Goal: Task Accomplishment & Management: Manage account settings

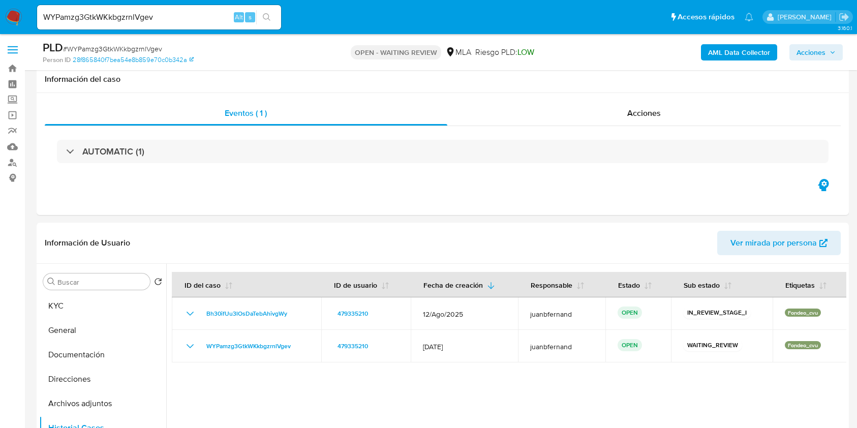
select select "10"
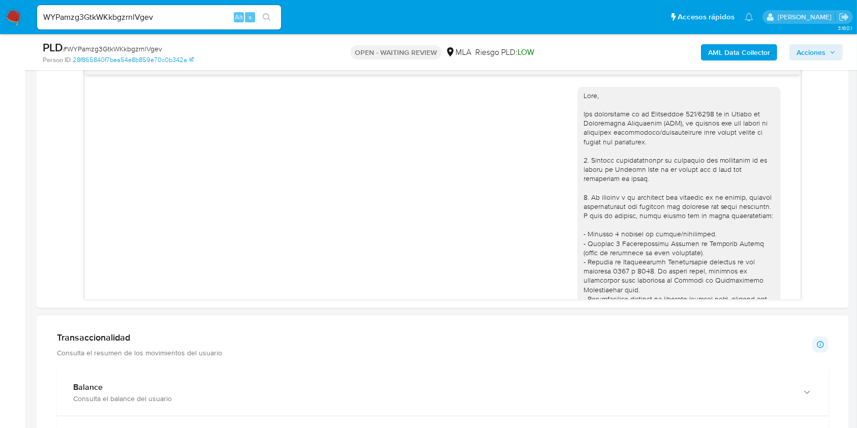
scroll to position [806, 0]
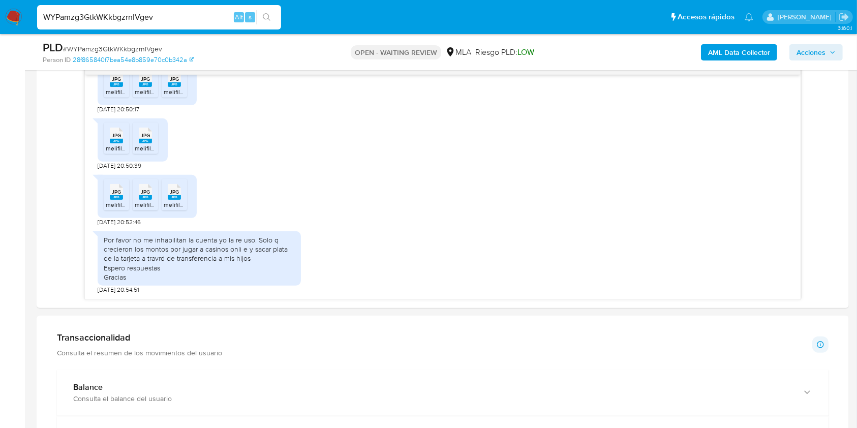
click at [191, 22] on input "WYPamzg3GtkWKkbgzrnlVgev" at bounding box center [159, 17] width 244 height 13
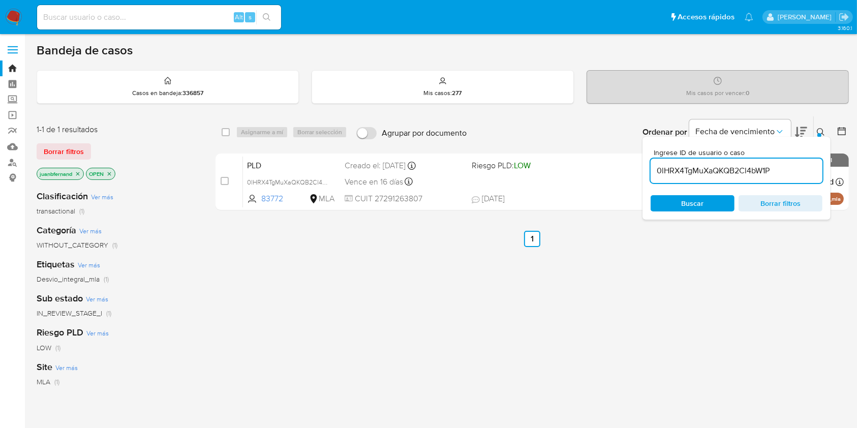
click at [782, 170] on input "0lHRX4TgMuXaQKQB2Cl4bW1P" at bounding box center [736, 170] width 172 height 13
paste input "WYPamzg3GtkWKkbgzrnlVgev"
type input "WYPamzg3GtkWKkbgzrnlVgev"
click at [224, 133] on input "checkbox" at bounding box center [226, 132] width 8 height 8
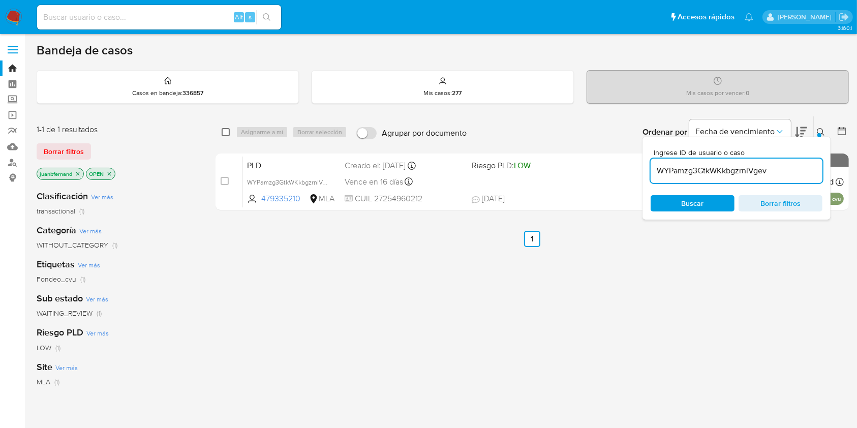
checkbox input "true"
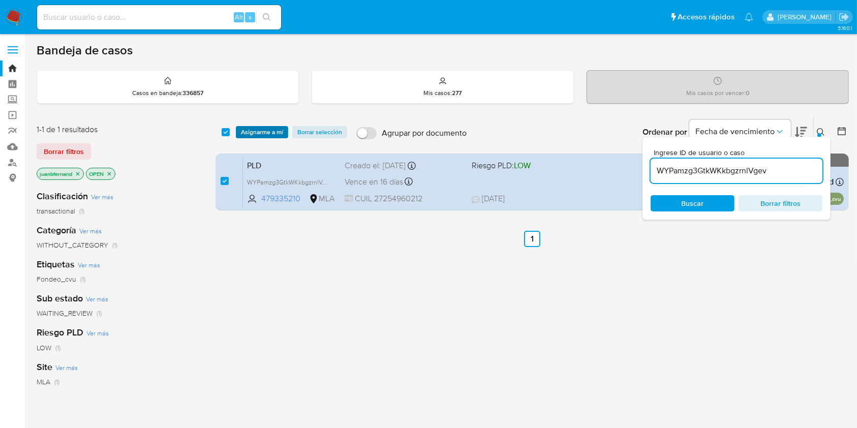
click at [250, 128] on span "Asignarme a mí" at bounding box center [262, 132] width 42 height 10
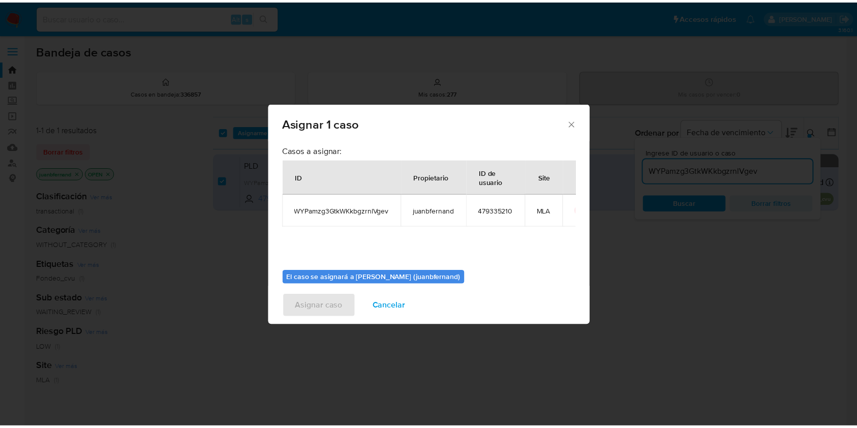
scroll to position [52, 0]
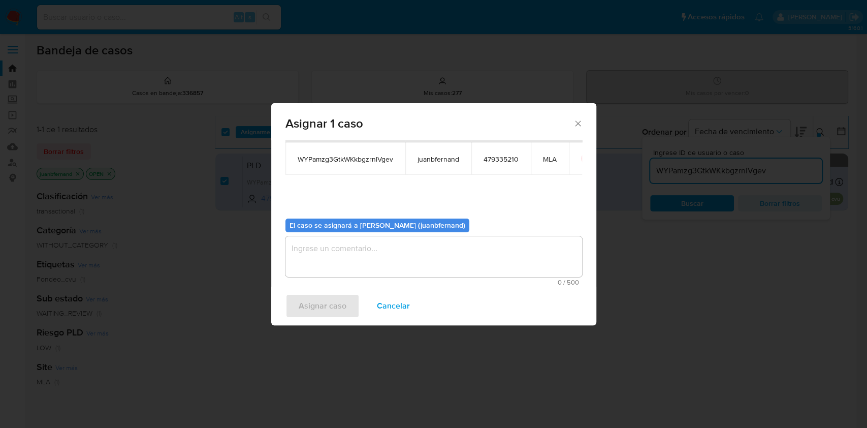
click at [418, 270] on textarea "assign-modal" at bounding box center [434, 256] width 297 height 41
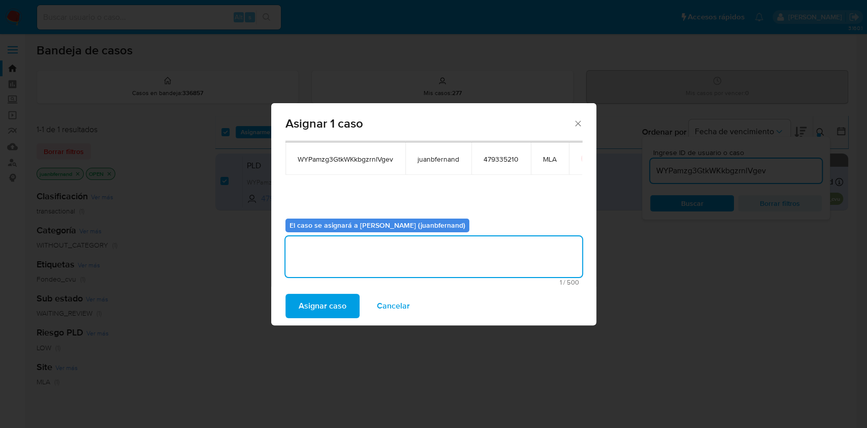
click at [313, 301] on span "Asignar caso" at bounding box center [323, 306] width 48 height 22
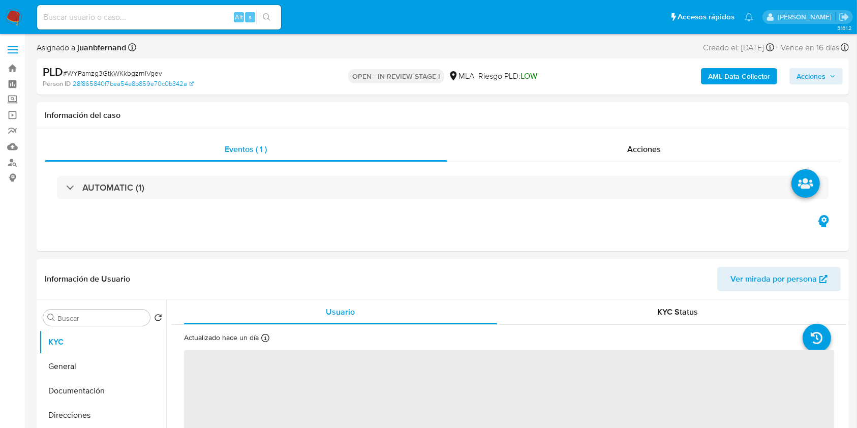
select select "10"
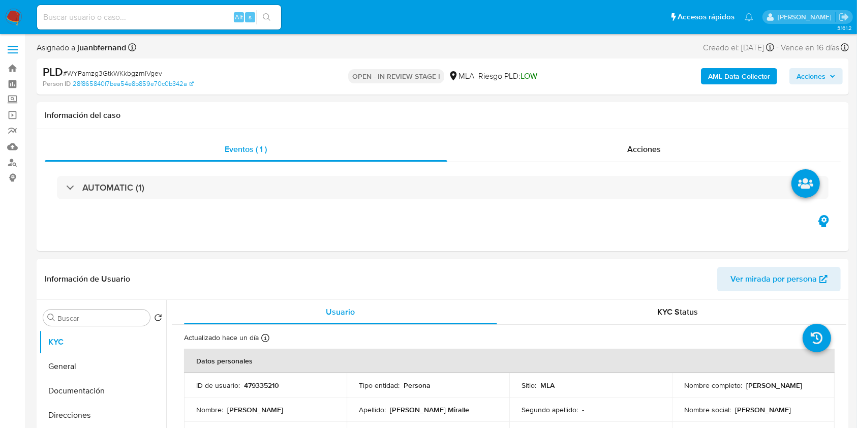
click at [207, 14] on input at bounding box center [159, 17] width 244 height 13
paste input "YKLnaT5c4YRBq92E5vKx4iKO"
type input "YKLnaT5c4YRBq92E5vKx4iKO"
click at [266, 14] on icon "search-icon" at bounding box center [267, 17] width 8 height 8
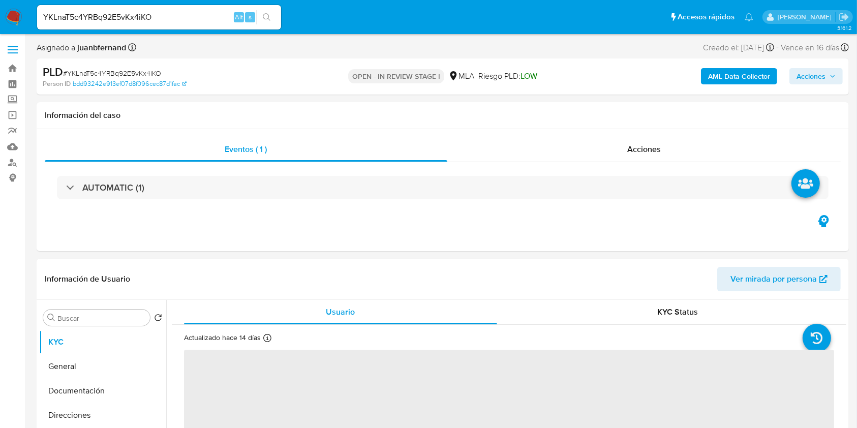
select select "10"
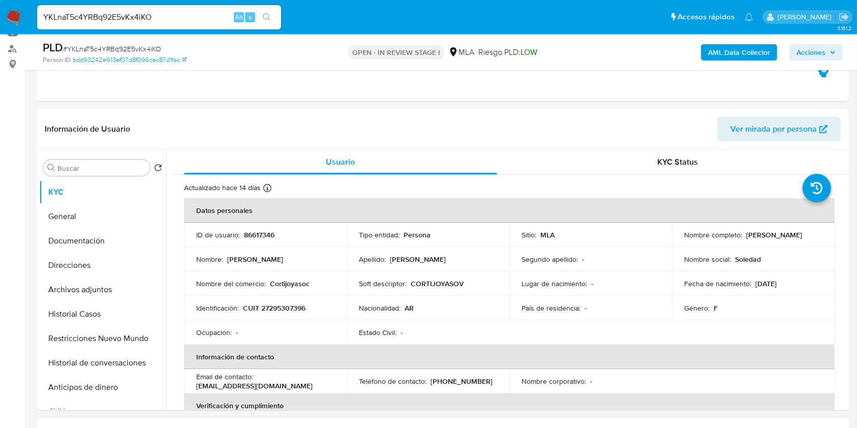
scroll to position [338, 0]
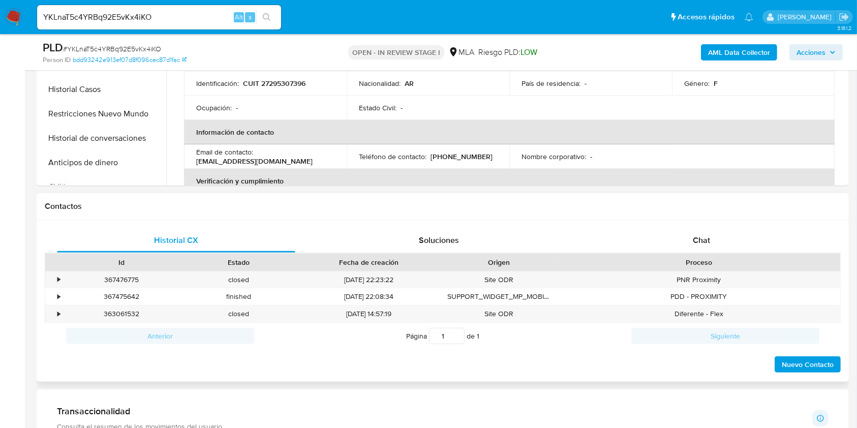
click at [729, 254] on div "Proceso" at bounding box center [698, 262] width 282 height 17
click at [727, 236] on div "Chat" at bounding box center [701, 240] width 238 height 24
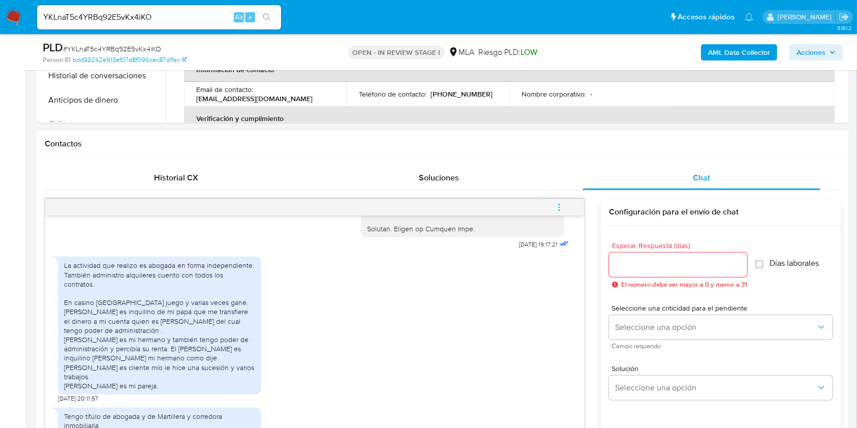
scroll to position [271, 0]
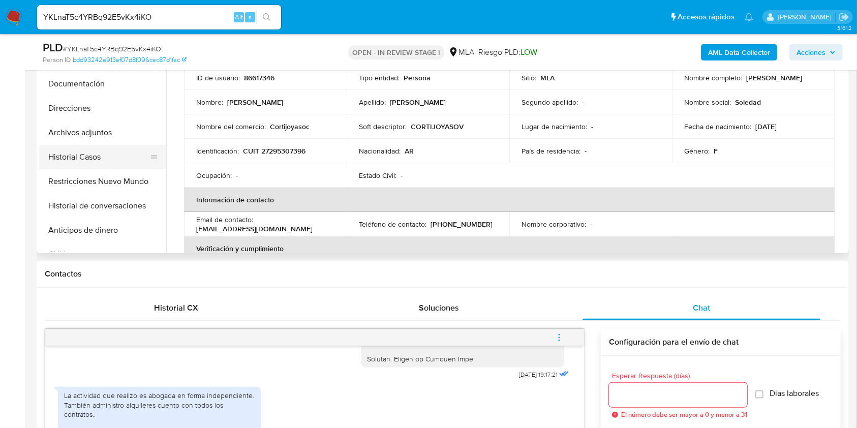
drag, startPoint x: 80, startPoint y: 150, endPoint x: 78, endPoint y: 157, distance: 7.3
click at [80, 149] on button "Historial Casos" at bounding box center [98, 157] width 119 height 24
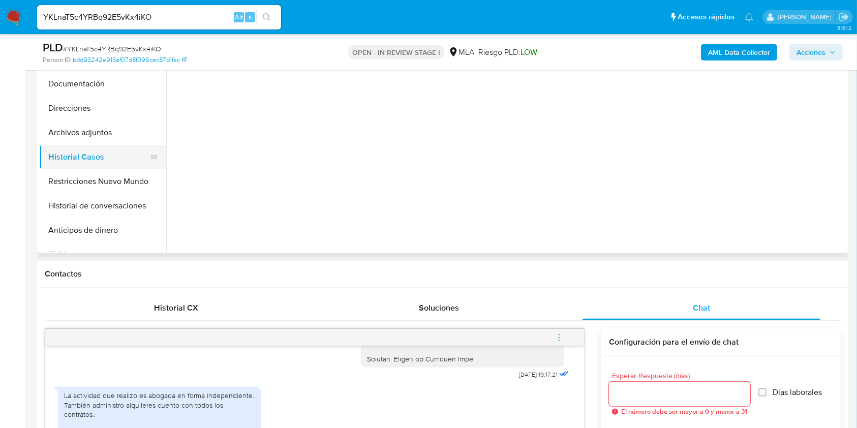
click at [79, 165] on ul "KYC General Documentación Direcciones Archivos adjuntos Historial Casos Restric…" at bounding box center [102, 137] width 127 height 229
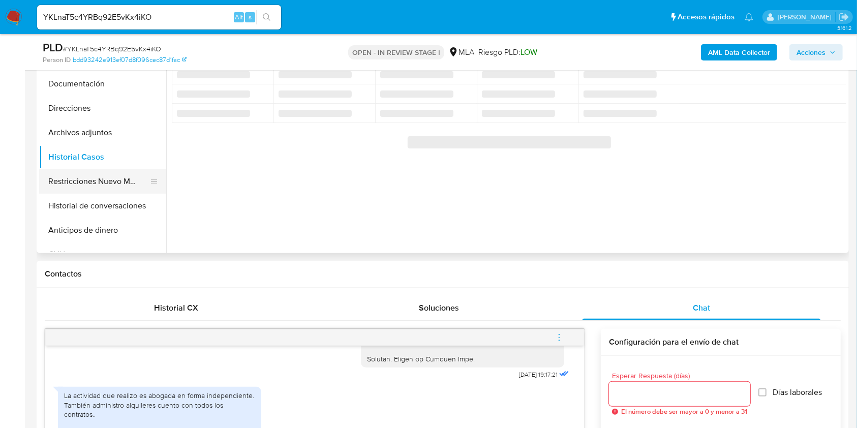
click at [74, 185] on button "Restricciones Nuevo Mundo" at bounding box center [98, 181] width 119 height 24
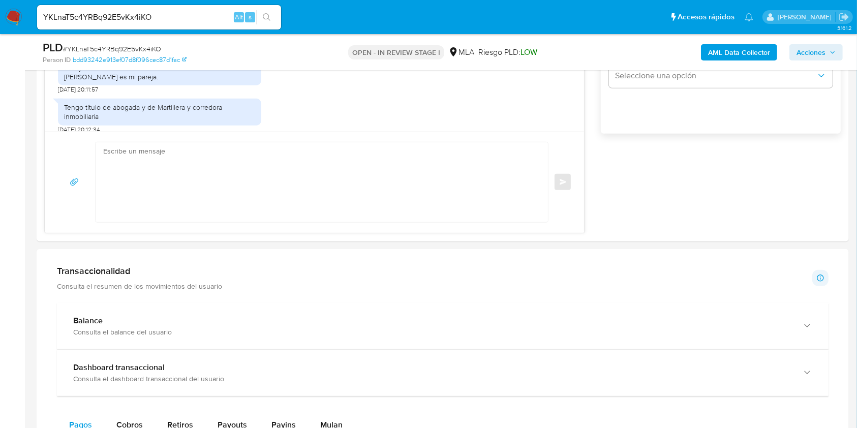
scroll to position [745, 0]
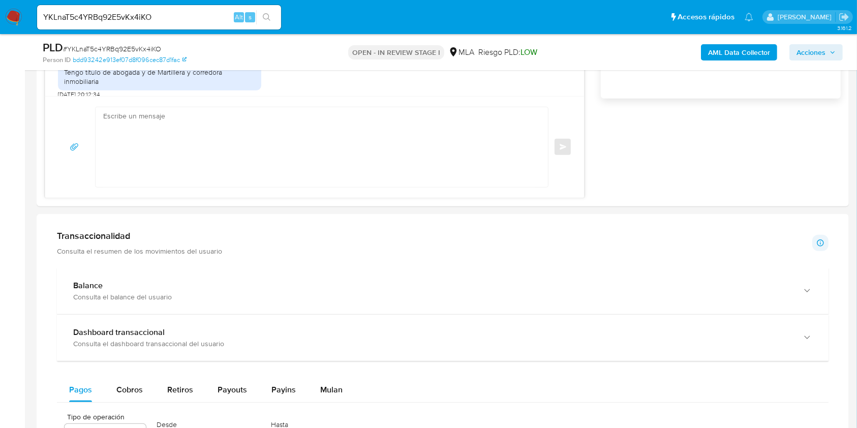
click at [12, 140] on aside "Bandeja Tablero Screening Búsqueda en Listas Watchlist Herramientas Operaciones…" at bounding box center [12, 296] width 25 height 2082
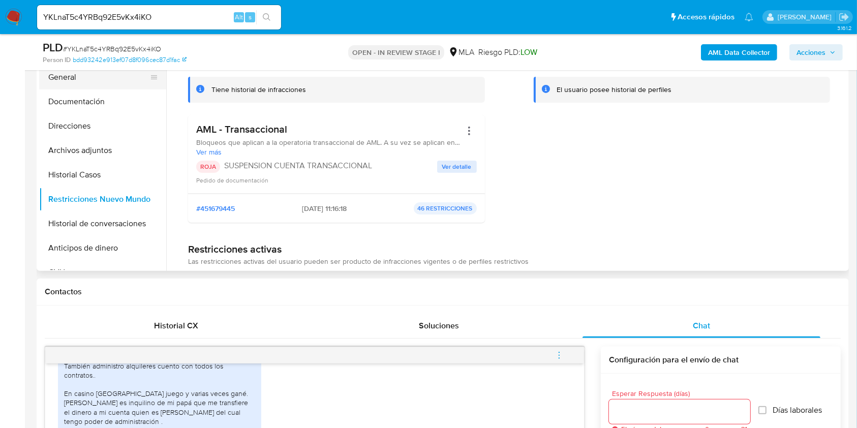
scroll to position [135, 0]
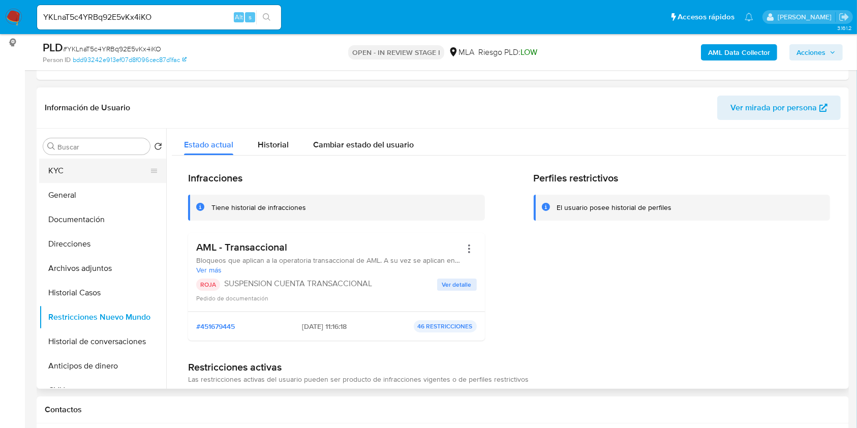
click at [77, 161] on button "KYC" at bounding box center [98, 171] width 119 height 24
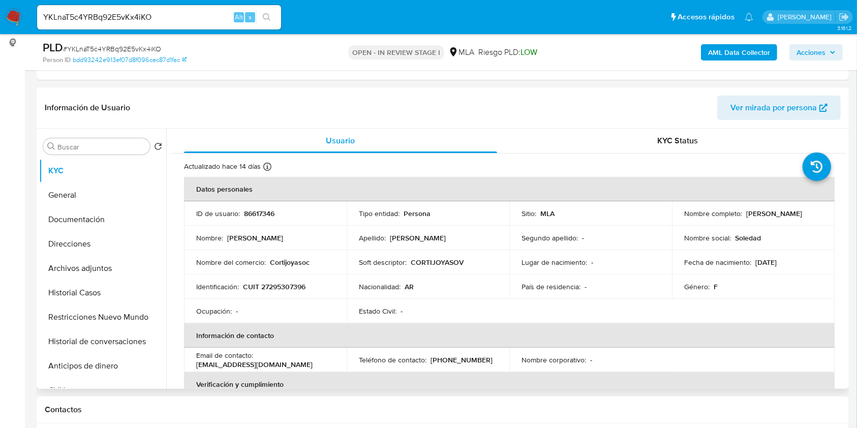
click at [312, 360] on p "sole82@gmail.com" at bounding box center [254, 364] width 116 height 9
drag, startPoint x: 313, startPoint y: 360, endPoint x: 258, endPoint y: 360, distance: 55.4
click at [258, 360] on p "[EMAIL_ADDRESS][DOMAIN_NAME]" at bounding box center [254, 364] width 116 height 9
click at [260, 360] on p "[EMAIL_ADDRESS][DOMAIN_NAME]" at bounding box center [254, 364] width 116 height 9
drag, startPoint x: 260, startPoint y: 360, endPoint x: 310, endPoint y: 356, distance: 49.9
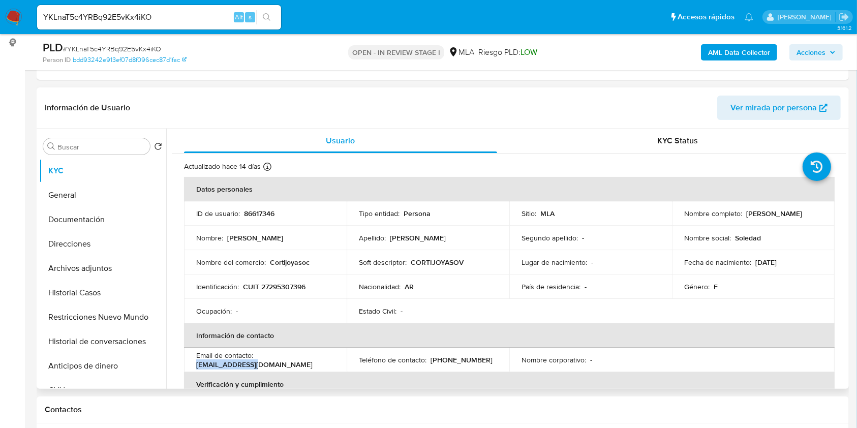
click at [310, 360] on p "[EMAIL_ADDRESS][DOMAIN_NAME]" at bounding box center [254, 364] width 116 height 9
click at [746, 218] on p "[PERSON_NAME]" at bounding box center [774, 213] width 56 height 9
drag, startPoint x: 691, startPoint y: 219, endPoint x: 760, endPoint y: 219, distance: 68.6
click at [760, 218] on p "Soledad Ximena Cortijo Jecheln" at bounding box center [774, 213] width 56 height 9
copy p "Soledad Ximena Cortijo Jecheln"
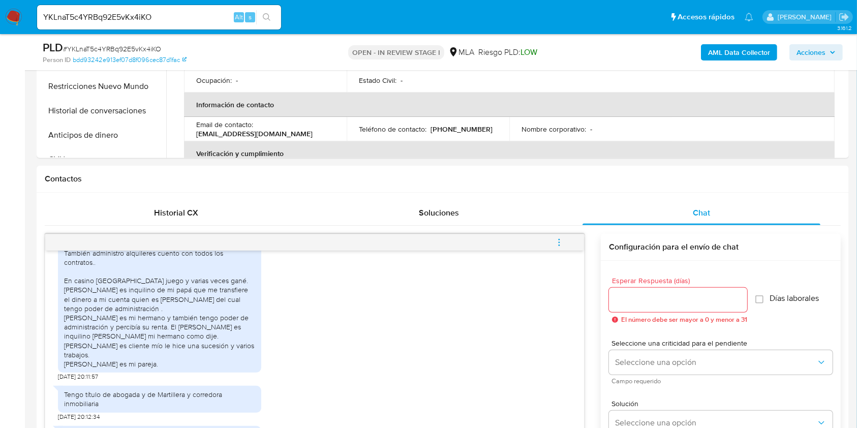
scroll to position [406, 0]
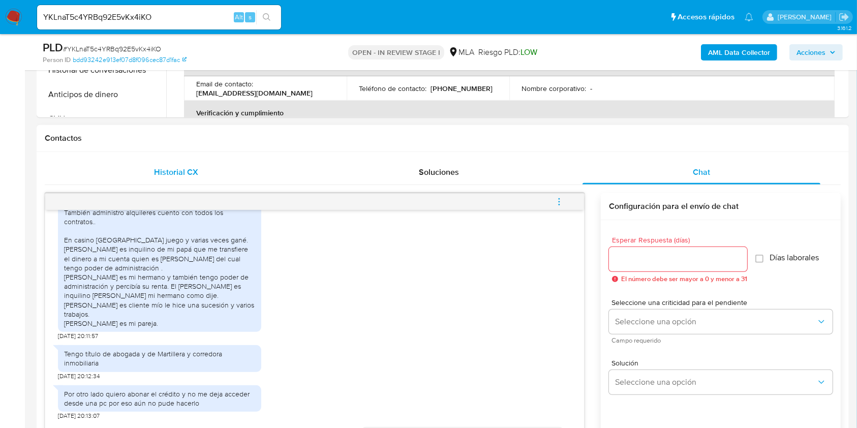
click at [161, 181] on div "Historial CX" at bounding box center [176, 172] width 238 height 24
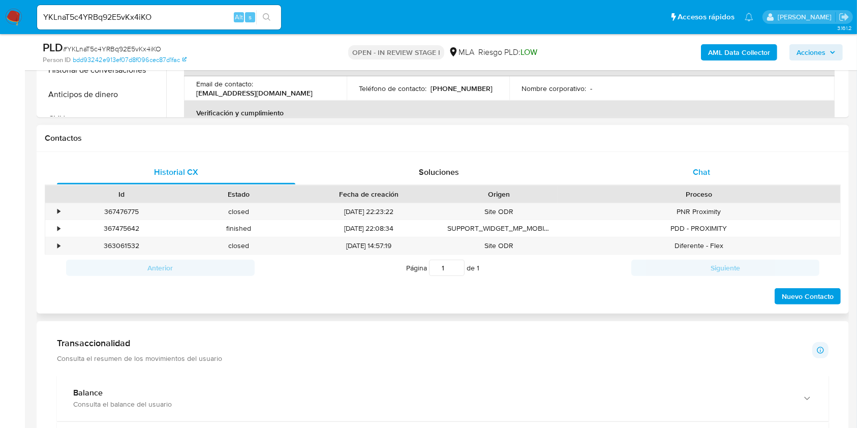
click at [694, 178] on div "Chat" at bounding box center [701, 172] width 238 height 24
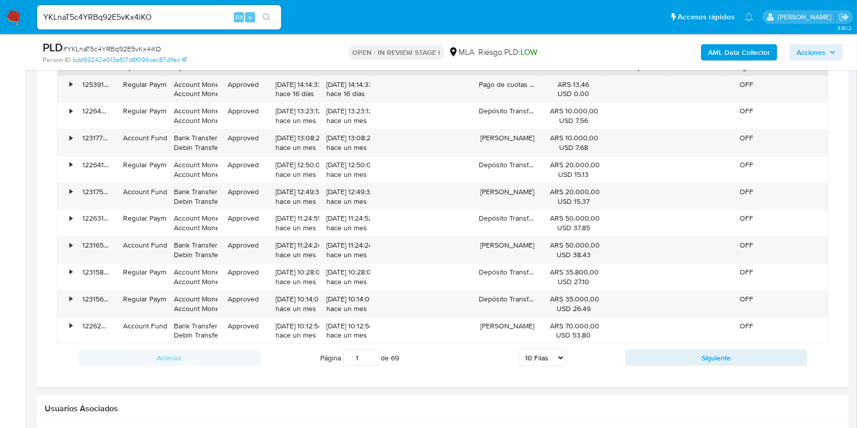
scroll to position [1423, 0]
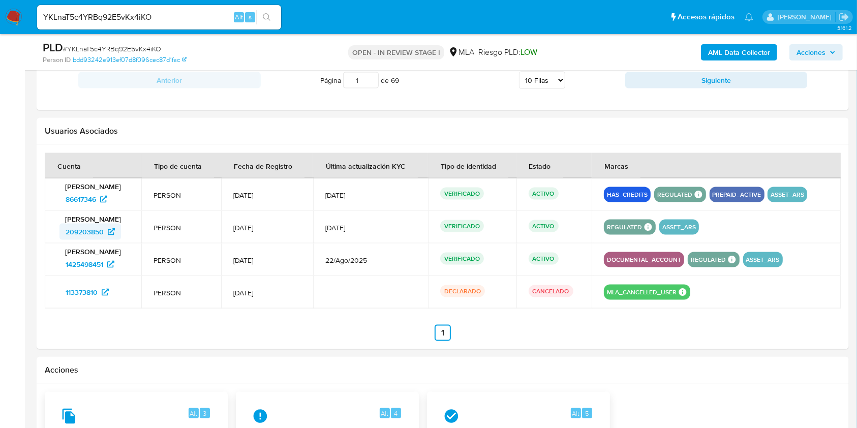
click at [86, 226] on span "209203850" at bounding box center [85, 232] width 38 height 16
click at [95, 262] on span "1425498451" at bounding box center [85, 264] width 38 height 16
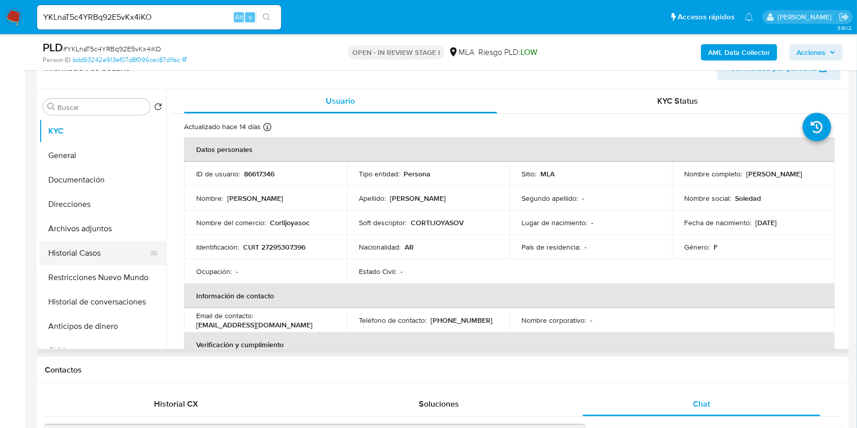
scroll to position [162, 0]
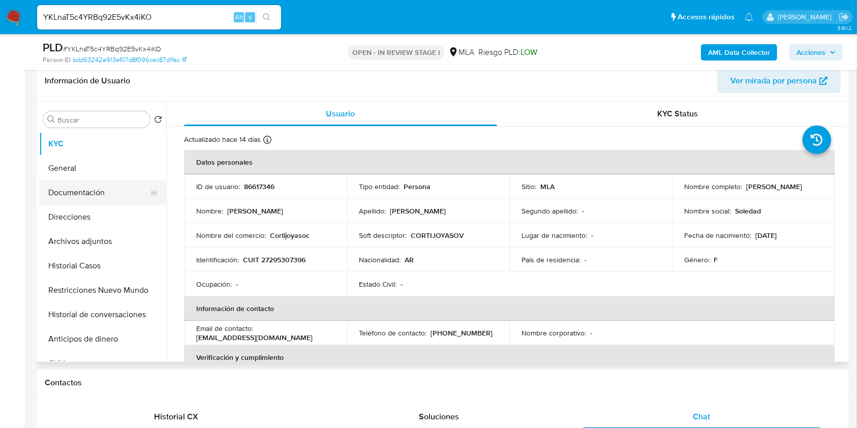
click at [104, 197] on button "Documentación" at bounding box center [98, 192] width 119 height 24
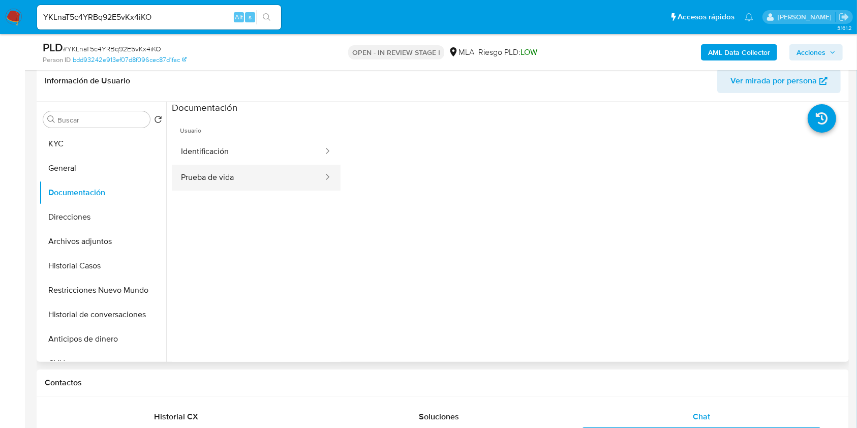
click at [203, 180] on button "Prueba de vida" at bounding box center [248, 178] width 152 height 26
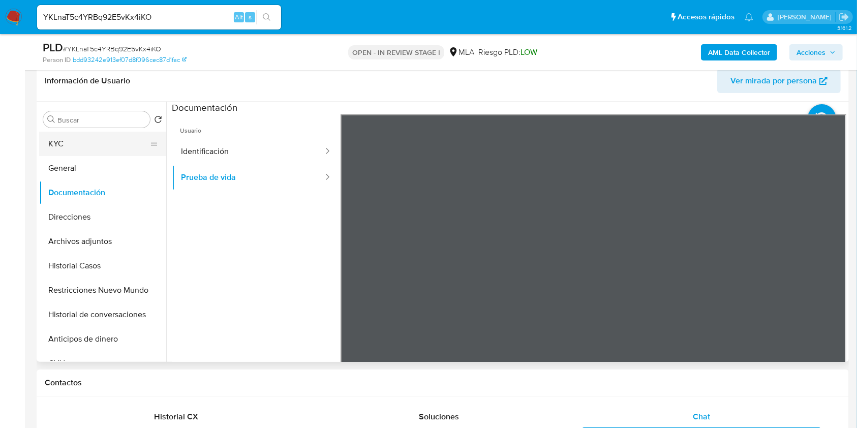
click at [66, 142] on button "KYC" at bounding box center [98, 144] width 119 height 24
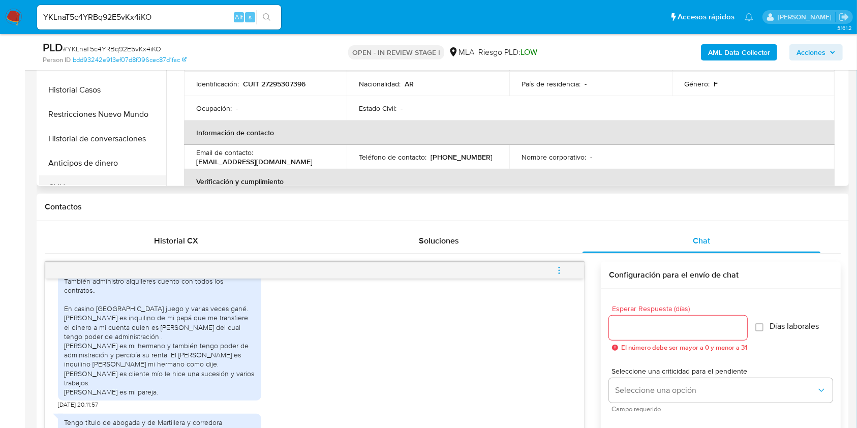
scroll to position [230, 0]
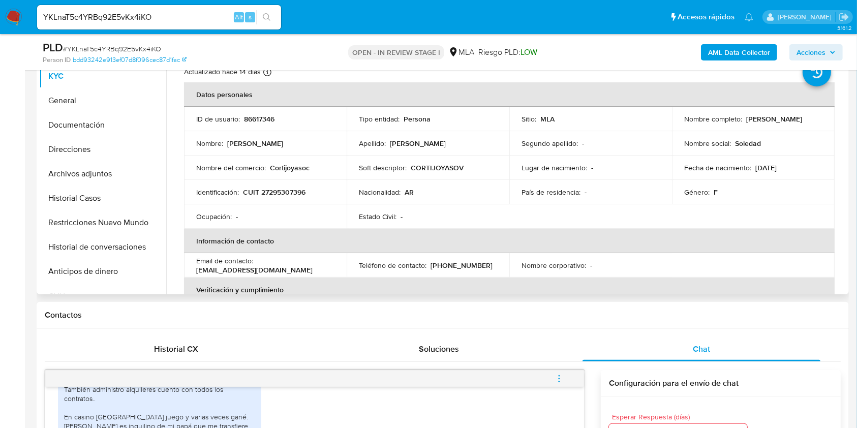
click at [312, 268] on p "sole82@gmail.com" at bounding box center [254, 269] width 116 height 9
click at [312, 266] on p "sole82@gmail.com" at bounding box center [254, 269] width 116 height 9
drag, startPoint x: 313, startPoint y: 266, endPoint x: 268, endPoint y: 266, distance: 44.7
click at [268, 266] on p "sole82@gmail.com" at bounding box center [254, 269] width 116 height 9
copy p "sole82@gmail.com"
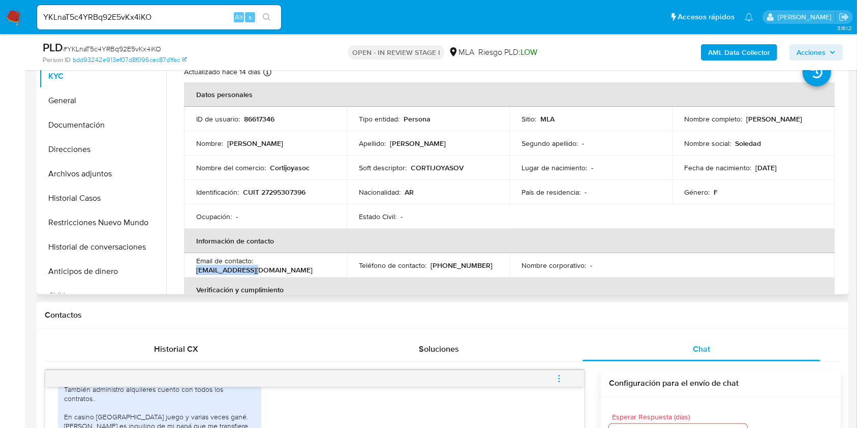
click at [452, 266] on p "(11) 21862420" at bounding box center [461, 265] width 62 height 9
copy p "21862420"
click at [92, 224] on button "Restricciones Nuevo Mundo" at bounding box center [98, 222] width 119 height 24
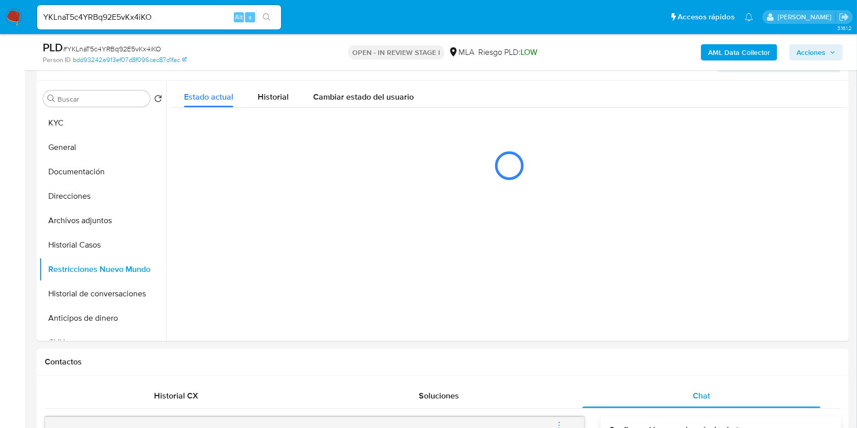
scroll to position [162, 0]
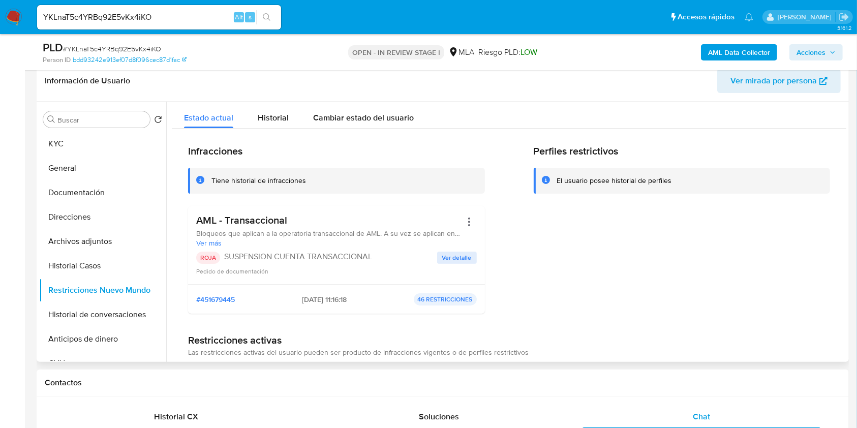
click at [460, 261] on span "Ver detalle" at bounding box center [456, 258] width 29 height 10
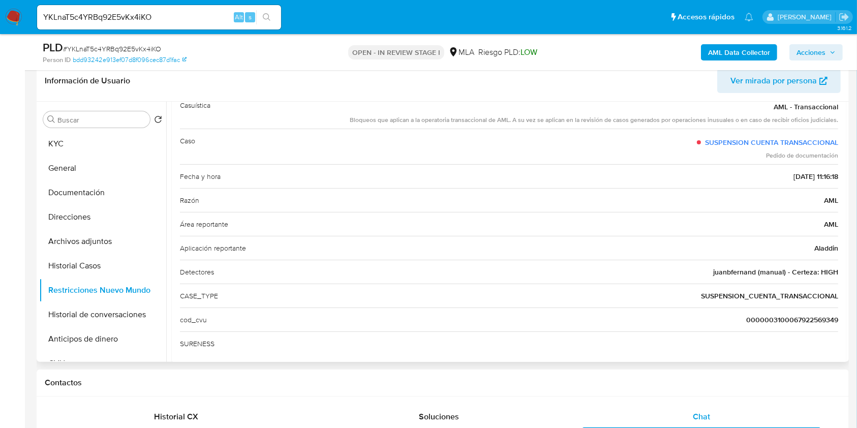
scroll to position [0, 0]
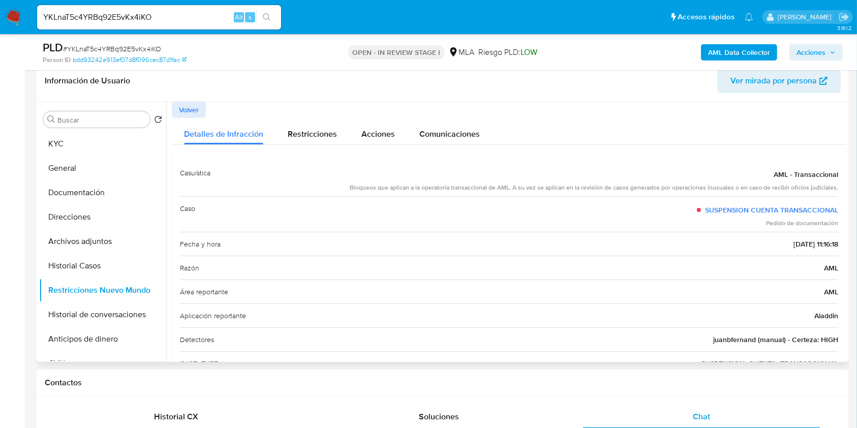
click at [184, 106] on span "Volver" at bounding box center [189, 110] width 20 height 14
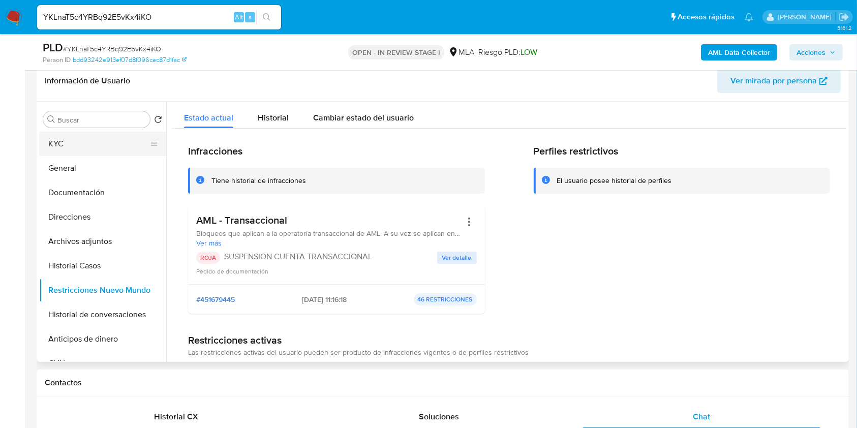
click at [41, 146] on button "KYC" at bounding box center [98, 144] width 119 height 24
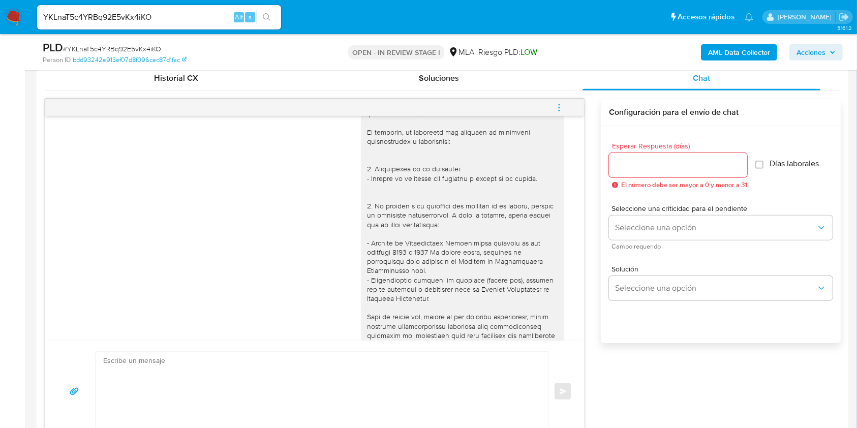
scroll to position [1287, 0]
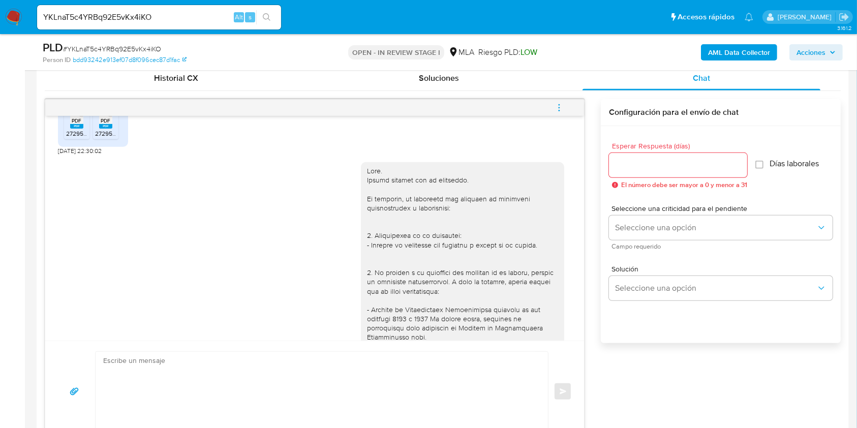
click at [58, 155] on span "25/08/2025 22:30:02" at bounding box center [80, 151] width 44 height 8
drag, startPoint x: 58, startPoint y: 177, endPoint x: 79, endPoint y: 178, distance: 20.8
click at [79, 155] on span "25/08/2025 22:30:02" at bounding box center [80, 151] width 44 height 8
copy span "25/08/2025"
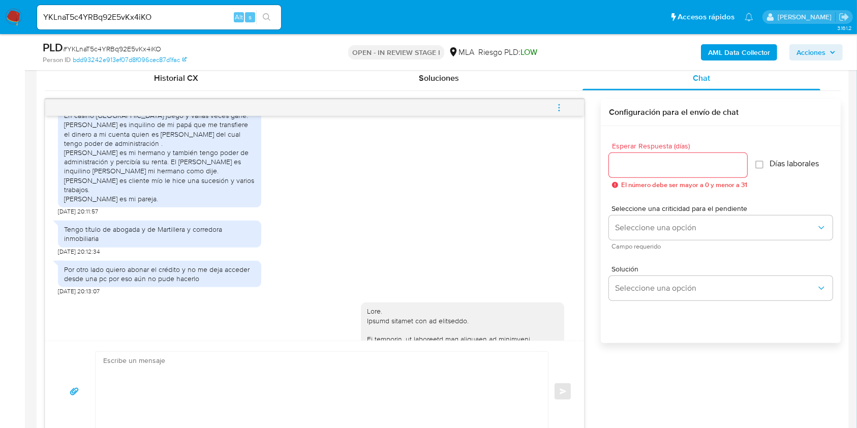
scroll to position [1829, 0]
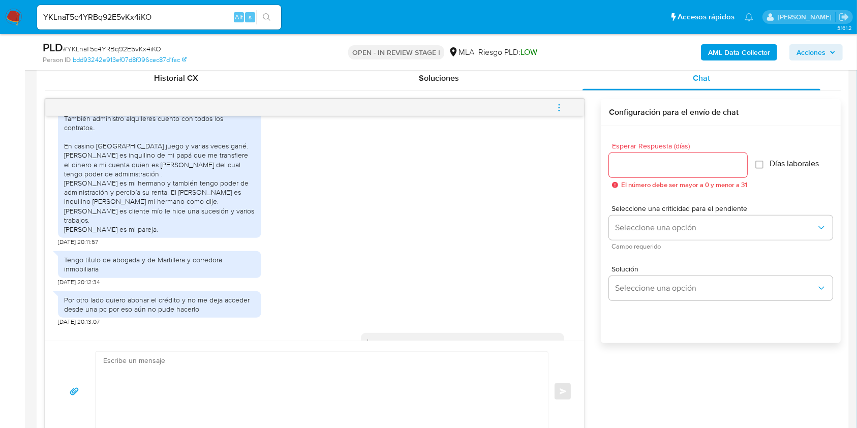
click at [67, 136] on div "La actividad que realizo es abogada en forma independiente. También administro …" at bounding box center [159, 169] width 191 height 130
drag, startPoint x: 67, startPoint y: 136, endPoint x: 192, endPoint y: 153, distance: 125.7
click at [192, 153] on div "La actividad que realizo es abogada en forma independiente. También administro …" at bounding box center [159, 169] width 191 height 130
click at [73, 134] on div "La actividad que realizo es abogada en forma independiente. También administro …" at bounding box center [159, 169] width 191 height 130
click at [66, 136] on div "La actividad que realizo es abogada en forma independiente. También administro …" at bounding box center [159, 169] width 191 height 130
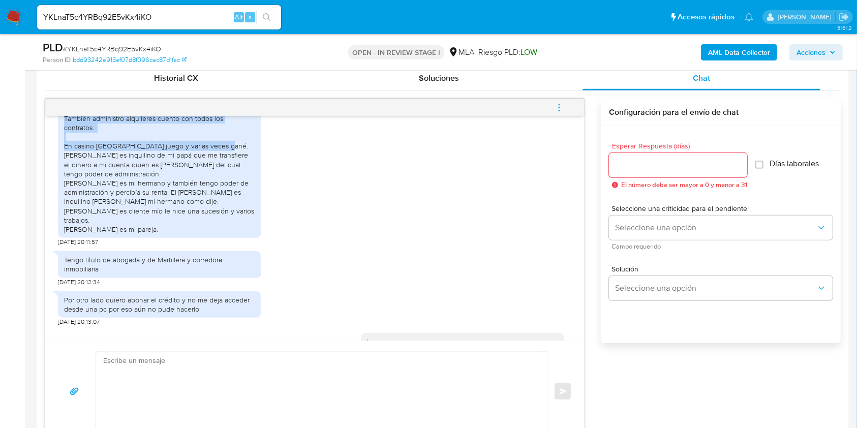
drag, startPoint x: 66, startPoint y: 136, endPoint x: 228, endPoint y: 169, distance: 165.3
click at [228, 169] on div "La actividad que realizo es abogada en forma independiente. También administro …" at bounding box center [159, 169] width 191 height 130
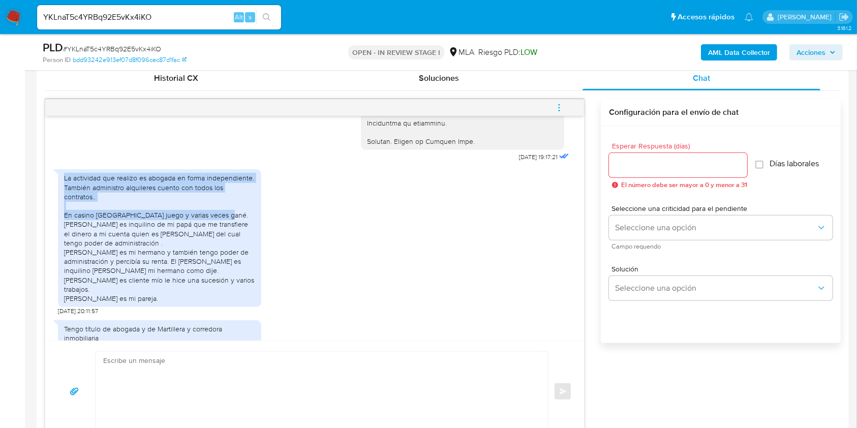
scroll to position [1761, 0]
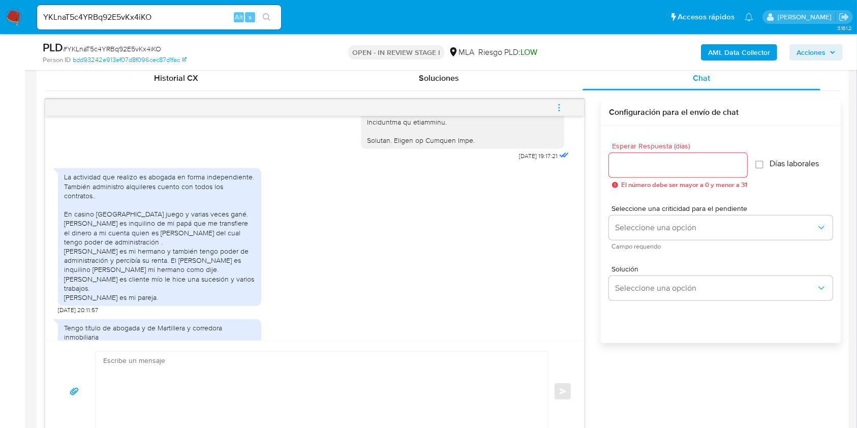
click at [69, 250] on div "La actividad que realizo es abogada en forma independiente. También administro …" at bounding box center [159, 237] width 191 height 130
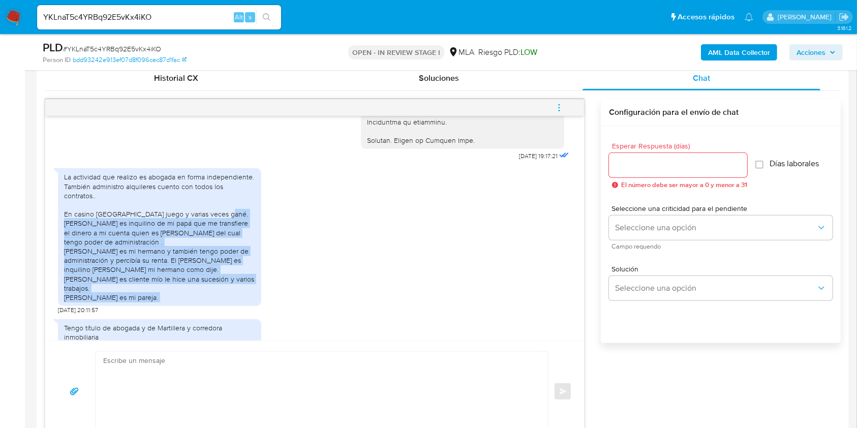
drag, startPoint x: 69, startPoint y: 250, endPoint x: 232, endPoint y: 323, distance: 178.7
click at [232, 302] on div "La actividad que realizo es abogada en forma independiente. También administro …" at bounding box center [159, 237] width 191 height 130
copy div "Andrés Fabián benigno es inquilino de mi papá que me transfiere el dinero a mi …"
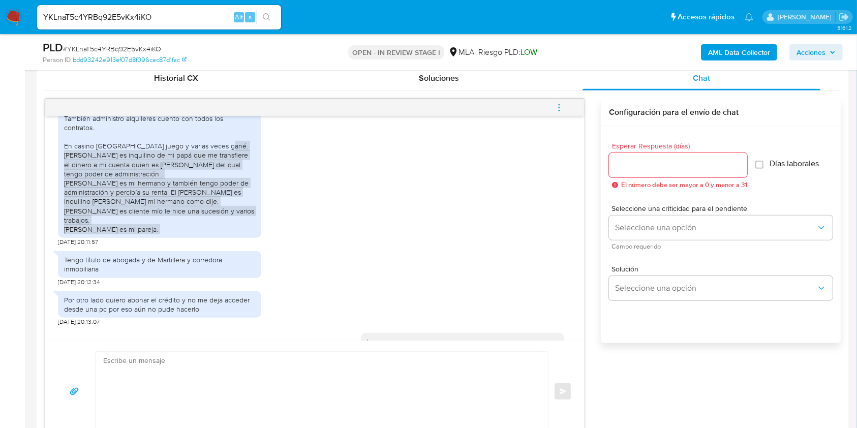
scroll to position [1897, 0]
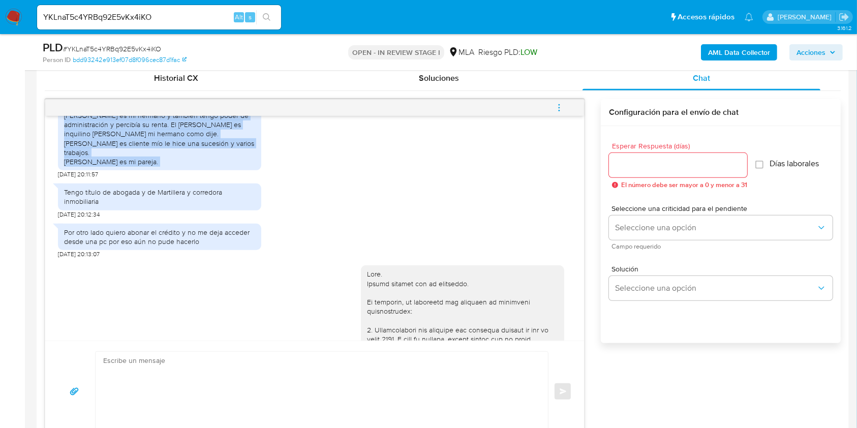
click at [87, 206] on div "Tengo título de abogada y de Martillera y corredora inmobiliaria" at bounding box center [159, 196] width 191 height 18
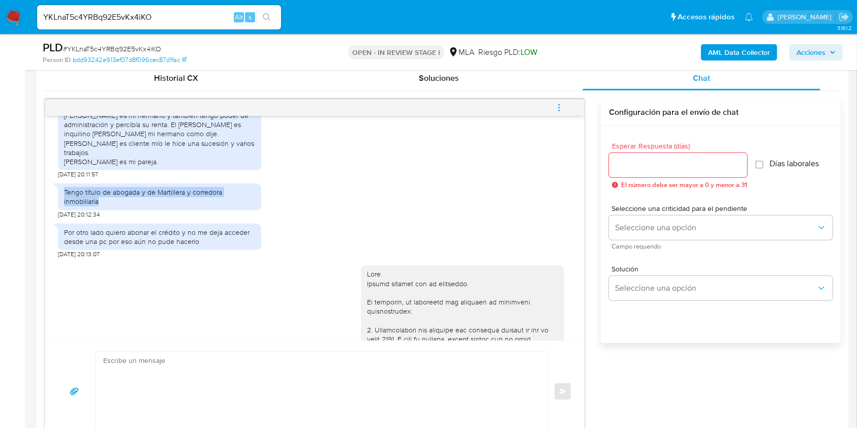
drag, startPoint x: 87, startPoint y: 228, endPoint x: 66, endPoint y: 223, distance: 21.8
click at [66, 206] on div "Tengo título de abogada y de Martillera y corredora inmobiliaria" at bounding box center [159, 196] width 191 height 18
copy div "Tengo título de abogada y de Martillera y corredora inmobiliaria"
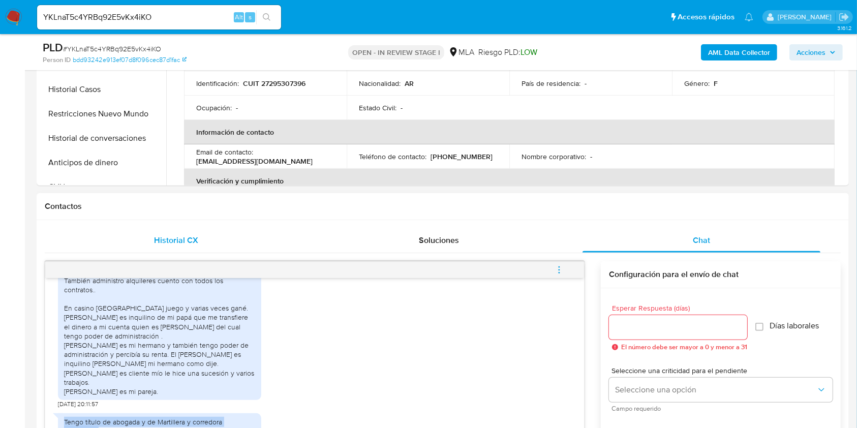
scroll to position [135, 0]
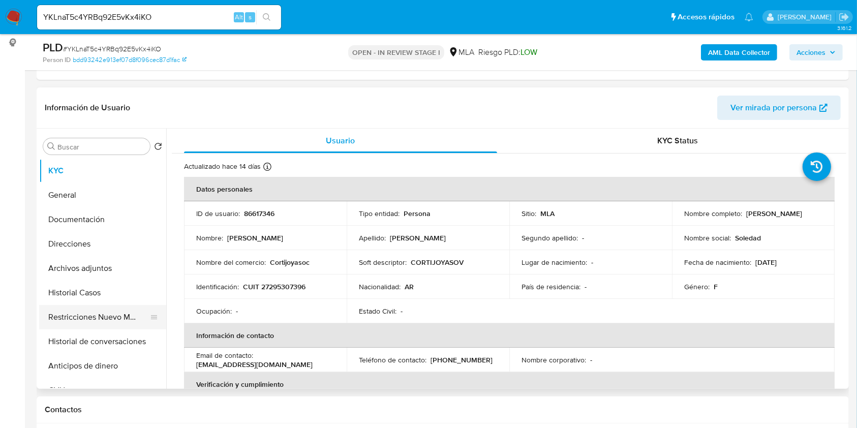
click at [101, 318] on button "Restricciones Nuevo Mundo" at bounding box center [98, 317] width 119 height 24
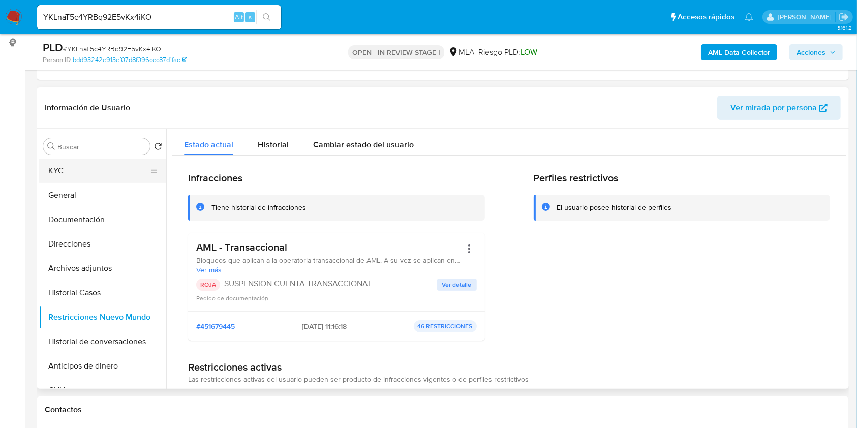
click at [85, 165] on button "KYC" at bounding box center [98, 171] width 119 height 24
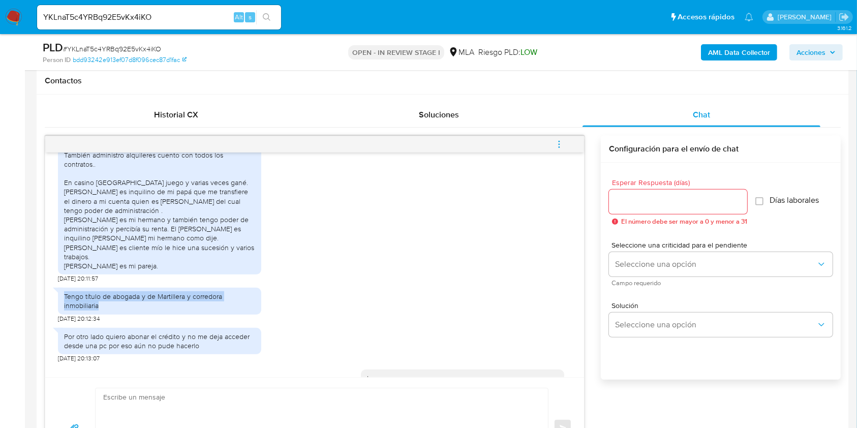
scroll to position [474, 0]
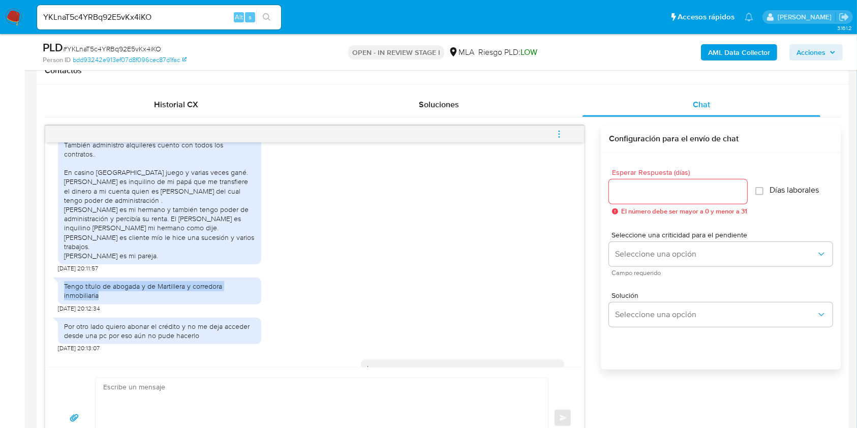
click at [169, 300] on div "Tengo título de abogada y de Martillera y corredora inmobiliaria" at bounding box center [159, 290] width 191 height 18
drag, startPoint x: 170, startPoint y: 314, endPoint x: 100, endPoint y: 319, distance: 70.3
click at [100, 300] on div "Tengo título de abogada y de Martillera y corredora inmobiliaria" at bounding box center [159, 290] width 191 height 18
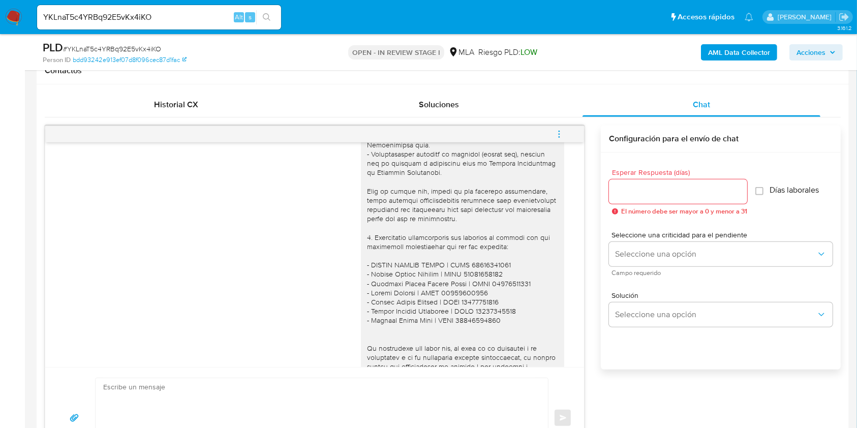
scroll to position [2274, 0]
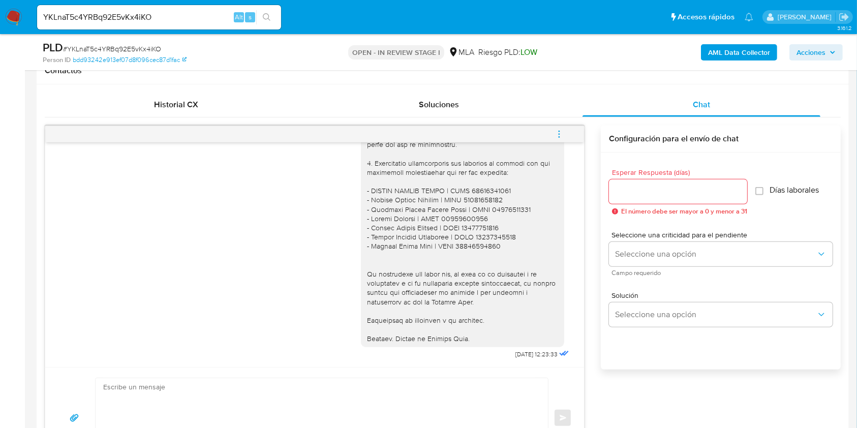
click at [515, 352] on span "19/09/2025 12:23:33" at bounding box center [536, 354] width 42 height 8
drag, startPoint x: 496, startPoint y: 352, endPoint x: 567, endPoint y: 265, distance: 112.3
click at [515, 353] on span "19/09/2025 12:23:33" at bounding box center [536, 354] width 42 height 8
copy span "19/09/2025"
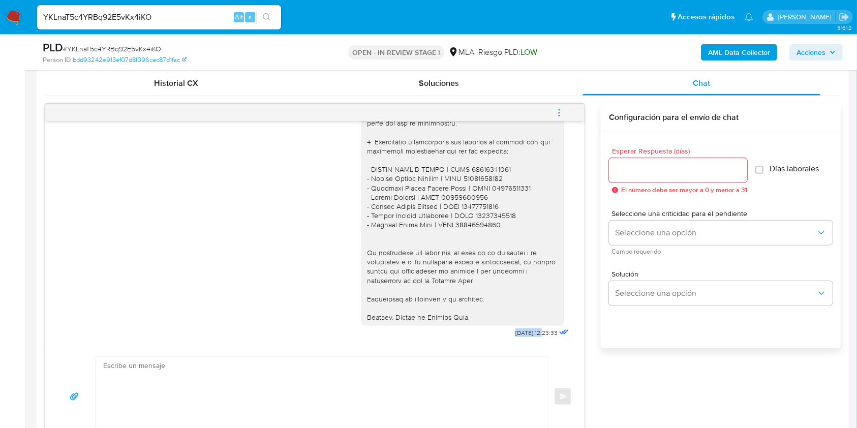
scroll to position [474, 0]
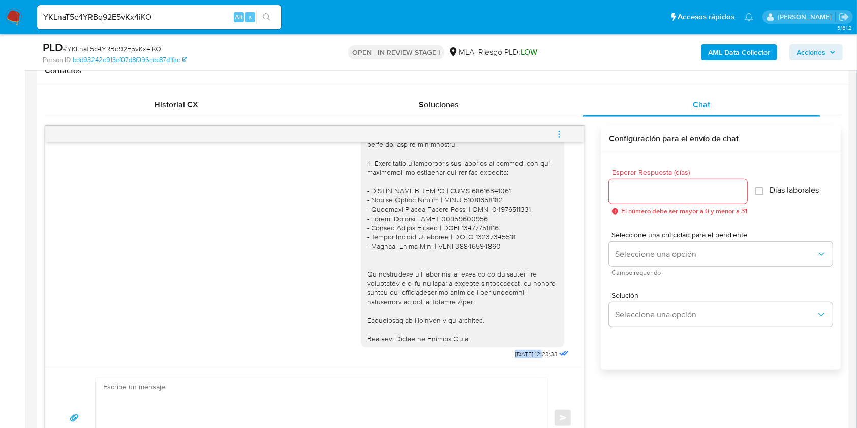
click at [552, 135] on button "menu-action" at bounding box center [559, 134] width 34 height 24
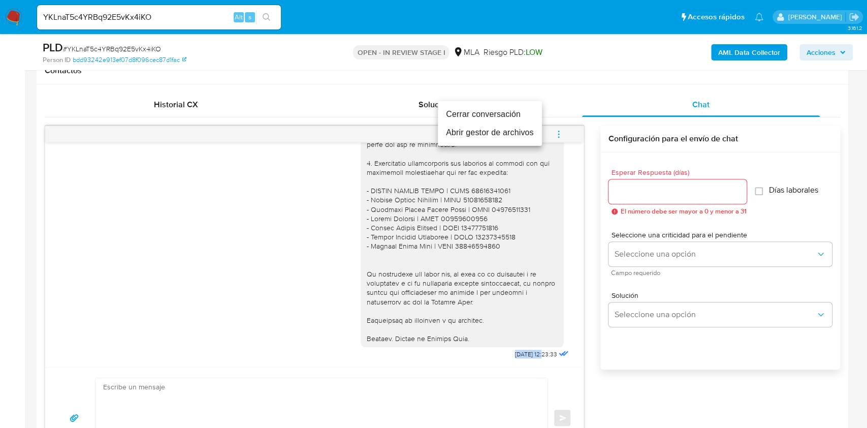
click at [472, 113] on li "Cerrar conversación" at bounding box center [490, 114] width 104 height 18
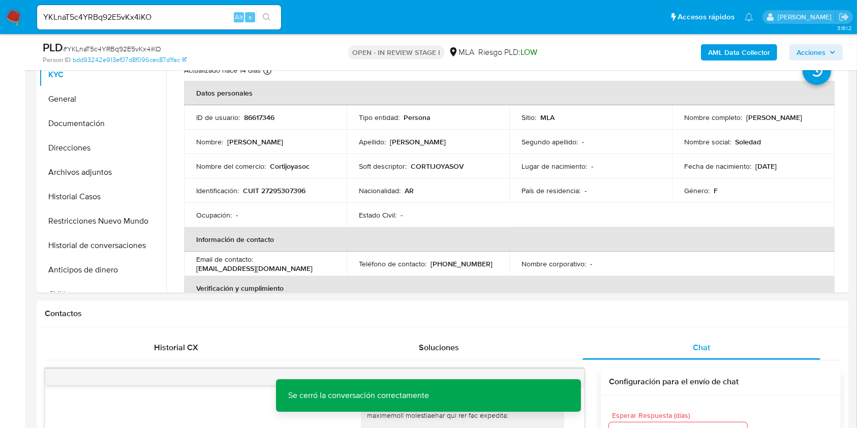
scroll to position [203, 0]
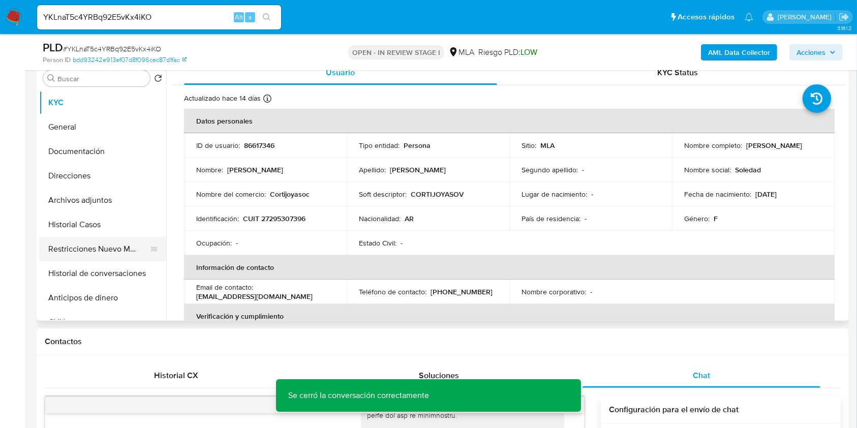
click at [53, 251] on button "Restricciones Nuevo Mundo" at bounding box center [98, 249] width 119 height 24
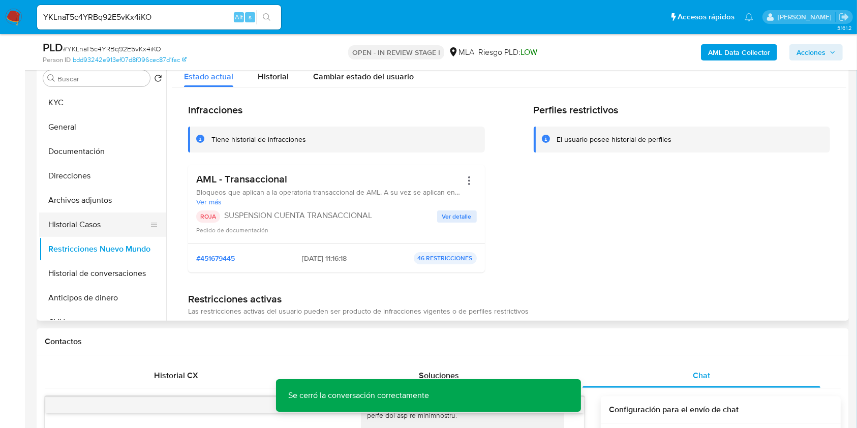
click at [82, 220] on button "Historial Casos" at bounding box center [98, 224] width 119 height 24
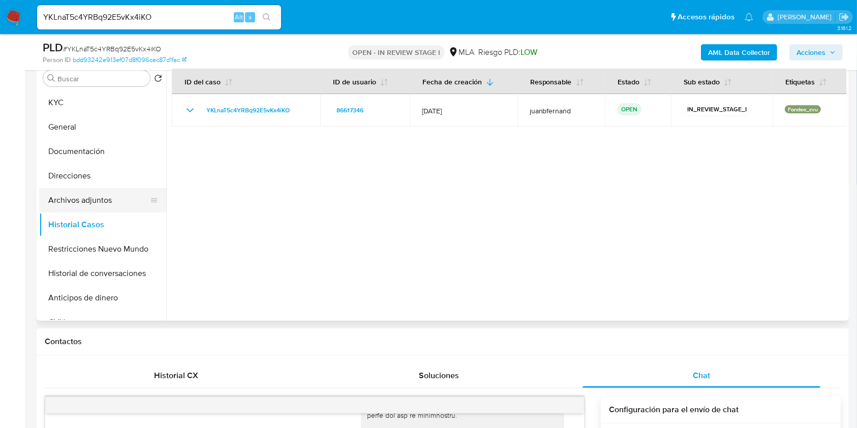
click at [87, 202] on button "Archivos adjuntos" at bounding box center [98, 200] width 119 height 24
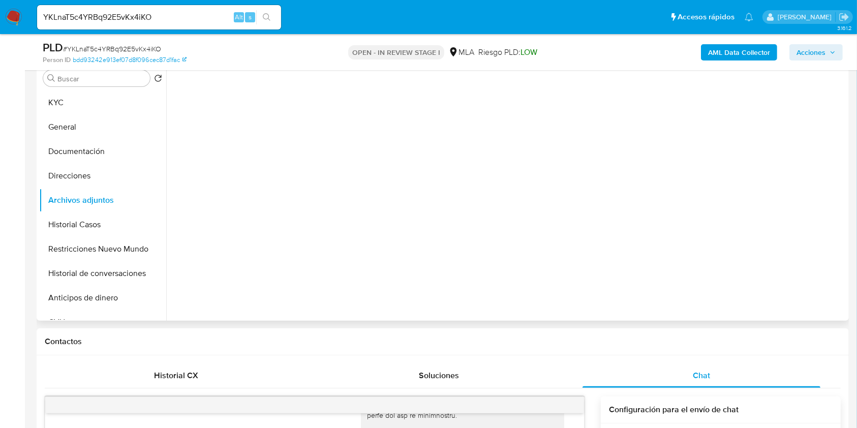
scroll to position [135, 0]
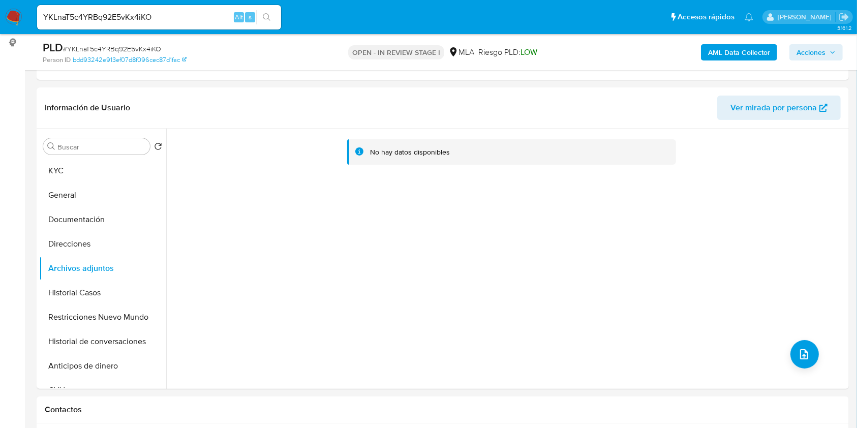
click at [742, 48] on b "AML Data Collector" at bounding box center [739, 52] width 62 height 16
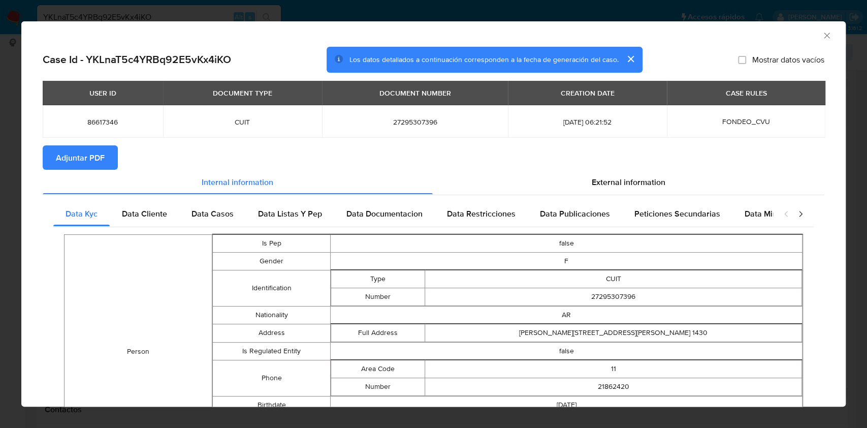
click at [106, 161] on button "Adjuntar PDF" at bounding box center [80, 157] width 75 height 24
click at [813, 28] on div "AML Data Collector" at bounding box center [433, 33] width 825 height 25
drag, startPoint x: 814, startPoint y: 36, endPoint x: 710, endPoint y: 74, distance: 110.9
click at [822, 36] on icon "Cerrar ventana" at bounding box center [827, 35] width 10 height 10
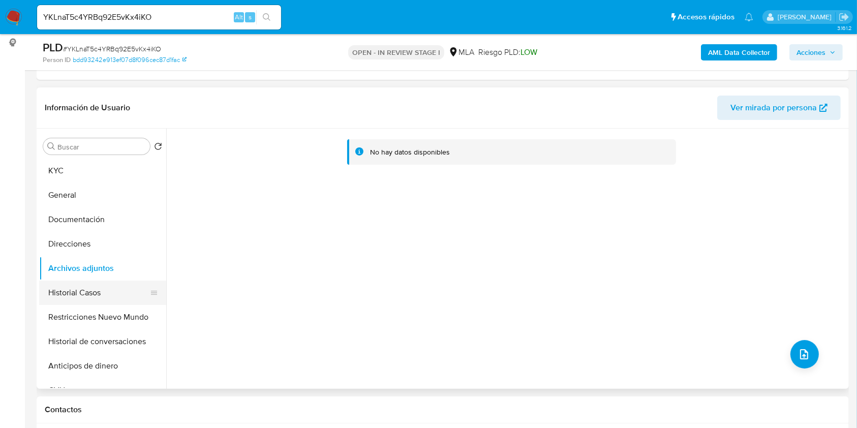
click at [83, 287] on button "Historial Casos" at bounding box center [98, 292] width 119 height 24
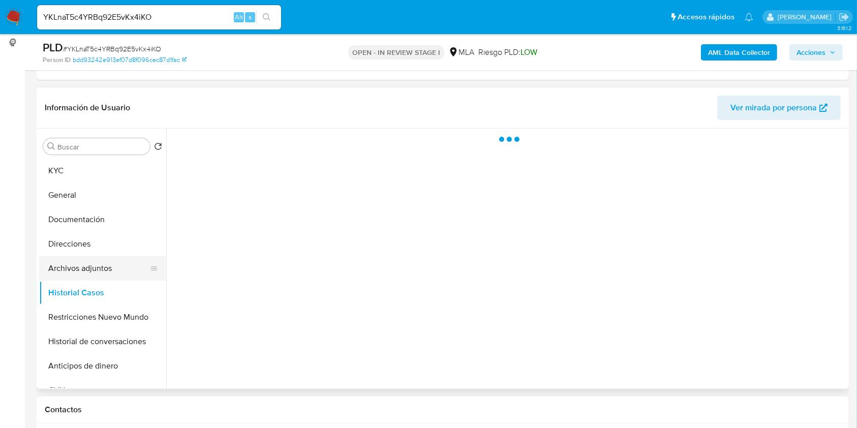
click at [85, 269] on button "Archivos adjuntos" at bounding box center [98, 268] width 119 height 24
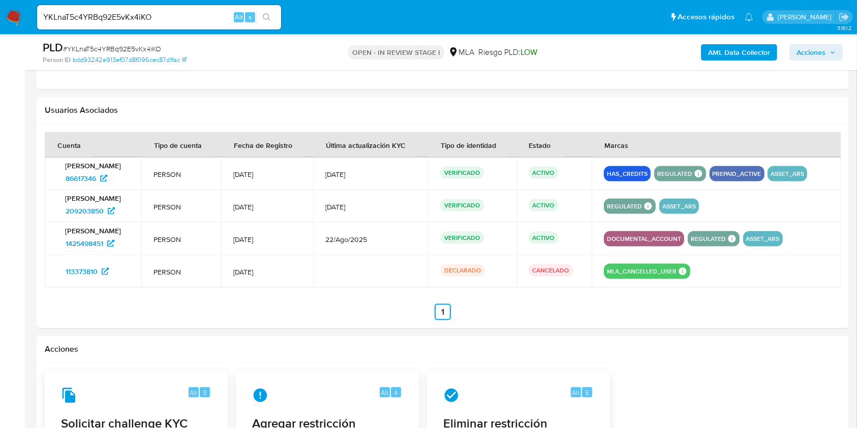
scroll to position [1423, 0]
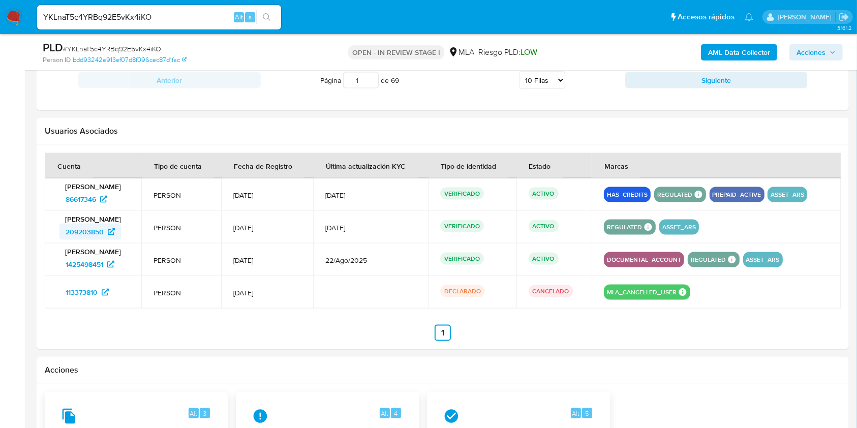
click at [87, 233] on span "209203850" at bounding box center [85, 232] width 38 height 16
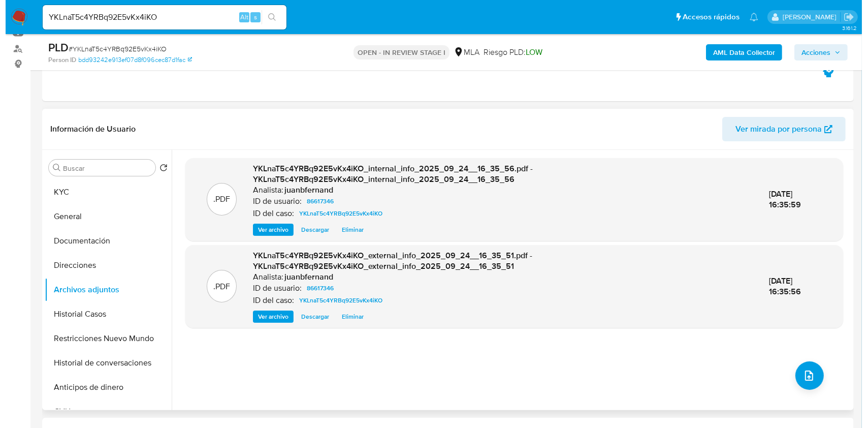
scroll to position [135, 0]
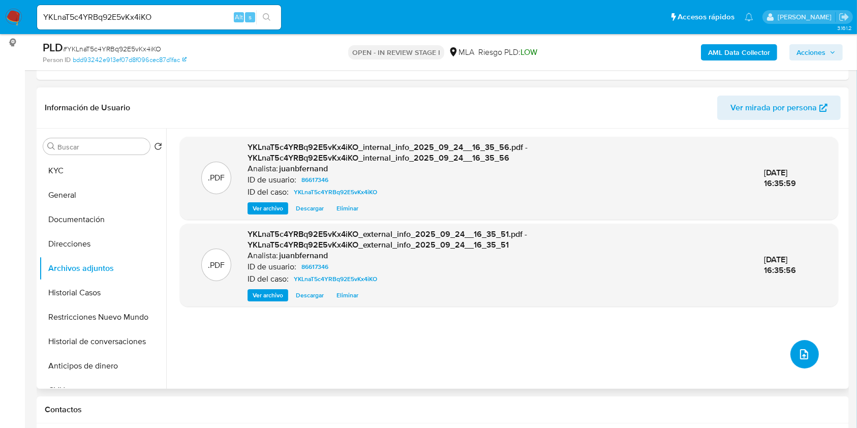
click at [802, 353] on icon "upload-file" at bounding box center [804, 354] width 12 height 12
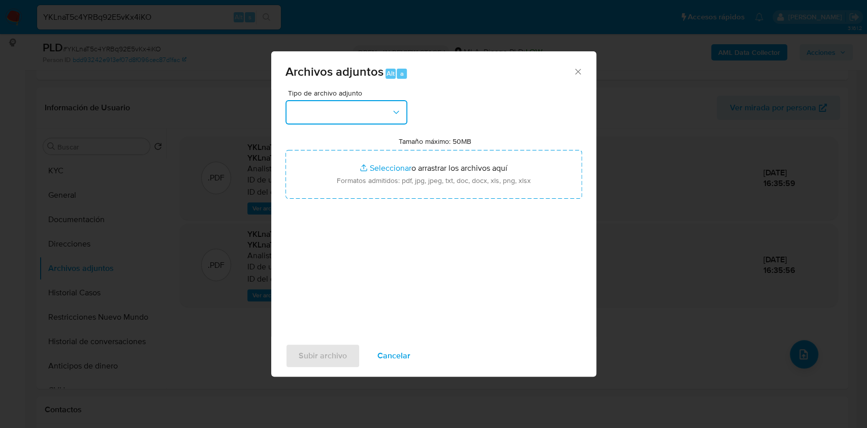
click at [369, 112] on button "button" at bounding box center [347, 112] width 122 height 24
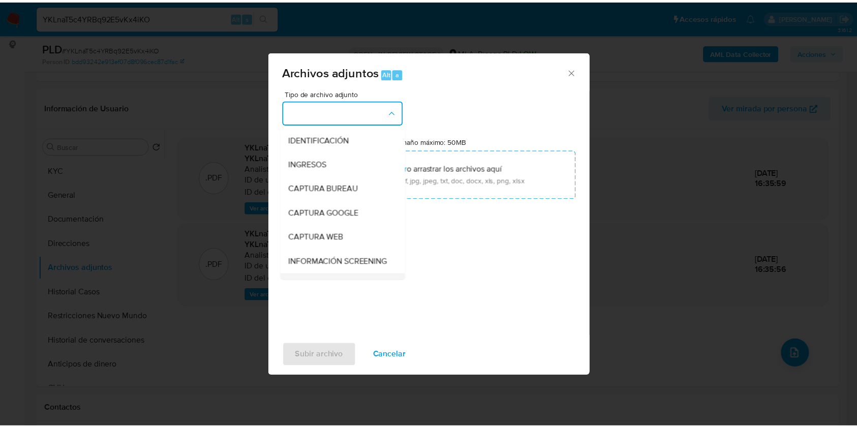
scroll to position [68, 0]
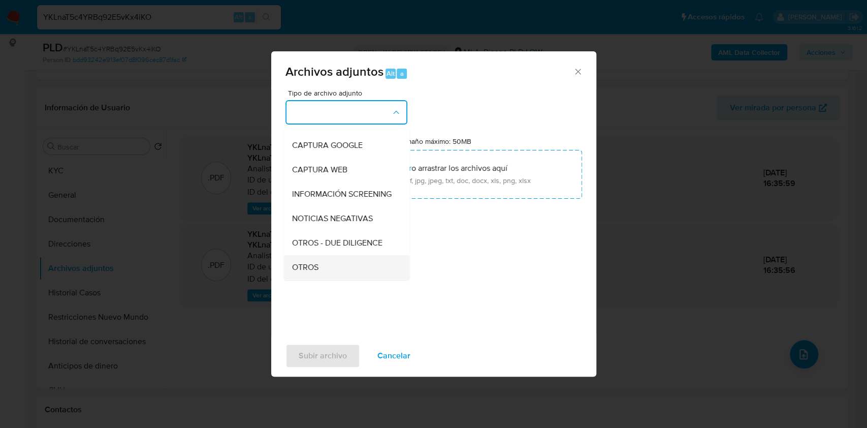
click at [322, 269] on div "OTROS" at bounding box center [344, 267] width 104 height 24
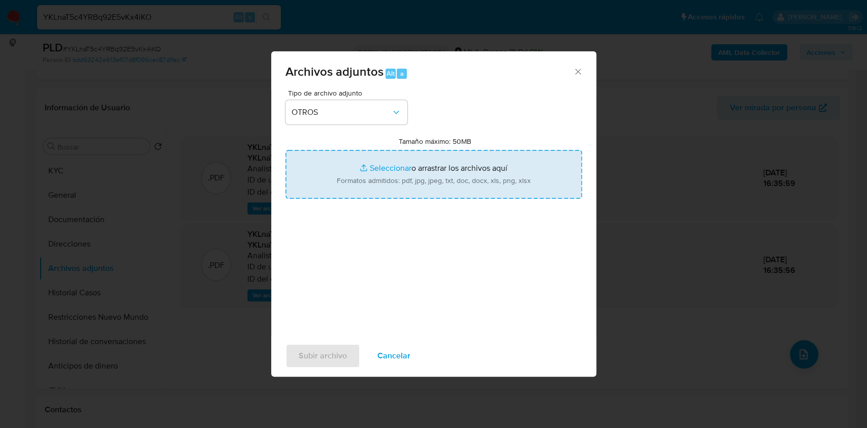
type input "C:\fakepath\Caselog YKLnaT5c4YRBq92E5vKx4iKO.docx"
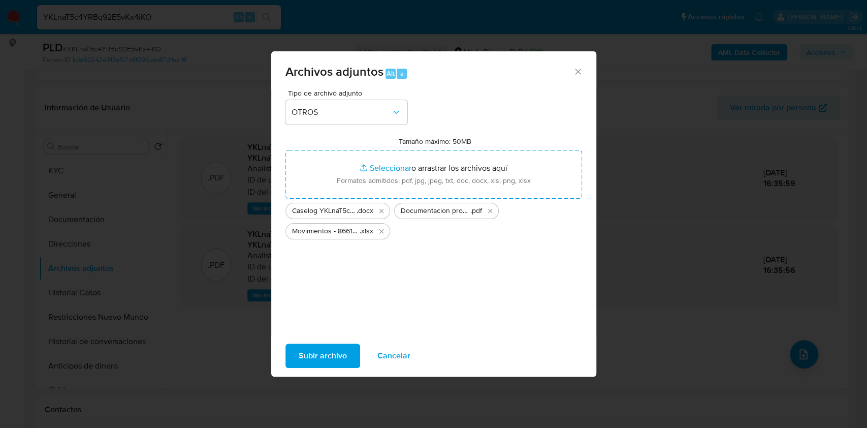
click at [330, 356] on span "Subir archivo" at bounding box center [323, 355] width 48 height 22
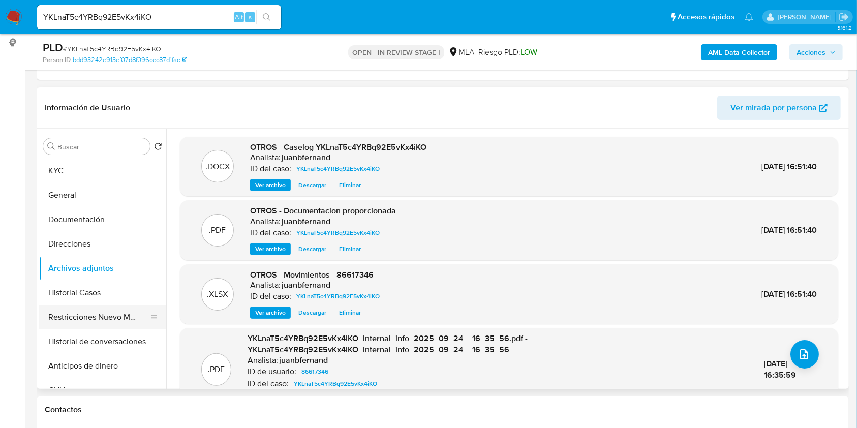
click at [75, 318] on button "Restricciones Nuevo Mundo" at bounding box center [98, 317] width 119 height 24
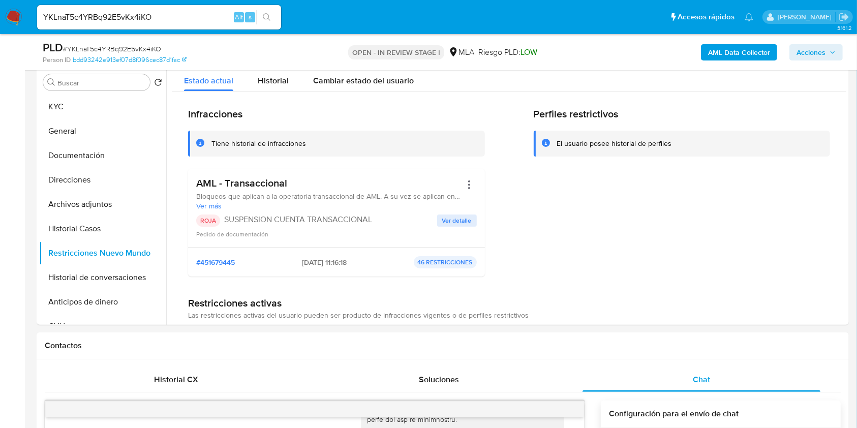
scroll to position [135, 0]
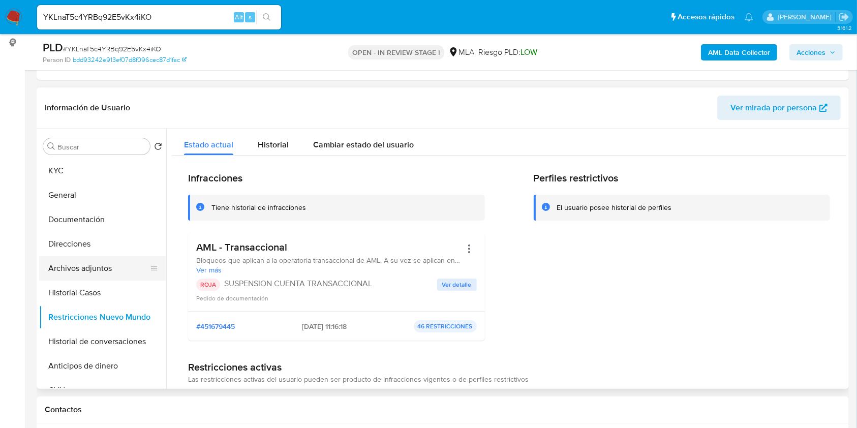
click at [100, 267] on button "Archivos adjuntos" at bounding box center [98, 268] width 119 height 24
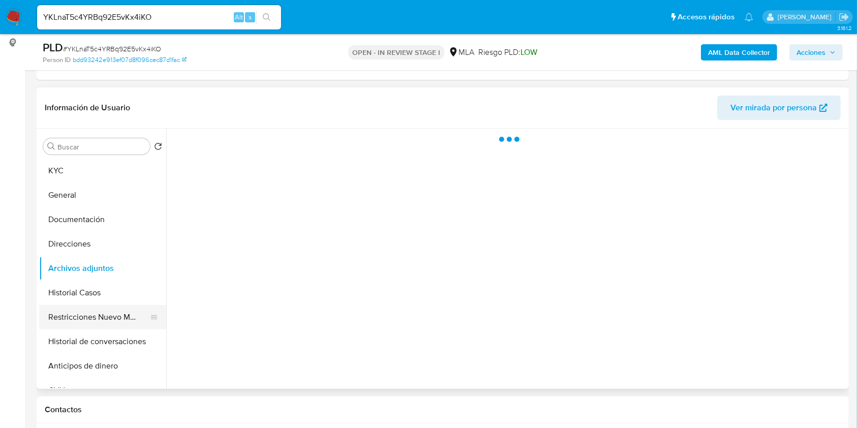
click at [79, 312] on button "Restricciones Nuevo Mundo" at bounding box center [98, 317] width 119 height 24
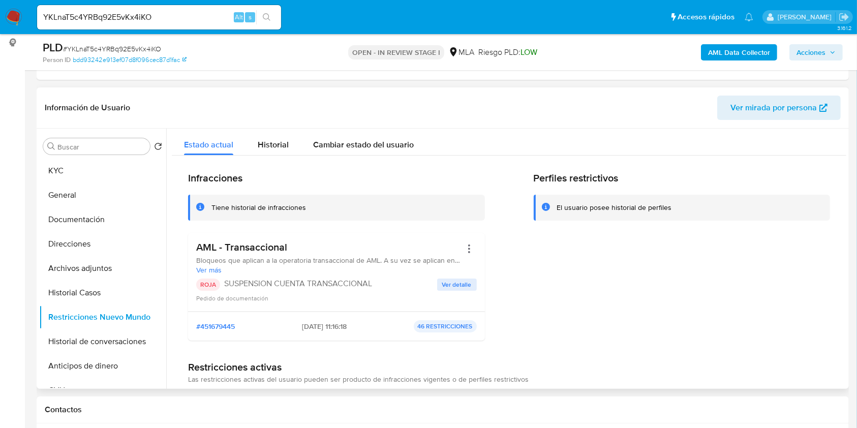
click at [468, 287] on span "Ver detalle" at bounding box center [456, 284] width 29 height 10
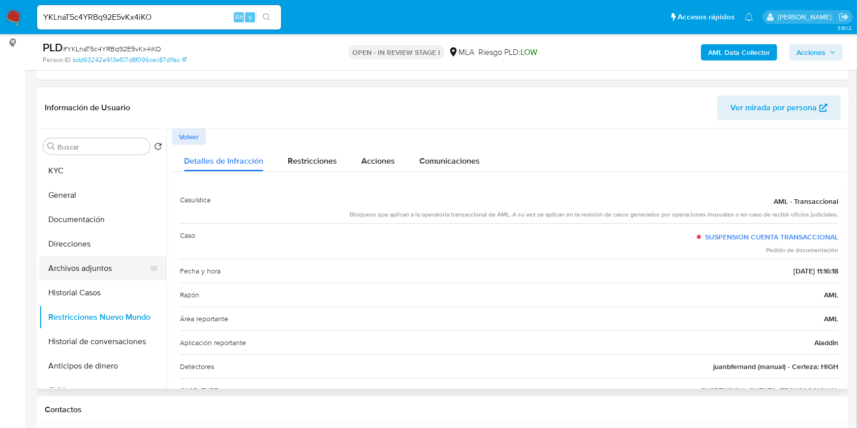
click at [75, 262] on button "Archivos adjuntos" at bounding box center [98, 268] width 119 height 24
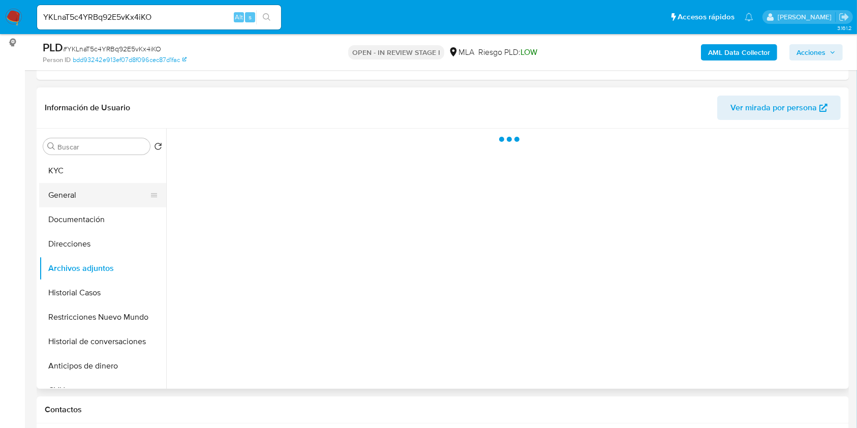
click at [77, 199] on button "General" at bounding box center [98, 195] width 119 height 24
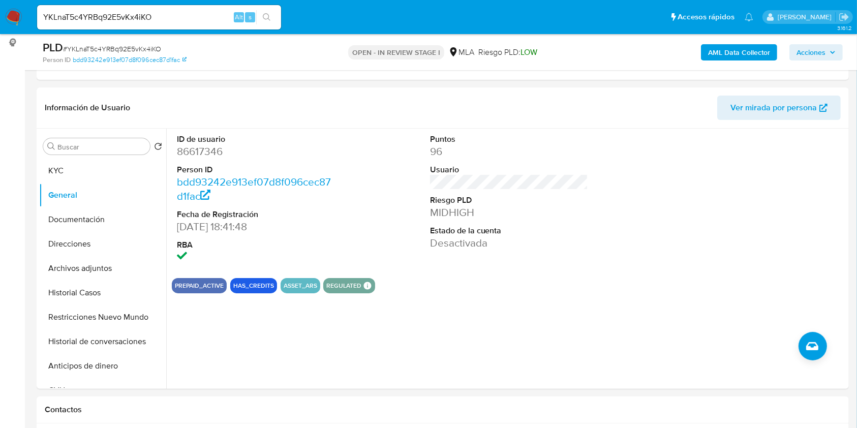
click at [813, 50] on span "Acciones" at bounding box center [810, 52] width 29 height 16
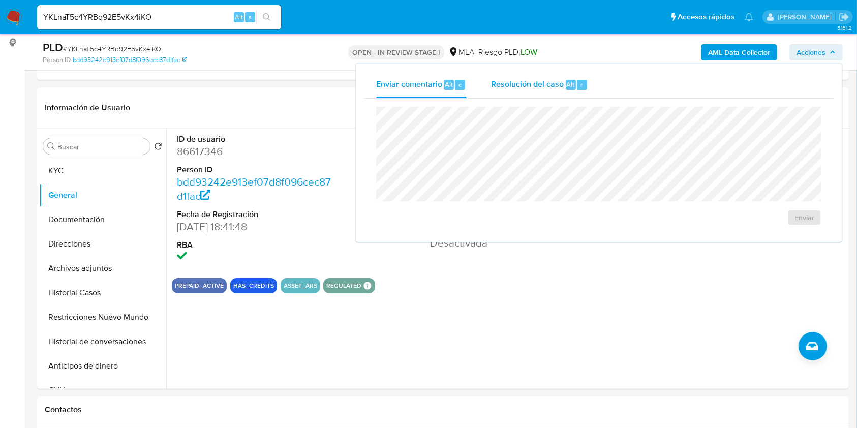
click at [557, 92] on div "Resolución del caso Alt r" at bounding box center [539, 85] width 97 height 26
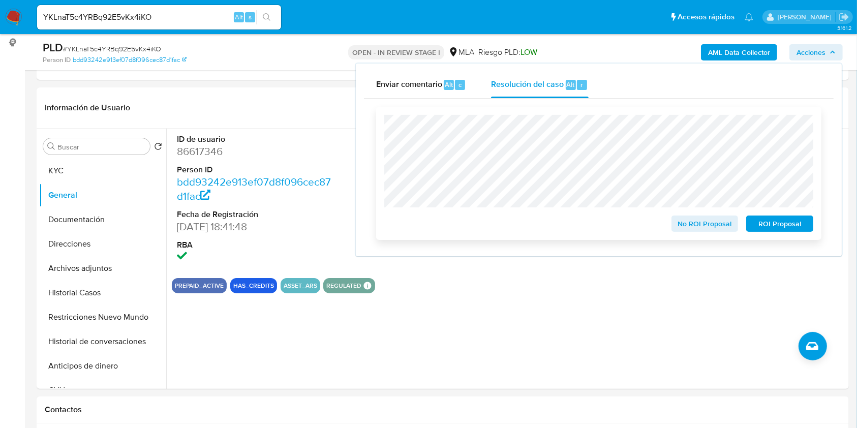
click at [781, 222] on span "ROI Proposal" at bounding box center [779, 223] width 53 height 14
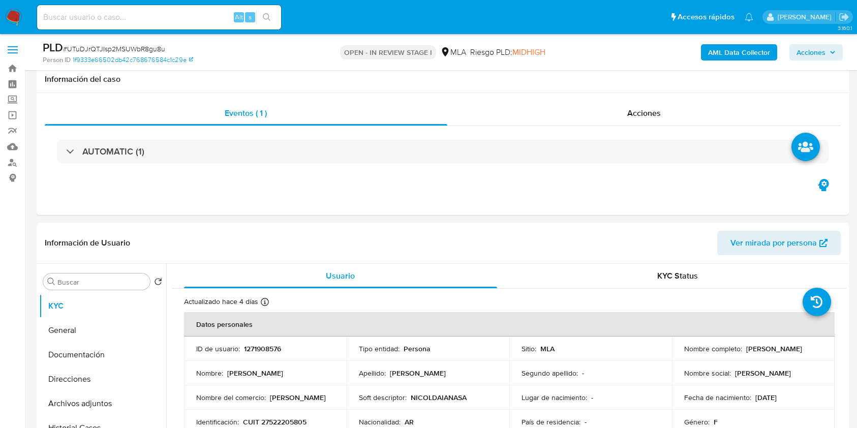
select select "10"
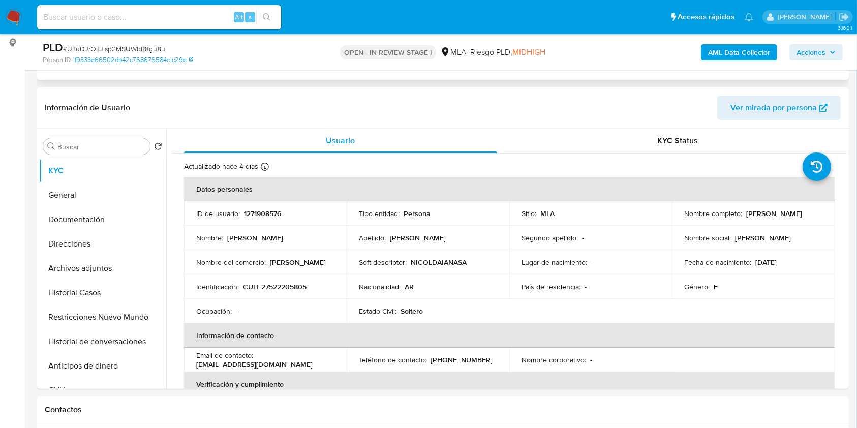
scroll to position [1363, 0]
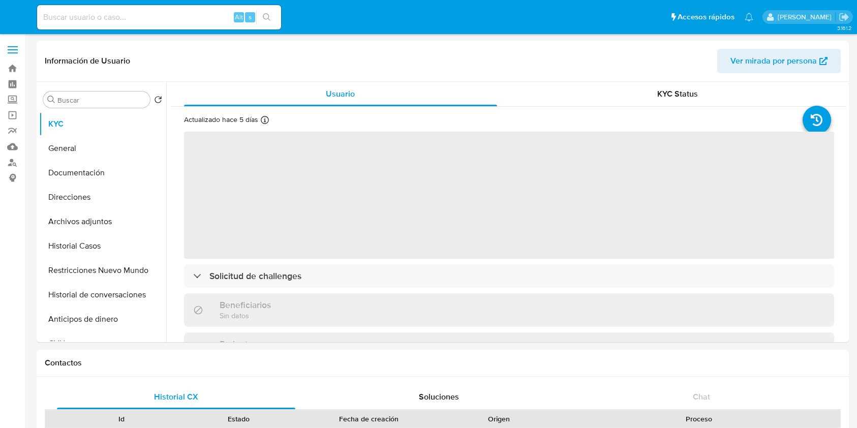
select select "10"
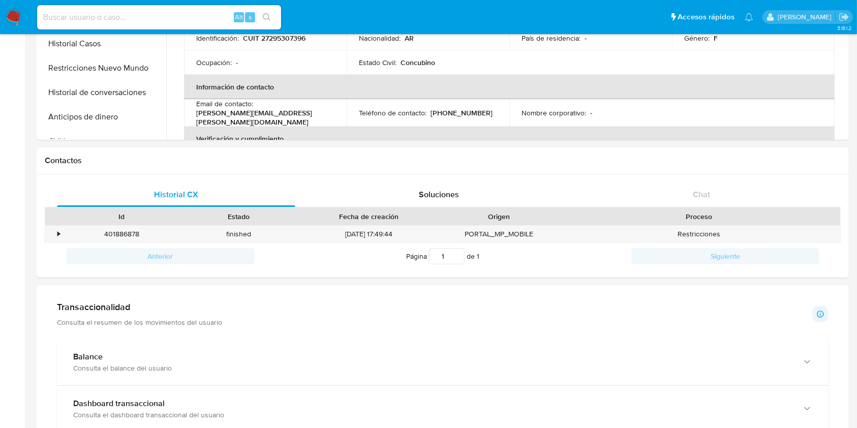
scroll to position [203, 0]
click at [127, 237] on div "401886878" at bounding box center [121, 233] width 117 height 17
copy div "401886878"
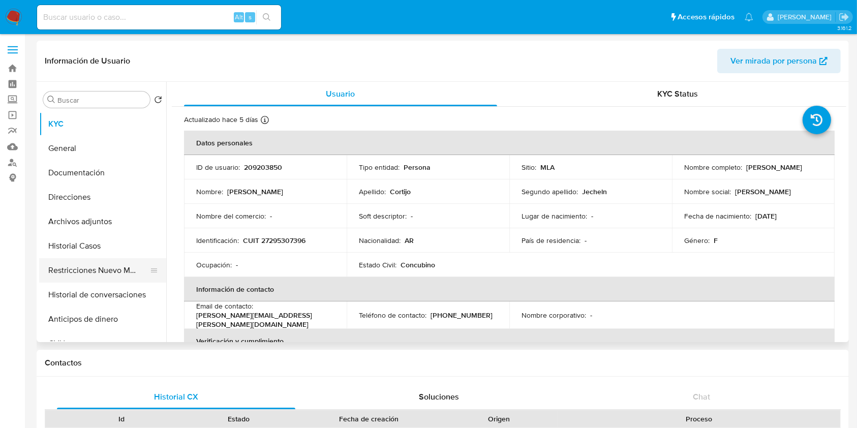
click at [77, 262] on button "Restricciones Nuevo Mundo" at bounding box center [98, 270] width 119 height 24
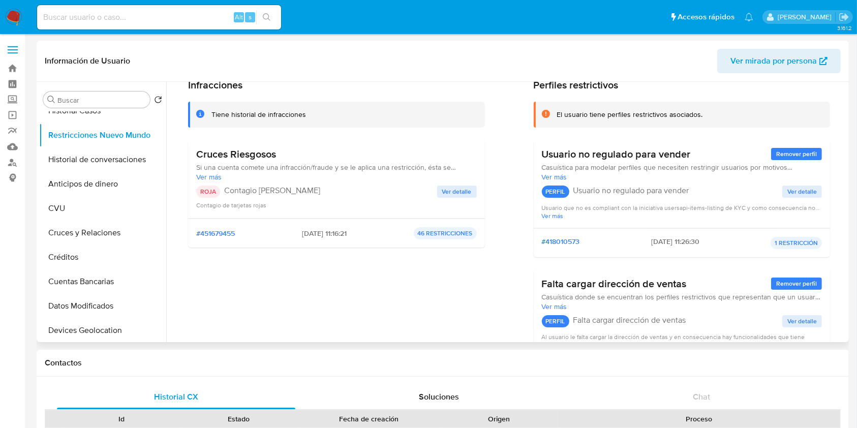
scroll to position [68, 0]
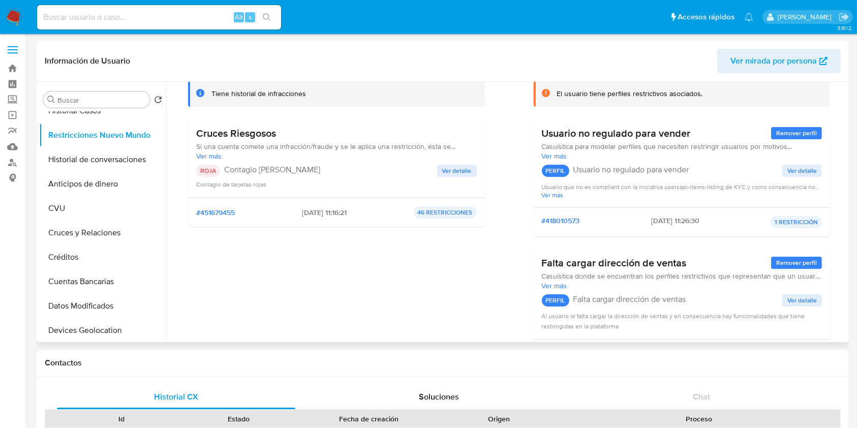
click at [457, 172] on span "Ver detalle" at bounding box center [456, 171] width 29 height 10
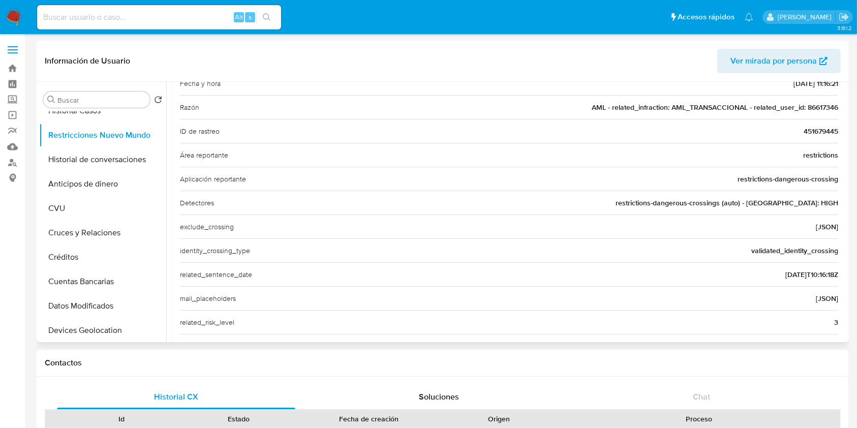
scroll to position [81, 0]
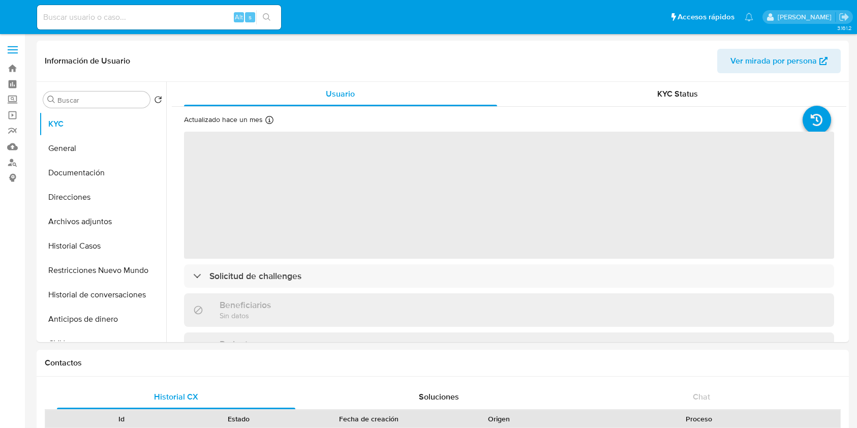
select select "10"
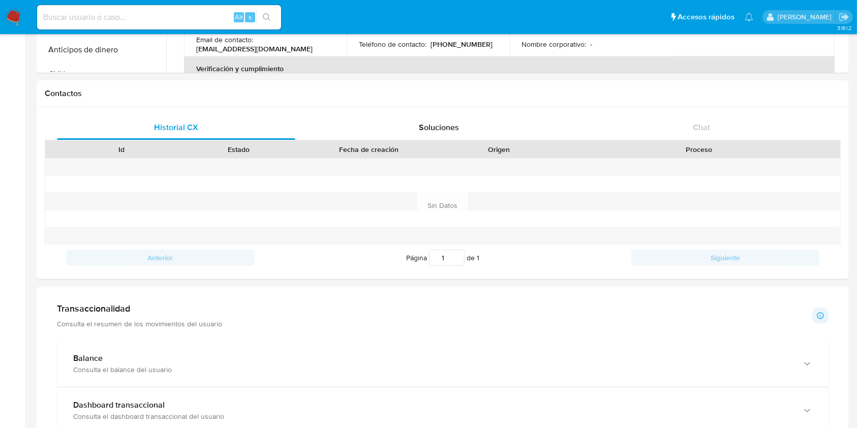
scroll to position [135, 0]
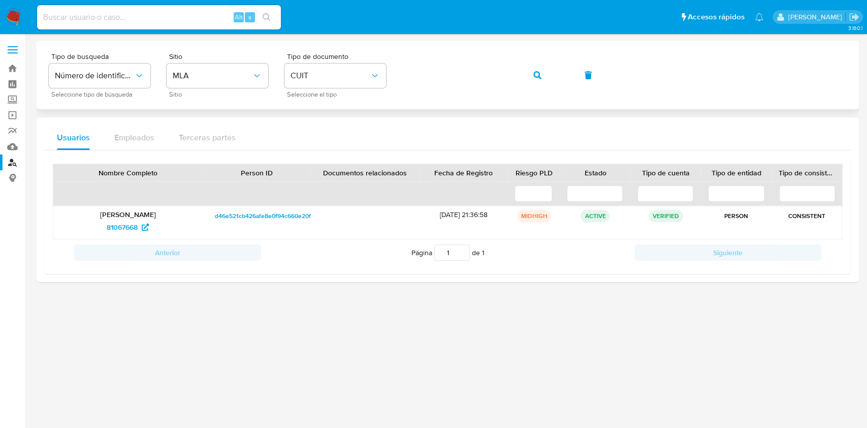
click at [518, 78] on div "Tipo de busqueda Número de identificación Seleccione tipo de búsqueda Sitio MLA…" at bounding box center [448, 75] width 798 height 44
click at [530, 76] on button "button" at bounding box center [537, 75] width 35 height 24
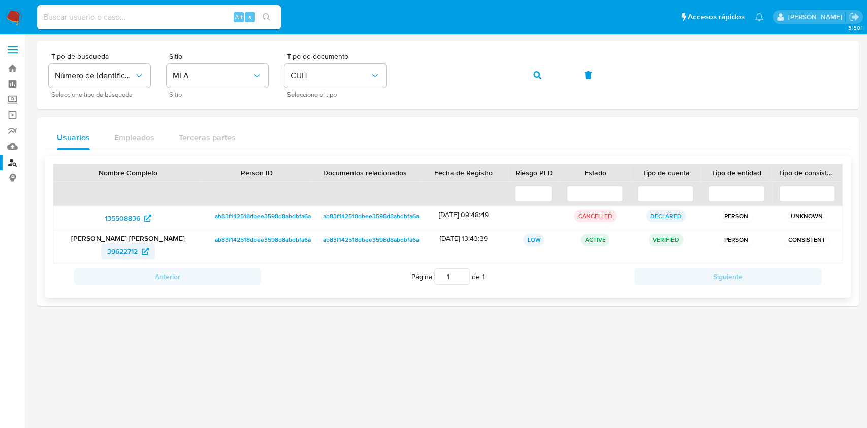
click at [140, 248] on span "39622712" at bounding box center [128, 251] width 42 height 16
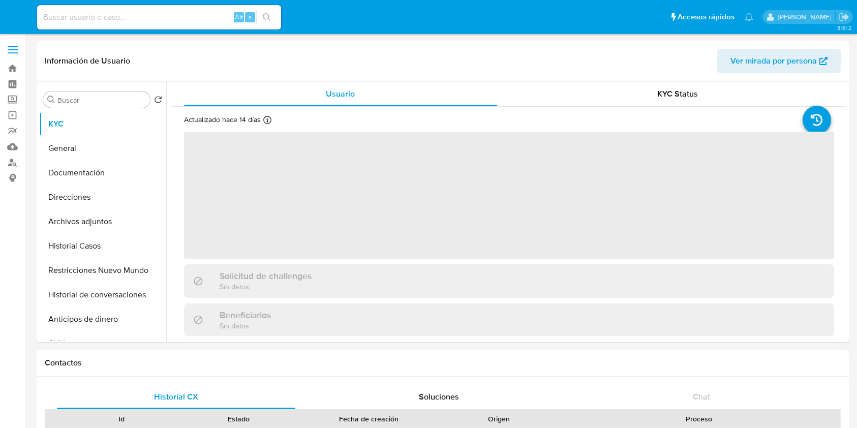
select select "10"
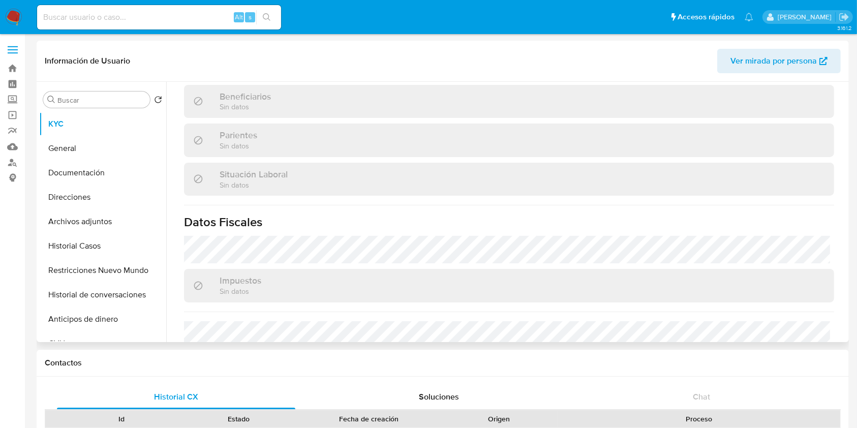
scroll to position [474, 0]
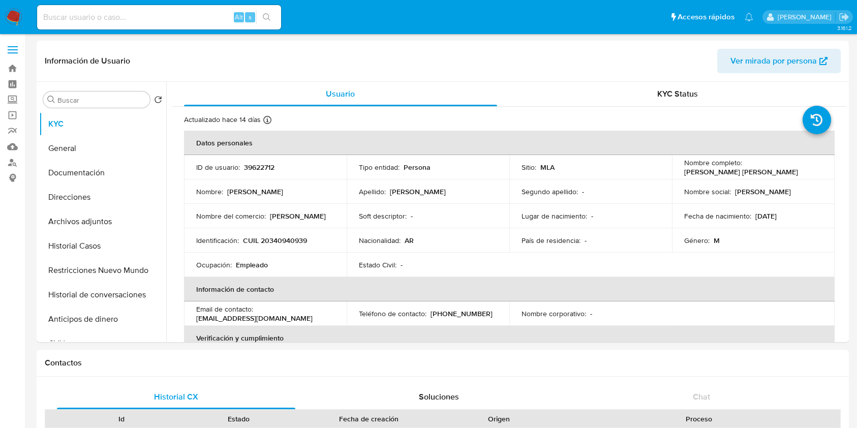
select select "10"
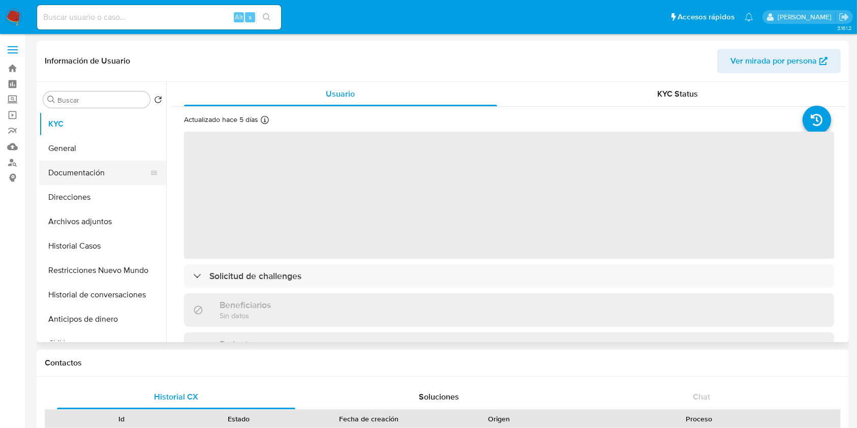
click at [74, 177] on button "Documentación" at bounding box center [98, 173] width 119 height 24
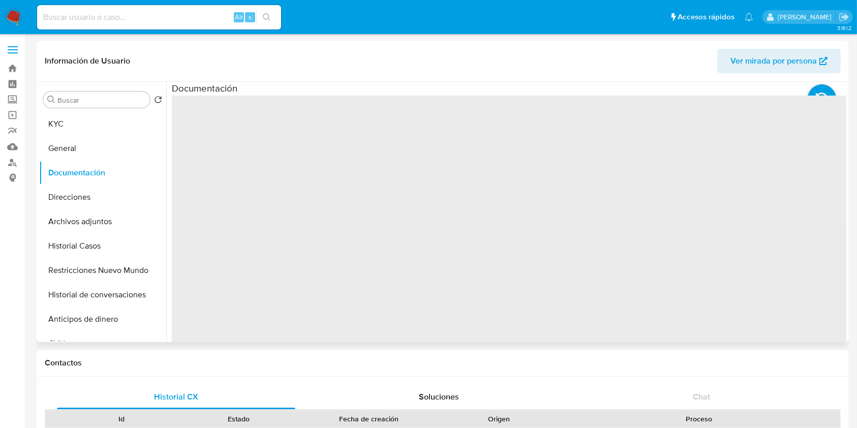
select select "10"
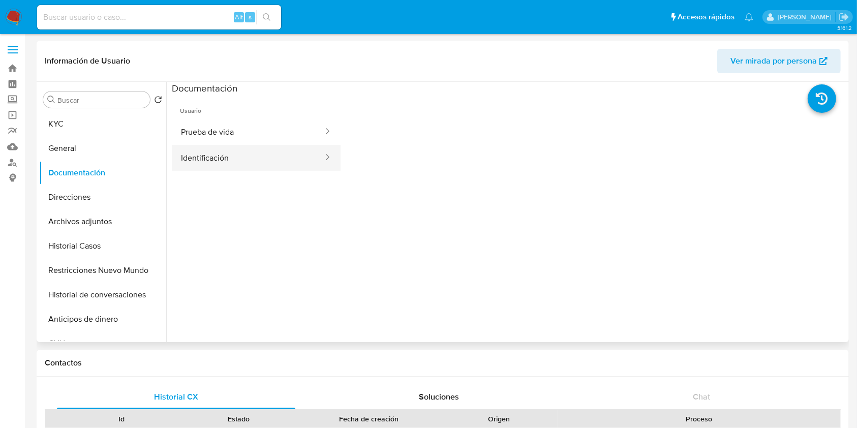
click at [237, 148] on button "Identificación" at bounding box center [248, 158] width 152 height 26
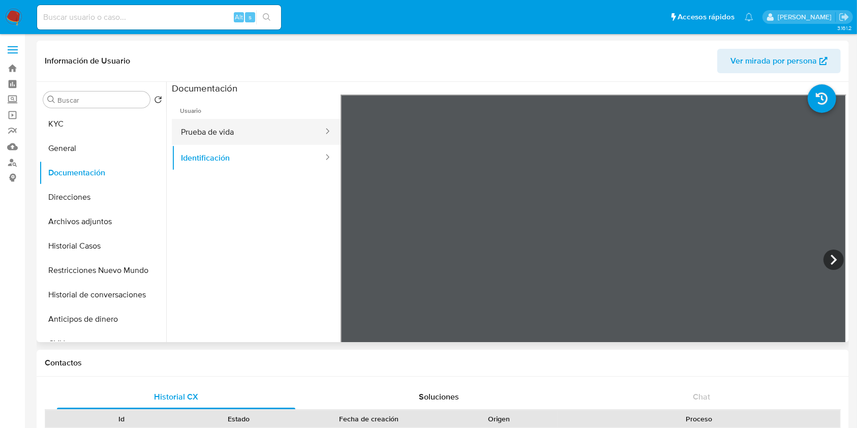
click at [254, 136] on button "Prueba de vida" at bounding box center [248, 132] width 152 height 26
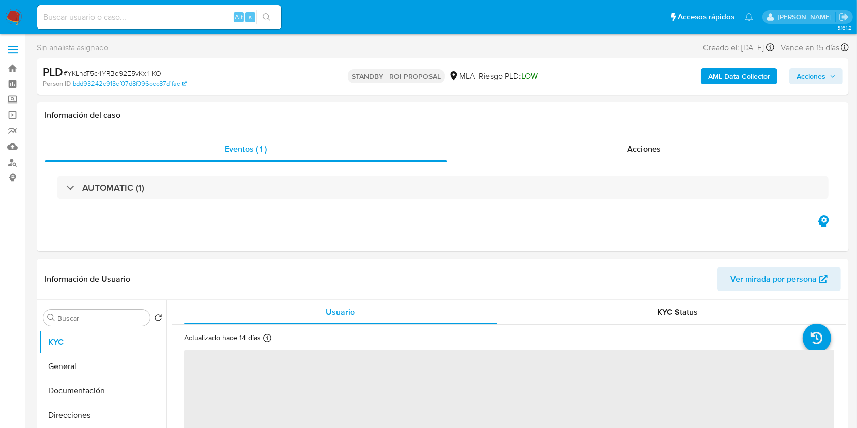
select select "10"
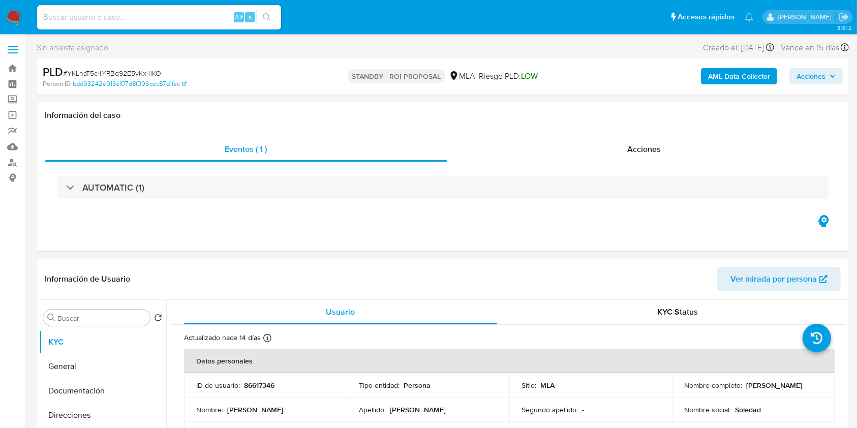
click at [206, 14] on input at bounding box center [159, 17] width 244 height 13
paste input "WYPamzg3GtkWKkbgzrnlVgev"
type input "WYPamzg3GtkWKkbgzrnlVgev"
click at [255, 20] on div "s" at bounding box center [250, 17] width 10 height 10
click at [272, 18] on button "search-icon" at bounding box center [266, 17] width 21 height 14
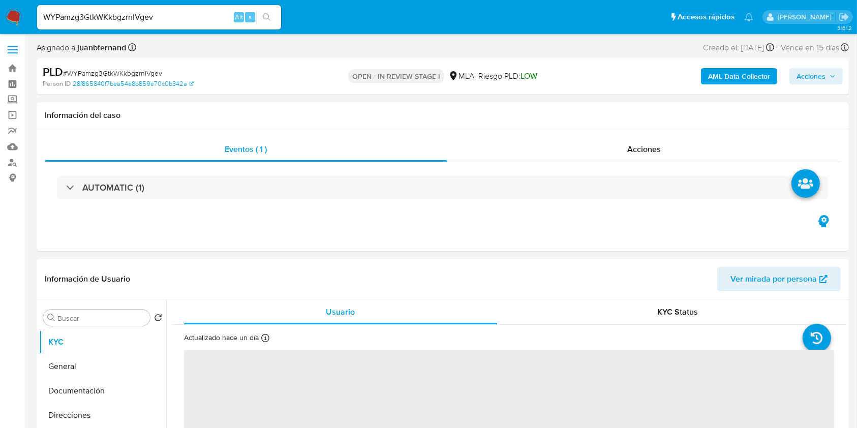
select select "10"
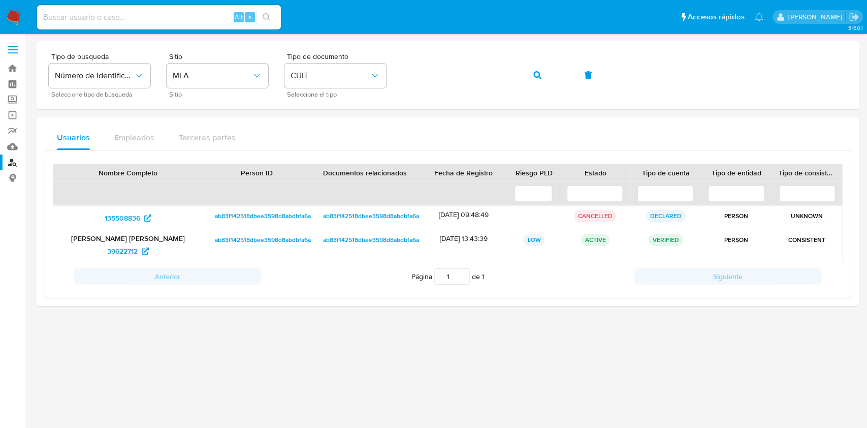
click at [214, 17] on input at bounding box center [159, 17] width 244 height 13
paste input "Bh30ifUu3lOsDaTebAhivgWy"
type input "Bh30ifUu3lOsDaTebAhivgWy"
click at [258, 20] on button "search-icon" at bounding box center [266, 17] width 21 height 14
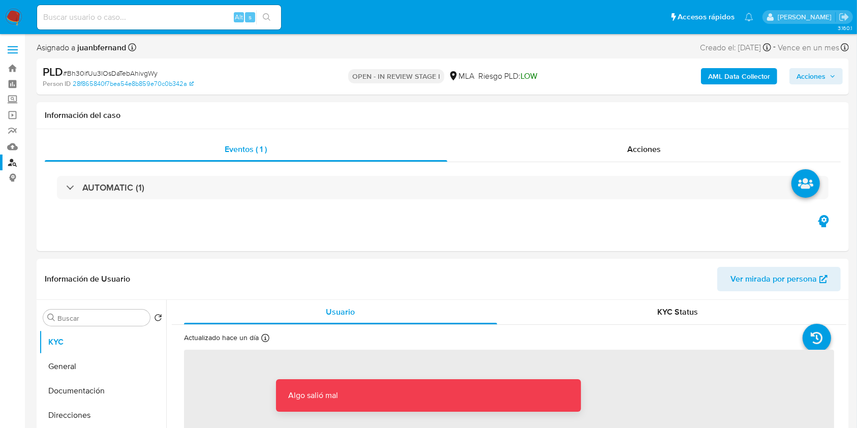
select select "10"
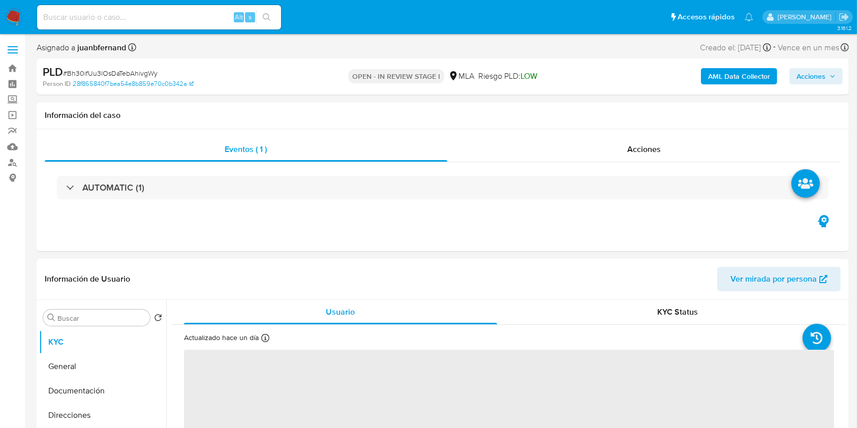
select select "10"
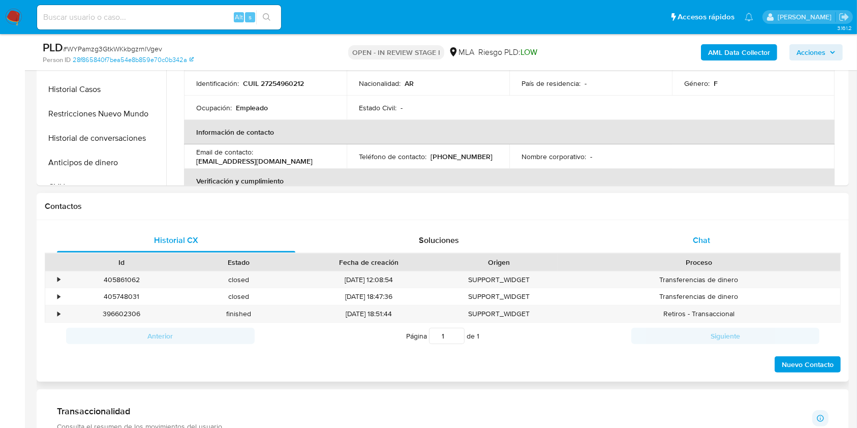
click at [748, 236] on div "Chat" at bounding box center [701, 240] width 238 height 24
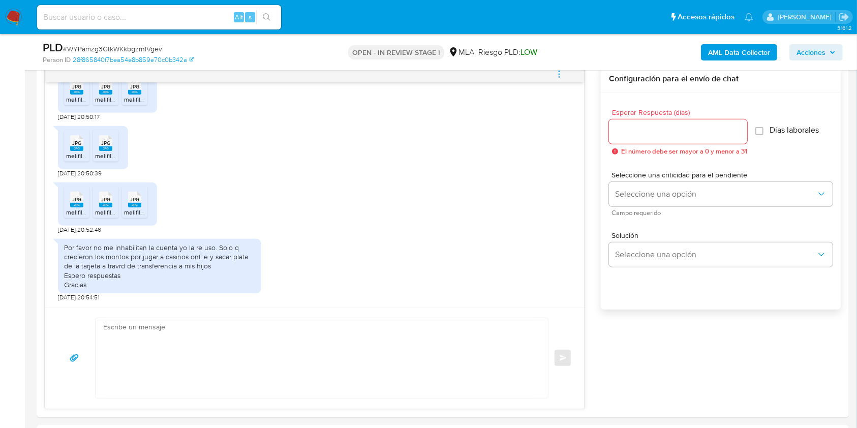
scroll to position [610, 0]
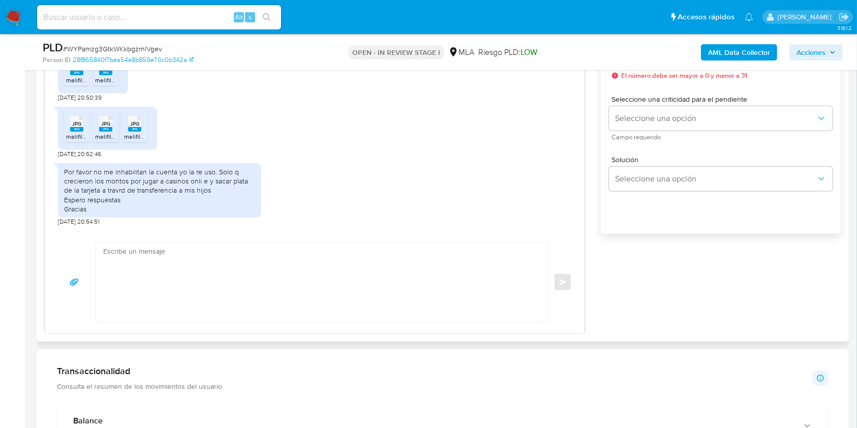
click at [197, 266] on textarea at bounding box center [319, 282] width 432 height 80
click at [297, 291] on textarea at bounding box center [319, 282] width 432 height 80
paste textarea "Hola, Muchas gracias por la respuesta. Analizamos tu caso y notamos que la info…"
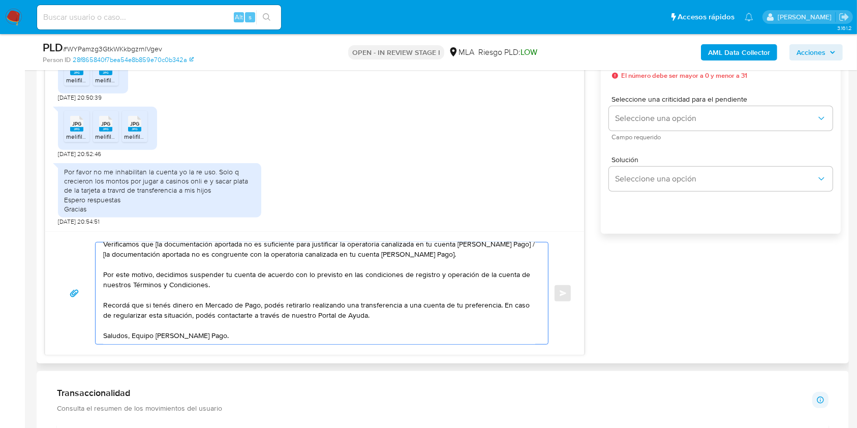
scroll to position [0, 0]
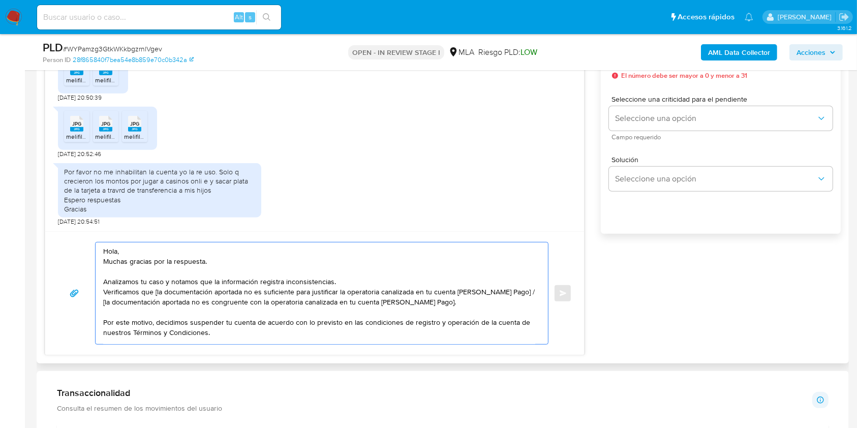
drag, startPoint x: 433, startPoint y: 303, endPoint x: 509, endPoint y: 293, distance: 76.3
click at [509, 293] on textarea "Hola, Muchas gracias por la respuesta. Analizamos tu caso y notamos que la info…" at bounding box center [319, 293] width 432 height 102
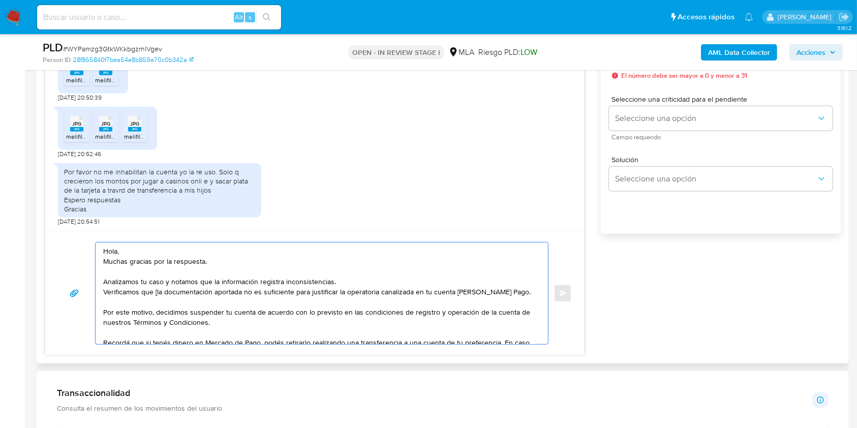
drag, startPoint x: 156, startPoint y: 292, endPoint x: 175, endPoint y: 330, distance: 42.9
click at [156, 292] on textarea "Hola, Muchas gracias por la respuesta. Analizamos tu caso y notamos que la info…" at bounding box center [319, 293] width 432 height 102
click at [226, 264] on textarea "Hola, Muchas gracias por la respuesta. Analizamos tu caso y notamos que la info…" at bounding box center [319, 293] width 432 height 102
click at [382, 286] on textarea "Hola, Muchas gracias por la respuesta. Analizamos tu caso y notamos que la info…" at bounding box center [319, 293] width 432 height 102
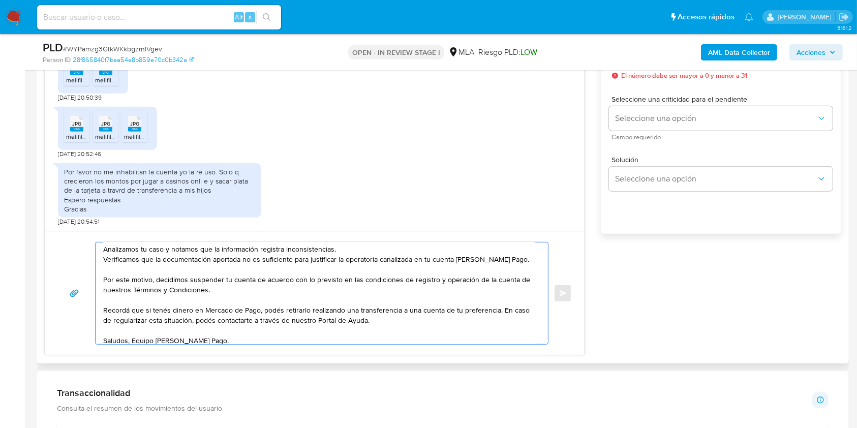
scroll to position [51, 0]
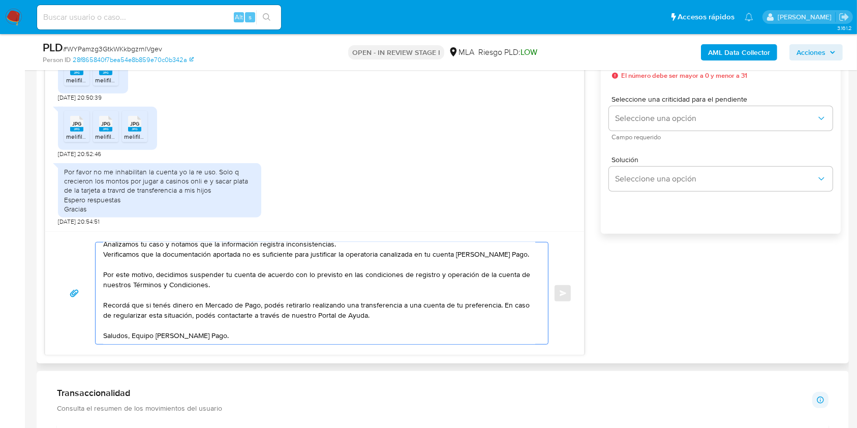
click at [349, 329] on textarea "Hola, Muchas gracias por la respuesta. Analizamos tu caso y notamos que la info…" at bounding box center [319, 293] width 432 height 102
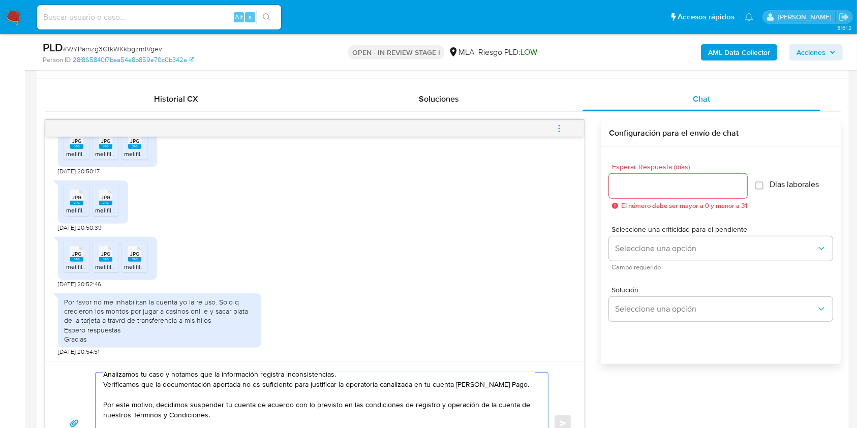
scroll to position [474, 0]
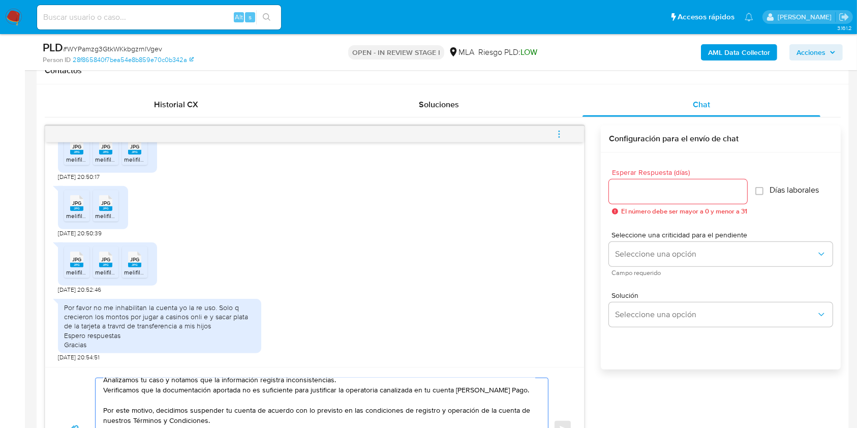
type textarea "Hola, Muchas gracias por la respuesta. Analizamos tu caso y notamos que la info…"
click at [645, 191] on input "Esperar Respuesta (días)" at bounding box center [678, 191] width 138 height 13
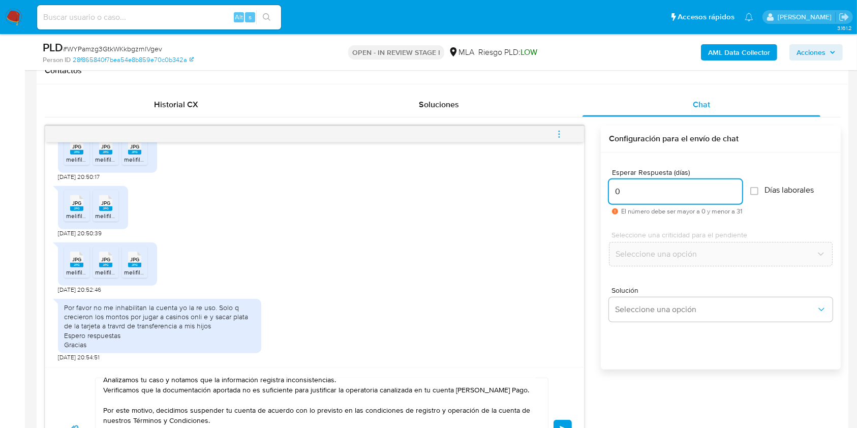
type input "0"
click at [122, 49] on span "# WYPamzg3GtkWKkbgzrnlVgev" at bounding box center [112, 49] width 99 height 10
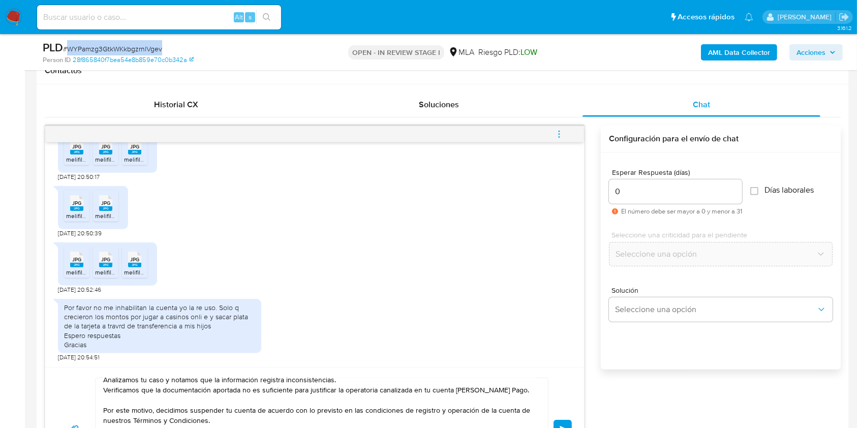
click at [122, 49] on span "# WYPamzg3GtkWKkbgzrnlVgev" at bounding box center [112, 49] width 99 height 10
copy span "WYPamzg3GtkWKkbgzrnlVgev"
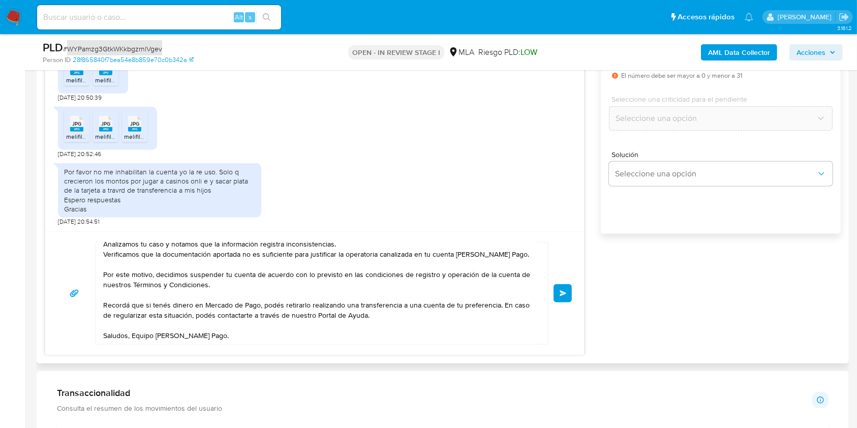
scroll to position [542, 0]
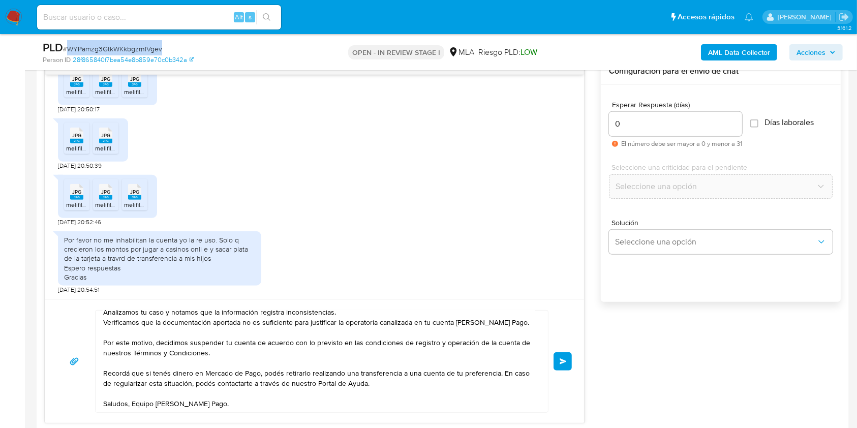
drag, startPoint x: 563, startPoint y: 363, endPoint x: 610, endPoint y: 356, distance: 47.3
click at [610, 356] on div "17/07/2025 19:51:51 Buenas tardes . Envío comprobantes de pensión. El último añ…" at bounding box center [443, 240] width 796 height 365
click at [560, 360] on span "Enviar" at bounding box center [562, 361] width 7 height 6
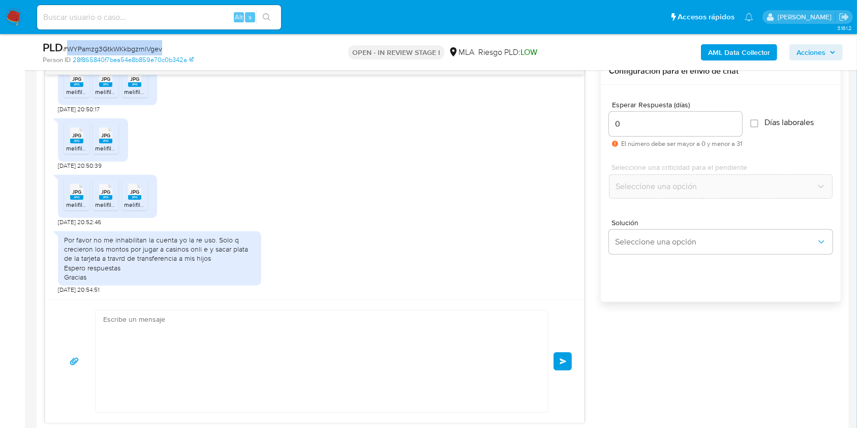
scroll to position [1011, 0]
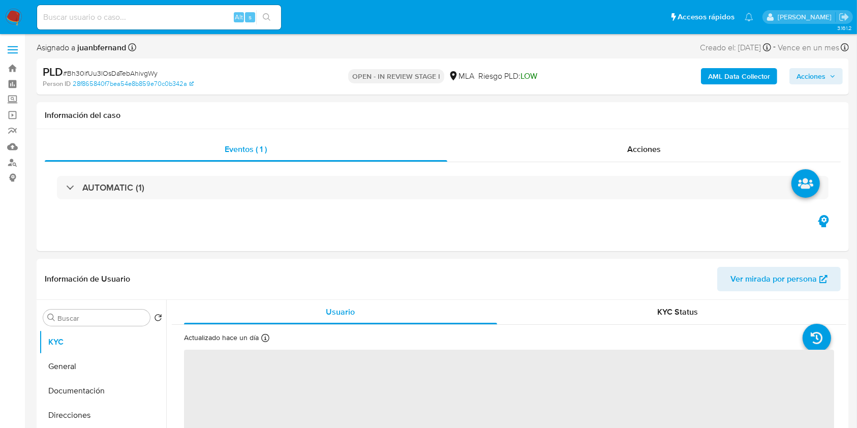
select select "10"
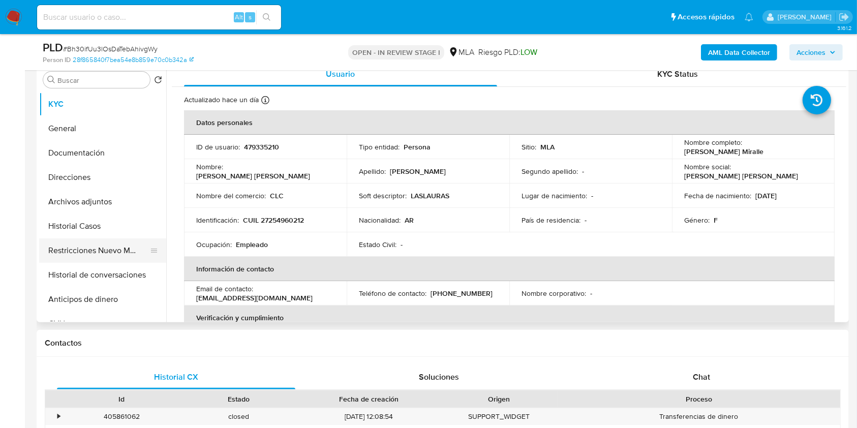
scroll to position [203, 0]
click at [103, 235] on button "Historial Casos" at bounding box center [98, 224] width 119 height 24
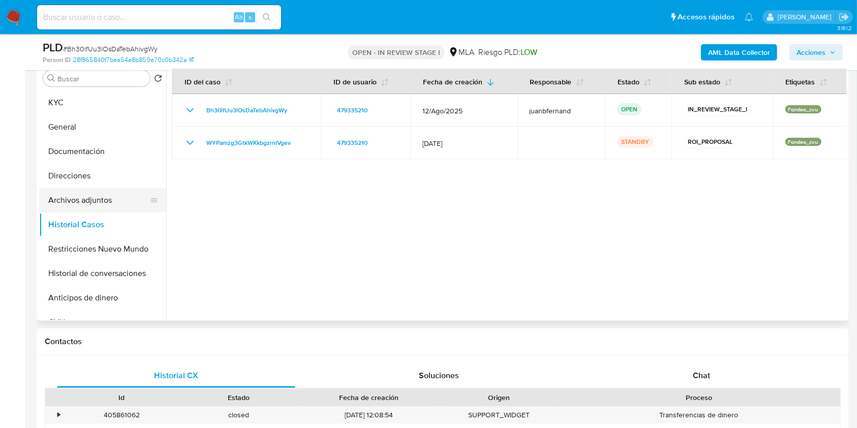
click at [114, 199] on button "Archivos adjuntos" at bounding box center [98, 200] width 119 height 24
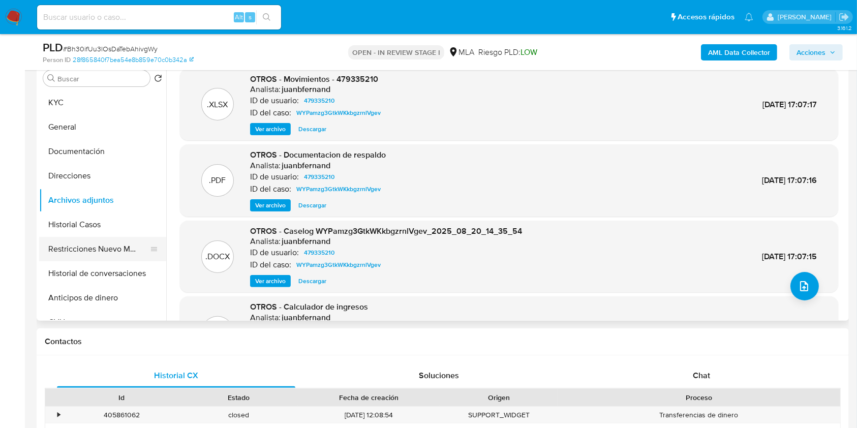
click at [85, 252] on button "Restricciones Nuevo Mundo" at bounding box center [98, 249] width 119 height 24
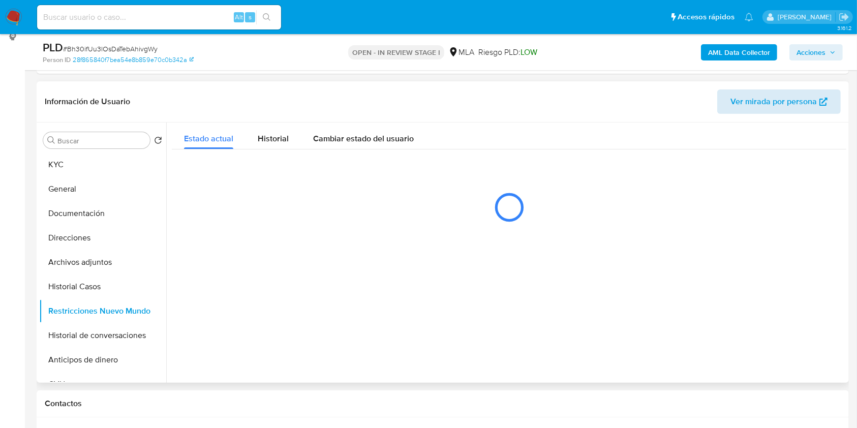
scroll to position [135, 0]
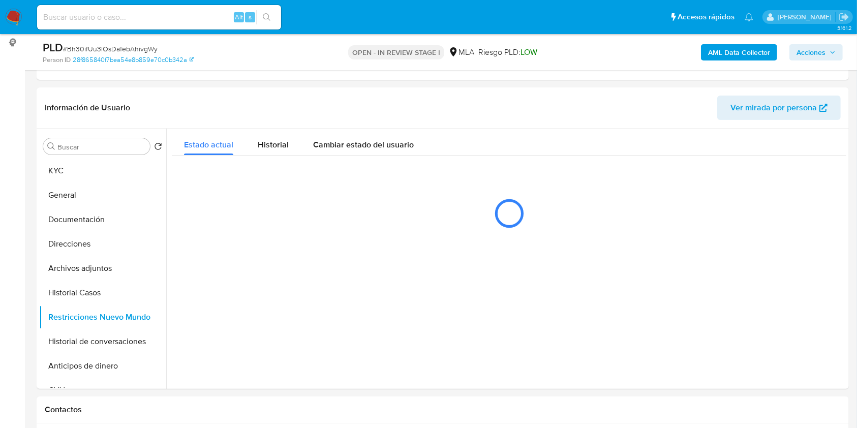
click at [823, 51] on span "Acciones" at bounding box center [810, 52] width 29 height 16
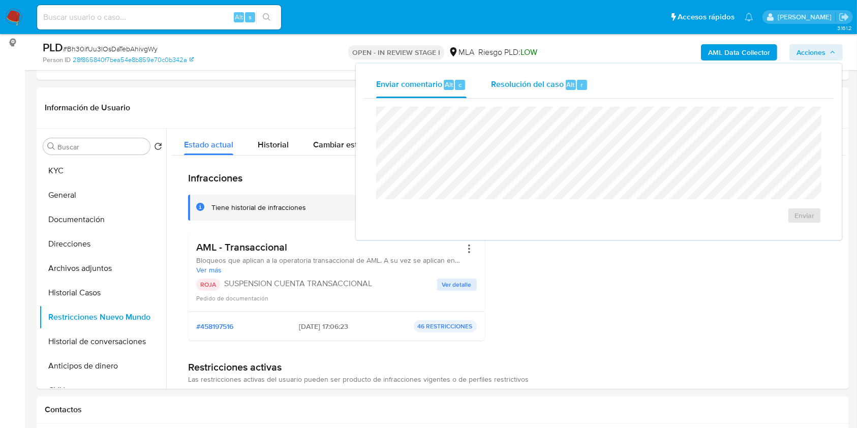
click at [522, 76] on div "Resolución del caso Alt r" at bounding box center [539, 85] width 97 height 26
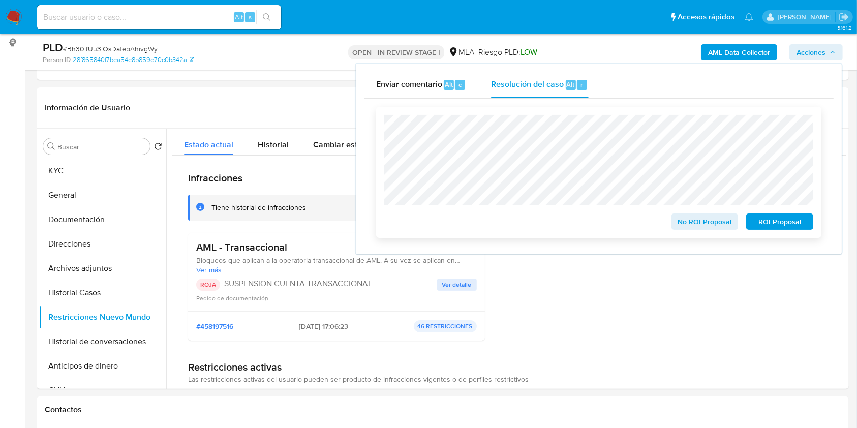
click at [790, 226] on span "ROI Proposal" at bounding box center [779, 221] width 53 height 14
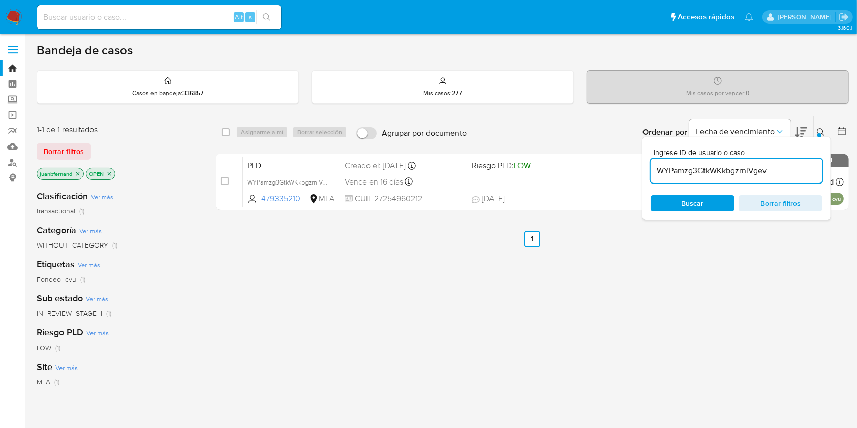
click at [793, 175] on input "WYPamzg3GtkWKkbgzrnlVgev" at bounding box center [736, 170] width 172 height 13
click at [225, 131] on input "checkbox" at bounding box center [226, 132] width 8 height 8
checkbox input "true"
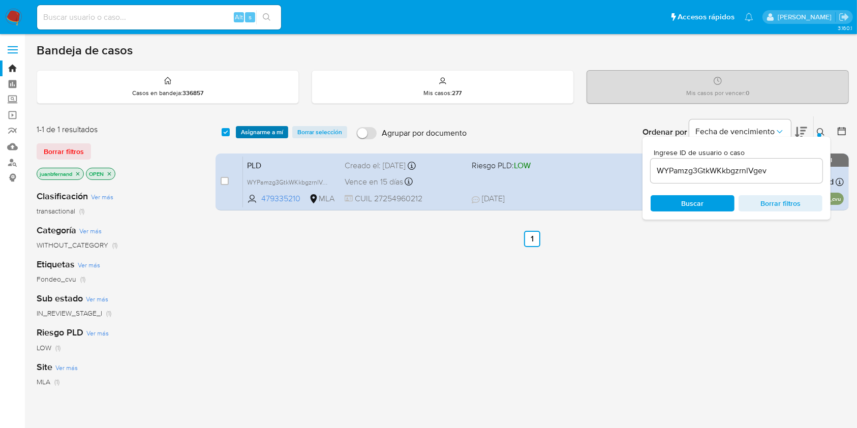
click at [266, 131] on span "Asignarme a mí" at bounding box center [262, 132] width 42 height 10
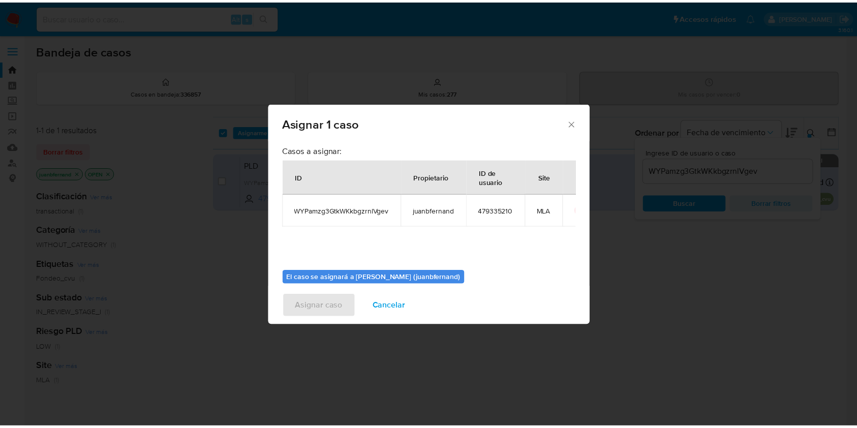
scroll to position [52, 0]
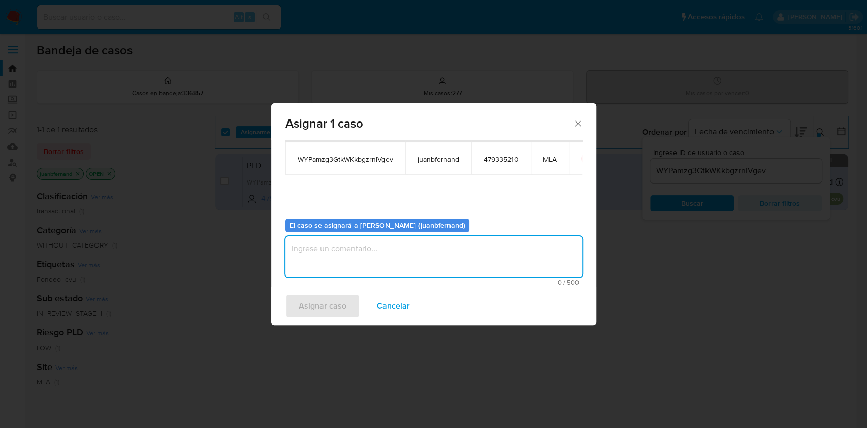
click at [372, 258] on textarea "assign-modal" at bounding box center [434, 256] width 297 height 41
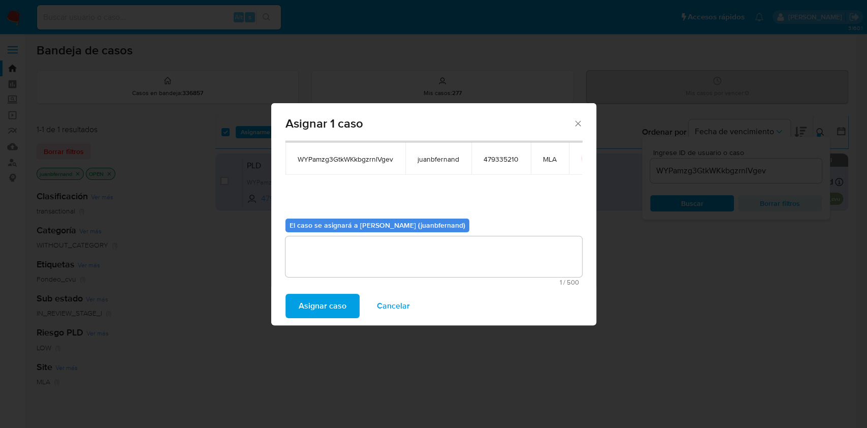
click at [322, 303] on span "Asignar caso" at bounding box center [323, 306] width 48 height 22
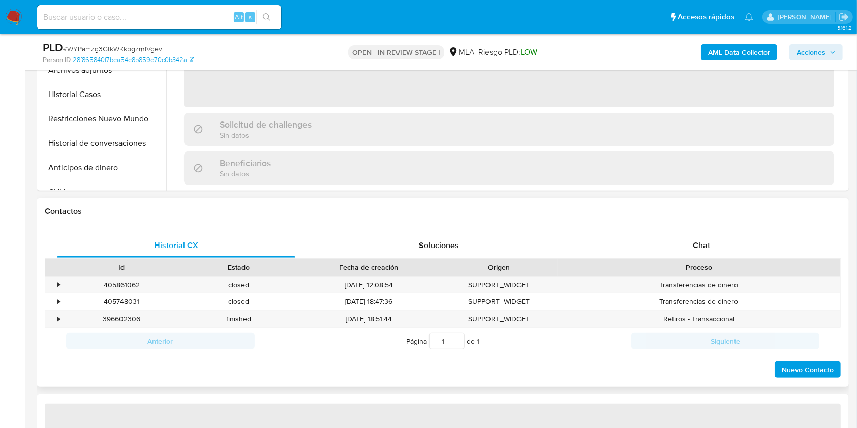
scroll to position [338, 0]
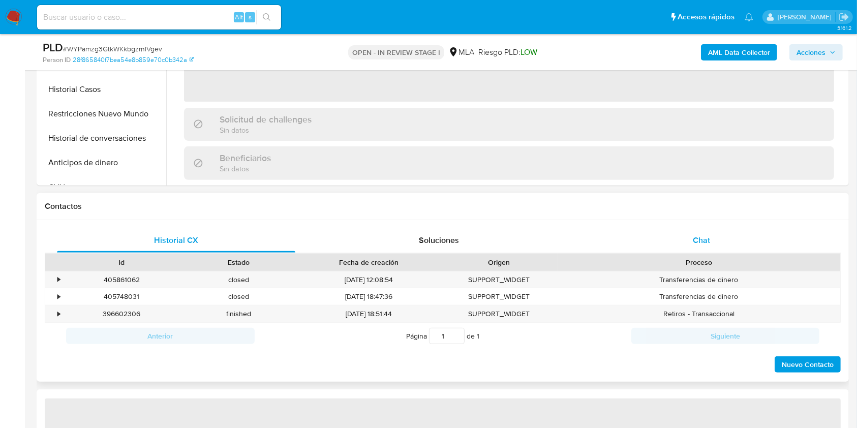
select select "10"
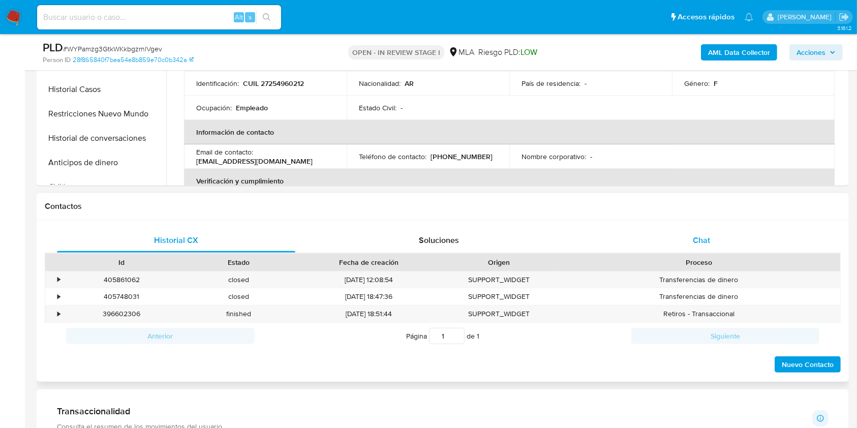
click at [673, 241] on div "Chat" at bounding box center [701, 240] width 238 height 24
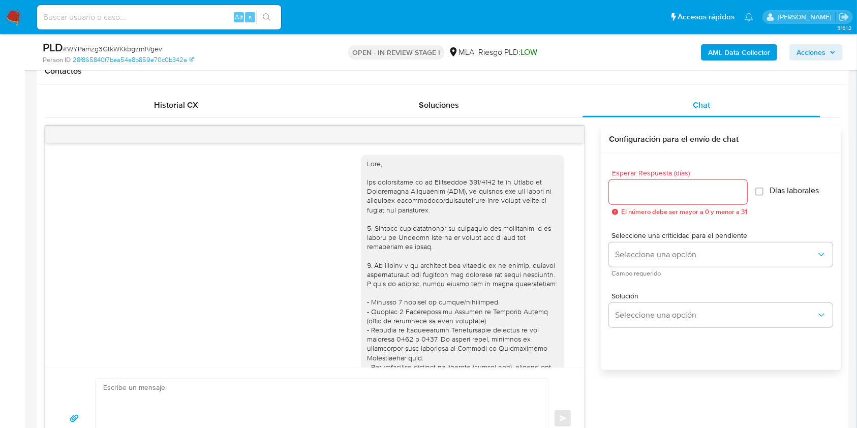
scroll to position [1011, 0]
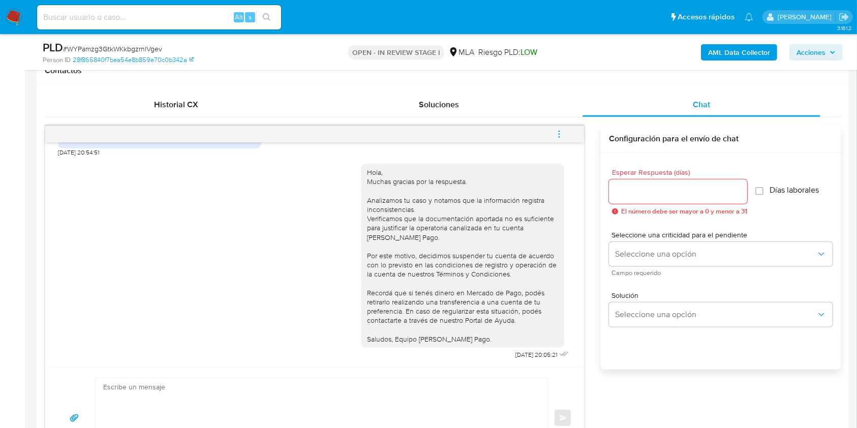
click at [562, 130] on icon "menu-action" at bounding box center [558, 134] width 9 height 9
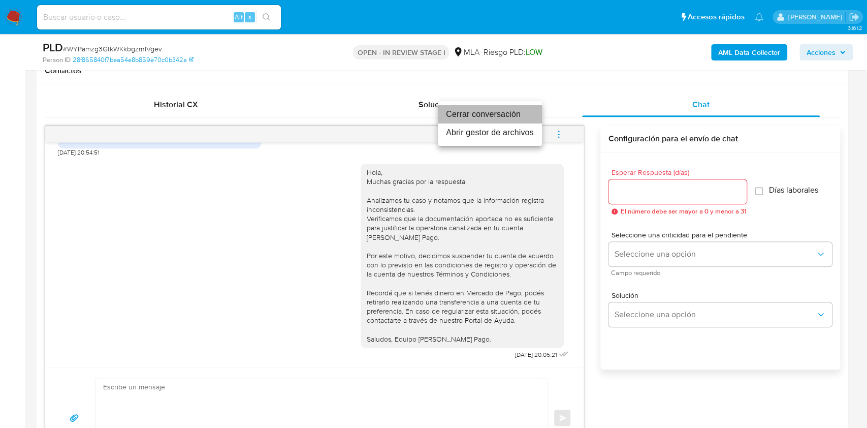
click at [482, 112] on li "Cerrar conversación" at bounding box center [490, 114] width 104 height 18
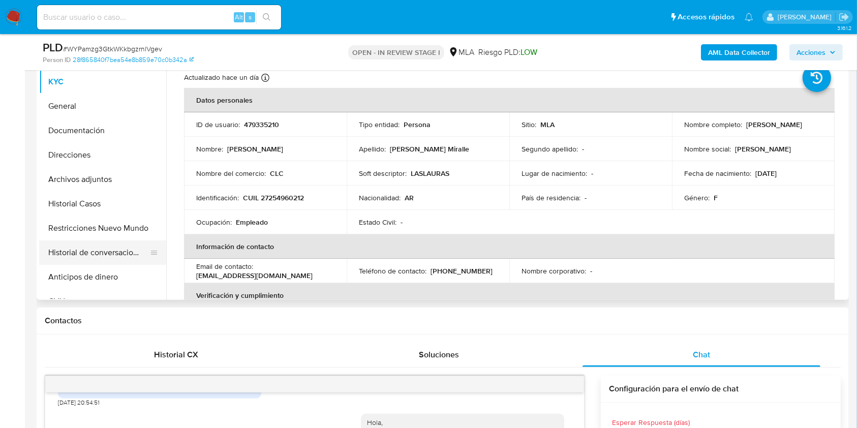
scroll to position [203, 0]
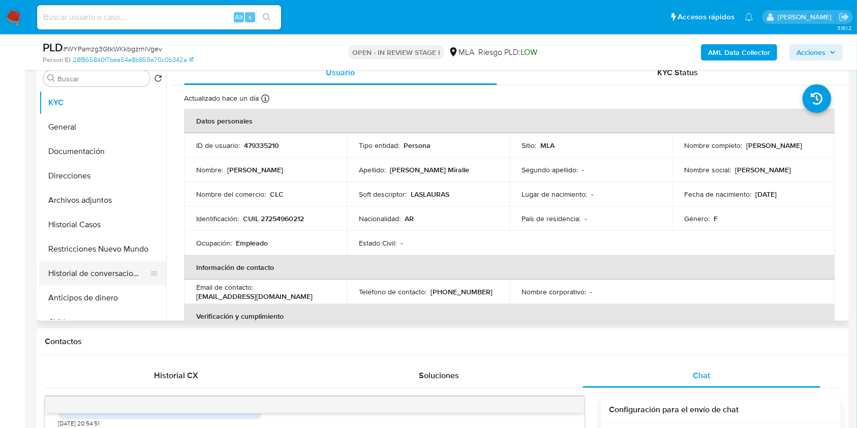
click at [80, 266] on button "Historial de conversaciones" at bounding box center [98, 273] width 119 height 24
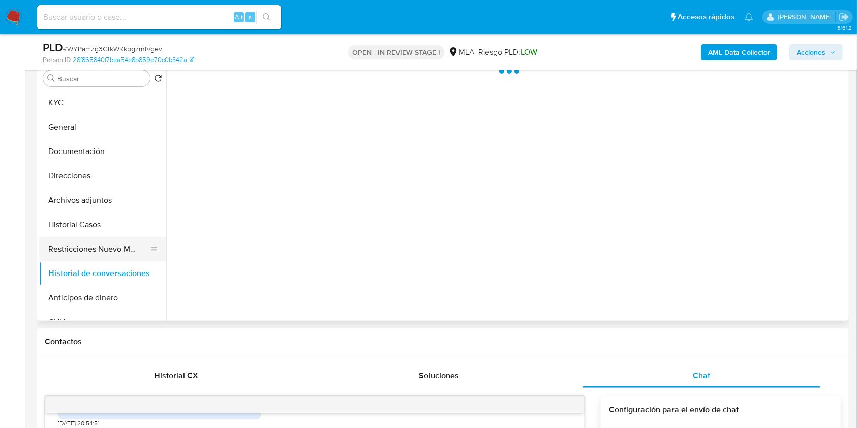
click at [97, 246] on button "Restricciones Nuevo Mundo" at bounding box center [98, 249] width 119 height 24
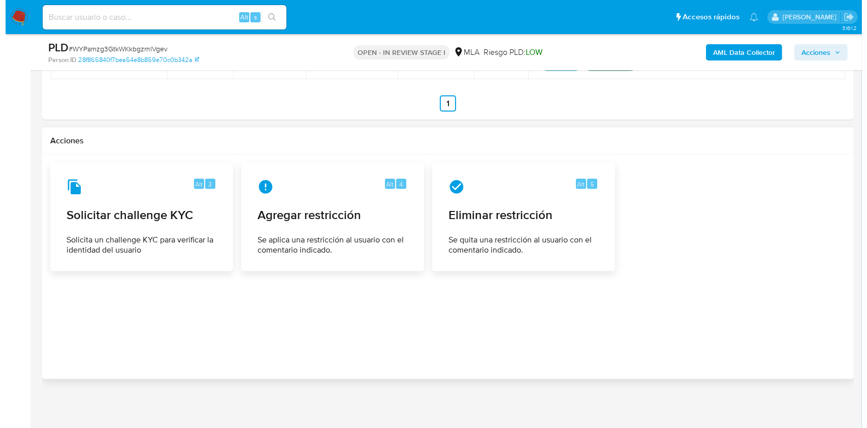
scroll to position [1581, 0]
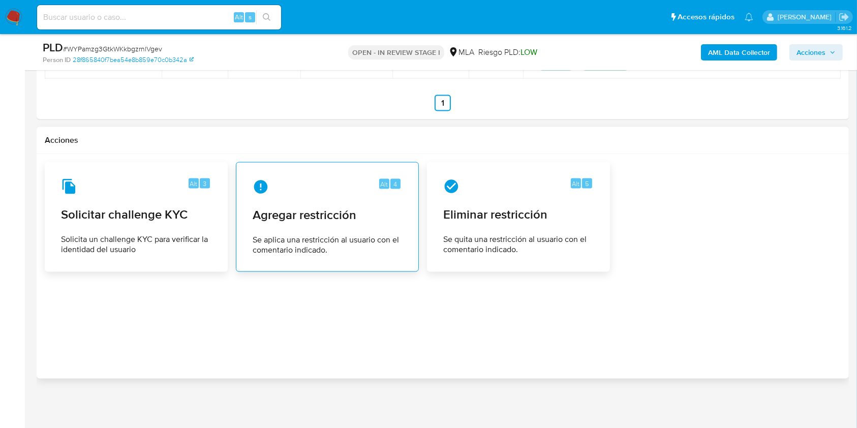
click at [318, 230] on div "Alt 4 Agregar restricción Se aplica una restricción al usuario con el comentari…" at bounding box center [327, 217] width 166 height 92
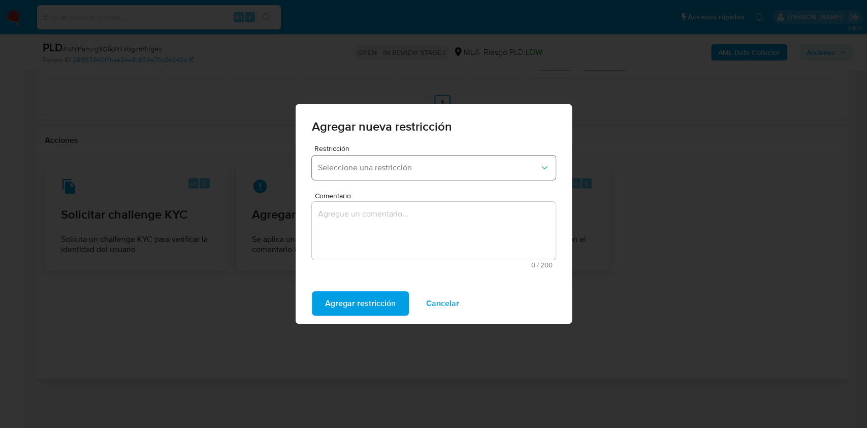
click at [428, 178] on button "Seleccione una restricción" at bounding box center [434, 167] width 244 height 24
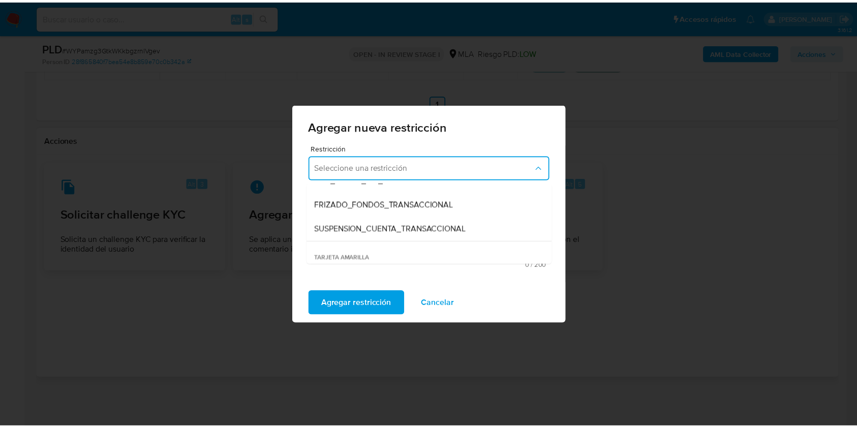
scroll to position [118, 0]
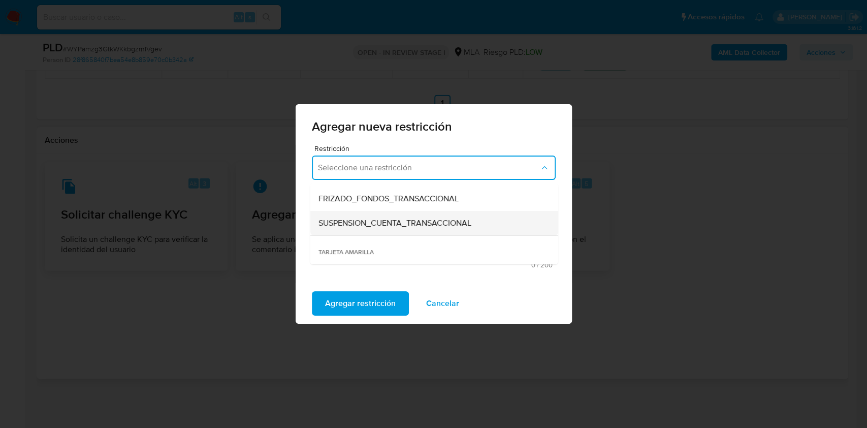
click at [390, 226] on span "SUSPENSION_CUENTA_TRANSACCIONAL" at bounding box center [394, 223] width 153 height 10
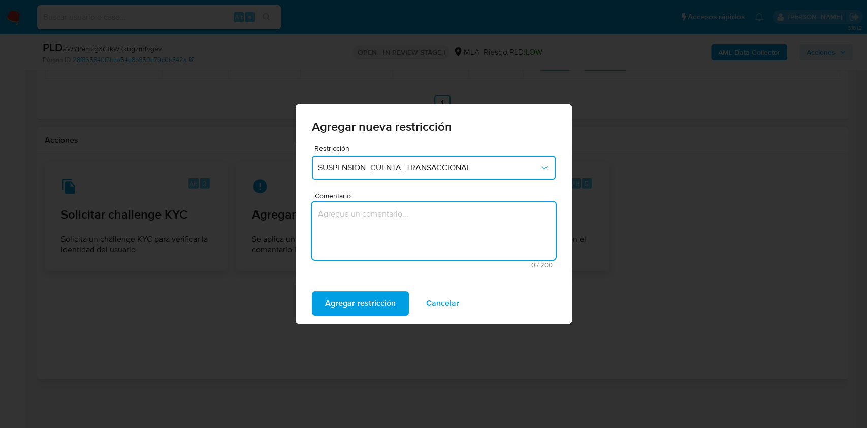
click at [385, 233] on textarea "Comentario" at bounding box center [434, 231] width 244 height 58
type textarea "AML"
click at [370, 303] on span "Agregar restricción" at bounding box center [360, 303] width 71 height 22
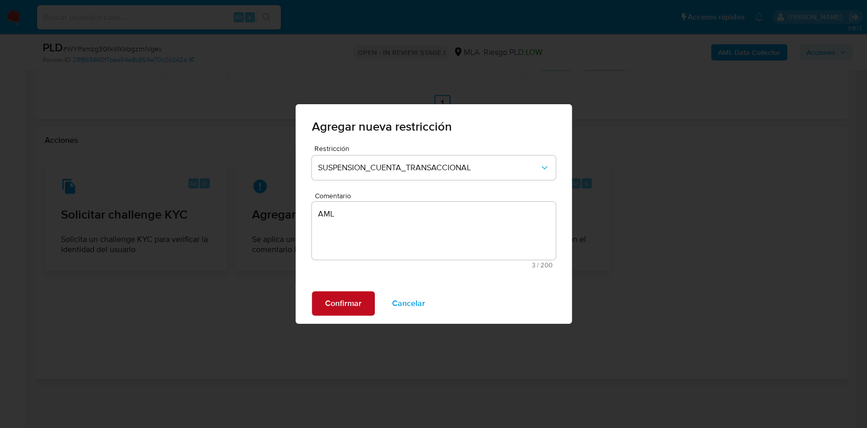
click at [332, 301] on span "Confirmar" at bounding box center [343, 303] width 37 height 22
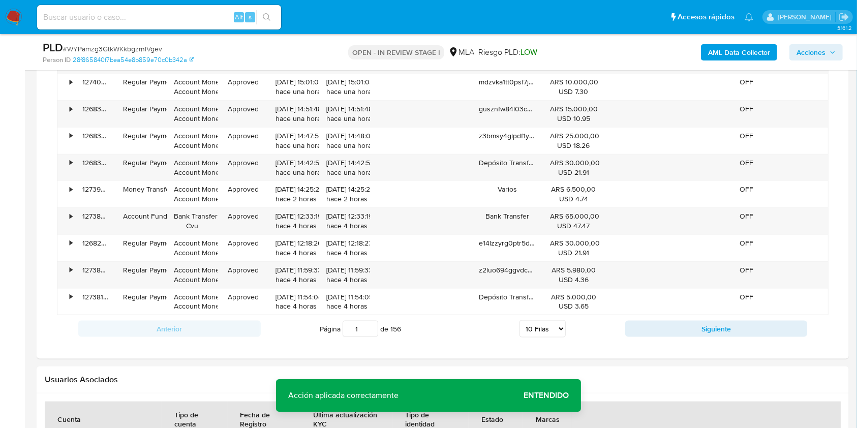
scroll to position [768, 0]
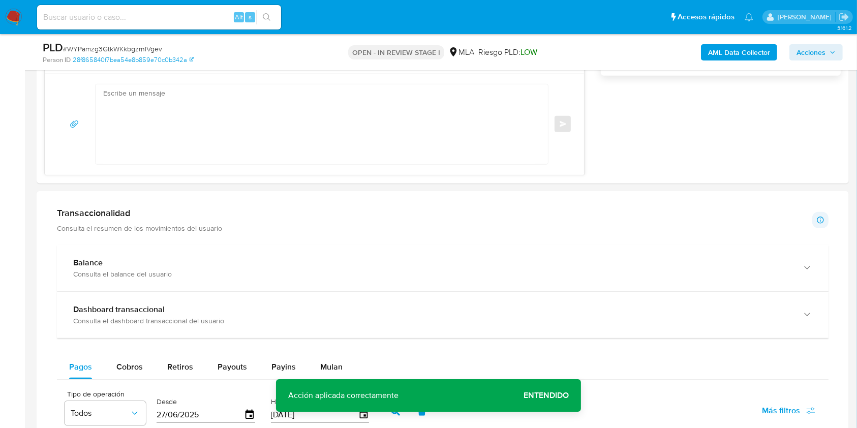
click at [538, 395] on span "Entendido" at bounding box center [545, 395] width 45 height 0
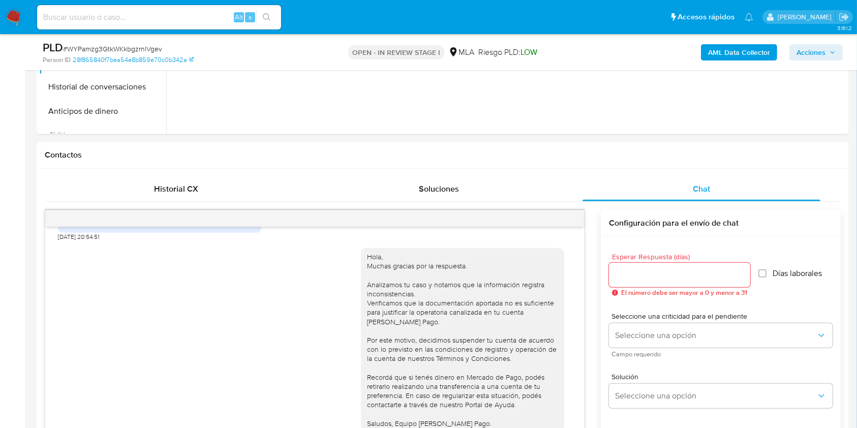
scroll to position [226, 0]
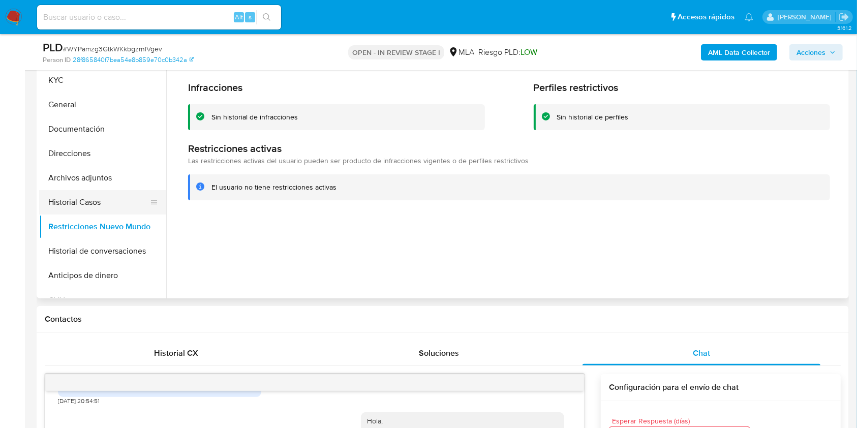
click at [89, 200] on button "Historial Casos" at bounding box center [98, 202] width 119 height 24
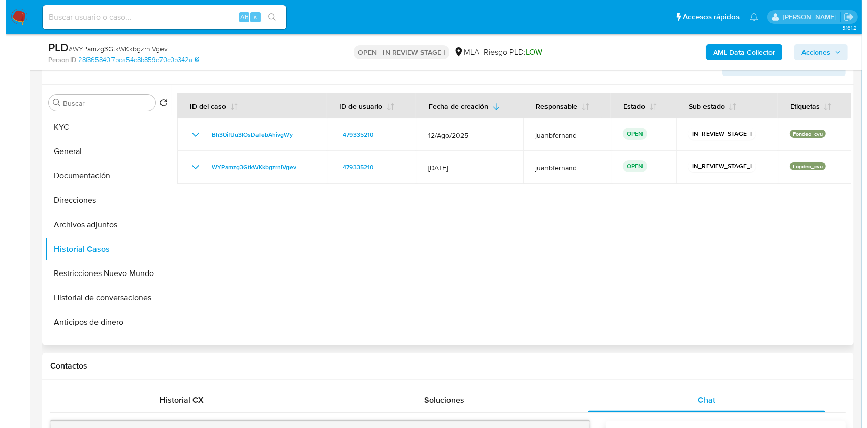
scroll to position [158, 0]
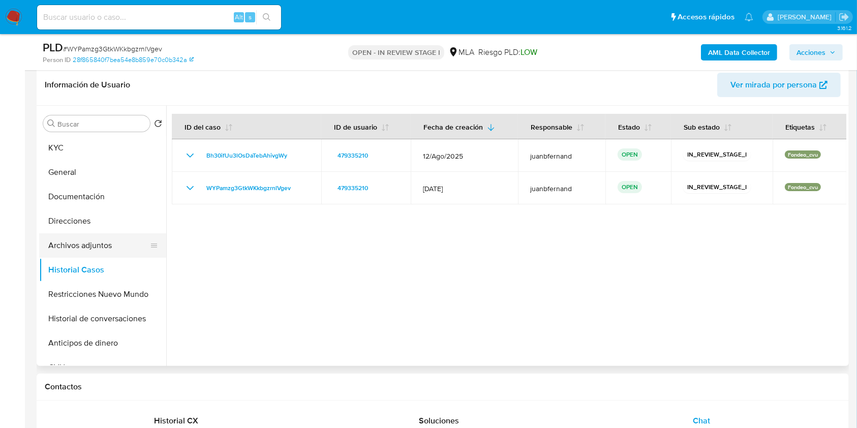
click at [81, 239] on button "Archivos adjuntos" at bounding box center [98, 245] width 119 height 24
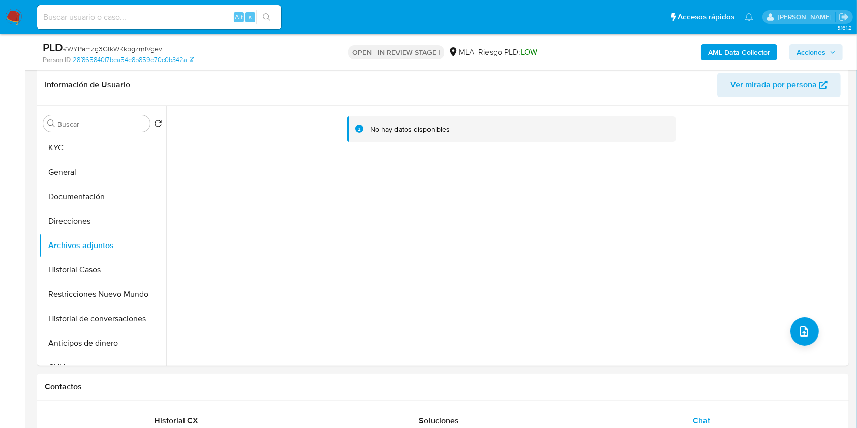
click at [744, 46] on b "AML Data Collector" at bounding box center [739, 52] width 62 height 16
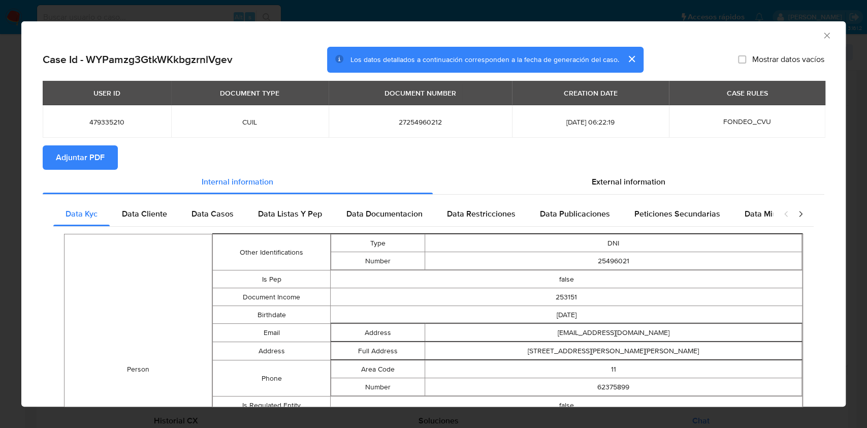
click at [105, 154] on button "Adjuntar PDF" at bounding box center [80, 157] width 75 height 24
click at [822, 36] on icon "Cerrar ventana" at bounding box center [827, 35] width 10 height 10
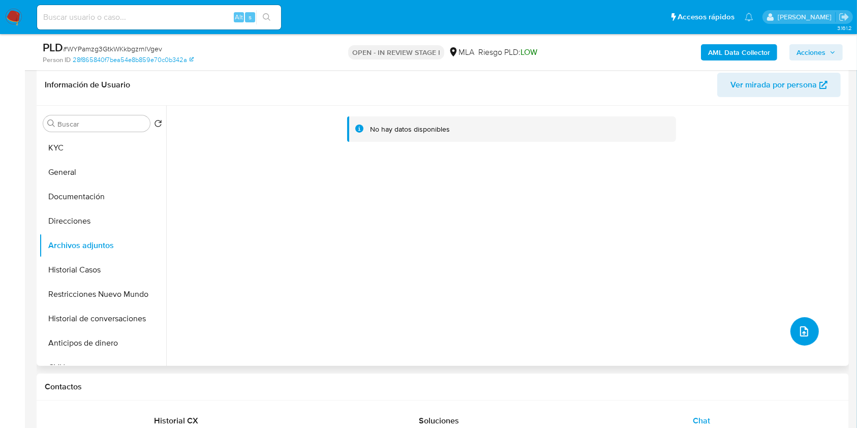
click at [802, 325] on icon "upload-file" at bounding box center [804, 331] width 12 height 12
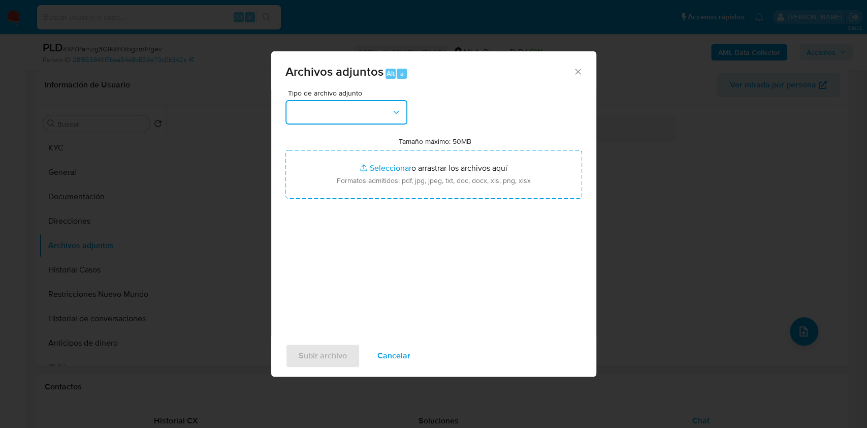
click at [359, 113] on button "button" at bounding box center [347, 112] width 122 height 24
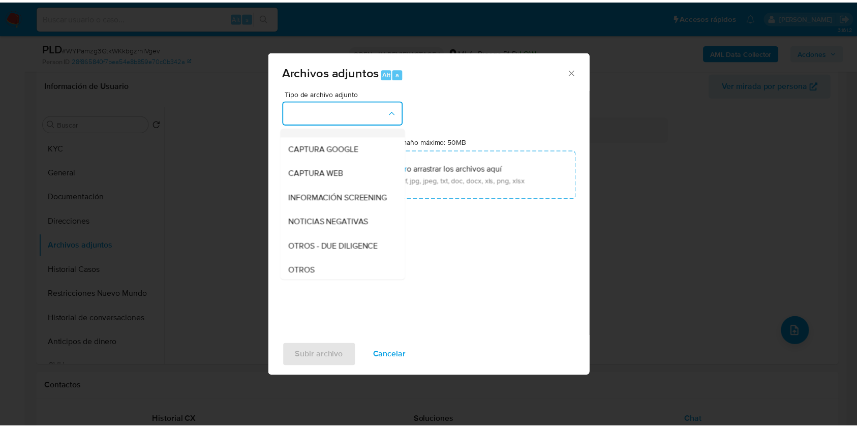
scroll to position [203, 0]
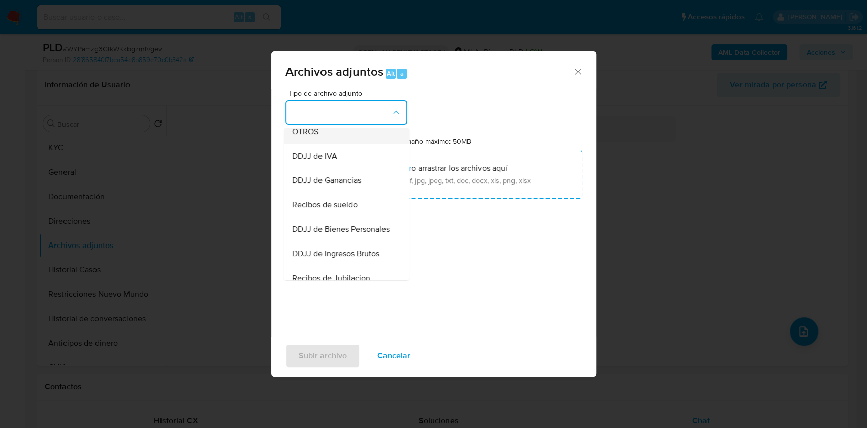
click at [341, 144] on div "OTROS" at bounding box center [344, 131] width 104 height 24
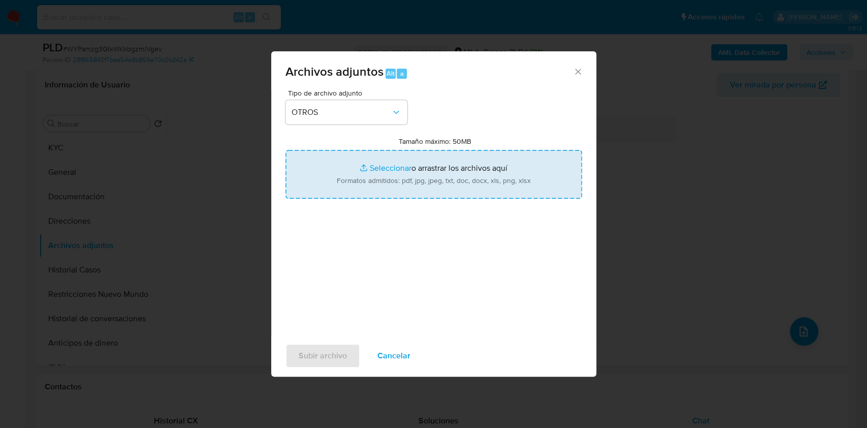
type input "C:\fakepath\Calculador de ingresos.xlsx"
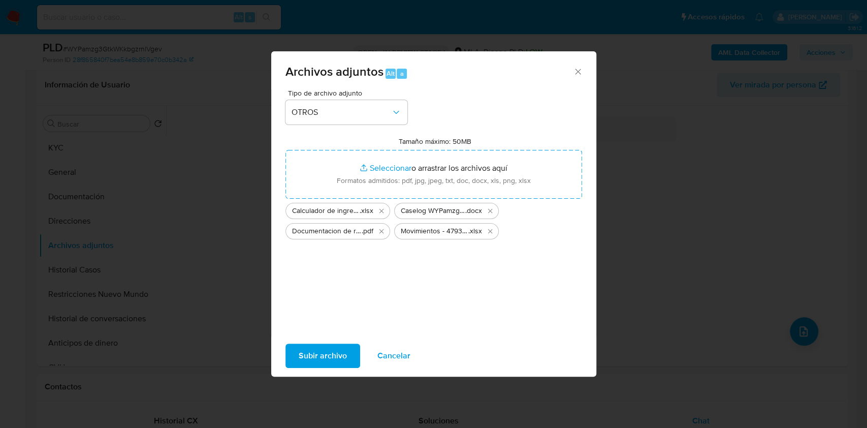
click at [329, 346] on span "Subir archivo" at bounding box center [323, 355] width 48 height 22
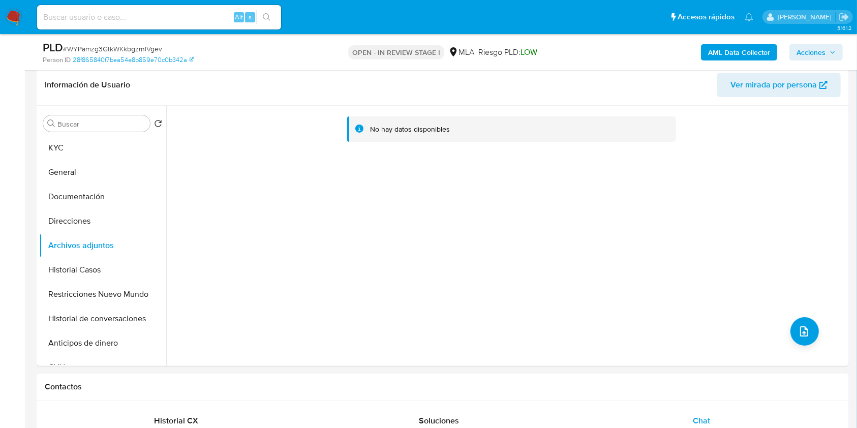
click at [96, 272] on button "Historial Casos" at bounding box center [102, 270] width 127 height 24
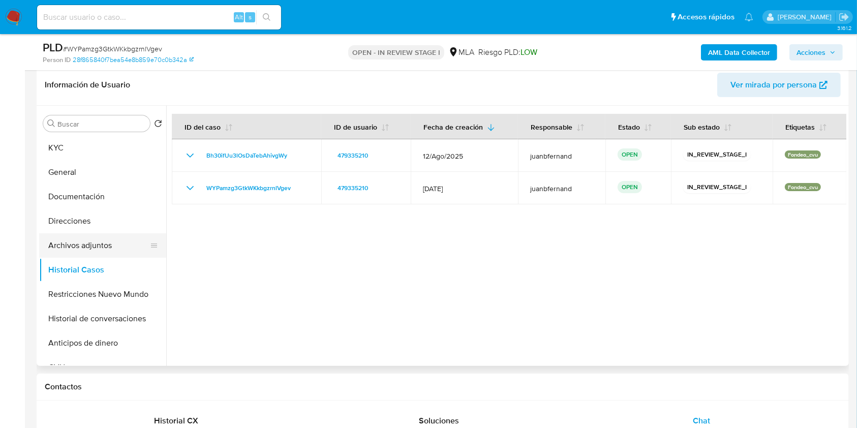
click at [115, 248] on button "Archivos adjuntos" at bounding box center [98, 245] width 119 height 24
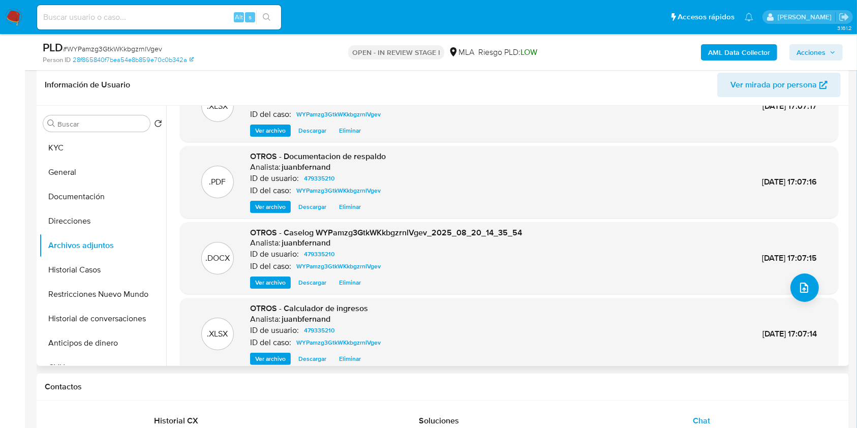
scroll to position [85, 0]
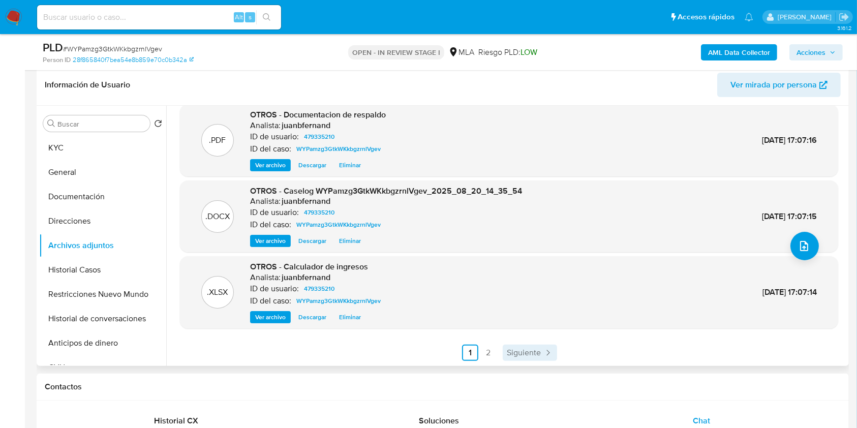
click at [548, 353] on icon "Paginación" at bounding box center [548, 353] width 10 height 10
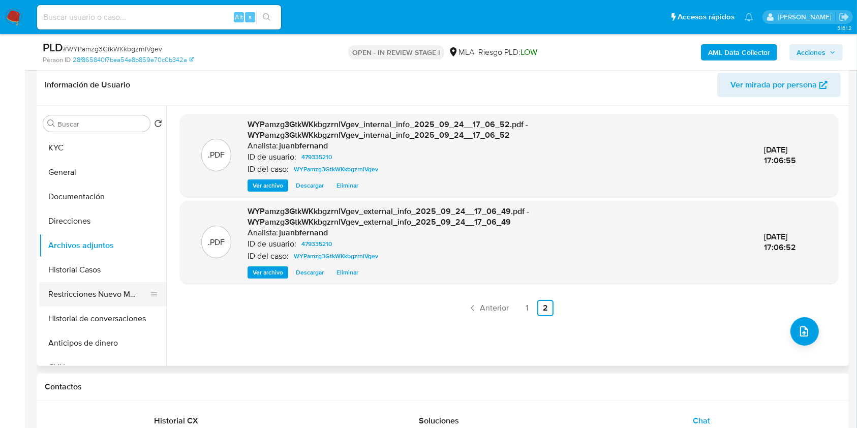
click at [78, 284] on button "Restricciones Nuevo Mundo" at bounding box center [98, 294] width 119 height 24
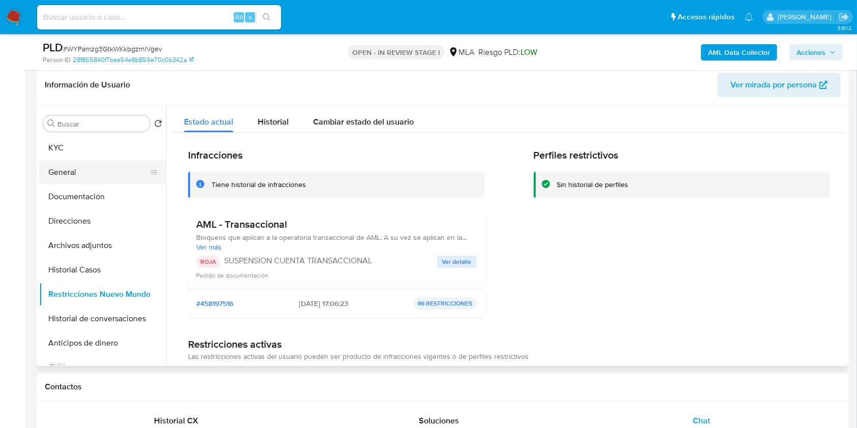
click at [89, 179] on button "General" at bounding box center [98, 172] width 119 height 24
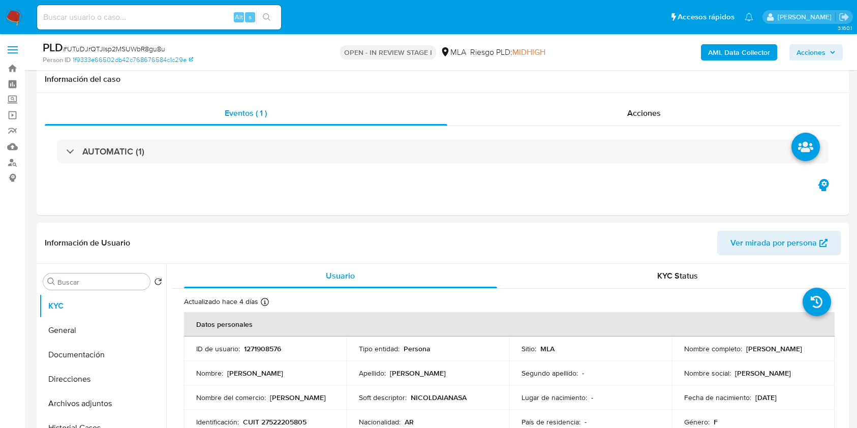
select select "10"
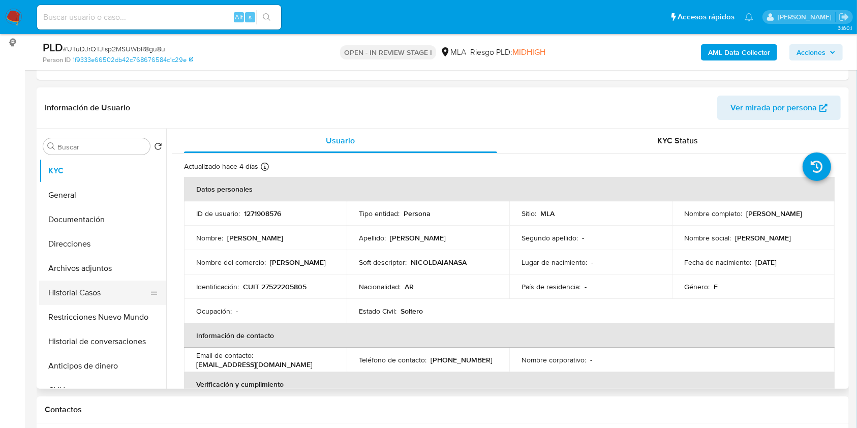
scroll to position [1363, 0]
click at [107, 272] on button "Archivos adjuntos" at bounding box center [98, 268] width 119 height 24
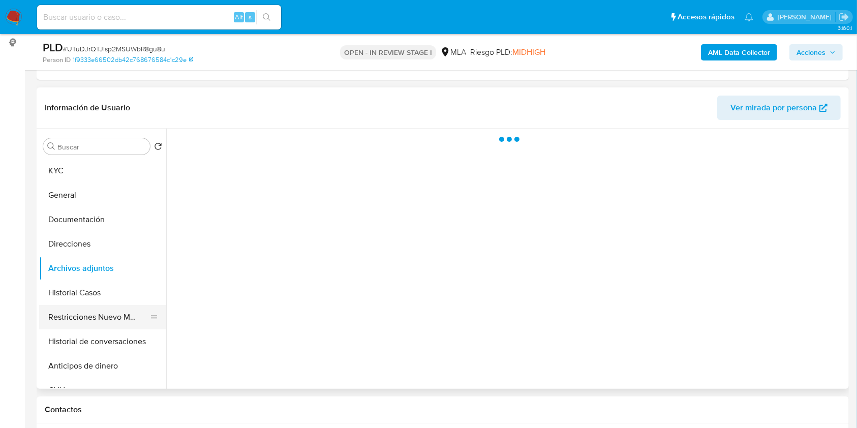
drag, startPoint x: 106, startPoint y: 316, endPoint x: 85, endPoint y: 309, distance: 21.9
click at [105, 316] on button "Restricciones Nuevo Mundo" at bounding box center [98, 317] width 119 height 24
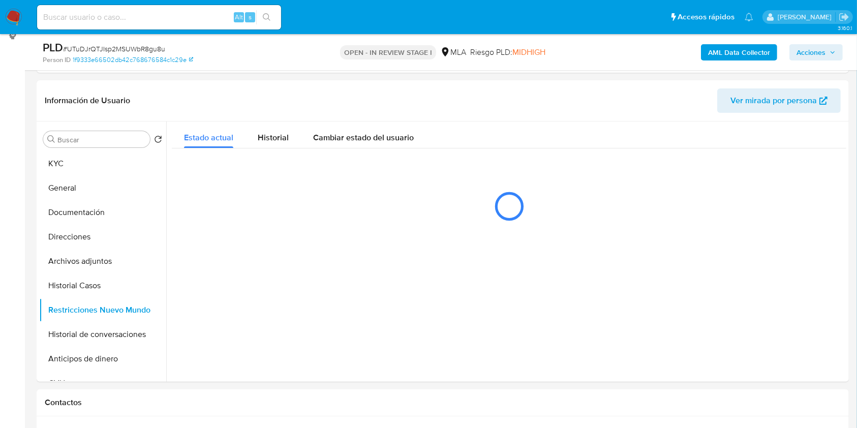
scroll to position [135, 0]
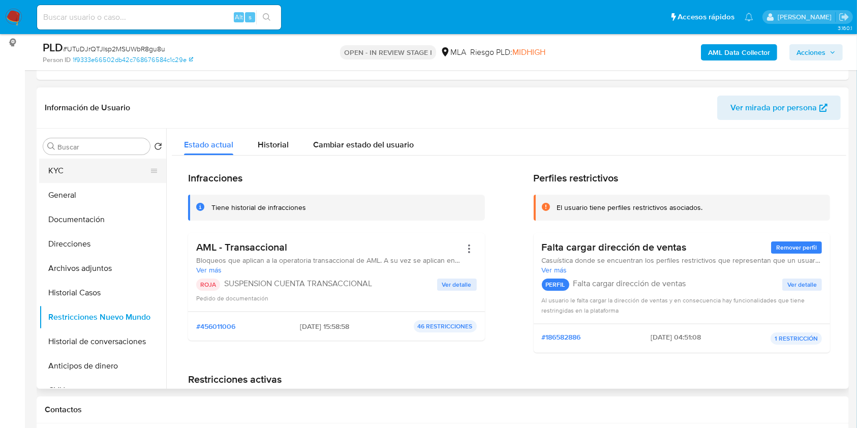
click at [86, 162] on button "KYC" at bounding box center [98, 171] width 119 height 24
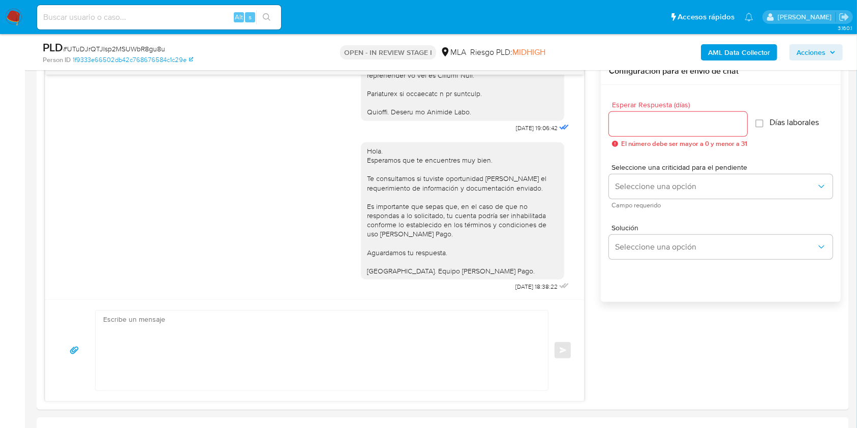
scroll to position [474, 0]
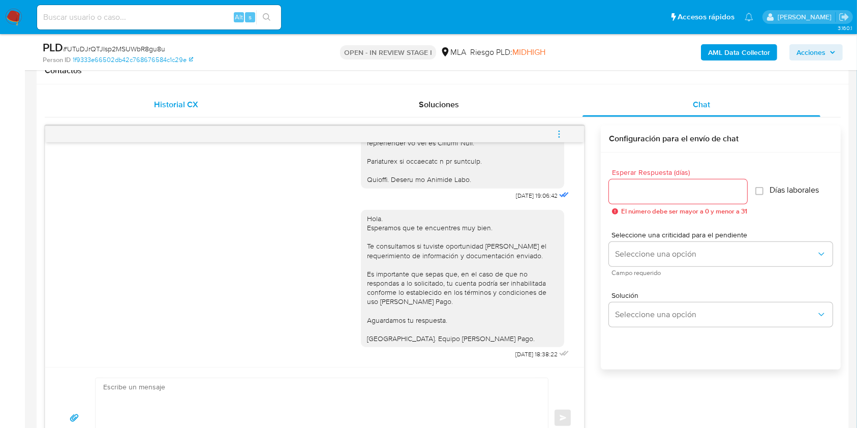
click at [160, 96] on div "Historial CX" at bounding box center [176, 104] width 238 height 24
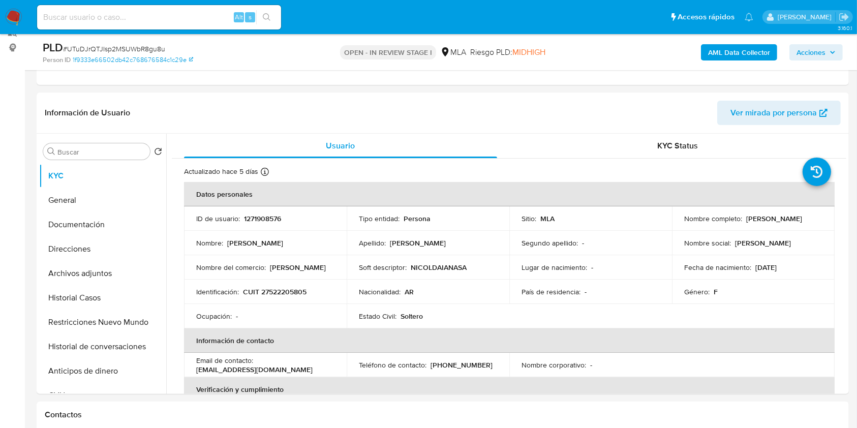
scroll to position [0, 0]
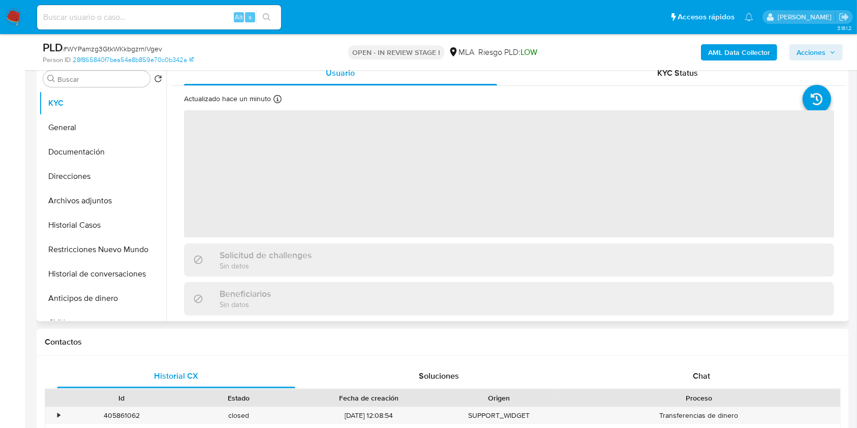
scroll to position [203, 0]
select select "10"
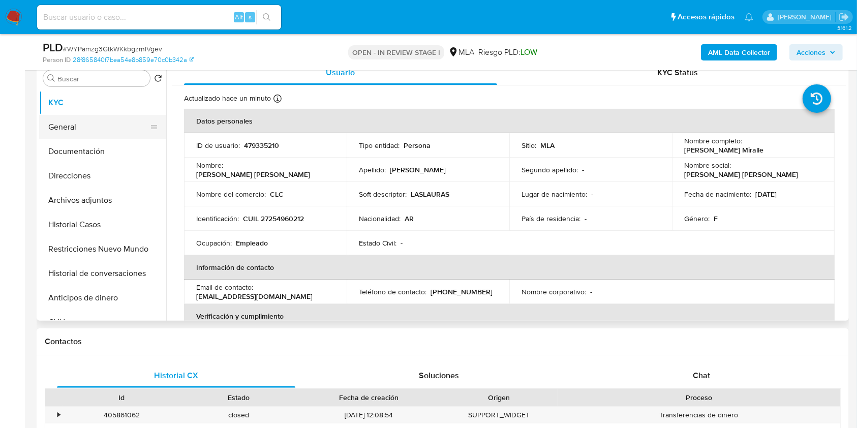
click at [76, 130] on button "General" at bounding box center [98, 127] width 119 height 24
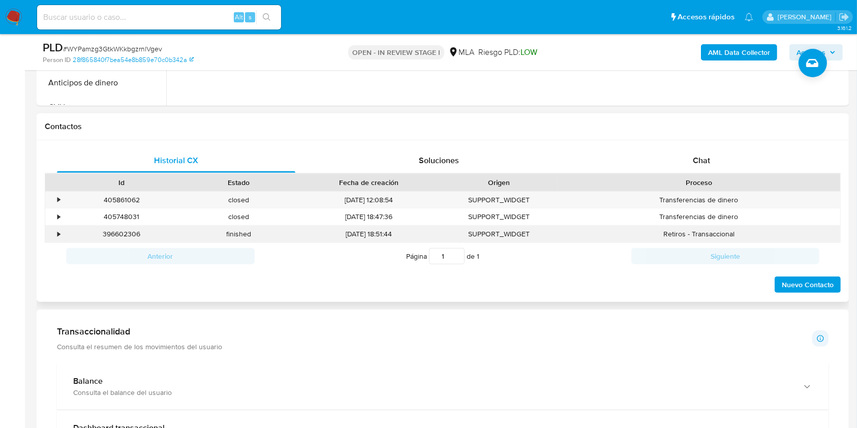
scroll to position [406, 0]
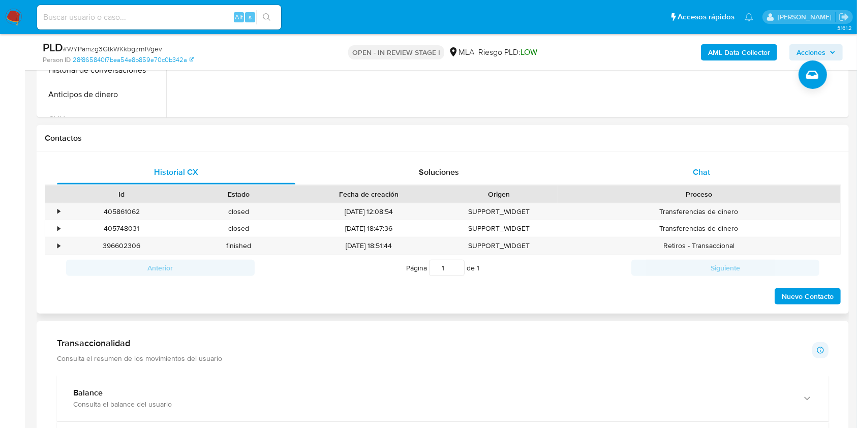
click at [779, 162] on div "Chat" at bounding box center [701, 172] width 238 height 24
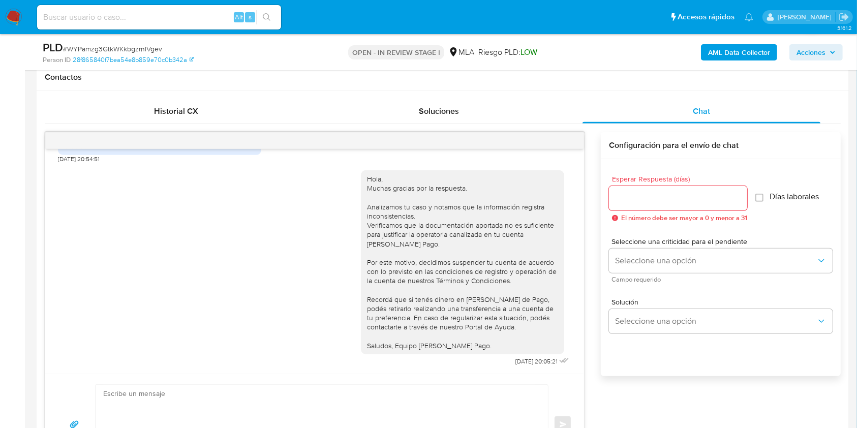
scroll to position [542, 0]
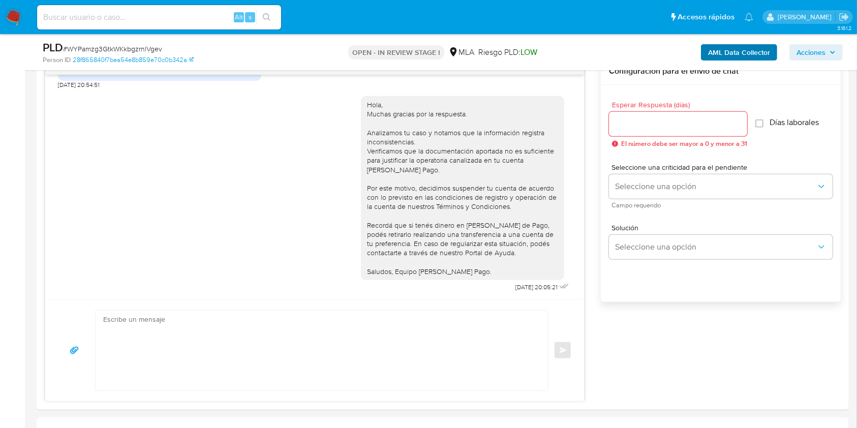
drag, startPoint x: 795, startPoint y: 44, endPoint x: 757, endPoint y: 58, distance: 40.9
click at [795, 44] on button "Acciones" at bounding box center [815, 52] width 53 height 16
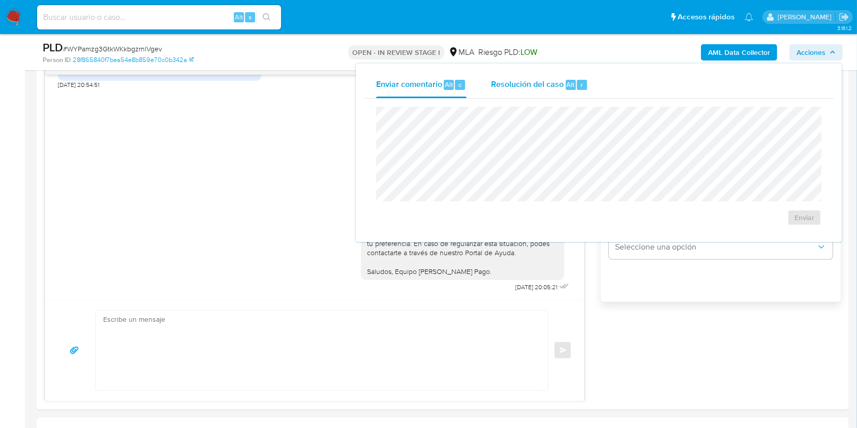
click at [548, 84] on span "Resolución del caso" at bounding box center [527, 84] width 73 height 12
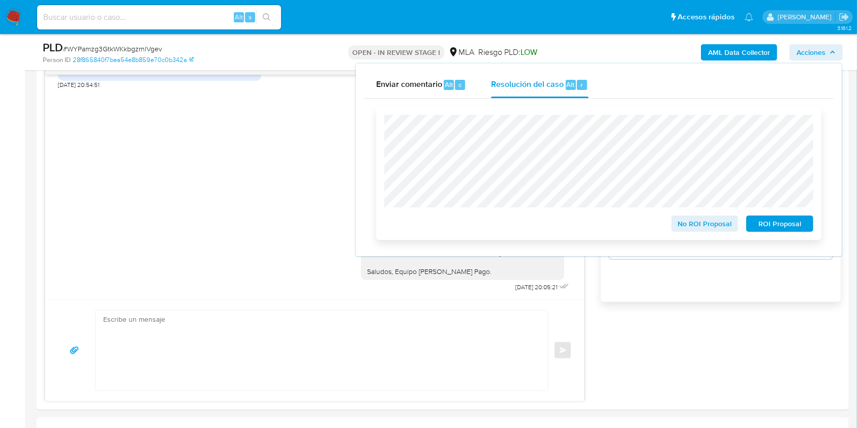
click at [785, 226] on span "ROI Proposal" at bounding box center [779, 223] width 53 height 14
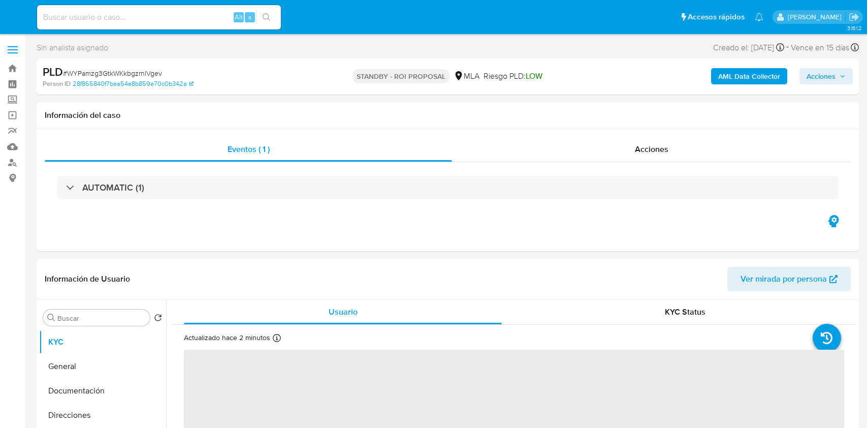
select select "10"
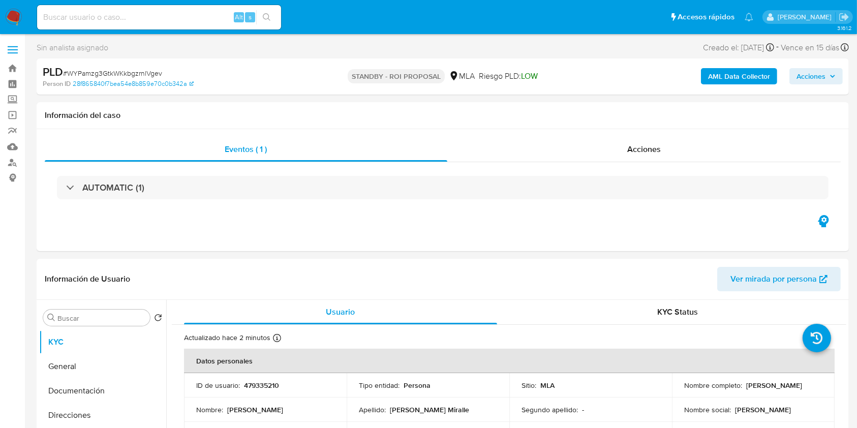
click at [211, 16] on input at bounding box center [159, 17] width 244 height 13
paste input "h4IBdtQAGXBgldjkF4l4jlCW"
type input "h4IBdtQAGXBgldjkF4l4jlCW"
click at [255, 15] on div "s" at bounding box center [250, 17] width 10 height 10
click at [268, 9] on div "h4IBdtQAGXBgldjkF4l4jlCW Alt s" at bounding box center [159, 17] width 244 height 24
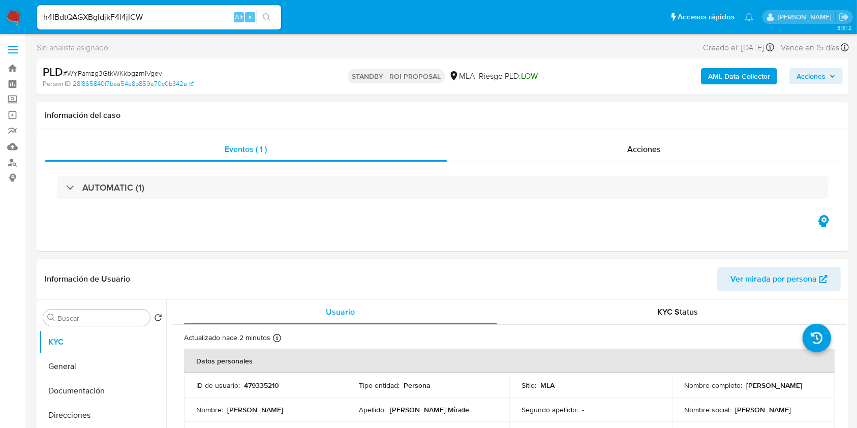
click at [270, 21] on button "search-icon" at bounding box center [266, 17] width 21 height 14
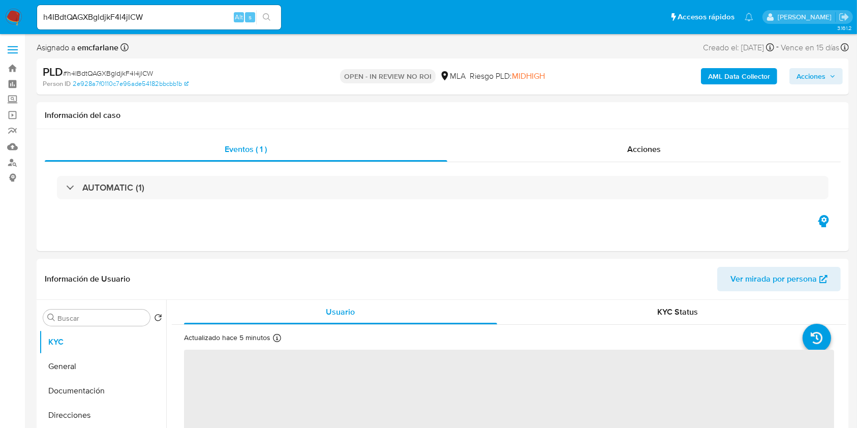
select select "10"
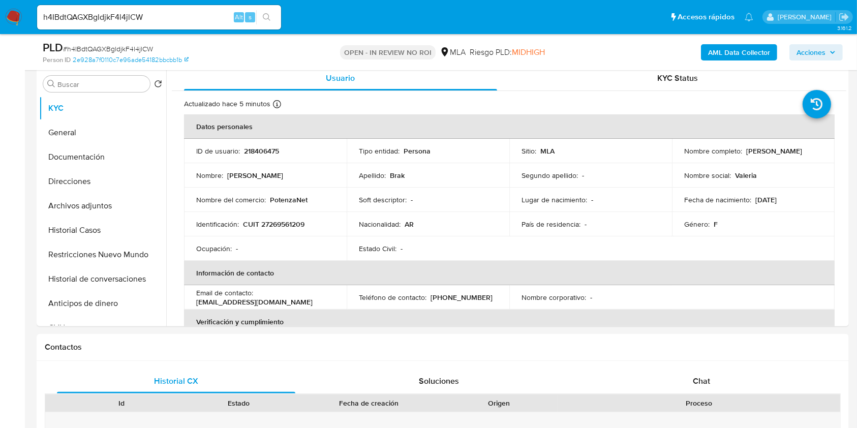
scroll to position [271, 0]
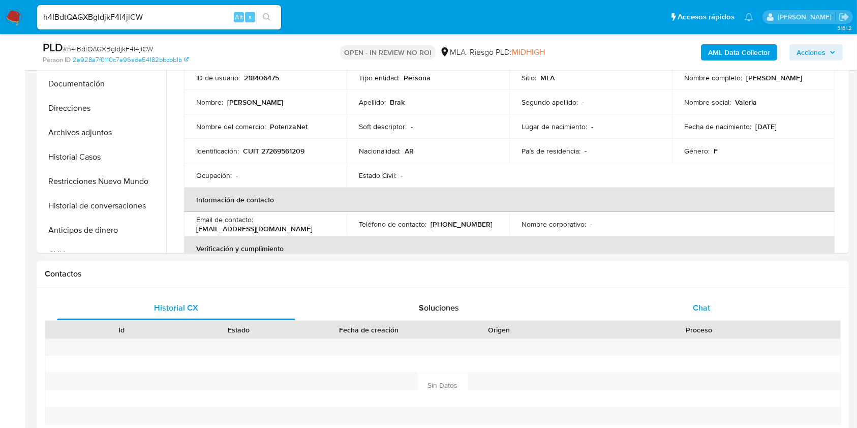
click at [710, 308] on div "Chat" at bounding box center [701, 308] width 238 height 24
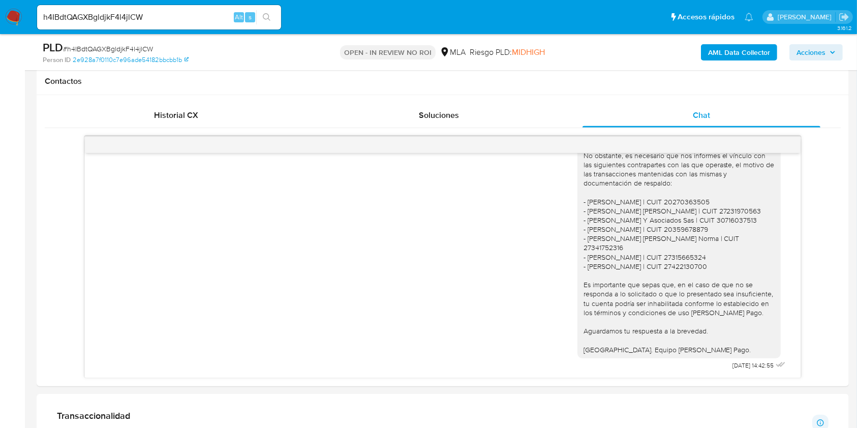
scroll to position [474, 0]
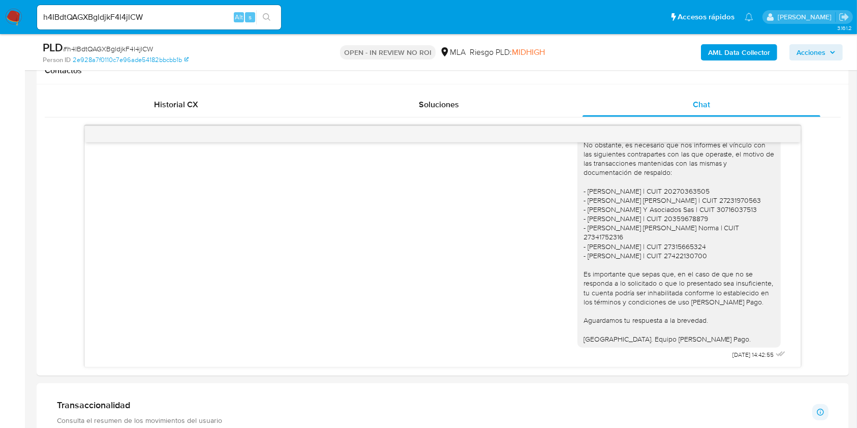
click at [198, 11] on input "h4IBdtQAGXBgldjkF4l4jlCW" at bounding box center [159, 17] width 244 height 13
click at [191, 20] on input "h4IBdtQAGXBgldjkF4l4jlCW" at bounding box center [159, 17] width 244 height 13
paste input "qMAo91uZTAutkucPHm7R73vK"
type input "qMAo91uZTAutkucPHm7R73vK"
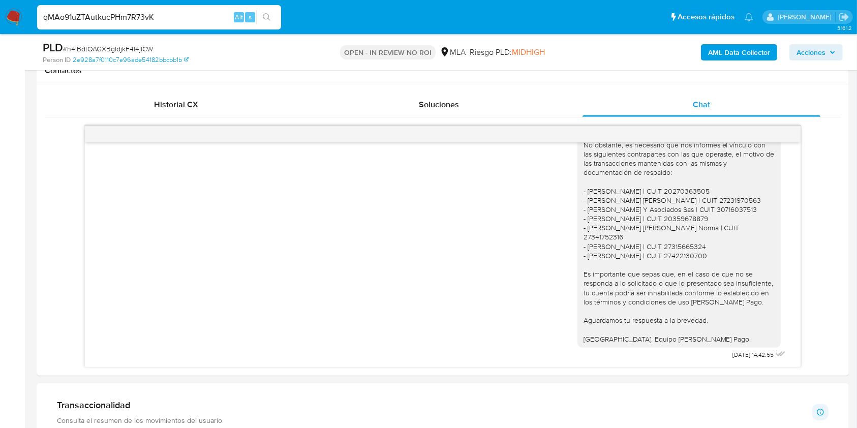
click at [284, 20] on ul "Pausado Ver notificaciones qMAo91uZTAutkucPHm7R73vK Alt s Accesos rápidos Presi…" at bounding box center [395, 16] width 726 height 25
click at [275, 22] on button "search-icon" at bounding box center [266, 17] width 21 height 14
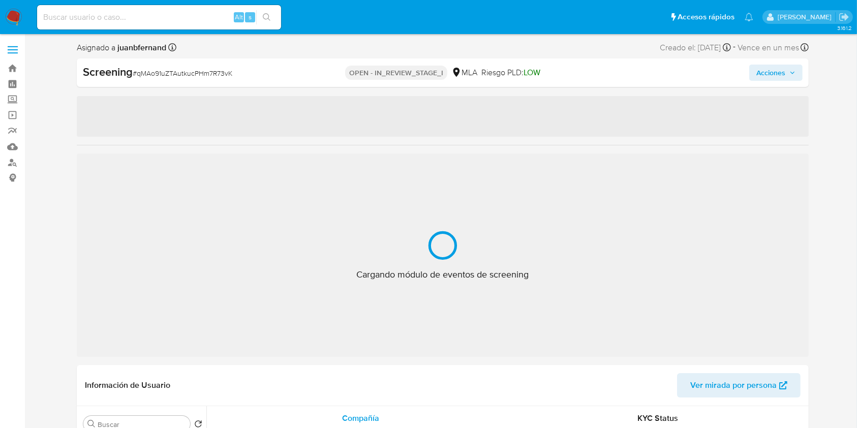
select select "10"
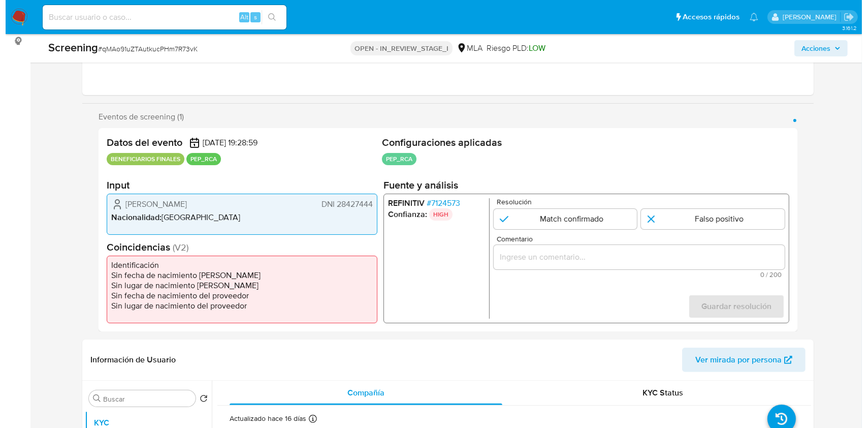
scroll to position [135, 0]
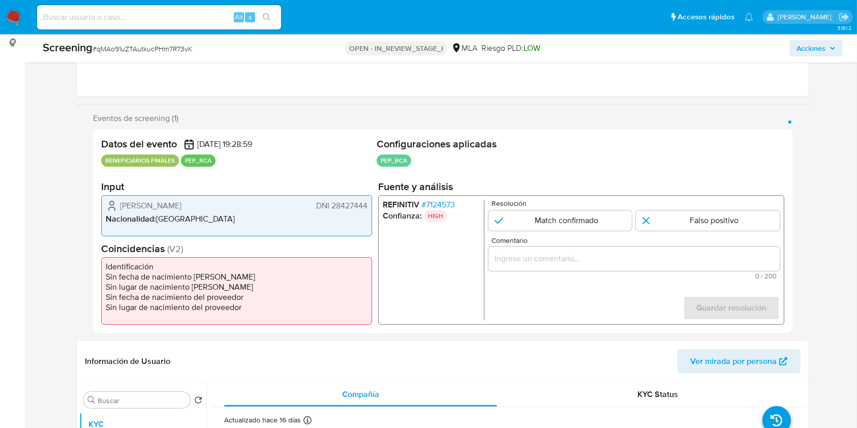
click at [129, 205] on span "Simon Jaeggi" at bounding box center [150, 206] width 61 height 10
drag, startPoint x: 129, startPoint y: 205, endPoint x: 150, endPoint y: 204, distance: 21.9
click at [150, 204] on span "Simon Jaeggi" at bounding box center [150, 206] width 61 height 10
click at [443, 204] on span "# 7124573" at bounding box center [438, 205] width 34 height 10
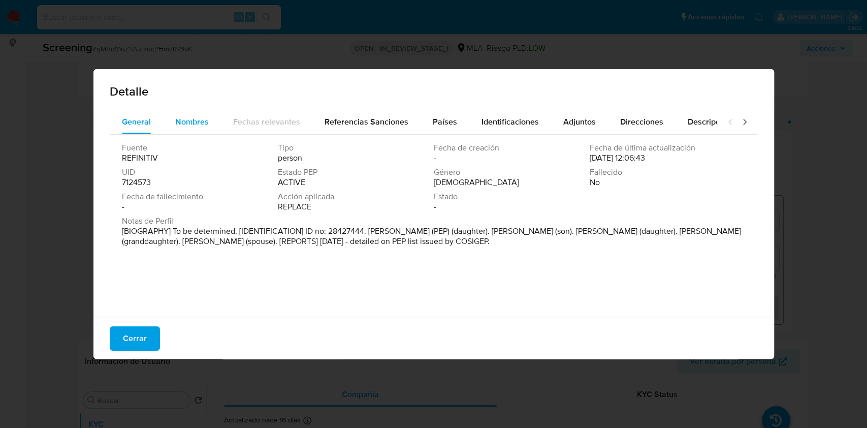
click at [199, 123] on span "Nombres" at bounding box center [192, 122] width 34 height 12
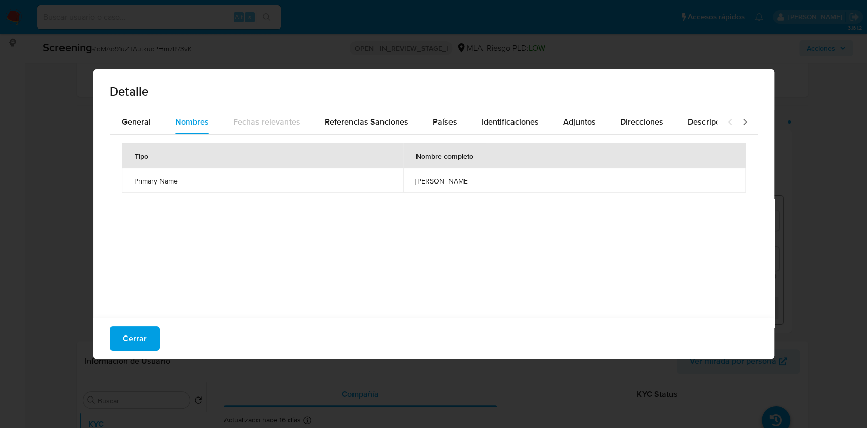
click at [416, 182] on span "[PERSON_NAME]" at bounding box center [575, 180] width 318 height 9
drag, startPoint x: 380, startPoint y: 182, endPoint x: 451, endPoint y: 177, distance: 71.8
click at [451, 177] on span "[PERSON_NAME]" at bounding box center [575, 180] width 318 height 9
click at [346, 112] on div "Referencias Sanciones" at bounding box center [367, 122] width 84 height 24
click at [142, 183] on span "COSIGEP" at bounding box center [434, 180] width 600 height 9
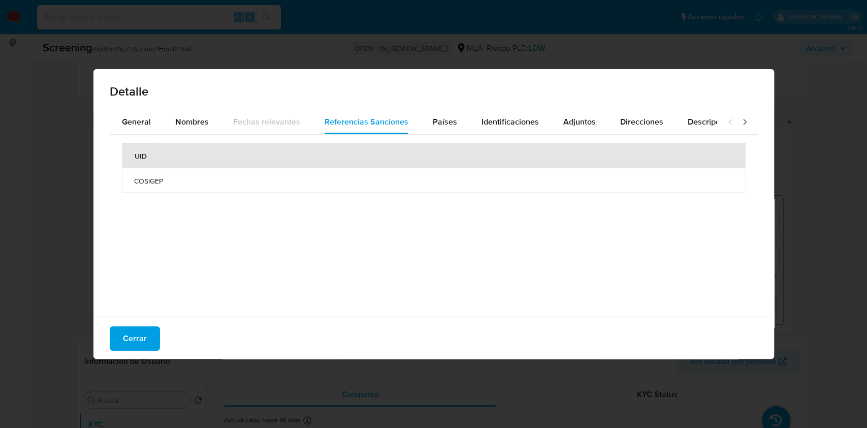
click at [142, 183] on span "COSIGEP" at bounding box center [434, 180] width 600 height 9
click at [442, 116] on span "Países" at bounding box center [445, 122] width 24 height 12
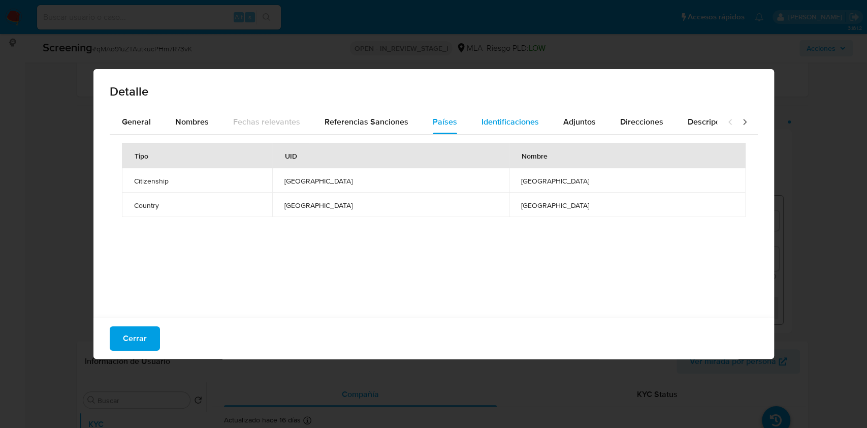
click at [506, 127] on span "Identificaciones" at bounding box center [510, 122] width 57 height 12
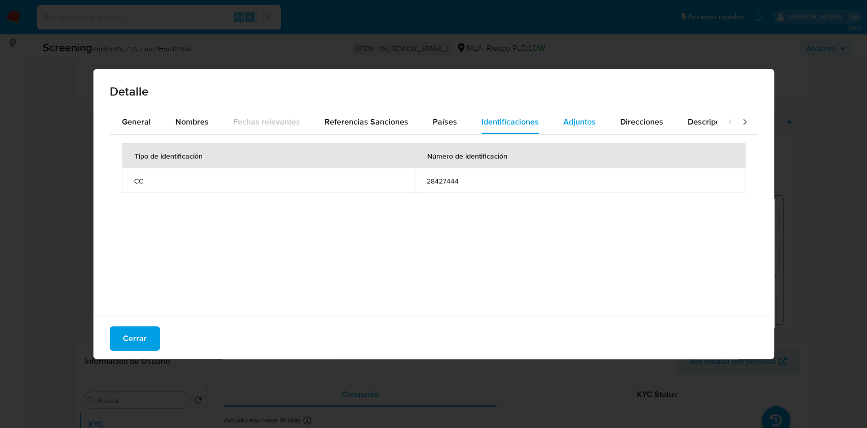
click at [572, 129] on div "Adjuntos" at bounding box center [579, 122] width 33 height 24
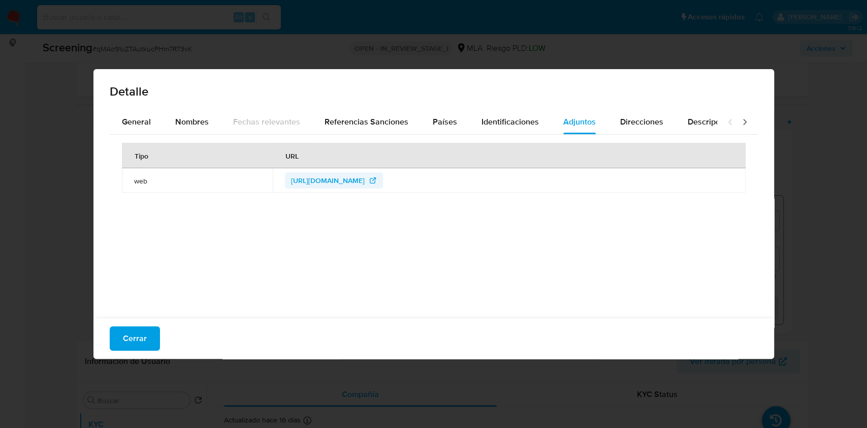
click at [339, 185] on span "https://www.funcionpublica.gov.co/fdci/consultaCiudadana/consultaPEP" at bounding box center [328, 180] width 74 height 16
click at [620, 128] on span "Direcciones" at bounding box center [641, 122] width 43 height 12
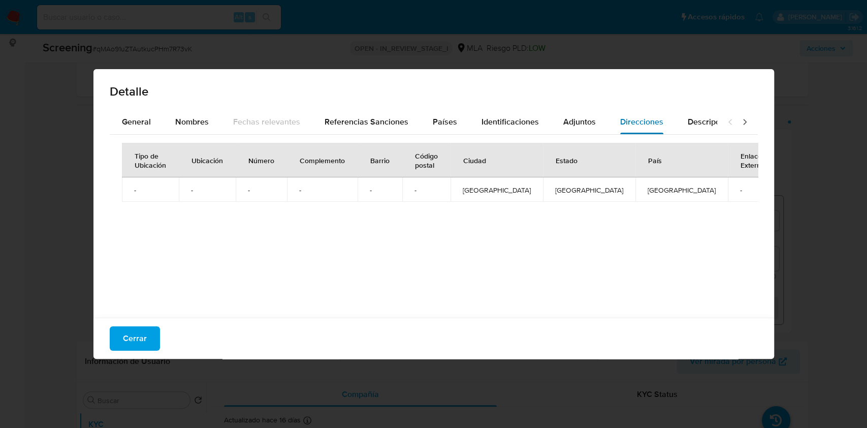
click at [669, 123] on button "Direcciones" at bounding box center [642, 122] width 68 height 24
click at [688, 124] on span "Descripciones" at bounding box center [714, 122] width 52 height 12
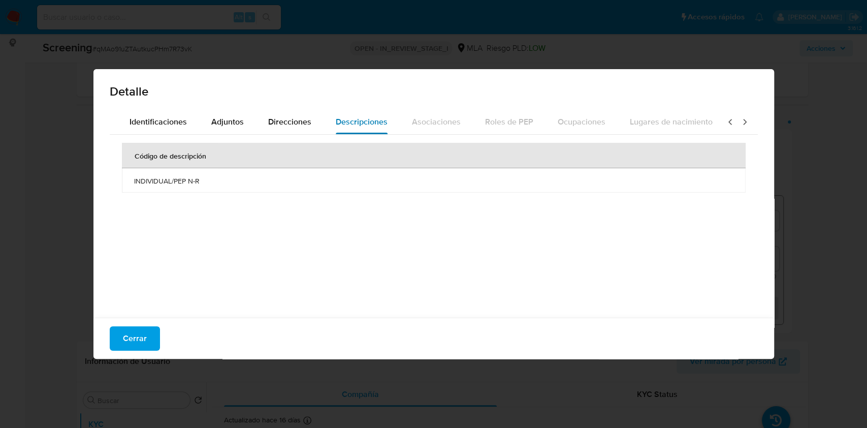
scroll to position [0, 362]
drag, startPoint x: 730, startPoint y: 124, endPoint x: 553, endPoint y: 125, distance: 177.3
click at [728, 124] on div at bounding box center [737, 122] width 41 height 24
click at [228, 125] on span "Adjuntos" at bounding box center [220, 122] width 33 height 12
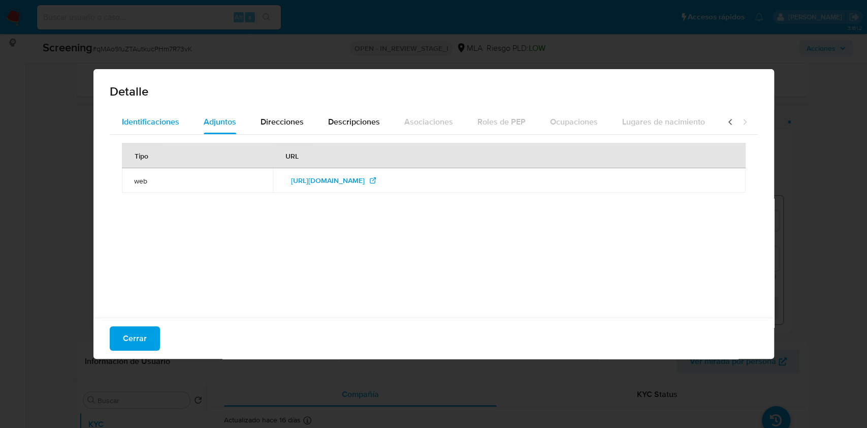
click at [137, 124] on span "Identificaciones" at bounding box center [150, 122] width 57 height 12
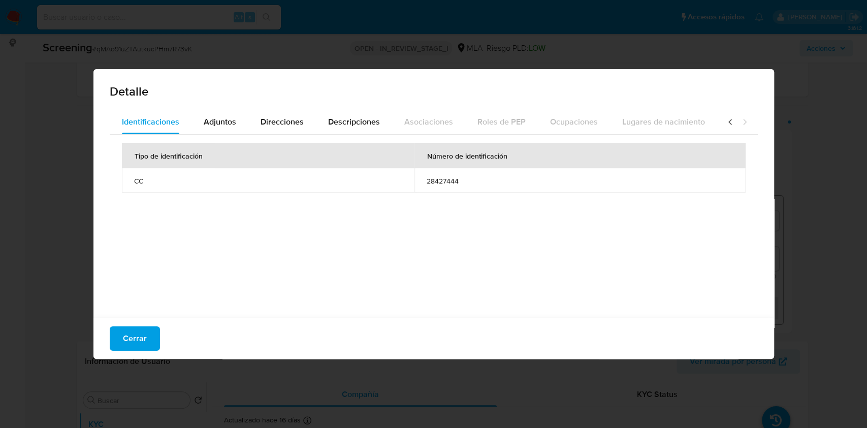
click at [442, 189] on td "28427444" at bounding box center [580, 180] width 331 height 24
click at [449, 181] on span "28427444" at bounding box center [580, 180] width 307 height 9
click at [726, 124] on icon at bounding box center [731, 122] width 10 height 10
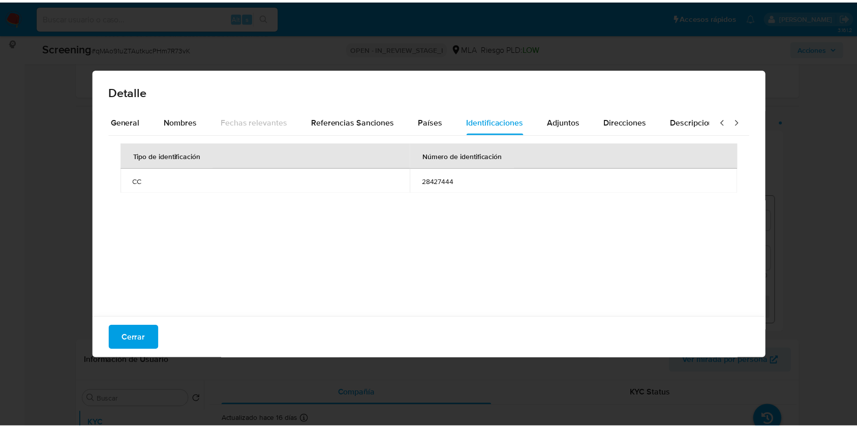
scroll to position [0, 0]
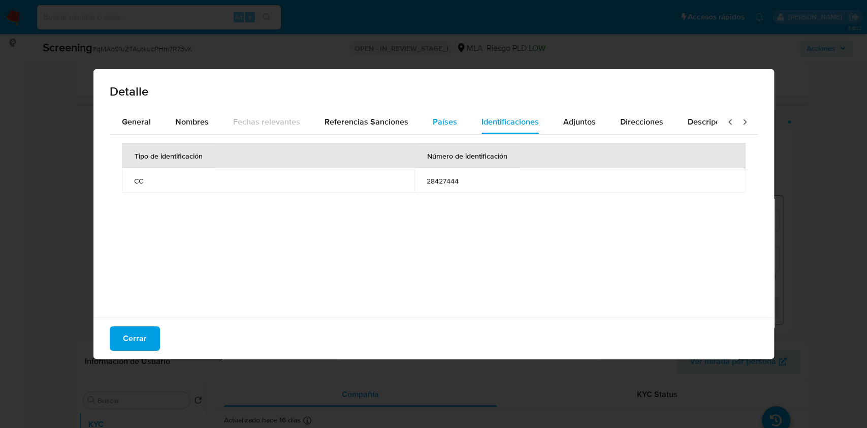
click at [437, 126] on span "Países" at bounding box center [445, 122] width 24 height 12
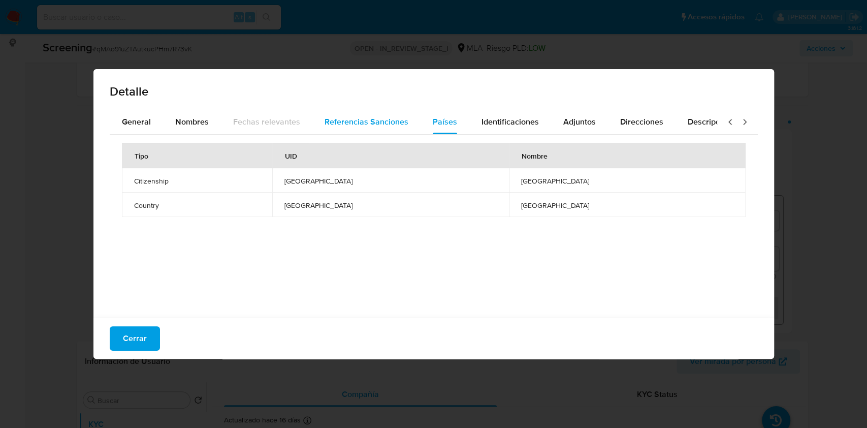
click at [355, 125] on span "Referencias Sanciones" at bounding box center [367, 122] width 84 height 12
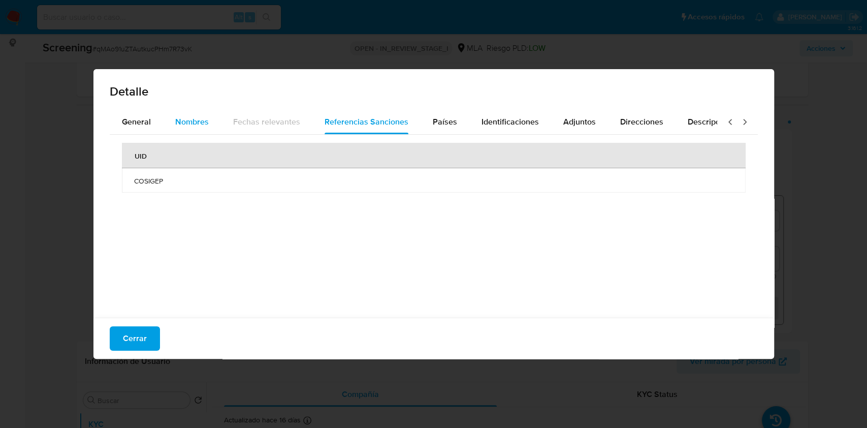
click at [210, 123] on button "Nombres" at bounding box center [192, 122] width 58 height 24
click at [416, 181] on span "[PERSON_NAME]" at bounding box center [575, 180] width 318 height 9
drag, startPoint x: 387, startPoint y: 181, endPoint x: 460, endPoint y: 180, distance: 73.7
click at [460, 180] on span "[PERSON_NAME]" at bounding box center [575, 180] width 318 height 9
click at [326, 124] on span "Referencias Sanciones" at bounding box center [367, 122] width 84 height 12
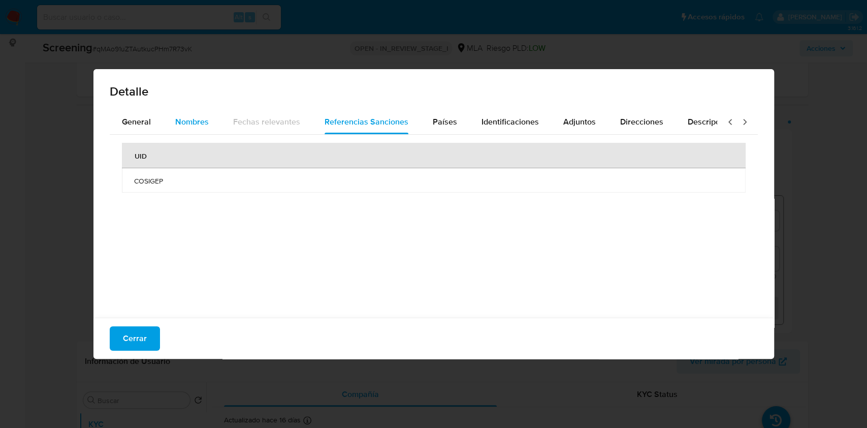
click at [190, 121] on span "Nombres" at bounding box center [192, 122] width 34 height 12
click at [439, 120] on span "Países" at bounding box center [445, 122] width 24 height 12
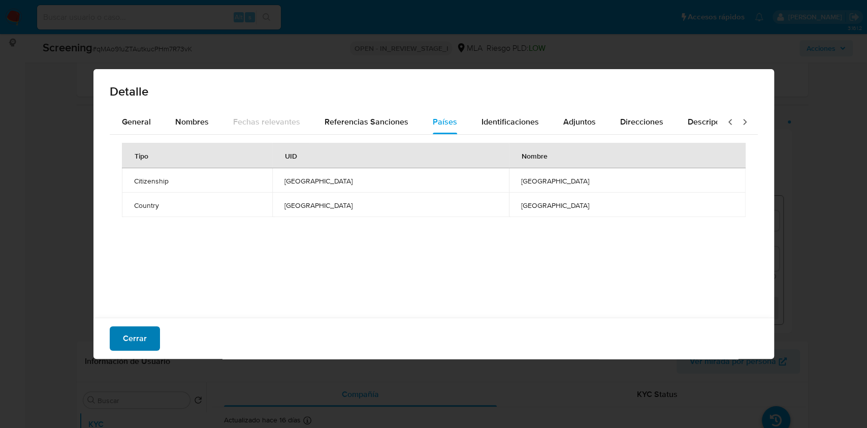
click at [132, 334] on span "Cerrar" at bounding box center [135, 338] width 24 height 22
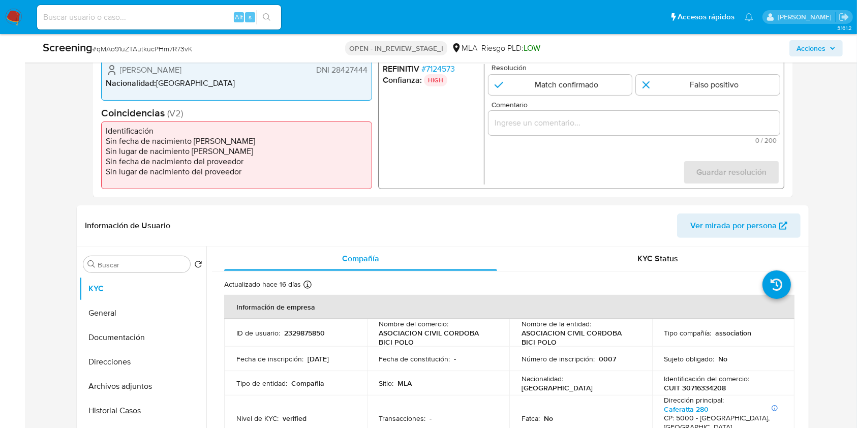
scroll to position [406, 0]
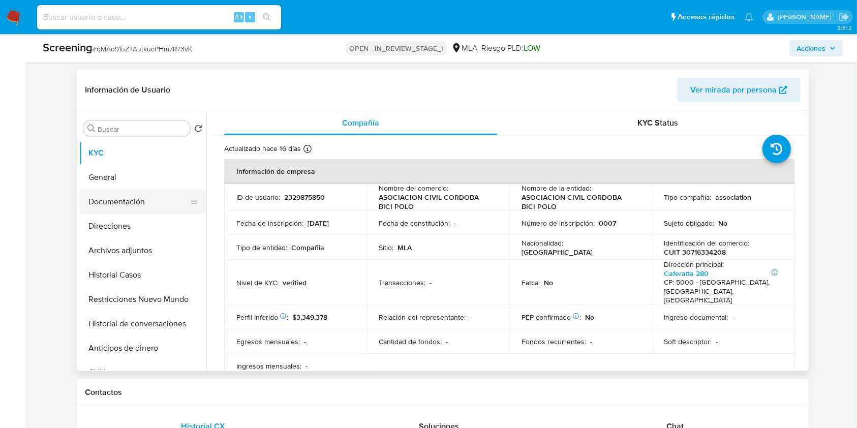
click at [134, 200] on button "Documentación" at bounding box center [138, 202] width 119 height 24
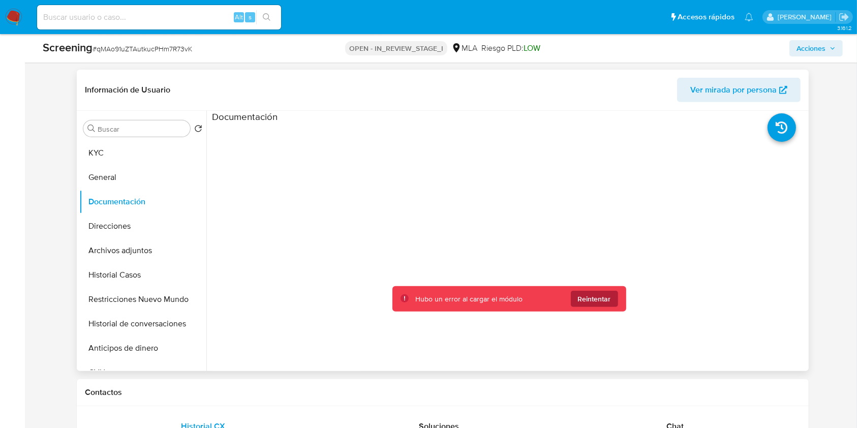
click at [585, 292] on span "Reintentar" at bounding box center [594, 299] width 33 height 16
click at [592, 298] on span "Reintentar" at bounding box center [594, 299] width 33 height 16
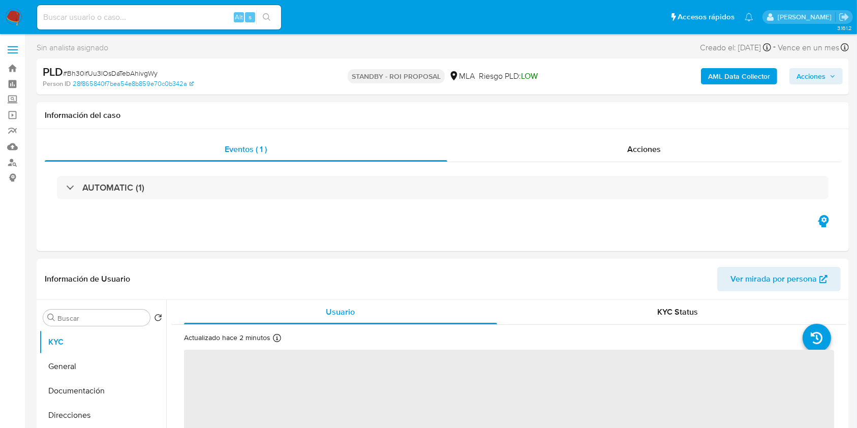
select select "10"
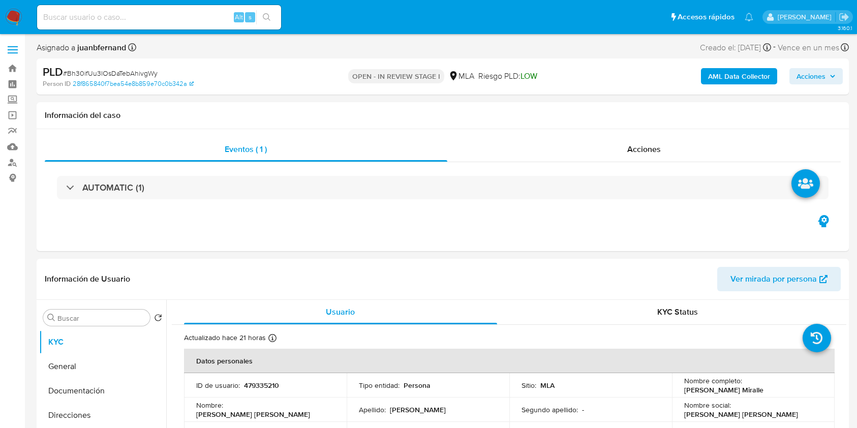
select select "10"
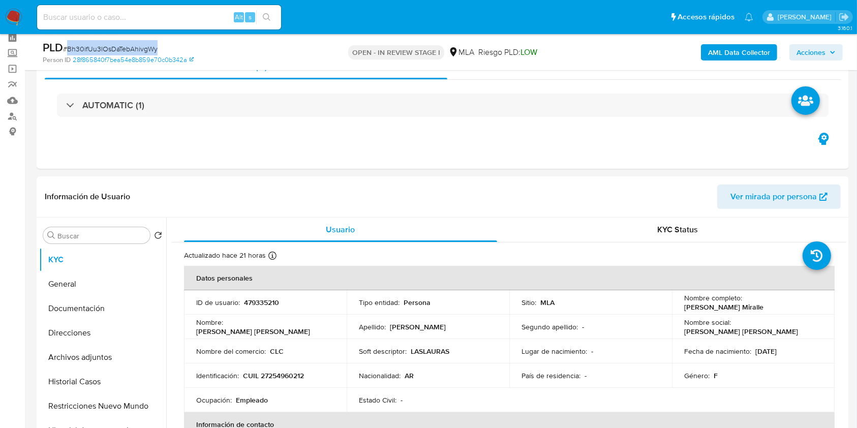
scroll to position [135, 0]
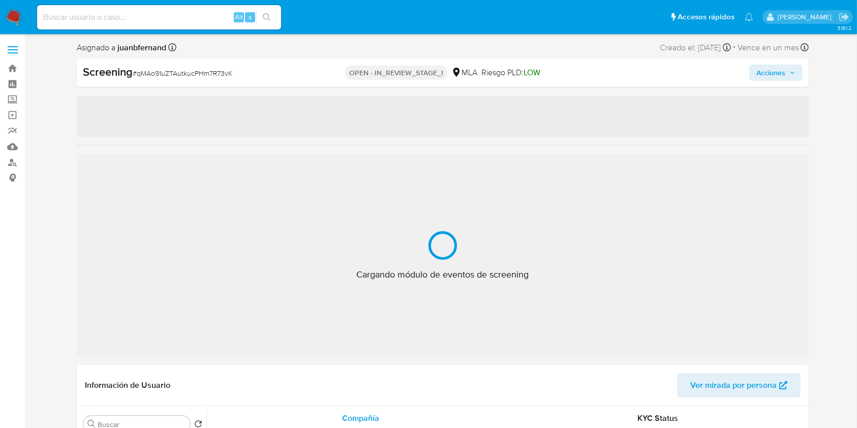
select select "10"
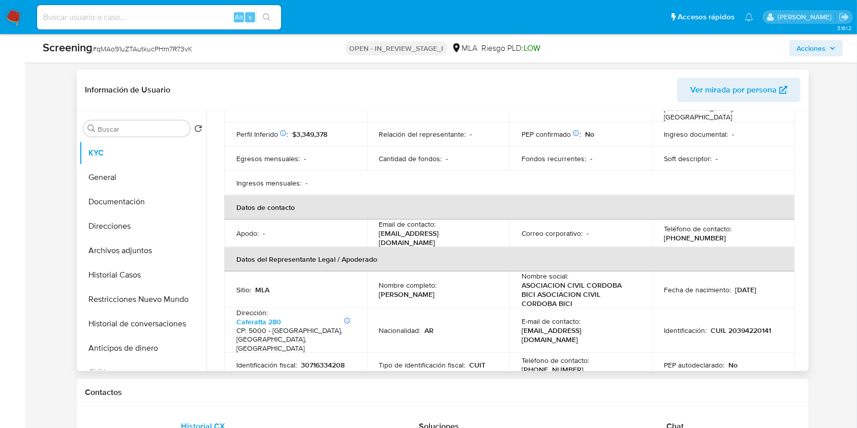
scroll to position [203, 0]
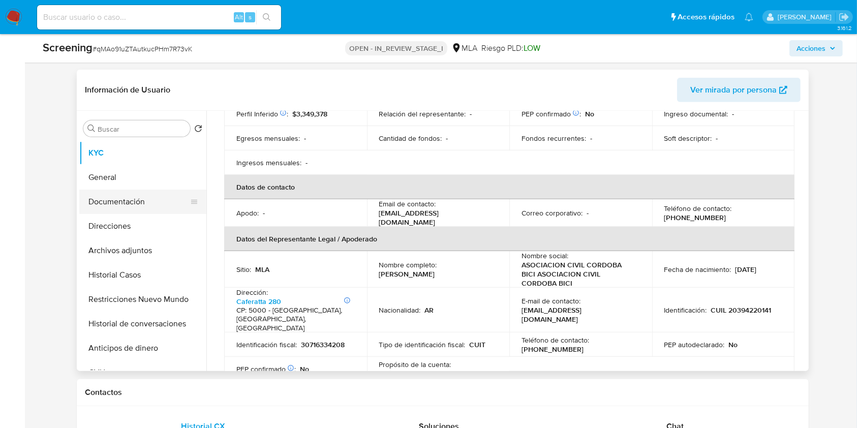
click at [130, 203] on button "Documentación" at bounding box center [138, 202] width 119 height 24
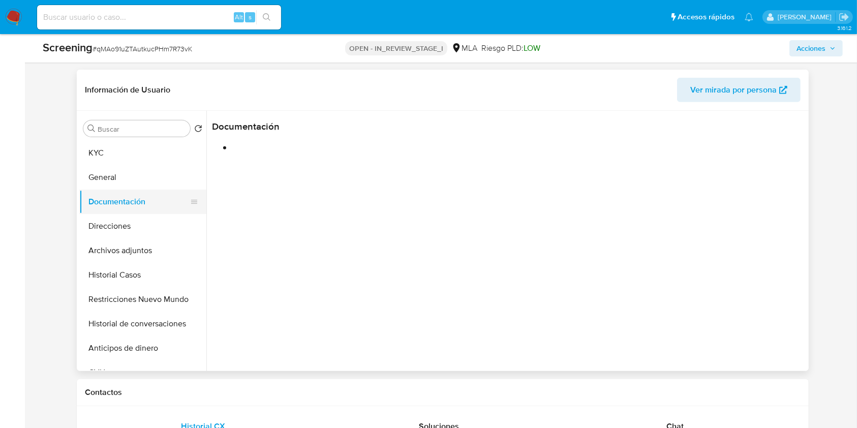
scroll to position [0, 0]
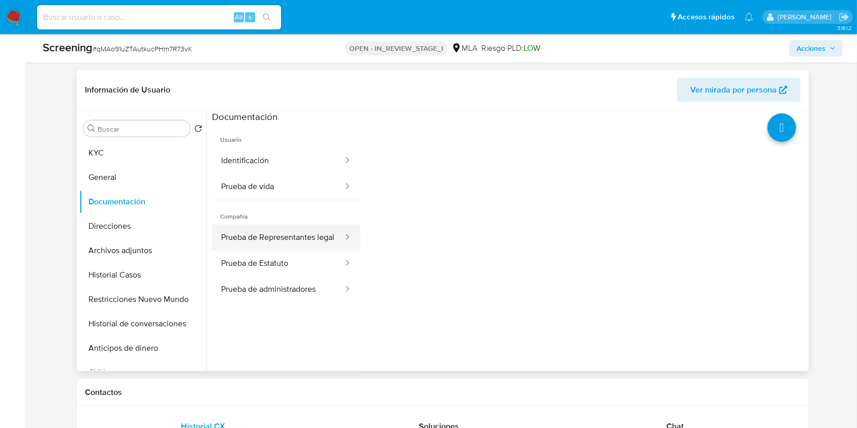
click at [272, 234] on button "Prueba de Representantes legal" at bounding box center [278, 238] width 132 height 26
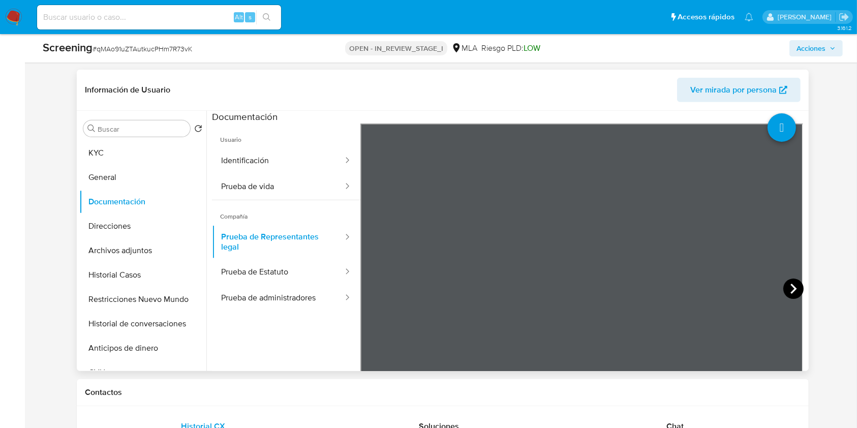
click at [783, 291] on icon at bounding box center [793, 288] width 20 height 20
click at [283, 263] on button "Prueba de Estatuto" at bounding box center [278, 272] width 132 height 26
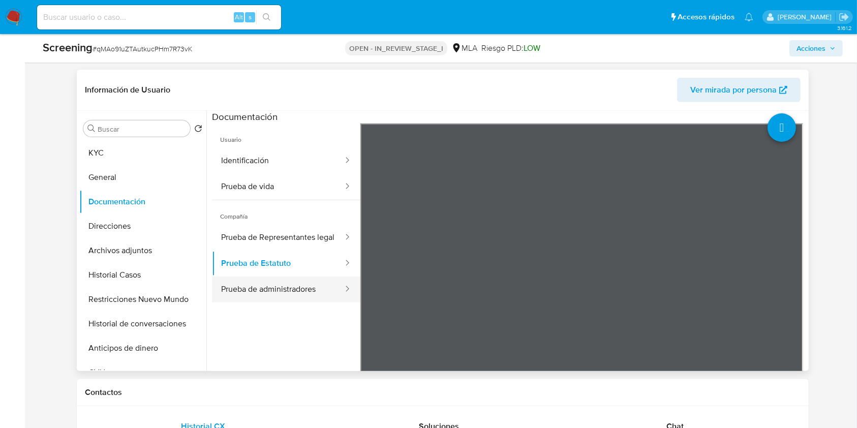
click at [309, 291] on button "Prueba de administradores" at bounding box center [278, 289] width 132 height 26
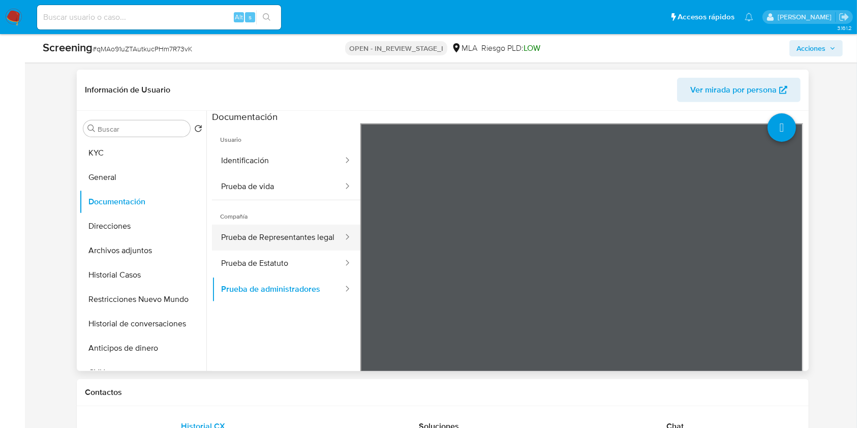
click at [275, 236] on button "Prueba de Representantes legal" at bounding box center [278, 238] width 132 height 26
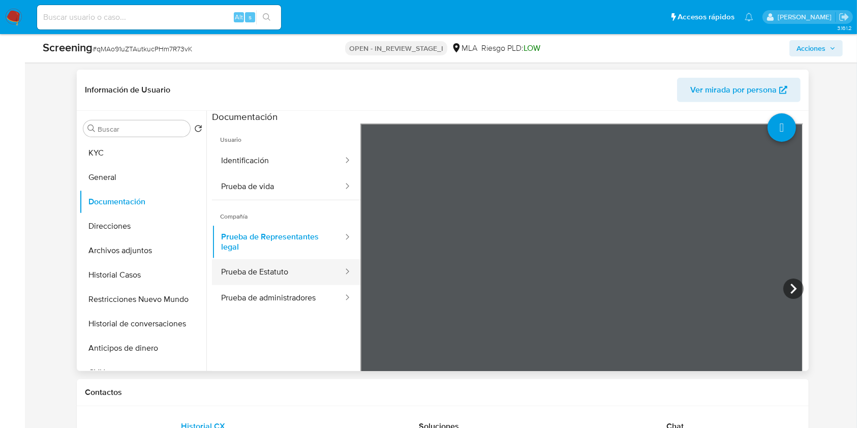
click at [257, 260] on button "Prueba de Estatuto" at bounding box center [278, 272] width 132 height 26
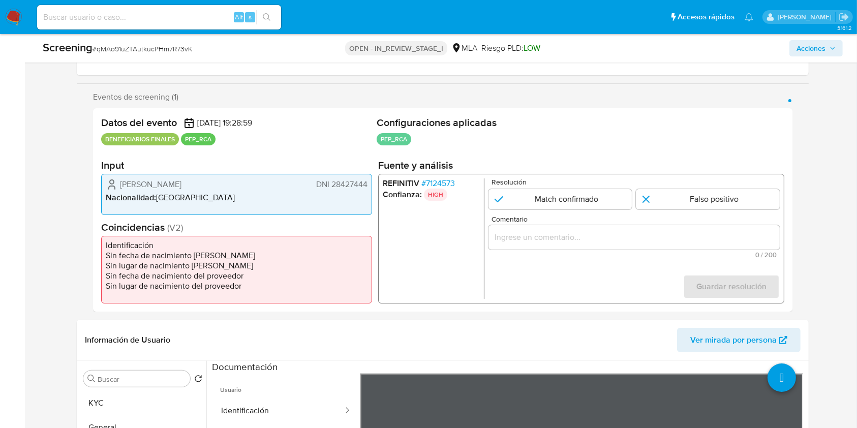
scroll to position [135, 0]
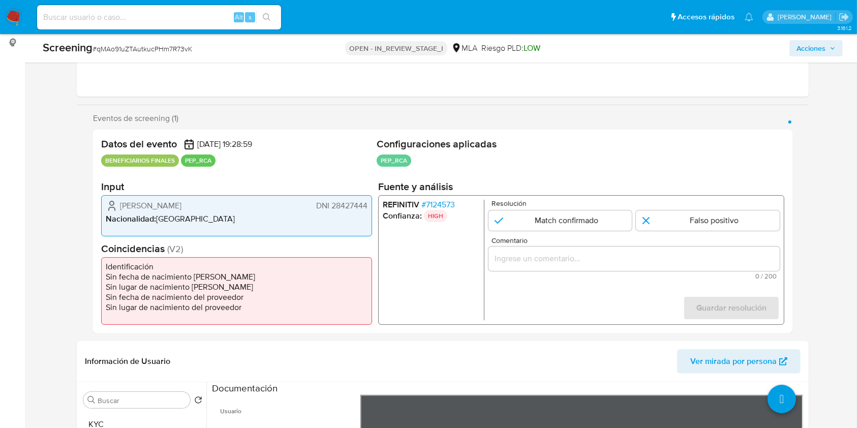
click at [449, 206] on span "# 7124573" at bounding box center [438, 205] width 34 height 10
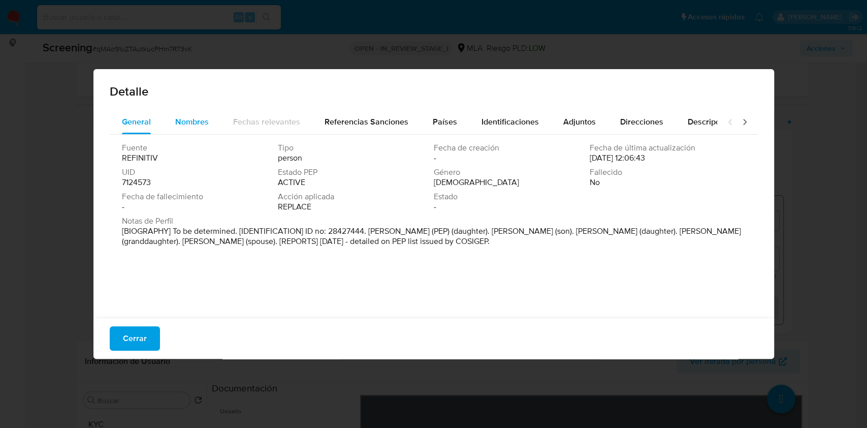
click at [207, 120] on span "Nombres" at bounding box center [192, 122] width 34 height 12
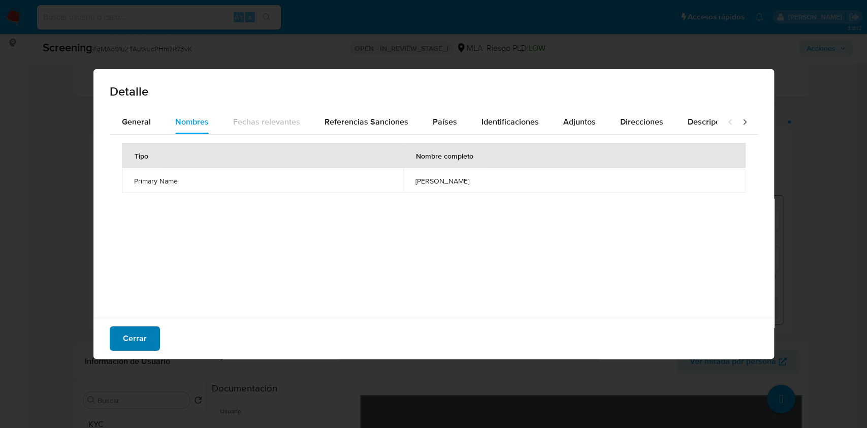
click at [139, 337] on span "Cerrar" at bounding box center [135, 338] width 24 height 22
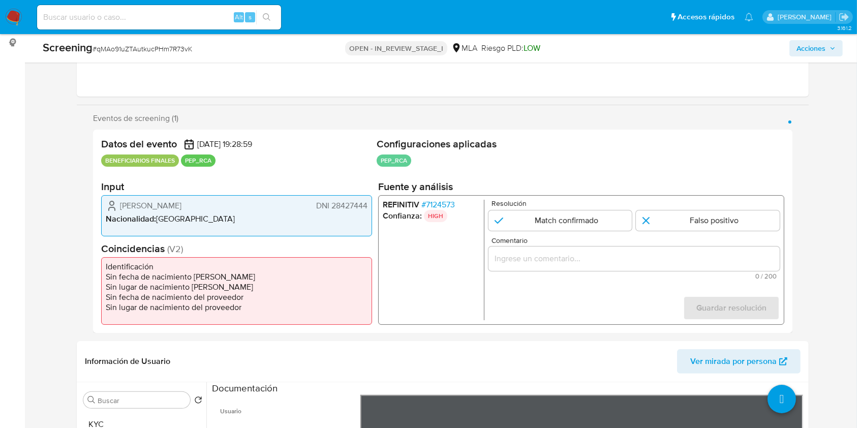
click at [343, 205] on span "DNI 28427444" at bounding box center [341, 206] width 51 height 10
click at [439, 200] on span "# 7124573" at bounding box center [438, 205] width 34 height 10
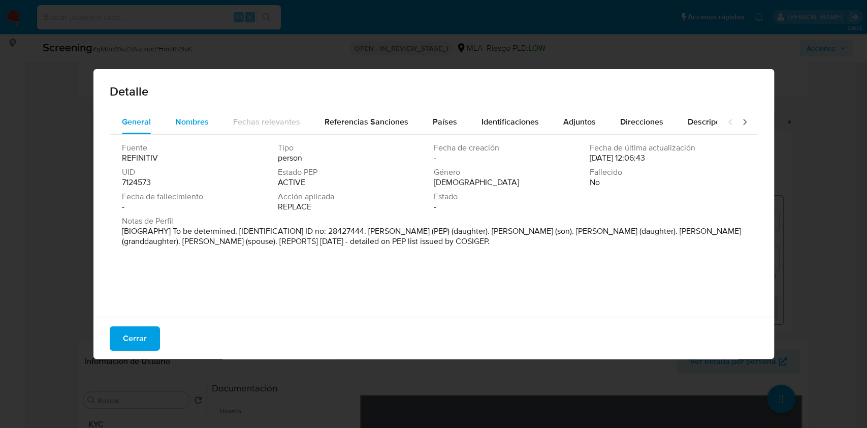
click at [195, 121] on span "Nombres" at bounding box center [192, 122] width 34 height 12
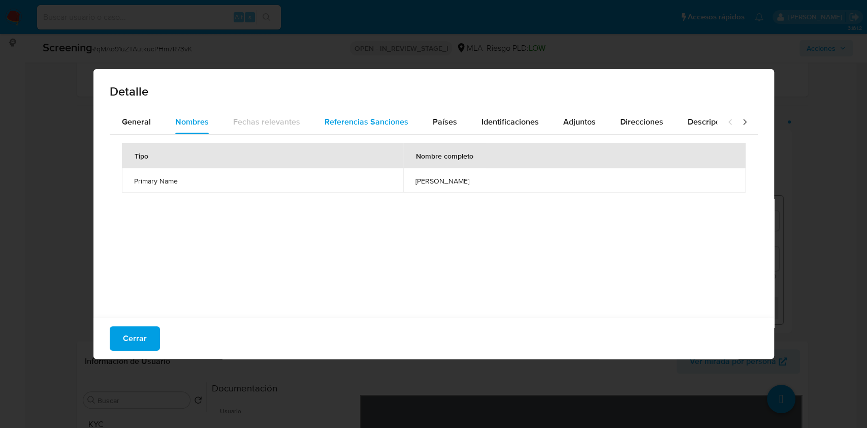
click at [343, 122] on span "Referencias Sanciones" at bounding box center [367, 122] width 84 height 12
click at [452, 123] on span "Países" at bounding box center [445, 122] width 24 height 12
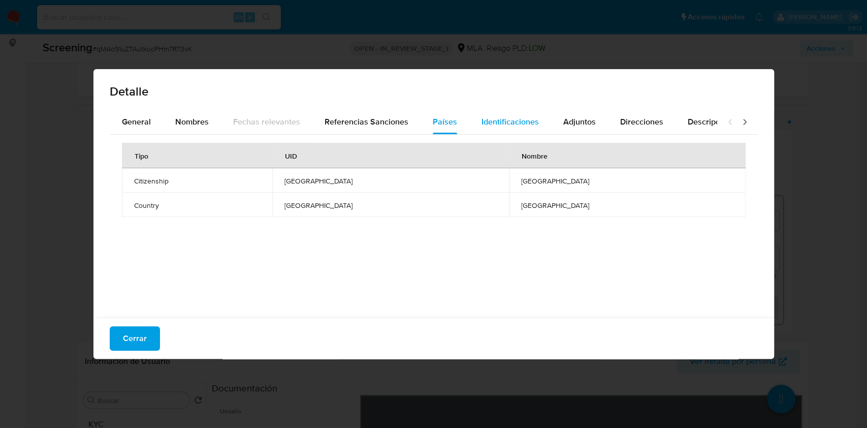
click at [490, 123] on span "Identificaciones" at bounding box center [510, 122] width 57 height 12
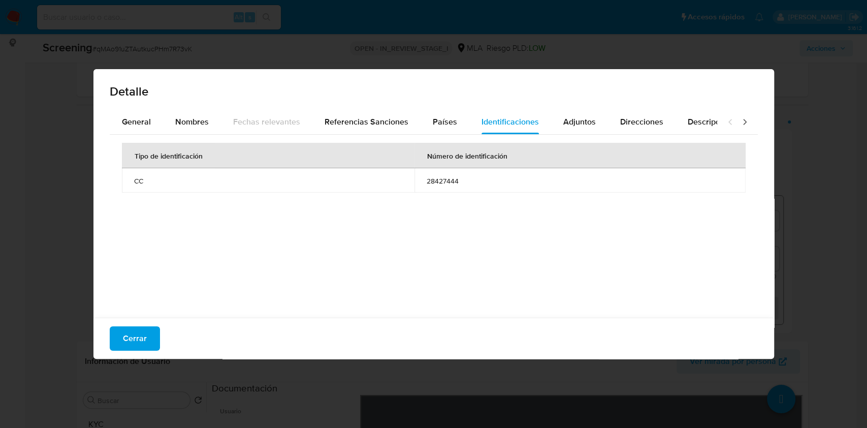
click at [444, 180] on span "28427444" at bounding box center [580, 180] width 307 height 9
click at [138, 339] on span "Cerrar" at bounding box center [135, 338] width 24 height 22
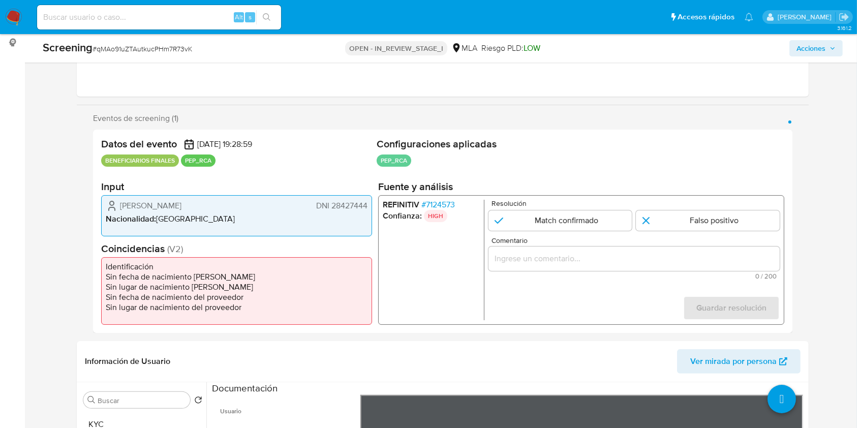
click at [134, 207] on span "Simon Jaeggi" at bounding box center [150, 206] width 61 height 10
drag, startPoint x: 134, startPoint y: 207, endPoint x: 147, endPoint y: 207, distance: 12.7
click at [147, 207] on span "Simon Jaeggi" at bounding box center [150, 206] width 61 height 10
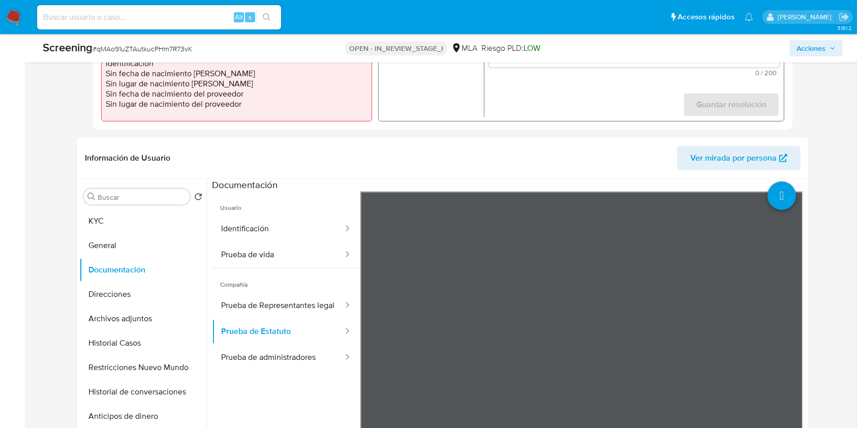
scroll to position [406, 0]
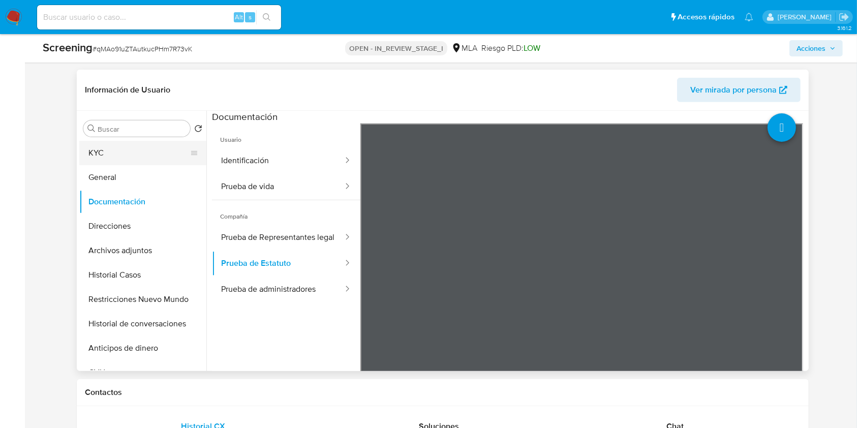
click at [137, 155] on button "KYC" at bounding box center [138, 153] width 119 height 24
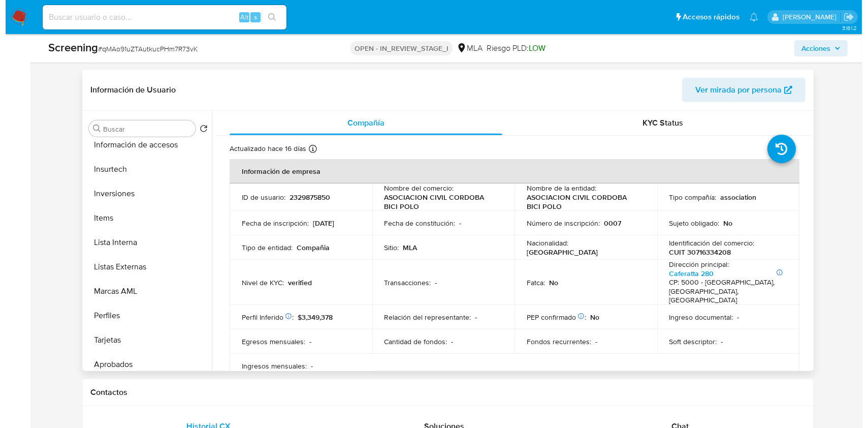
scroll to position [474, 0]
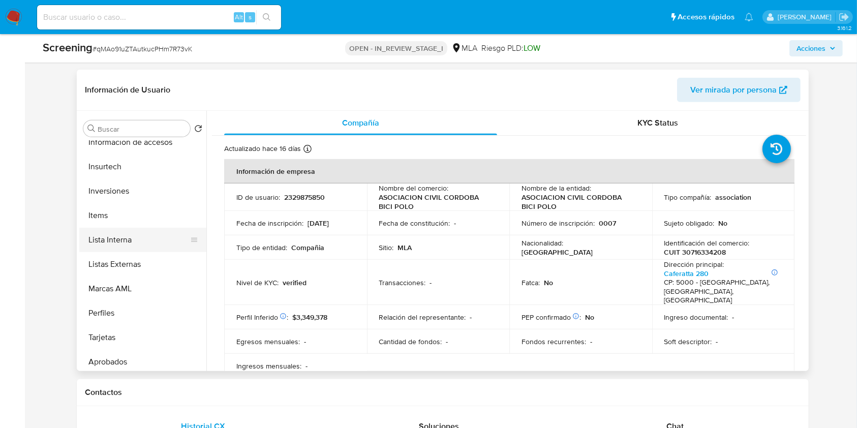
click at [121, 242] on button "Lista Interna" at bounding box center [138, 240] width 119 height 24
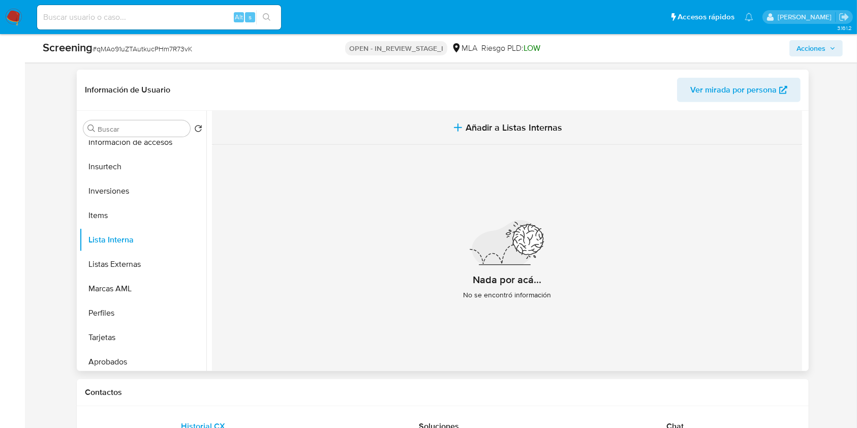
click at [471, 123] on span "Añadir a Listas Internas" at bounding box center [514, 127] width 97 height 11
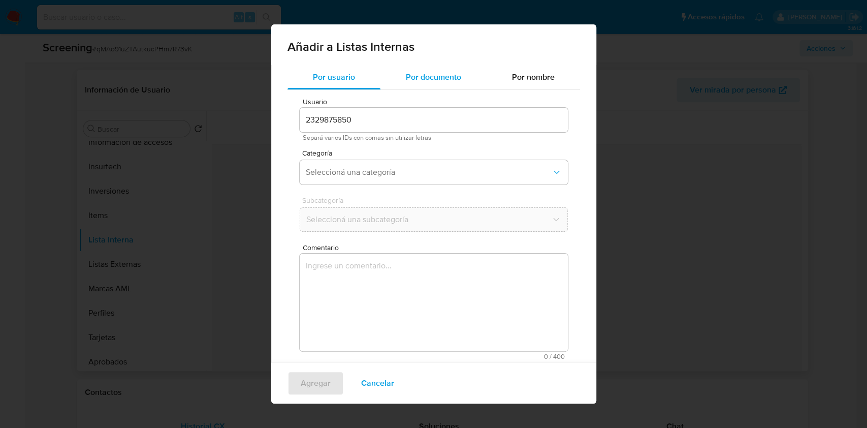
click at [448, 79] on span "Por documento" at bounding box center [433, 77] width 55 height 12
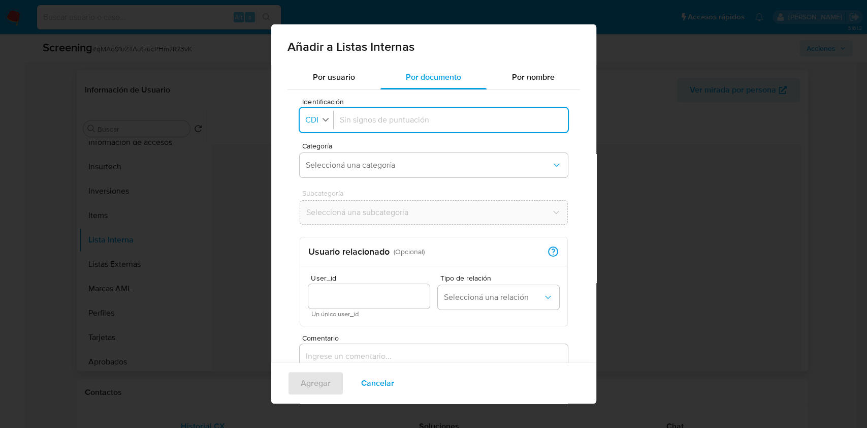
click at [322, 122] on icon "button" at bounding box center [325, 119] width 9 height 9
click at [317, 187] on span "CUIT" at bounding box center [315, 188] width 18 height 10
click at [366, 125] on div at bounding box center [452, 120] width 217 height 24
click at [372, 121] on input "Identificación" at bounding box center [452, 119] width 217 height 11
type input "20284274440"
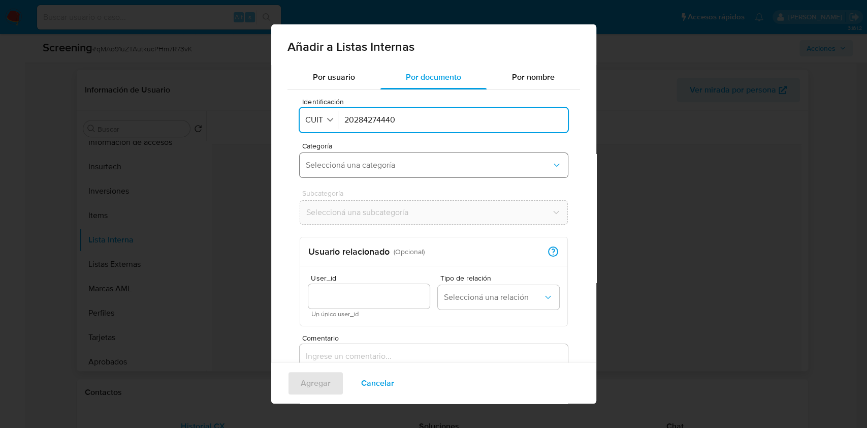
click at [367, 170] on span "Seleccioná una categoría" at bounding box center [429, 165] width 246 height 10
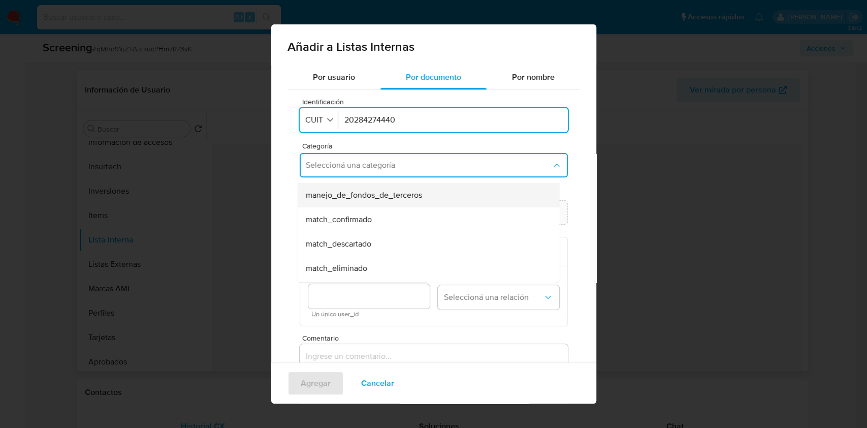
scroll to position [68, 0]
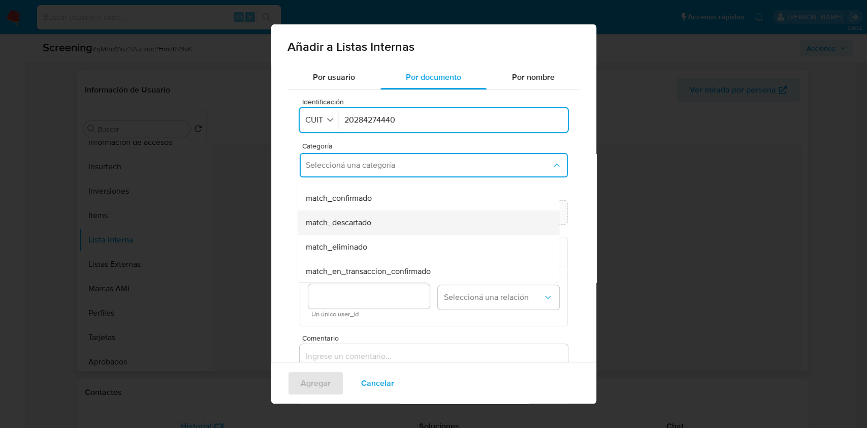
click at [383, 220] on div "match_descartado" at bounding box center [425, 222] width 240 height 24
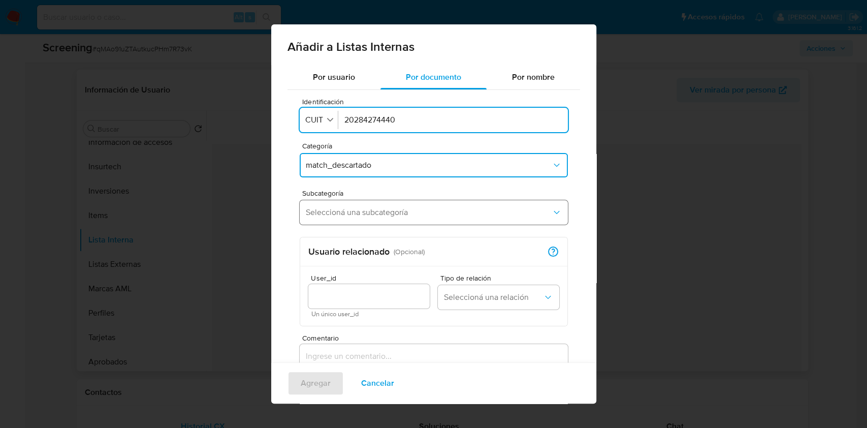
click at [398, 216] on span "Seleccioná una subcategoría" at bounding box center [429, 212] width 246 height 10
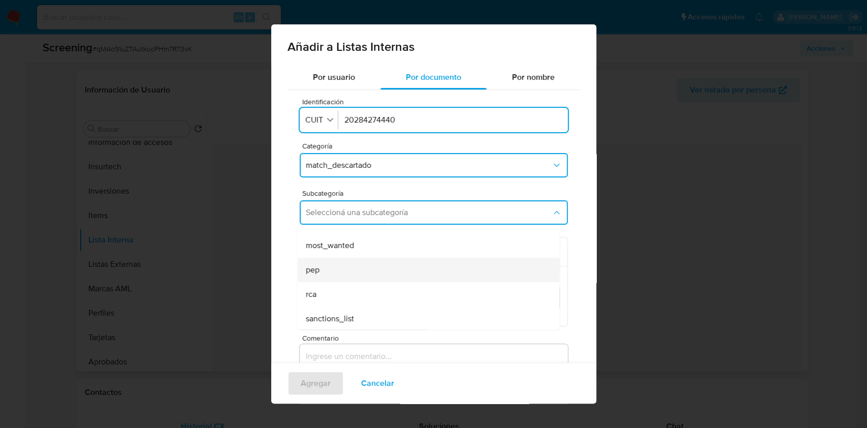
click at [386, 265] on div "pep" at bounding box center [425, 270] width 240 height 24
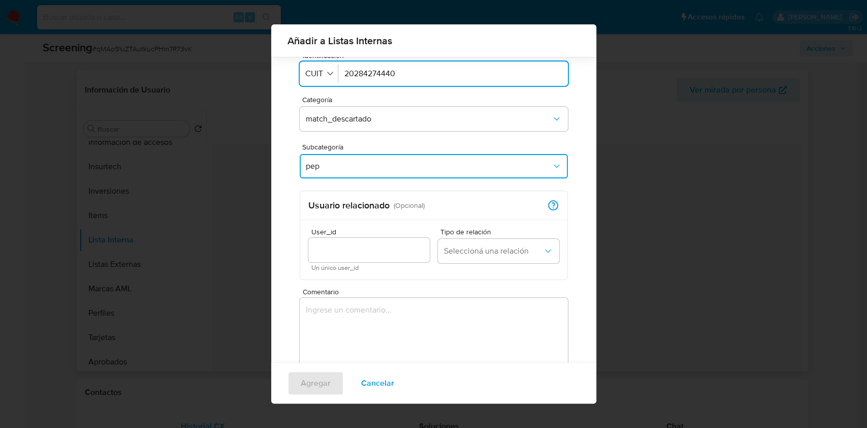
scroll to position [59, 0]
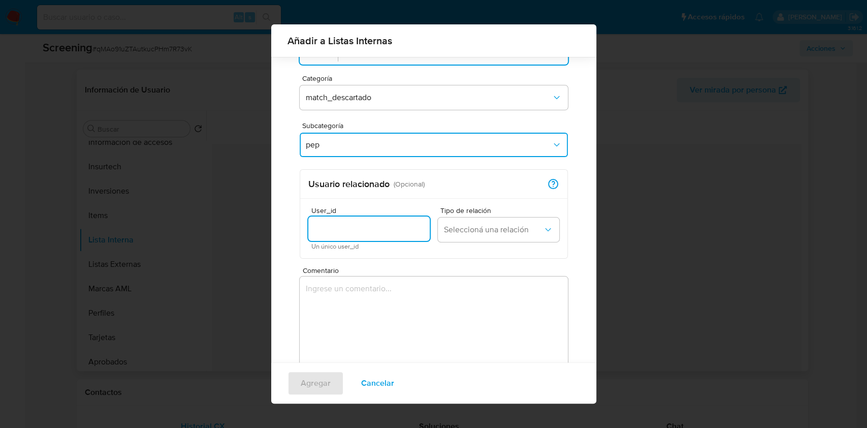
click at [356, 234] on input "User_id" at bounding box center [368, 228] width 121 height 13
type input "2329875850"
click at [511, 231] on span "Seleccioná una relación" at bounding box center [493, 230] width 99 height 10
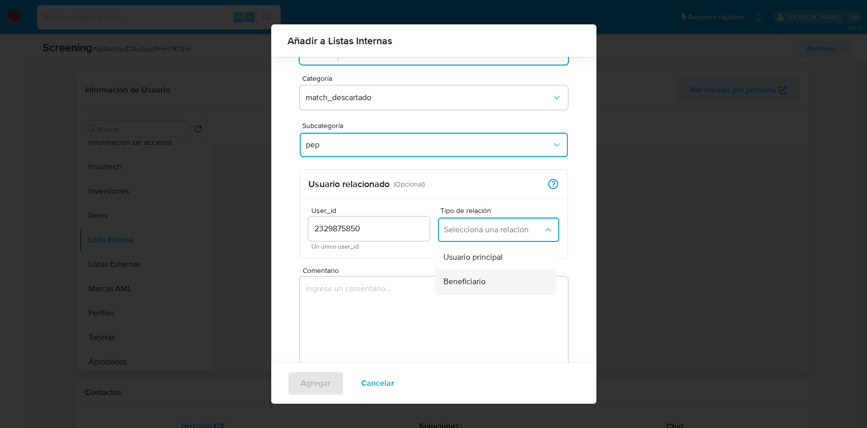
click at [499, 276] on div "Beneficiario" at bounding box center [493, 281] width 98 height 24
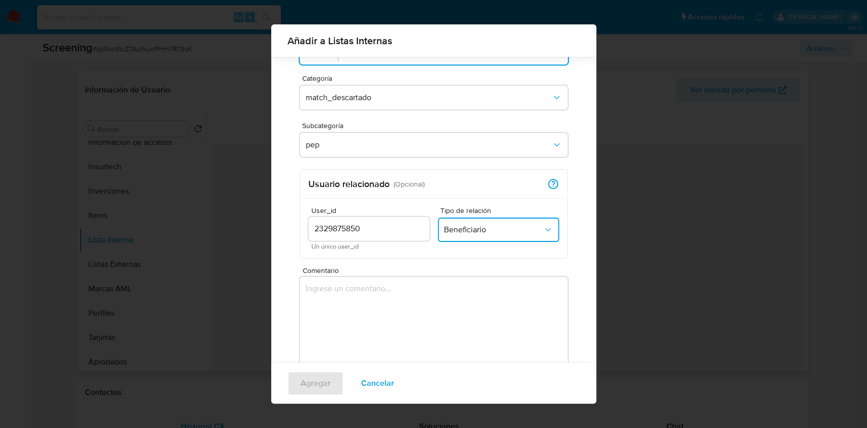
scroll to position [96, 0]
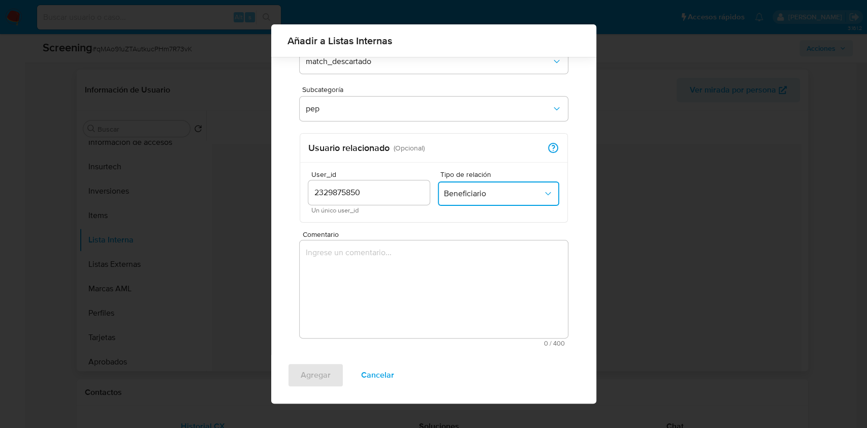
click at [335, 267] on textarea "Comentario" at bounding box center [434, 289] width 268 height 98
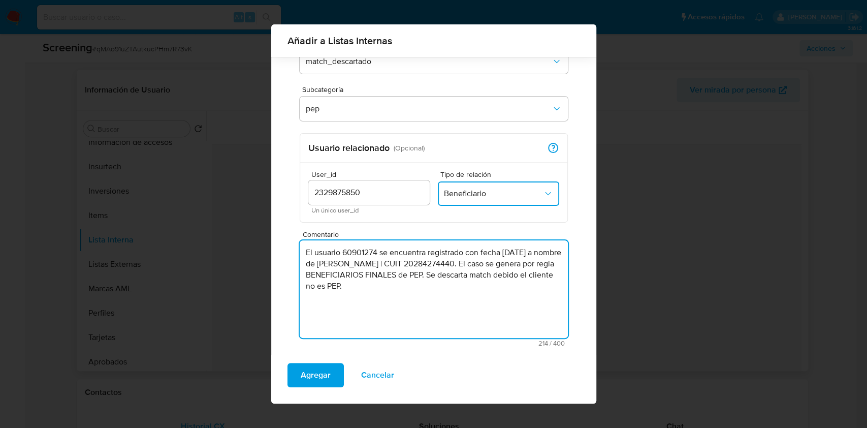
click at [447, 288] on textarea "El usuario 60901274 se encuentra registrado con fecha 26/06/2011 a nombre de Si…" at bounding box center [434, 289] width 268 height 98
click at [332, 288] on textarea "El usuario 60901274 se encuentra registrado con fecha 26/06/2011 a nombre de Si…" at bounding box center [434, 289] width 268 height 98
click at [462, 288] on textarea "El usuario 60901274 se encuentra registrado con fecha 26/06/2011 a nombre de Si…" at bounding box center [434, 289] width 268 height 98
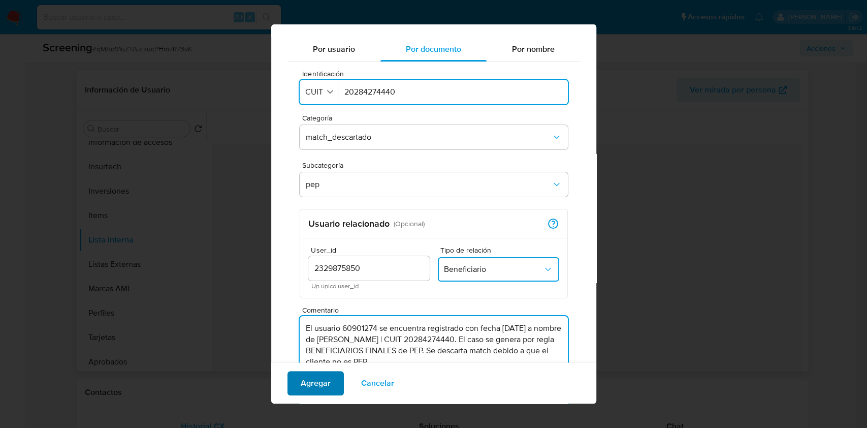
type textarea "El usuario 60901274 se encuentra registrado con fecha 26/06/2011 a nombre de Si…"
click at [325, 380] on span "Agregar" at bounding box center [316, 383] width 30 height 22
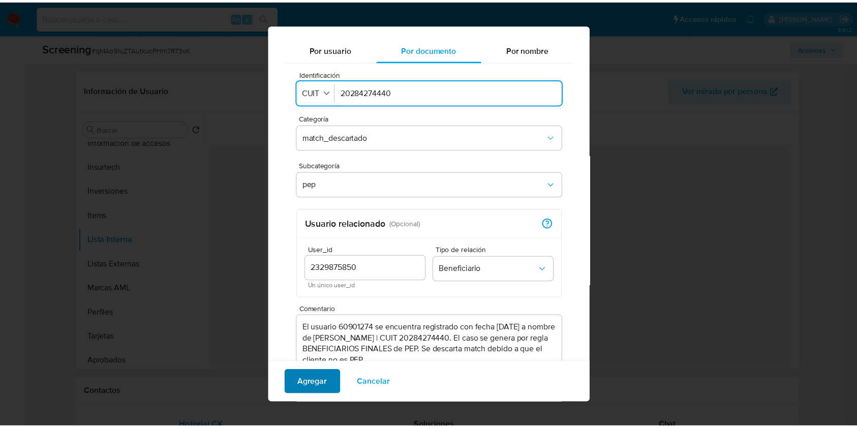
scroll to position [0, 0]
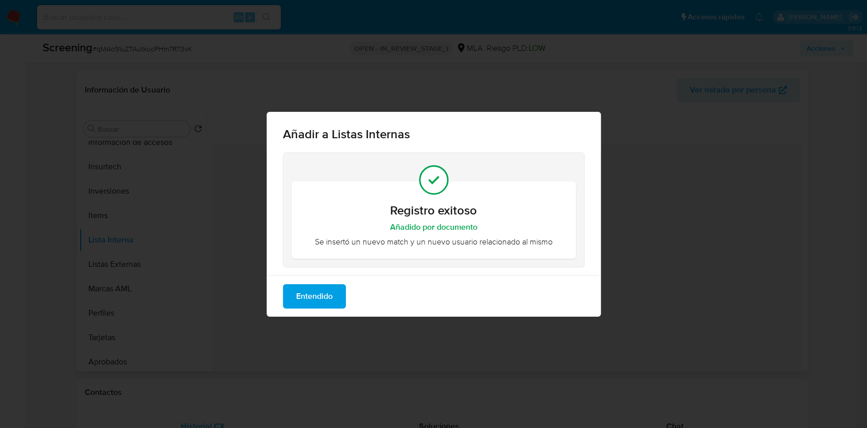
click at [330, 293] on span "Entendido" at bounding box center [314, 296] width 37 height 22
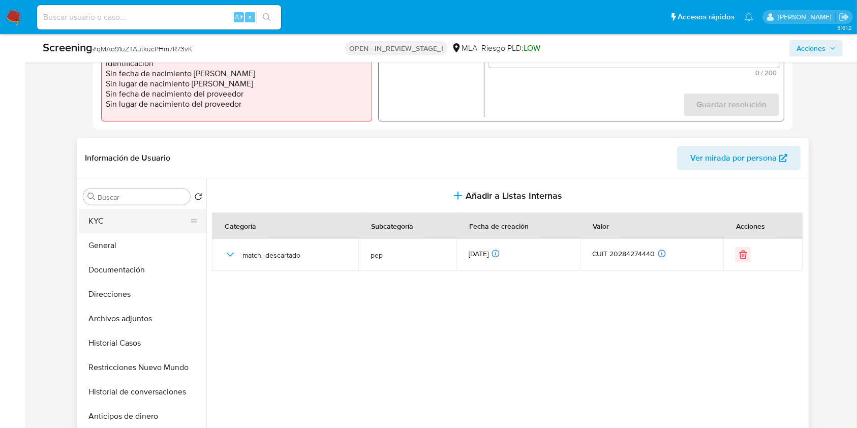
click at [150, 227] on button "KYC" at bounding box center [138, 221] width 119 height 24
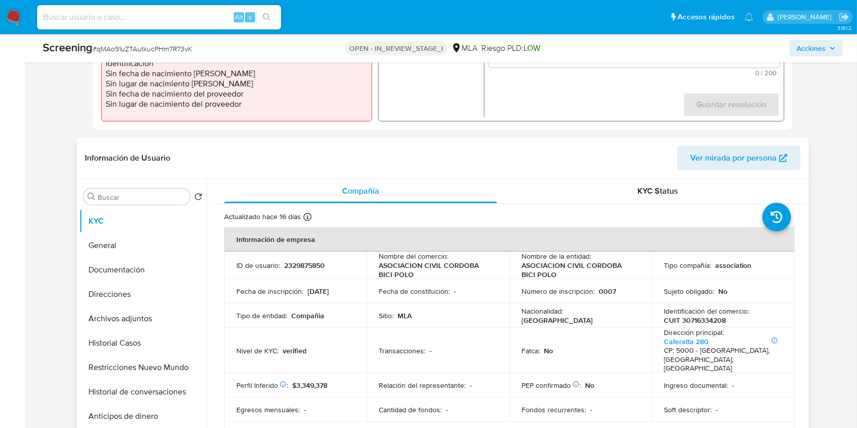
scroll to position [203, 0]
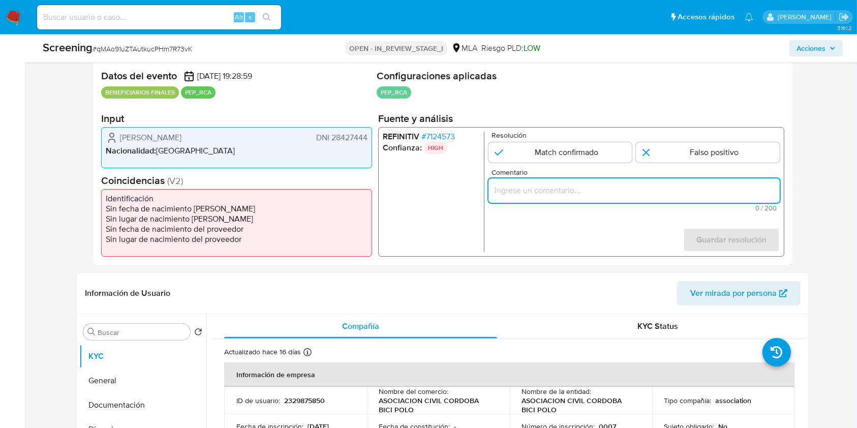
click at [565, 194] on input "Comentario" at bounding box center [633, 190] width 291 height 13
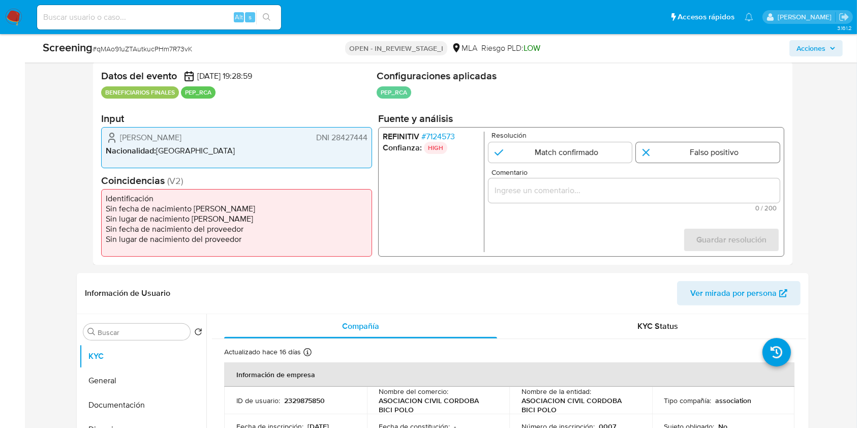
click at [694, 148] on input "1 de 1" at bounding box center [708, 152] width 144 height 20
radio input "true"
click at [593, 195] on input "Comentario" at bounding box center [633, 190] width 291 height 13
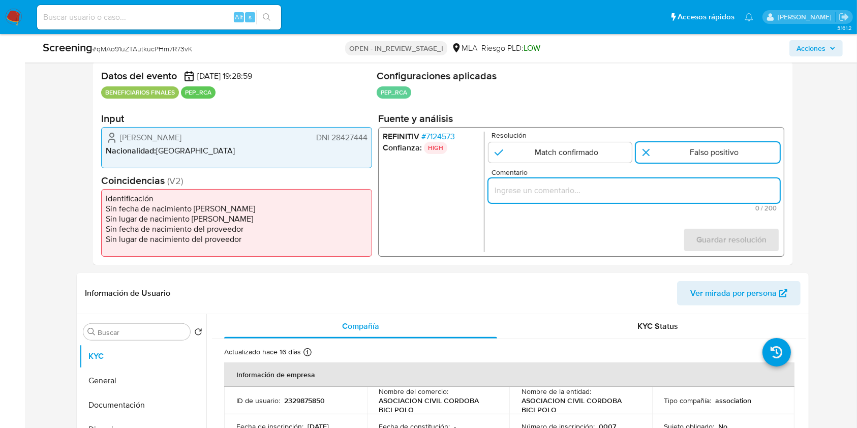
paste input "El usuario 60901274 se encuentra registrado con fecha 26/06/2011 a nombre de Si…"
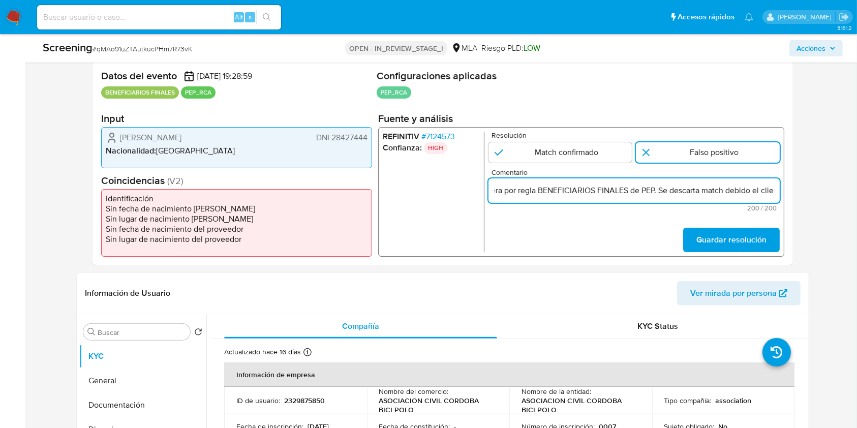
click at [659, 193] on input "El usuario 60901274 se encuentra registrado con fecha 26/06/2011 a nombre de Si…" at bounding box center [633, 190] width 291 height 13
type input "El usuario 60901274 se encuentra registrado con fecha 26/06/2011 a nombre de Si…"
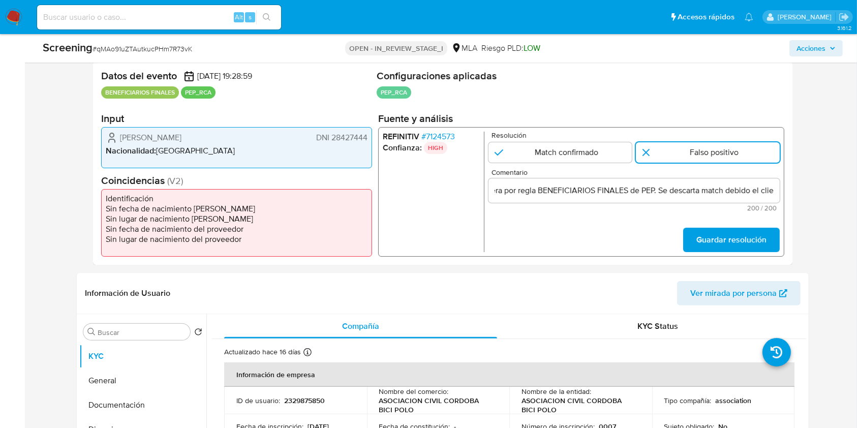
scroll to position [0, 0]
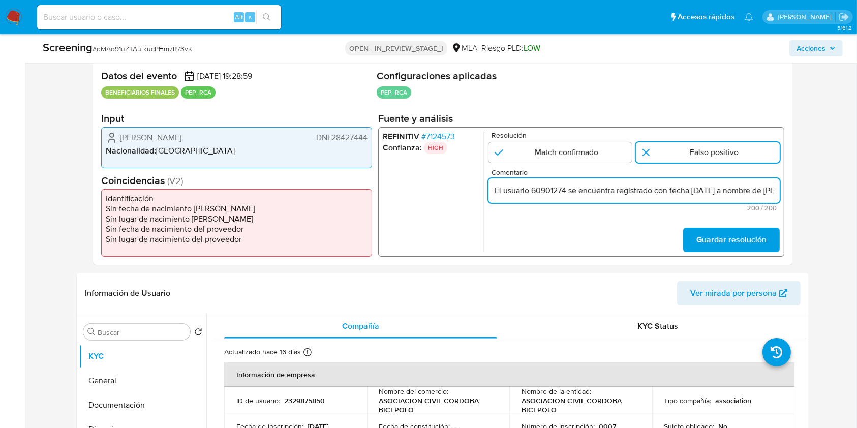
click at [532, 190] on input "El usuario 60901274 se encuentra registrado con fecha 26/06/2011 a nombre de Si…" at bounding box center [633, 190] width 291 height 13
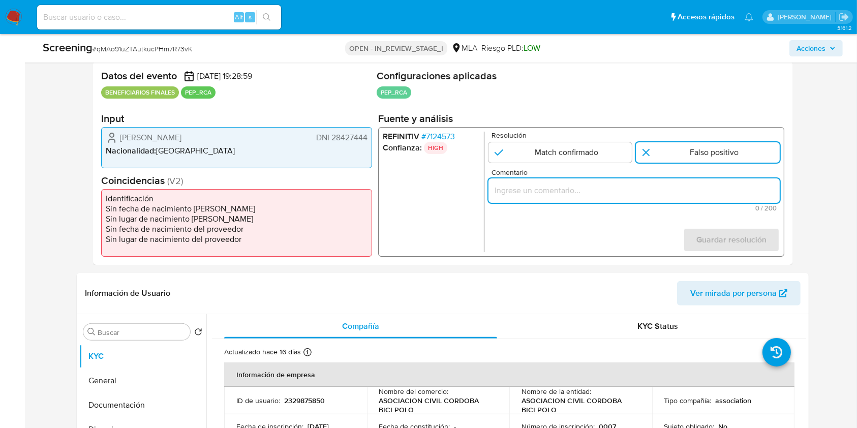
paste input "Se descarta match debido el cliente no es PEP."
type input "Se descarta match debido el cliente no es PEP."
click at [740, 235] on span "Guardar resolución" at bounding box center [731, 240] width 70 height 22
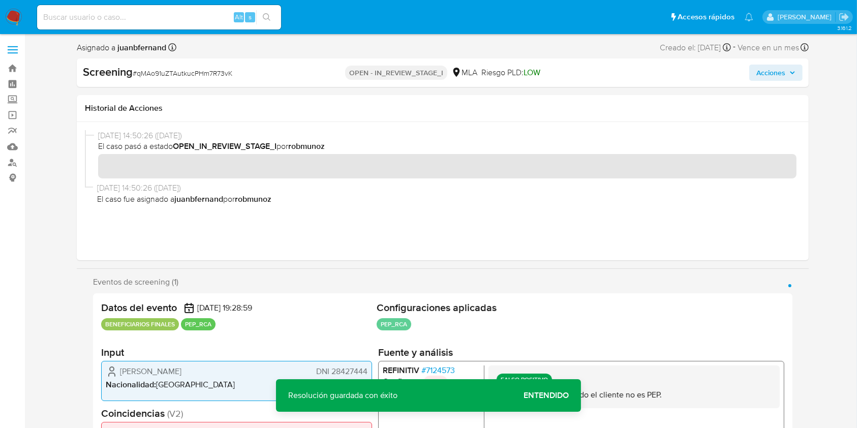
click at [784, 70] on span "Acciones" at bounding box center [770, 73] width 29 height 16
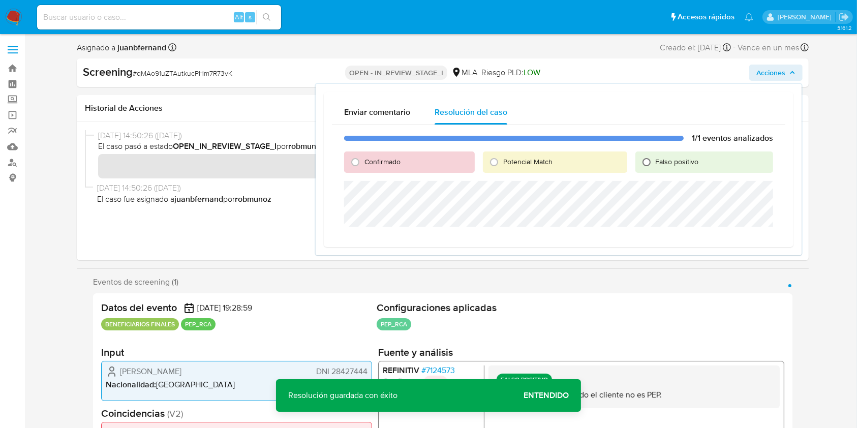
click at [646, 164] on input "Falso positivo" at bounding box center [646, 162] width 16 height 16
radio input "true"
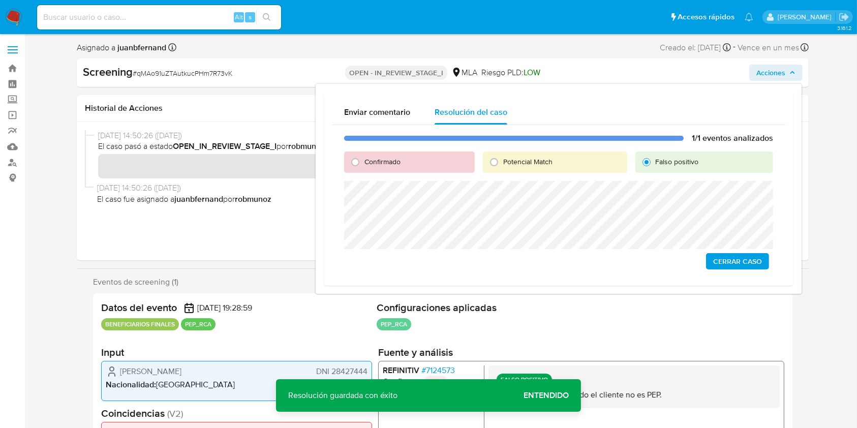
click at [757, 261] on span "Cerrar Caso" at bounding box center [737, 261] width 49 height 14
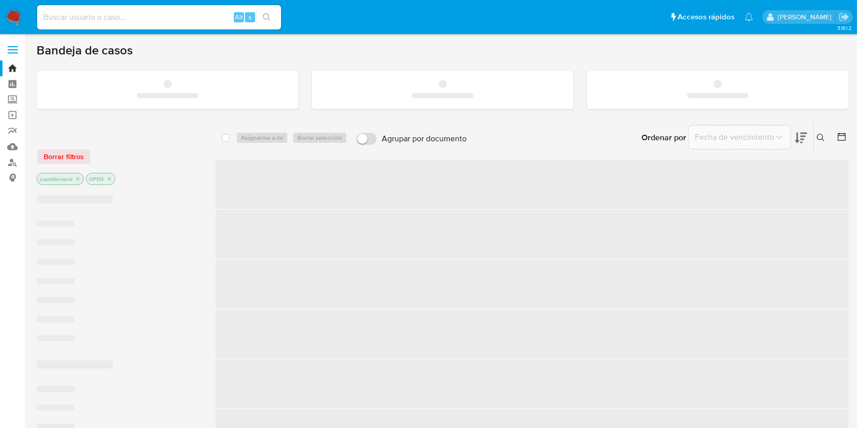
click at [114, 18] on input at bounding box center [159, 17] width 244 height 13
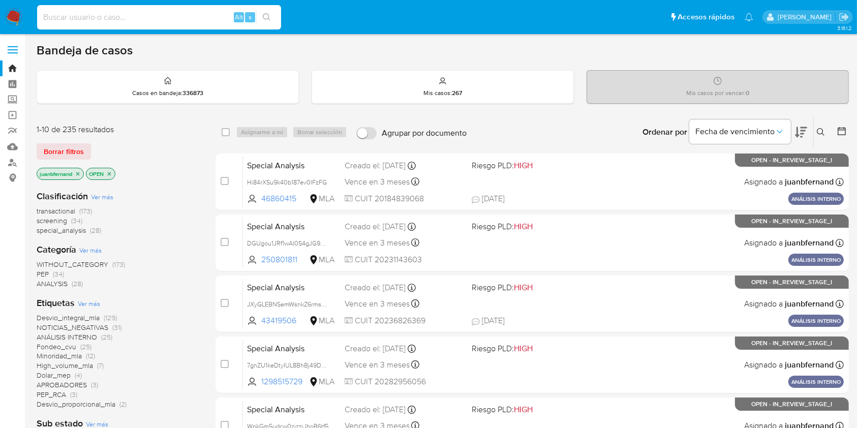
paste input "LwMlFPxu9MbLNHEwwbIDffEp"
type input "LwMlFPxu9MbLNHEwwbIDffEp"
click at [263, 14] on icon "search-icon" at bounding box center [267, 17] width 8 height 8
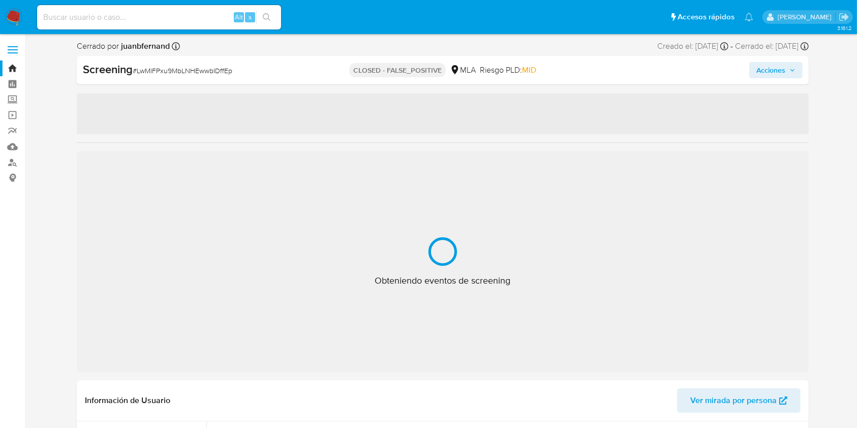
select select "10"
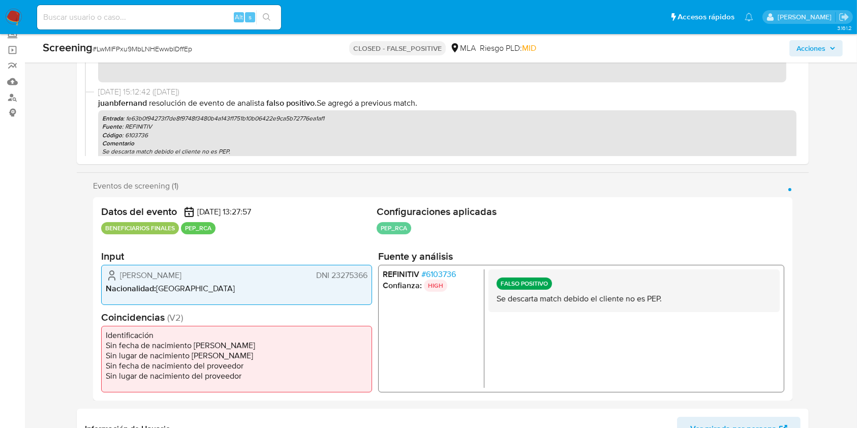
scroll to position [68, 0]
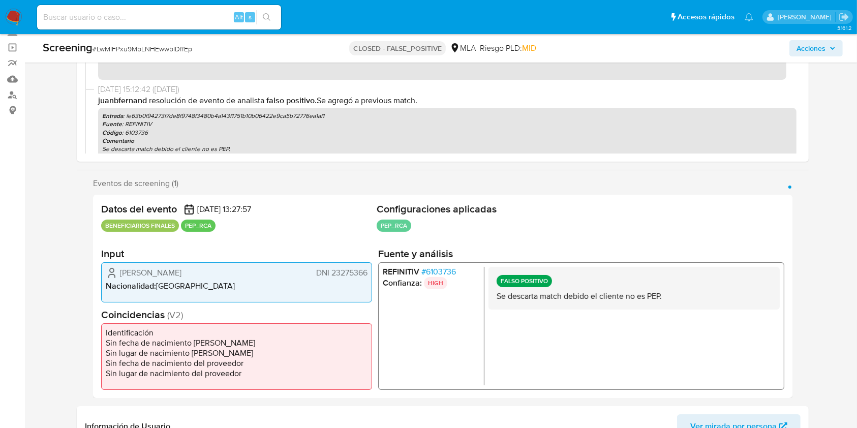
click at [437, 269] on span "# 6103736" at bounding box center [438, 271] width 35 height 10
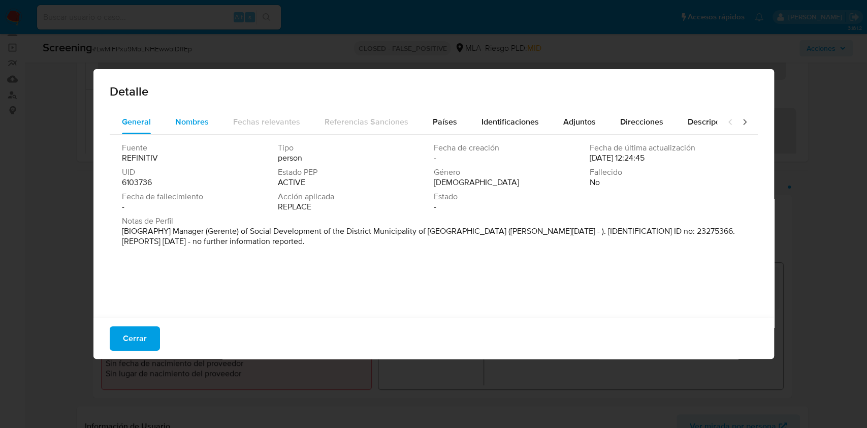
click at [183, 120] on span "Nombres" at bounding box center [192, 122] width 34 height 12
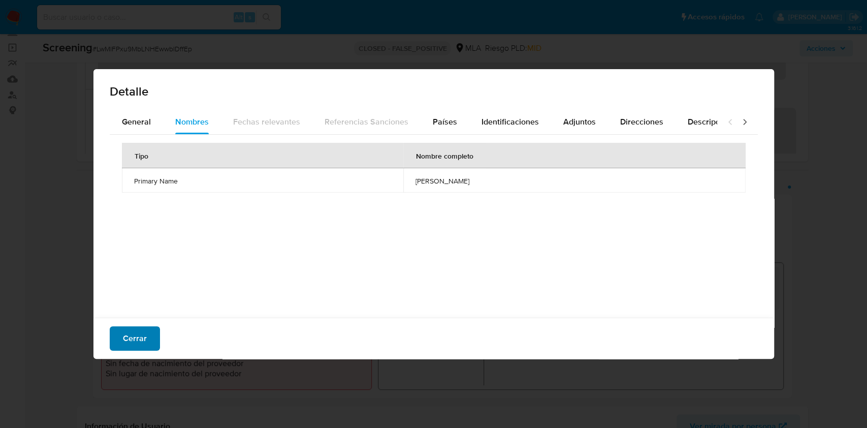
click at [146, 342] on button "Cerrar" at bounding box center [135, 338] width 50 height 24
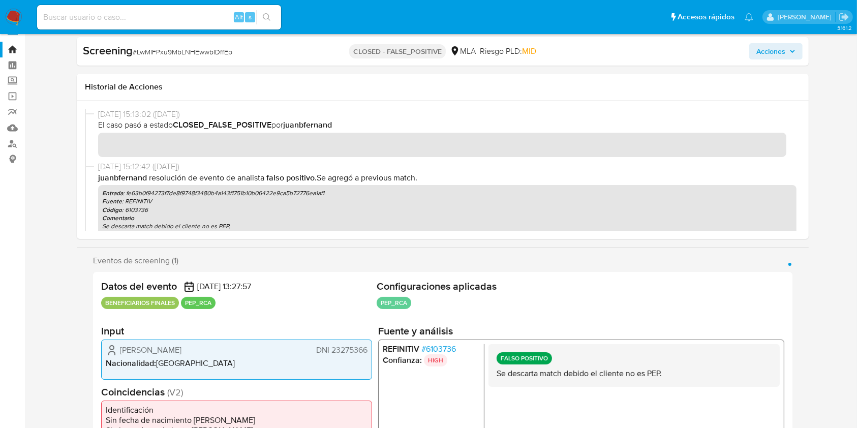
scroll to position [0, 0]
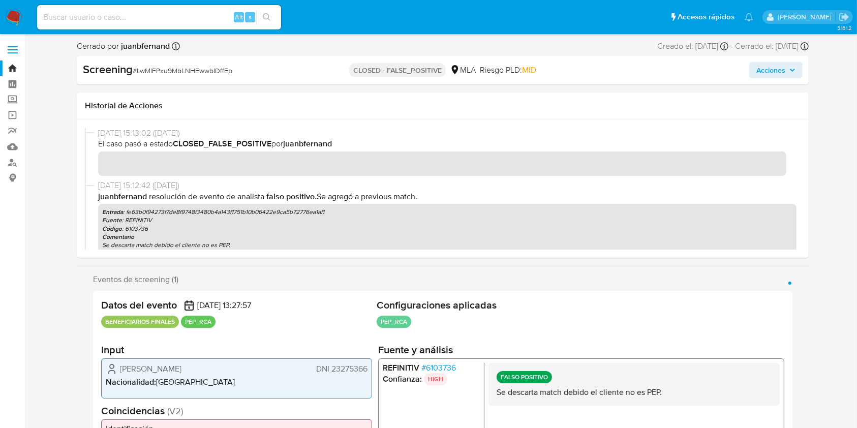
click at [785, 71] on span "Acciones" at bounding box center [775, 70] width 39 height 14
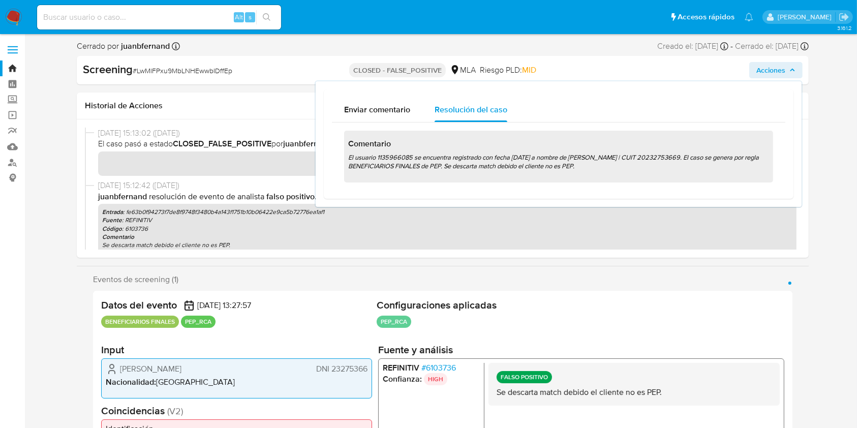
click at [781, 71] on span "Acciones" at bounding box center [770, 70] width 29 height 16
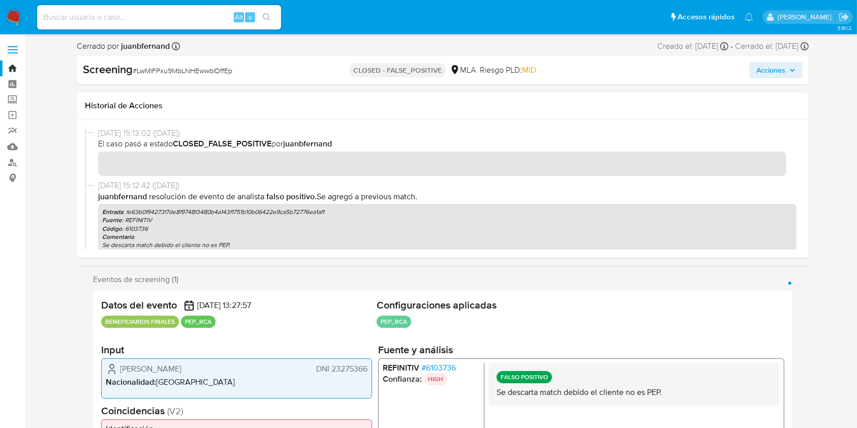
click at [187, 11] on input at bounding box center [159, 17] width 244 height 13
paste input "bX6J8OToJd7xOssE1y5QbYpQ"
type input "bX6J8OToJd7xOssE1y5QbYpQ"
click at [271, 17] on button "search-icon" at bounding box center [266, 17] width 21 height 14
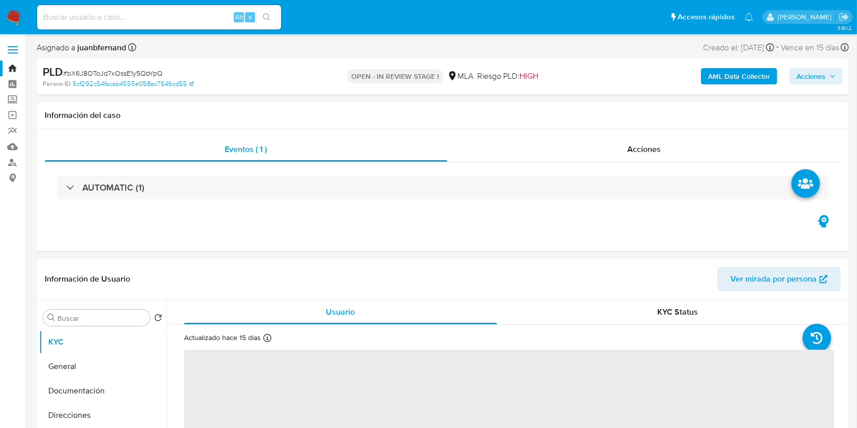
select select "10"
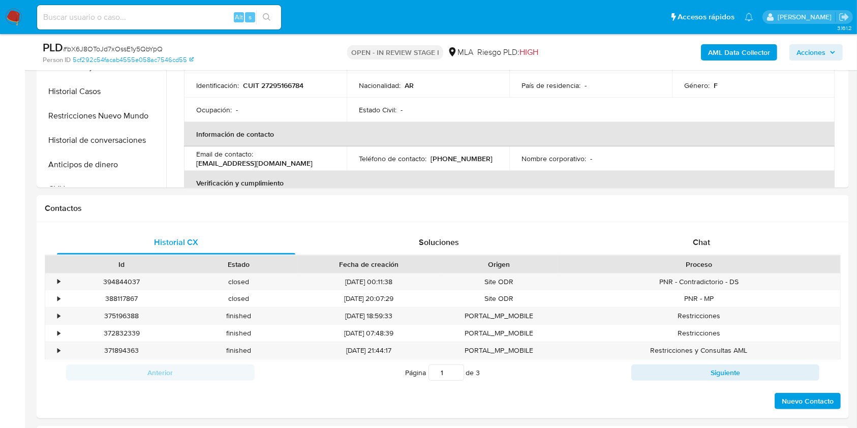
scroll to position [338, 0]
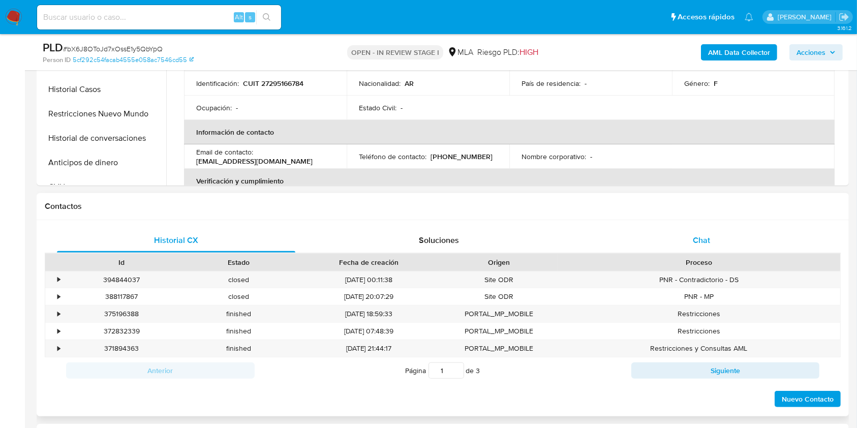
drag, startPoint x: 710, startPoint y: 246, endPoint x: 693, endPoint y: 246, distance: 16.8
click at [710, 246] on div "Chat" at bounding box center [701, 240] width 238 height 24
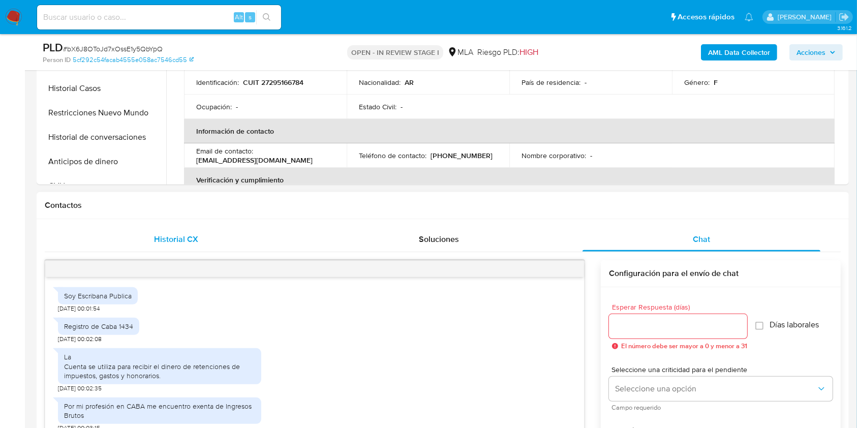
scroll to position [871, 0]
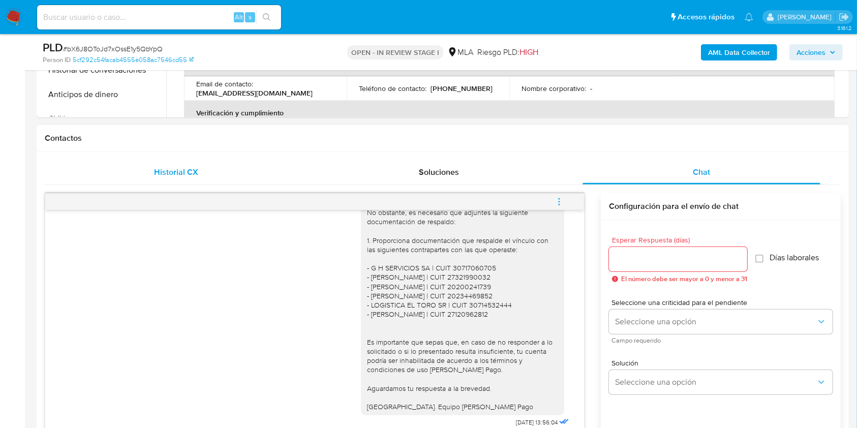
click at [119, 162] on div "Historial CX" at bounding box center [176, 172] width 238 height 24
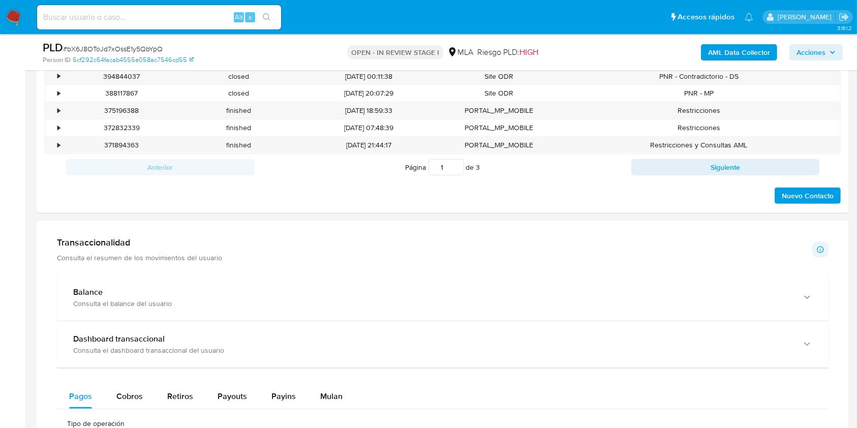
scroll to position [474, 0]
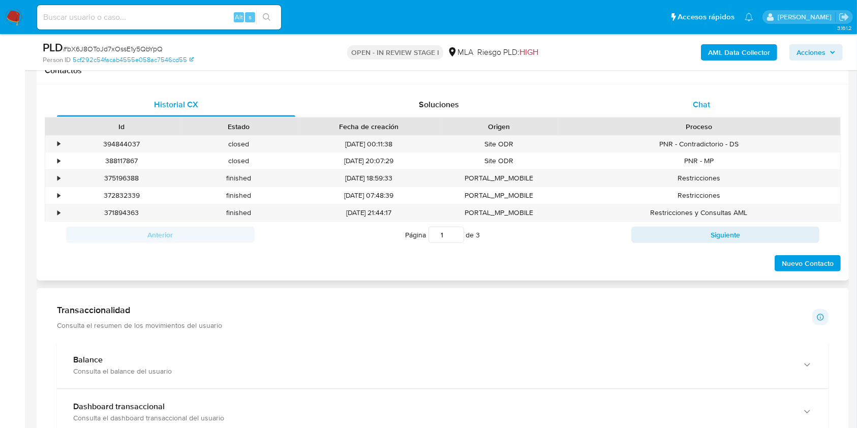
click at [719, 111] on div "Chat" at bounding box center [701, 104] width 238 height 24
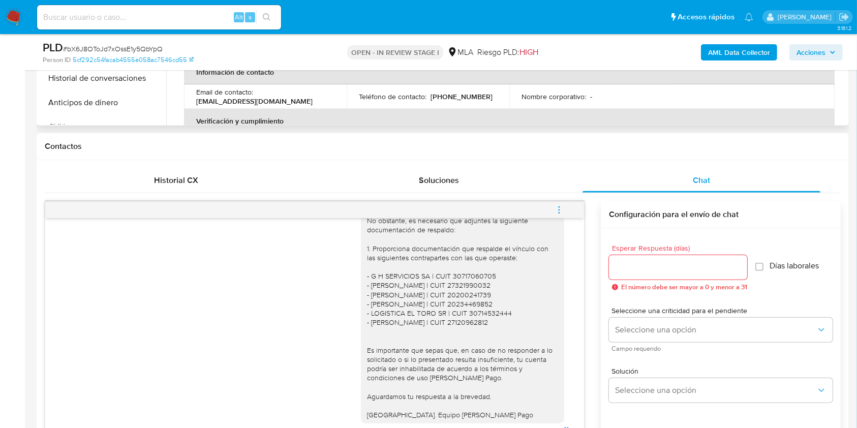
scroll to position [271, 0]
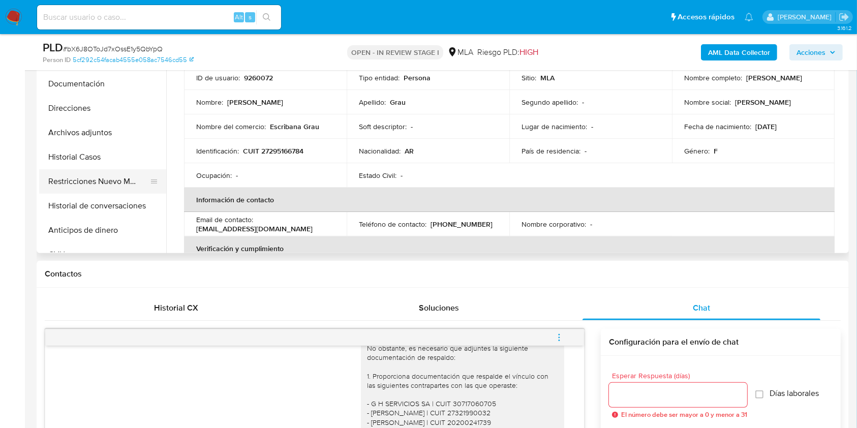
click at [98, 184] on button "Restricciones Nuevo Mundo" at bounding box center [98, 181] width 119 height 24
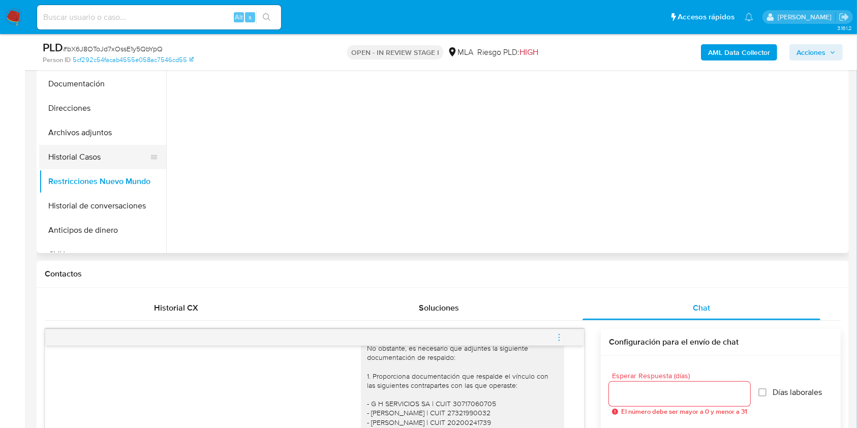
click at [99, 162] on button "Historial Casos" at bounding box center [98, 157] width 119 height 24
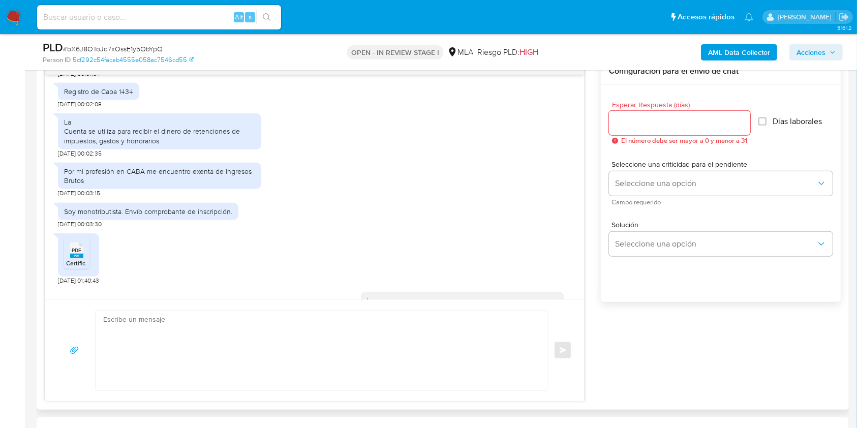
scroll to position [610, 0]
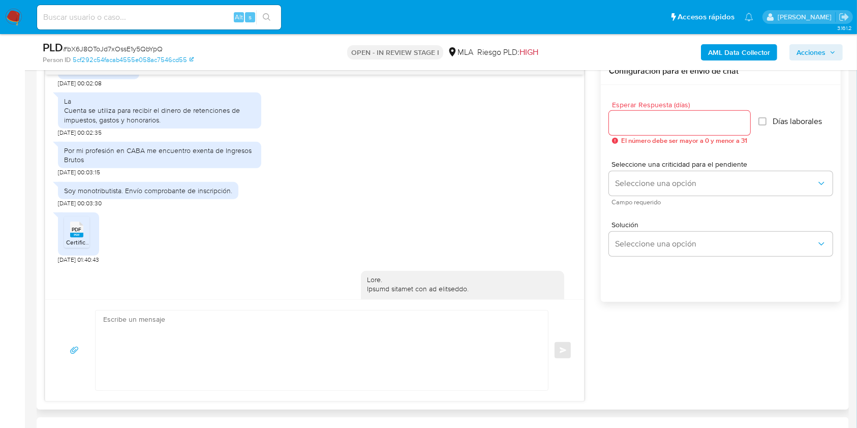
click at [153, 124] on div "La Cuenta se utiliza para recibir el dinero de retenciones de impuestos, gastos…" at bounding box center [159, 111] width 191 height 28
drag, startPoint x: 153, startPoint y: 138, endPoint x: 65, endPoint y: 120, distance: 90.2
click at [65, 120] on div "La Cuenta se utiliza para recibir el dinero de retenciones de impuestos, gastos…" at bounding box center [159, 111] width 191 height 28
copy div "La Cuenta se utiliza para recibir el dinero de retenciones de impuestos, gastos…"
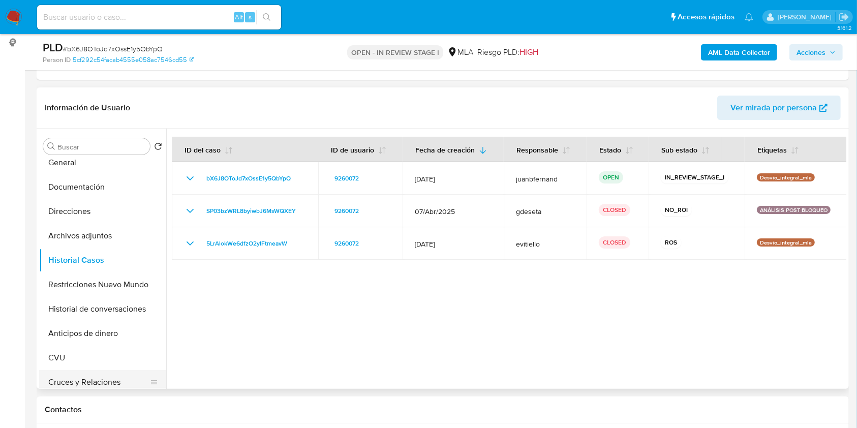
scroll to position [0, 0]
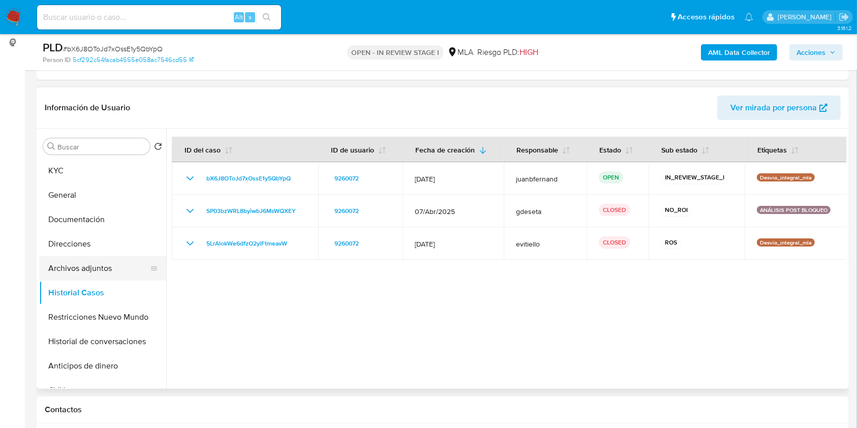
click at [78, 276] on button "Archivos adjuntos" at bounding box center [98, 268] width 119 height 24
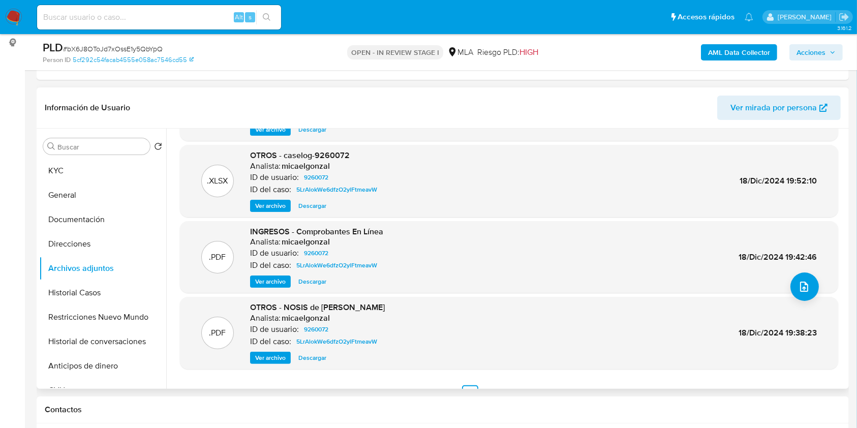
scroll to position [85, 0]
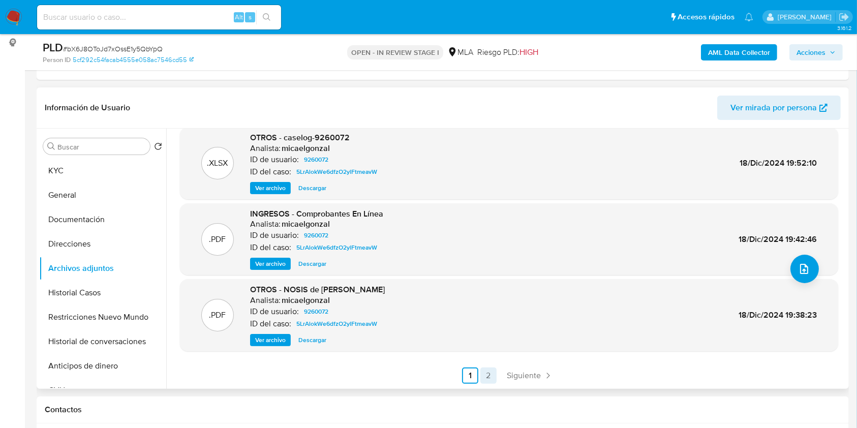
click at [488, 373] on link "2" at bounding box center [488, 375] width 16 height 16
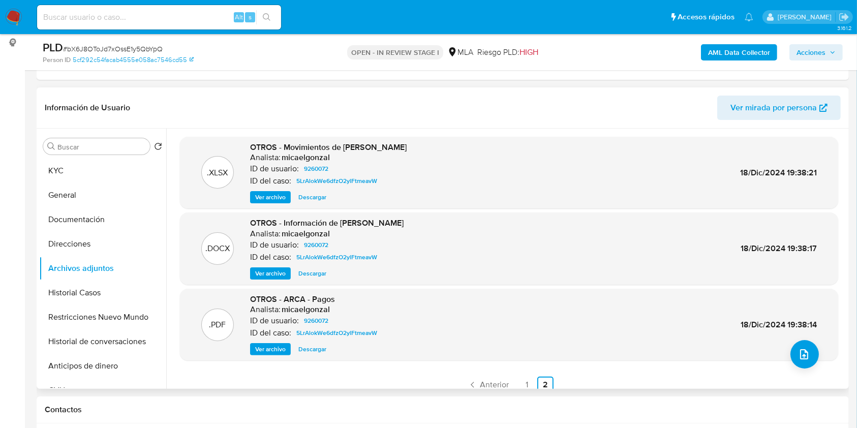
click at [312, 197] on span "Descargar" at bounding box center [312, 197] width 28 height 10
click at [78, 305] on button "Restricciones Nuevo Mundo" at bounding box center [98, 317] width 119 height 24
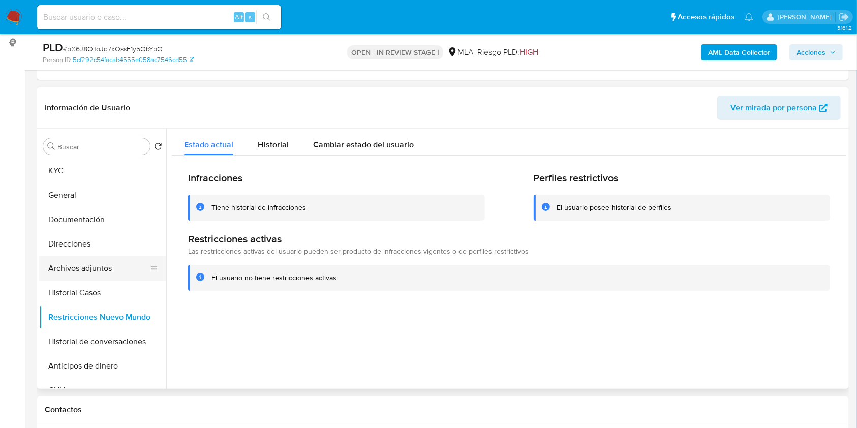
click at [89, 266] on button "Archivos adjuntos" at bounding box center [98, 268] width 119 height 24
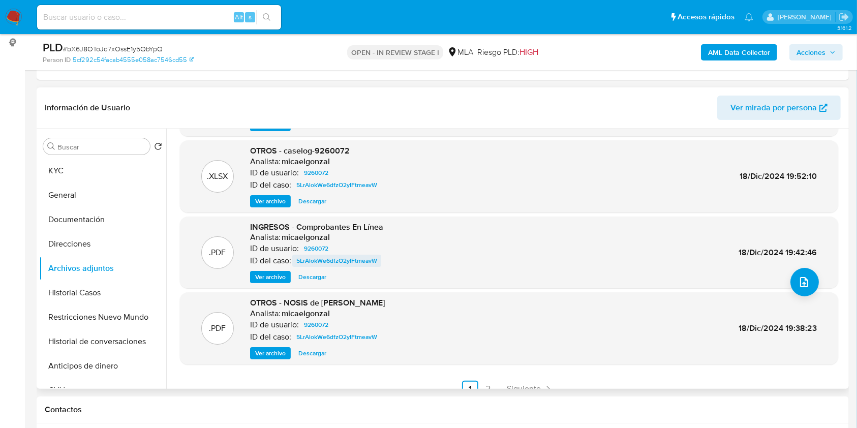
scroll to position [85, 0]
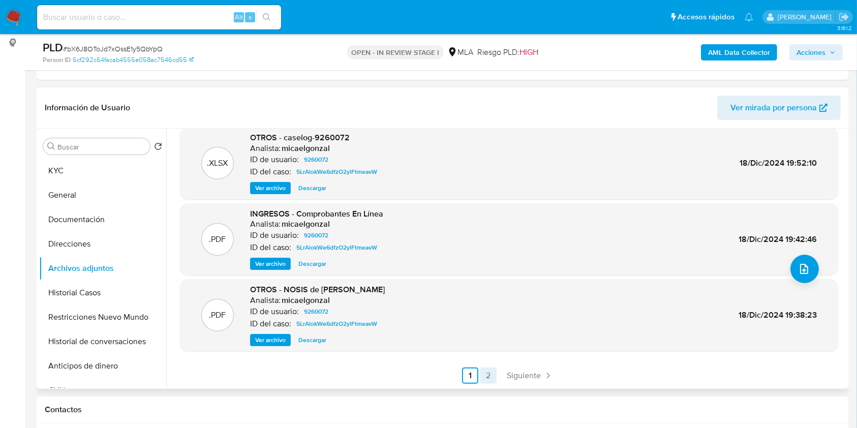
click at [484, 373] on link "2" at bounding box center [488, 375] width 16 height 16
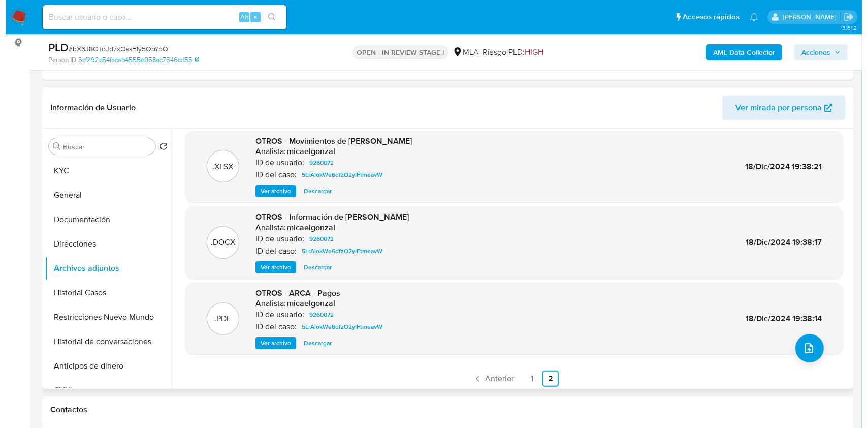
scroll to position [9, 0]
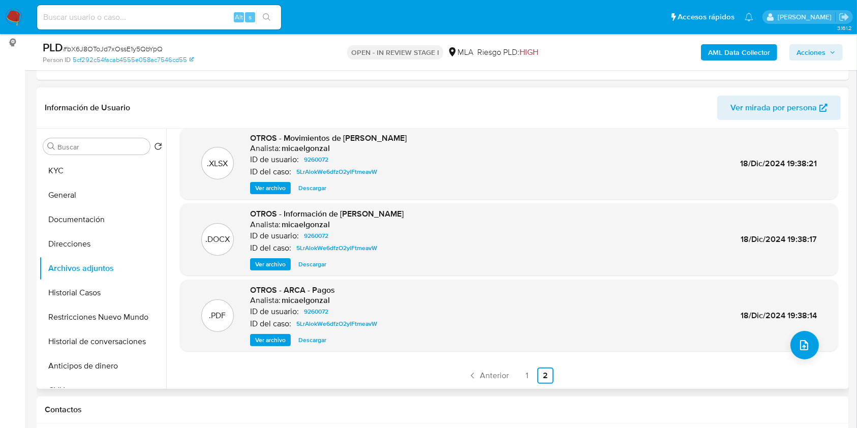
click at [280, 265] on span "Ver archivo" at bounding box center [270, 264] width 30 height 10
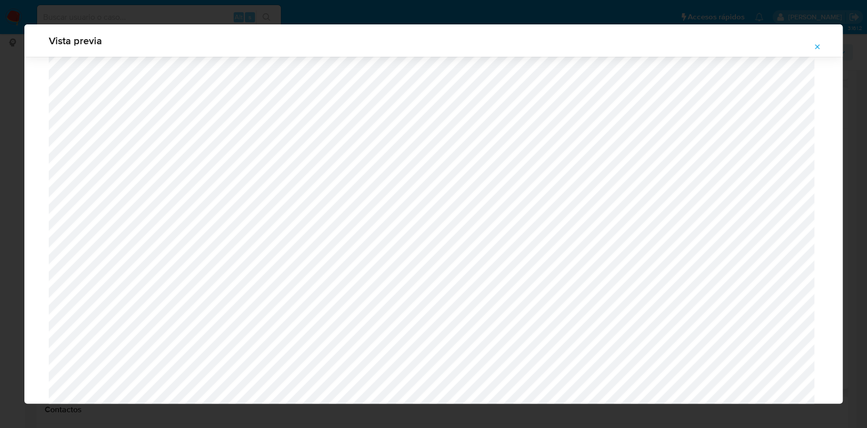
scroll to position [1966, 0]
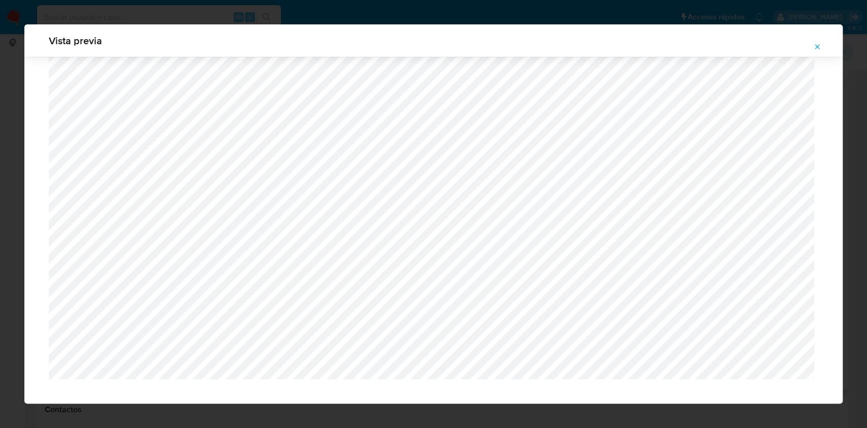
click at [819, 47] on icon "Attachment preview" at bounding box center [817, 47] width 8 height 8
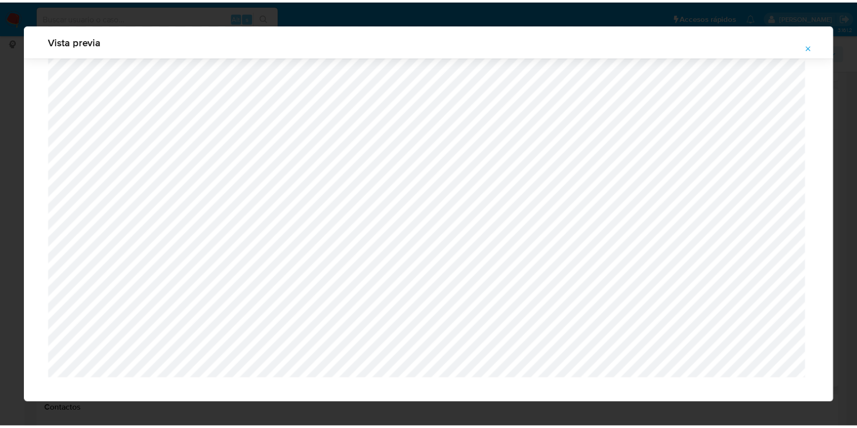
scroll to position [0, 0]
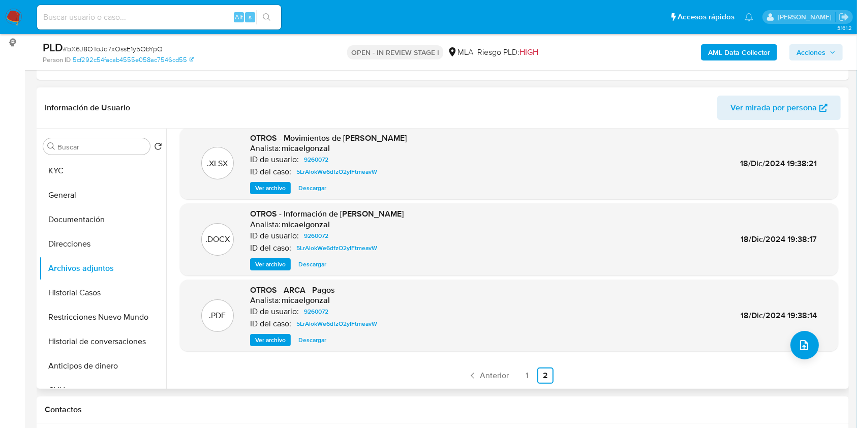
click at [280, 344] on span "Ver archivo" at bounding box center [270, 340] width 30 height 10
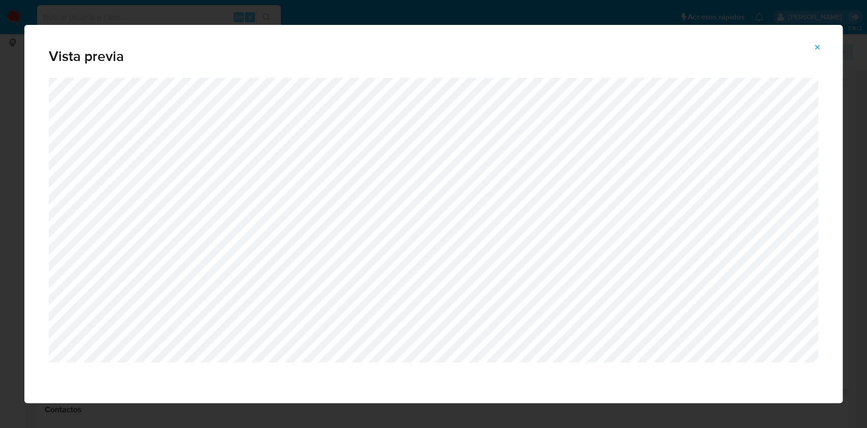
click at [817, 44] on icon "Attachment preview" at bounding box center [817, 47] width 8 height 8
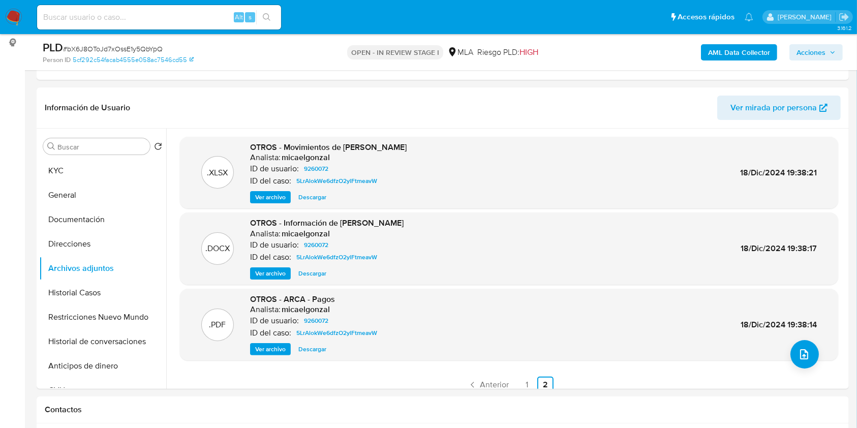
click at [498, 386] on span "Anterior" at bounding box center [494, 385] width 29 height 8
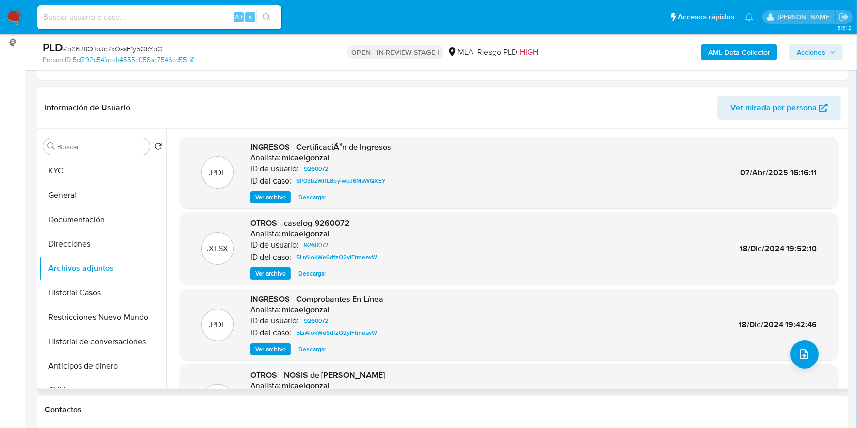
click at [280, 348] on span "Ver archivo" at bounding box center [270, 349] width 30 height 10
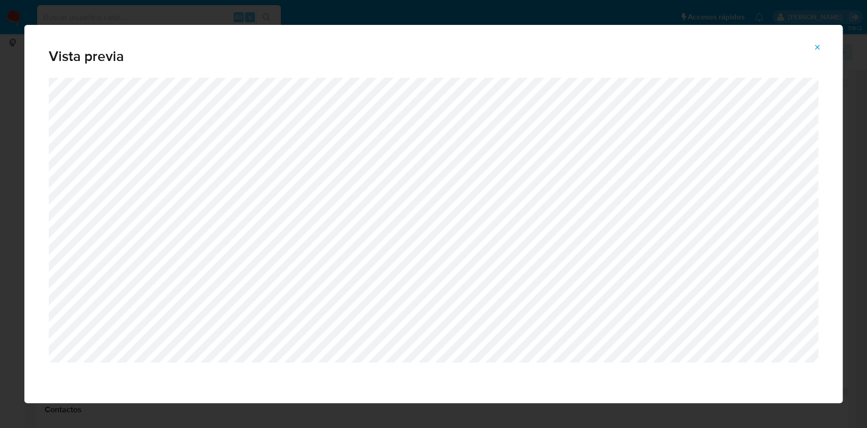
click at [822, 47] on button "Attachment preview" at bounding box center [817, 47] width 22 height 16
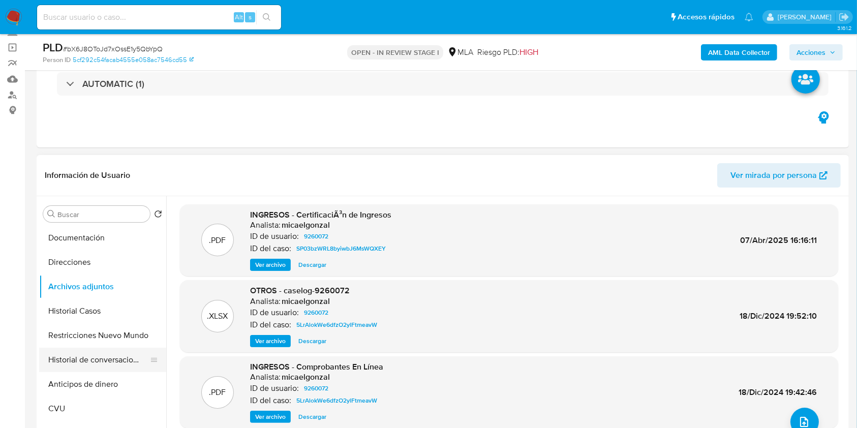
scroll to position [68, 0]
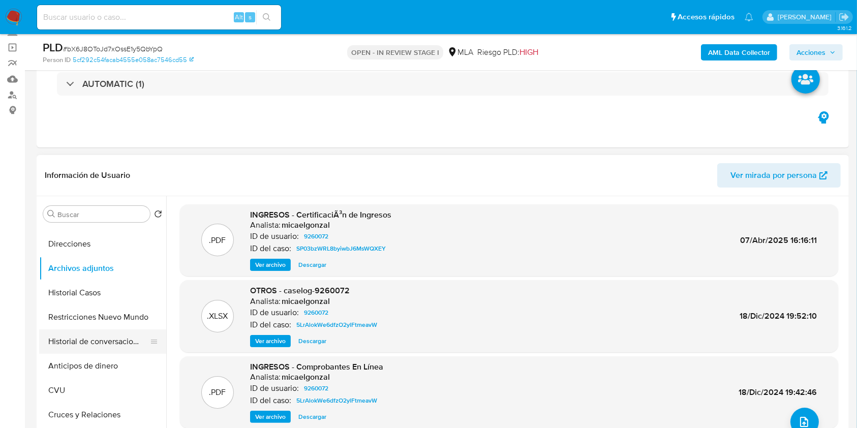
click at [94, 333] on button "Historial de conversaciones" at bounding box center [98, 341] width 119 height 24
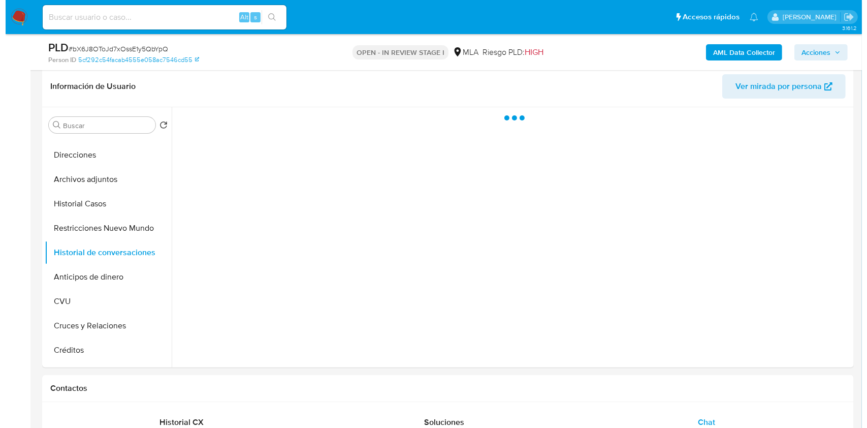
scroll to position [135, 0]
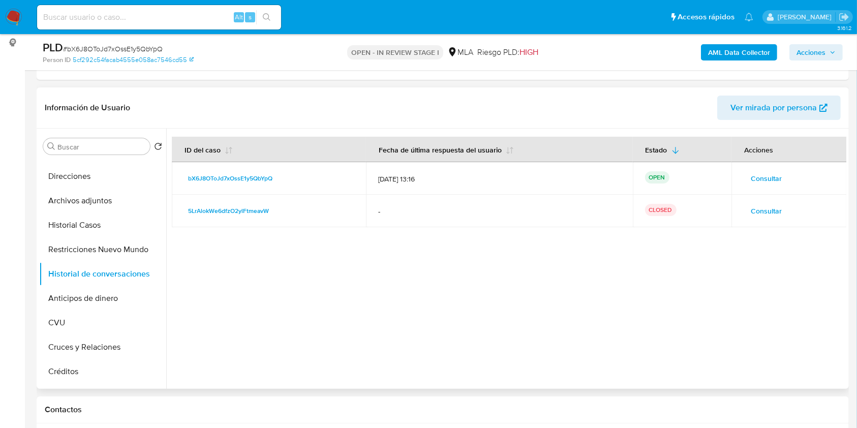
click at [762, 206] on span "Consultar" at bounding box center [765, 211] width 31 height 14
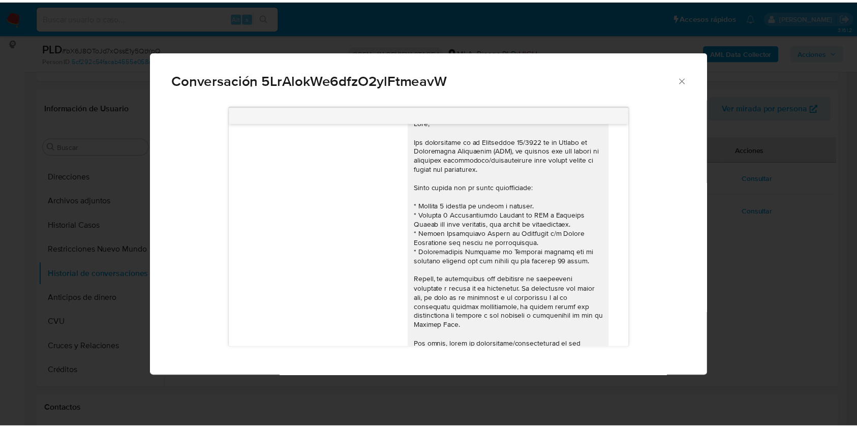
scroll to position [0, 0]
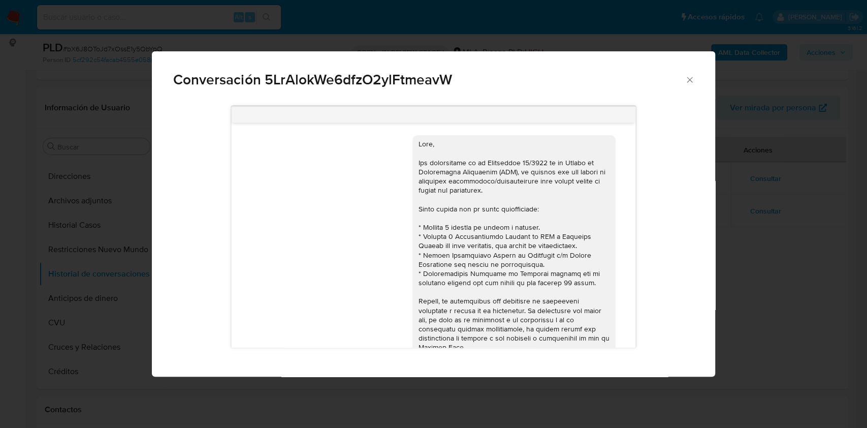
click at [691, 79] on icon "Cerrar" at bounding box center [690, 80] width 10 height 10
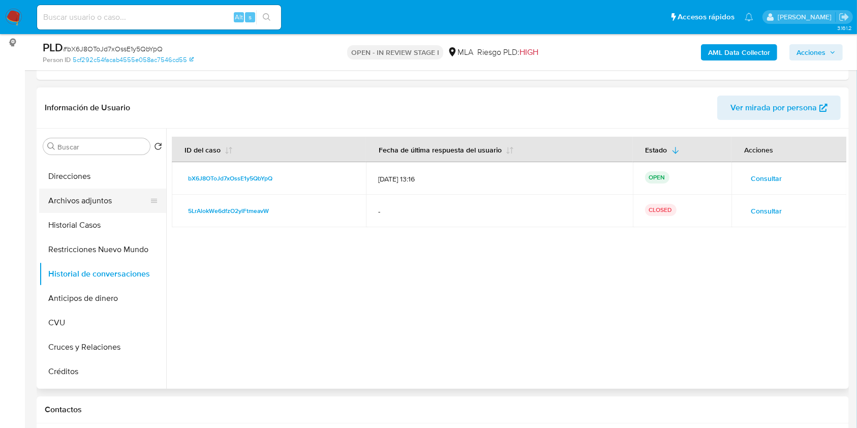
click at [107, 203] on button "Archivos adjuntos" at bounding box center [98, 200] width 119 height 24
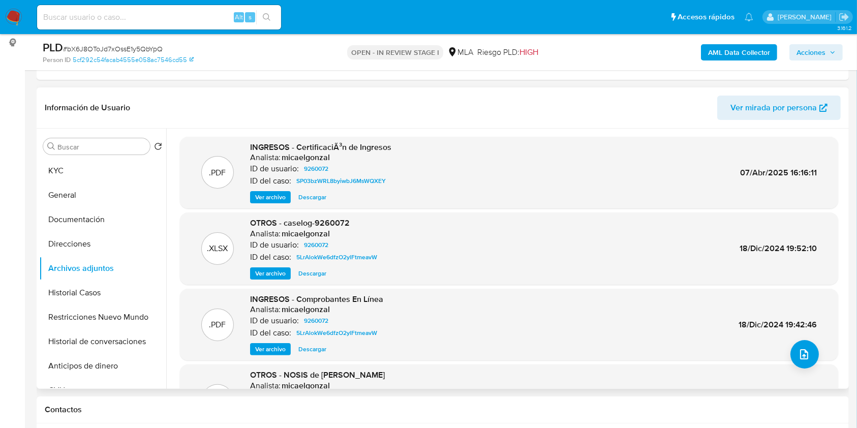
click at [280, 198] on span "Ver archivo" at bounding box center [270, 197] width 30 height 10
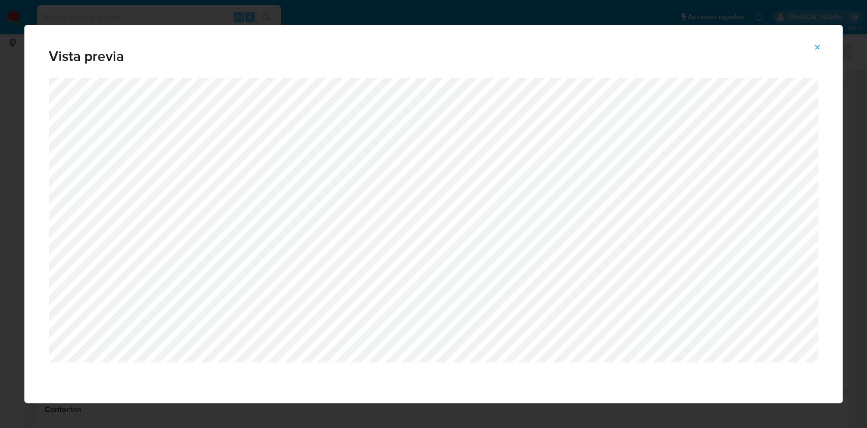
click at [821, 48] on icon "Attachment preview" at bounding box center [817, 47] width 8 height 8
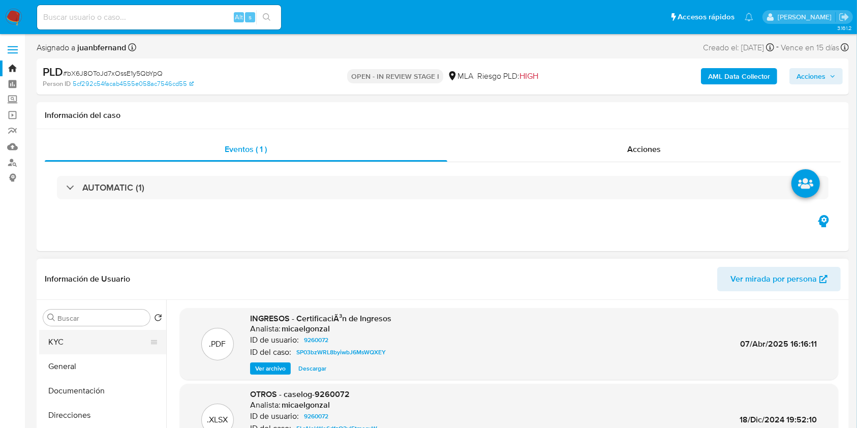
drag, startPoint x: 81, startPoint y: 344, endPoint x: 69, endPoint y: 338, distance: 13.9
click at [81, 345] on button "KYC" at bounding box center [98, 342] width 119 height 24
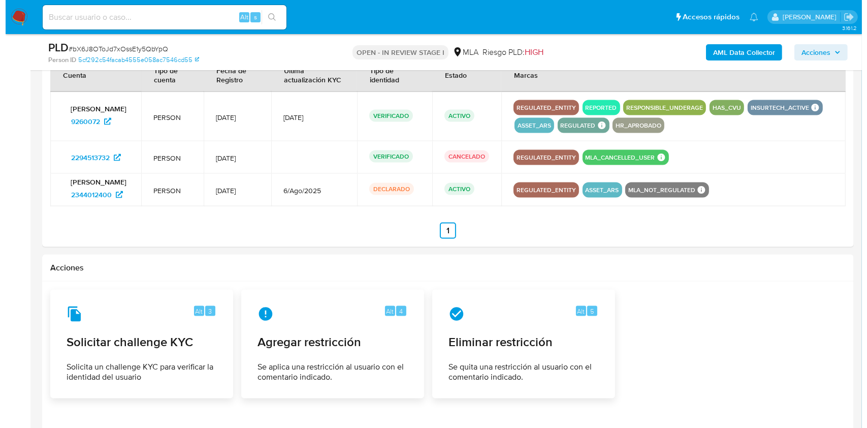
scroll to position [1490, 0]
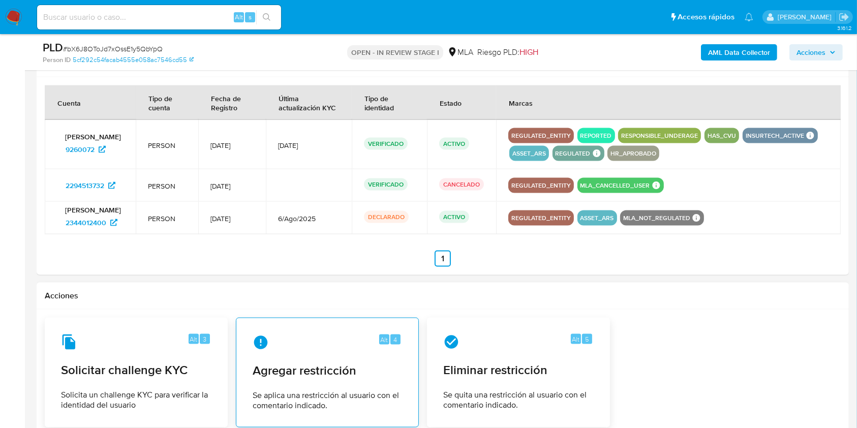
click at [302, 358] on div "Alt 4 Agregar restricción Se aplica una restricción al usuario con el comentari…" at bounding box center [327, 372] width 166 height 92
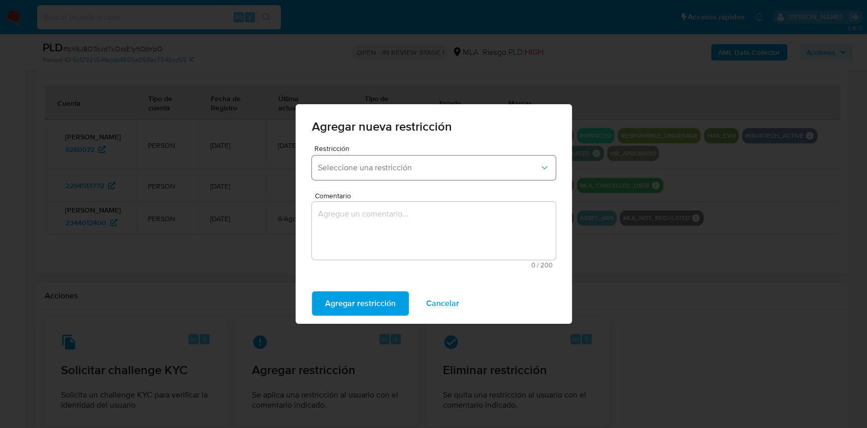
click at [386, 157] on button "Seleccione una restricción" at bounding box center [434, 167] width 244 height 24
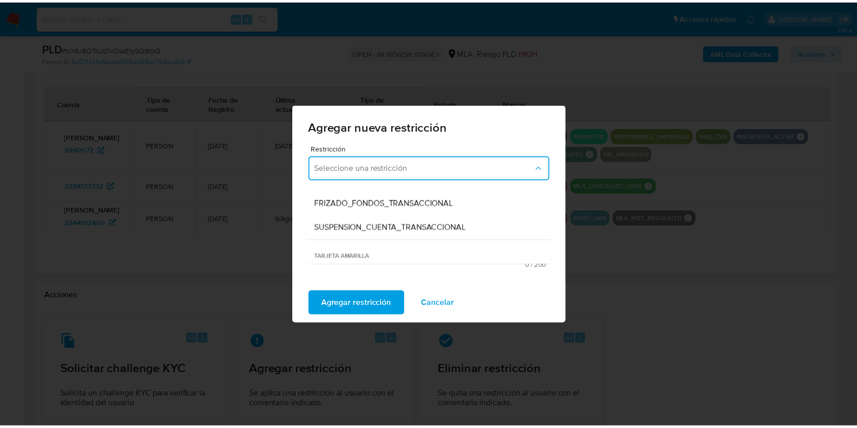
scroll to position [135, 0]
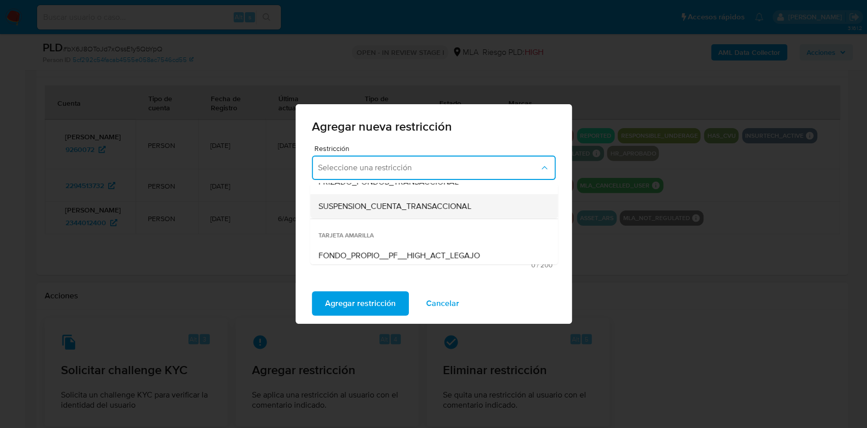
click at [442, 209] on span "SUSPENSION_CUENTA_TRANSACCIONAL" at bounding box center [394, 206] width 153 height 10
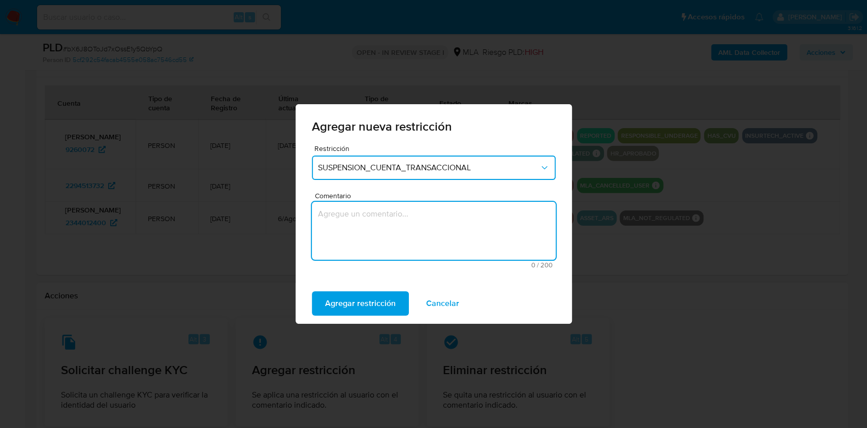
click at [435, 237] on textarea "Comentario" at bounding box center [434, 231] width 244 height 58
type textarea "AML"
click at [381, 305] on span "Agregar restricción" at bounding box center [360, 303] width 71 height 22
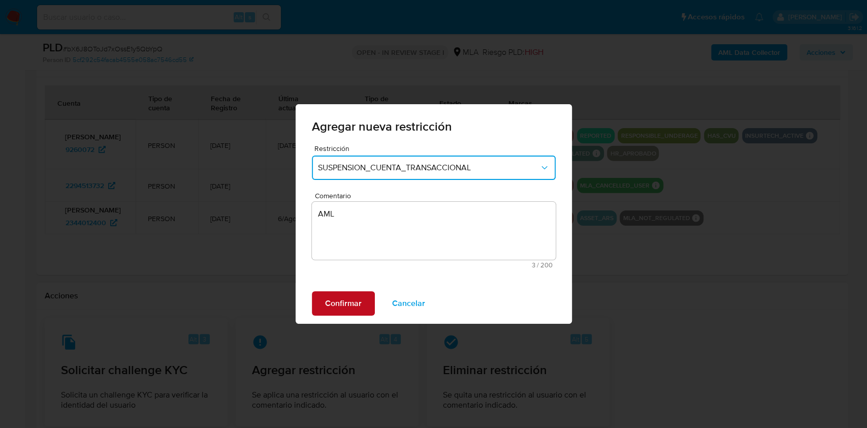
click at [354, 301] on span "Confirmar" at bounding box center [343, 303] width 37 height 22
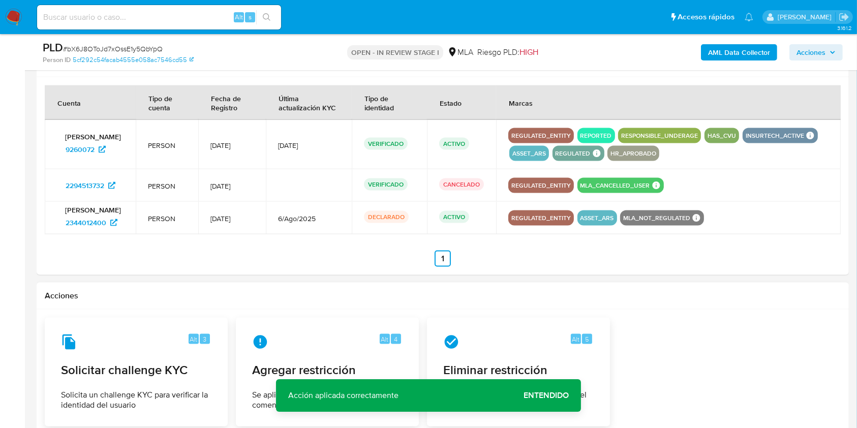
click at [545, 395] on span "Entendido" at bounding box center [545, 395] width 45 height 0
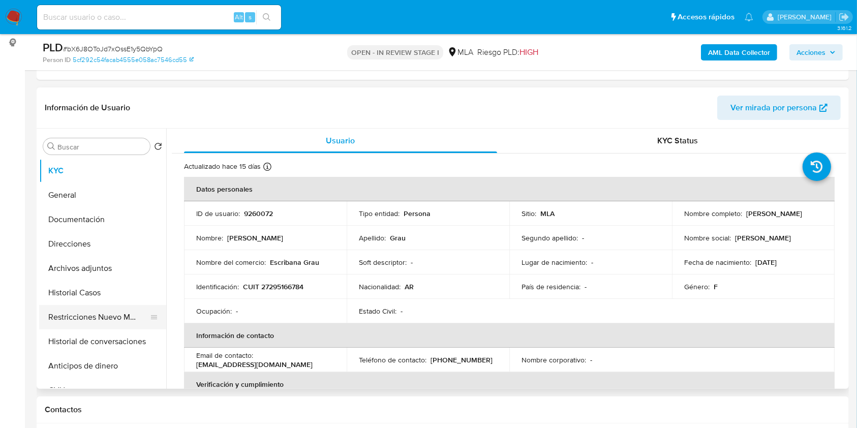
click at [107, 315] on button "Restricciones Nuevo Mundo" at bounding box center [98, 317] width 119 height 24
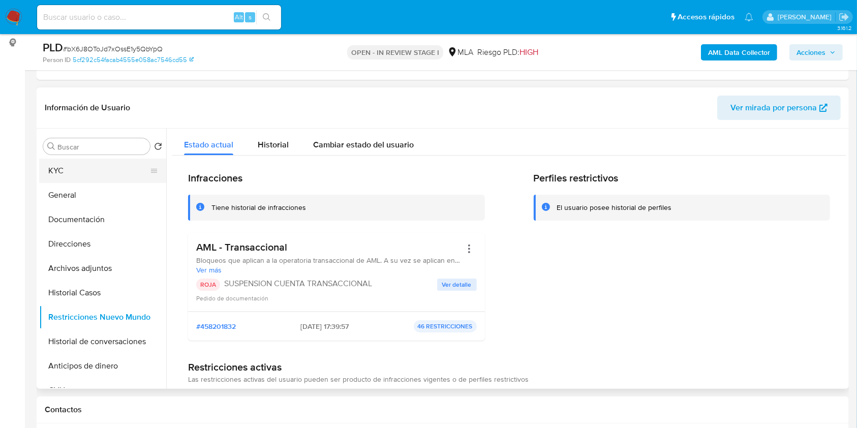
click at [66, 166] on button "KYC" at bounding box center [98, 171] width 119 height 24
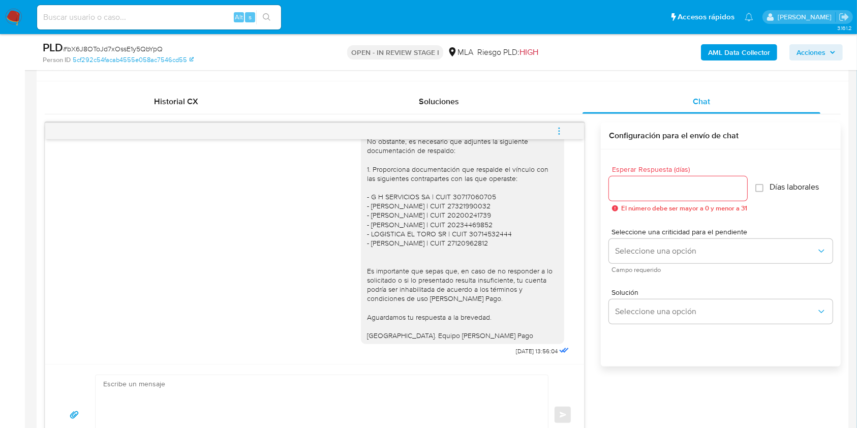
scroll to position [338, 0]
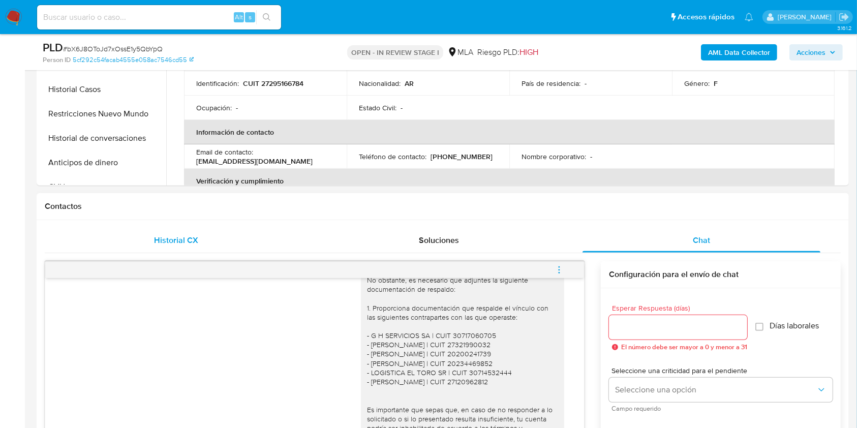
click at [206, 244] on div "Historial CX" at bounding box center [176, 240] width 238 height 24
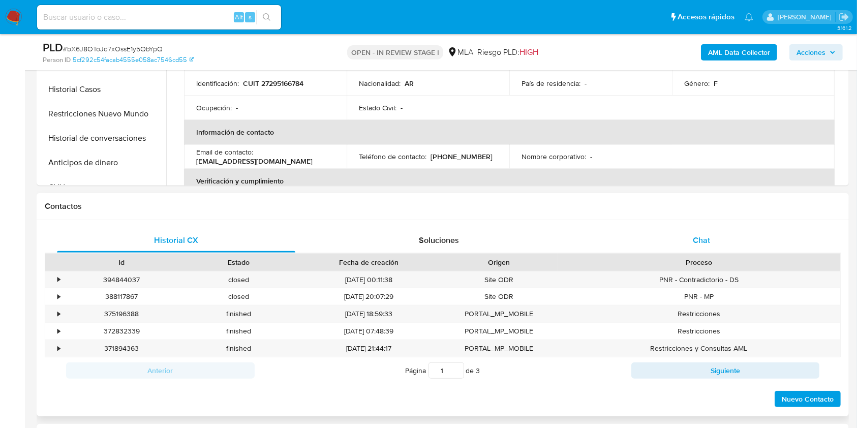
click at [772, 243] on div "Chat" at bounding box center [701, 240] width 238 height 24
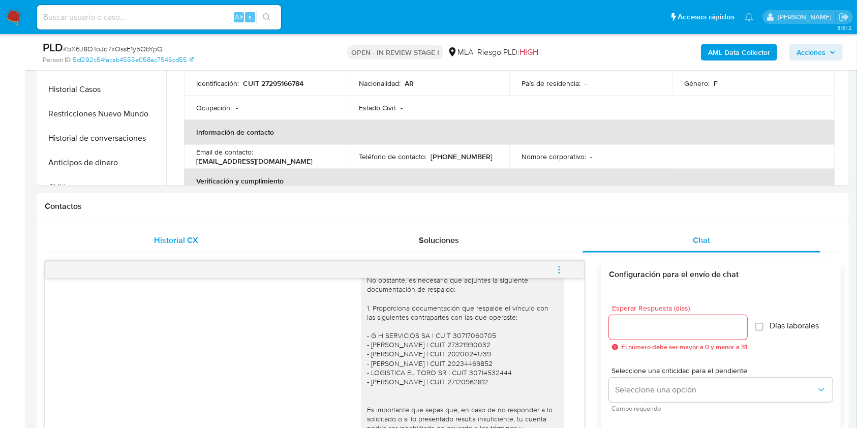
click at [180, 234] on span "Historial CX" at bounding box center [176, 240] width 44 height 12
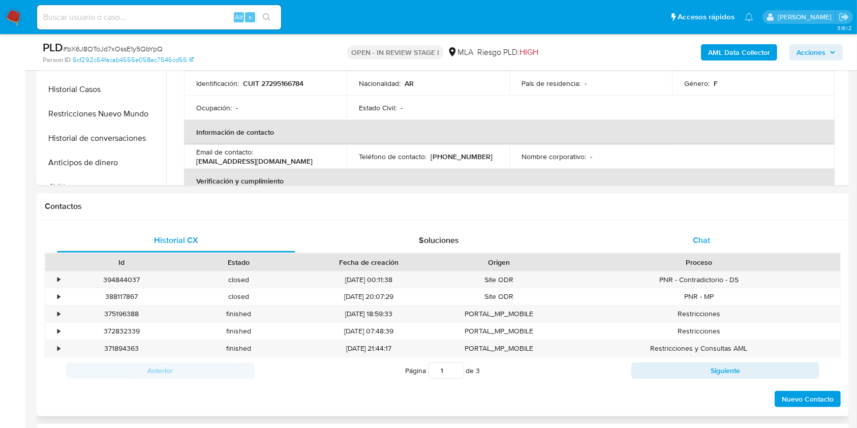
click at [729, 242] on div "Chat" at bounding box center [701, 240] width 238 height 24
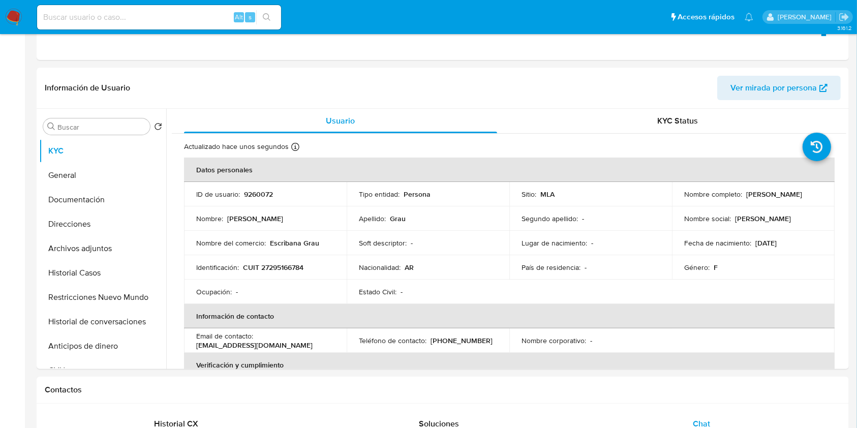
scroll to position [0, 0]
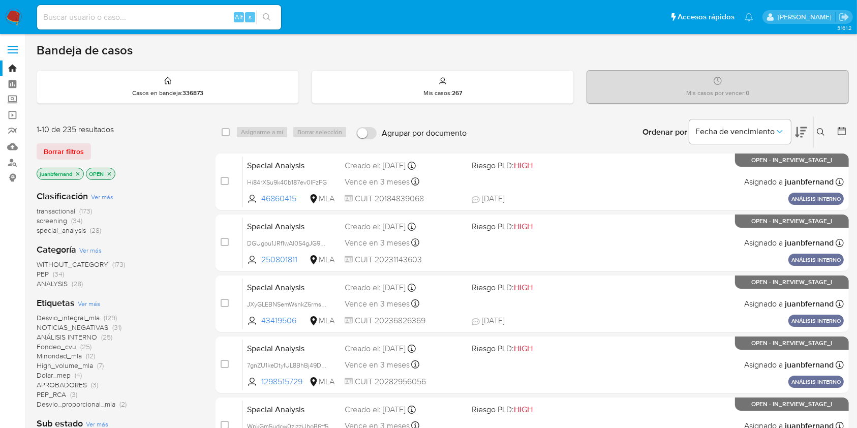
click at [118, 22] on input at bounding box center [159, 17] width 244 height 13
paste input "h4IBdtQAGXBgldjkF4l4jlCW"
type input "h4IBdtQAGXBgldjkF4l4jlCW"
click at [268, 18] on icon "search-icon" at bounding box center [267, 17] width 8 height 8
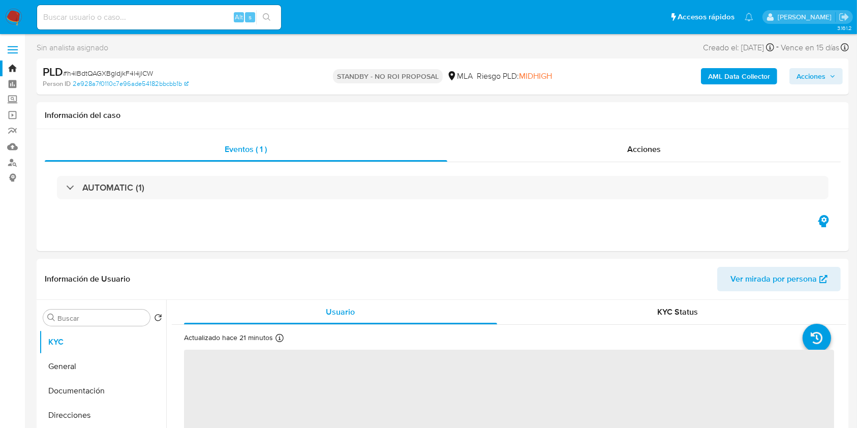
select select "10"
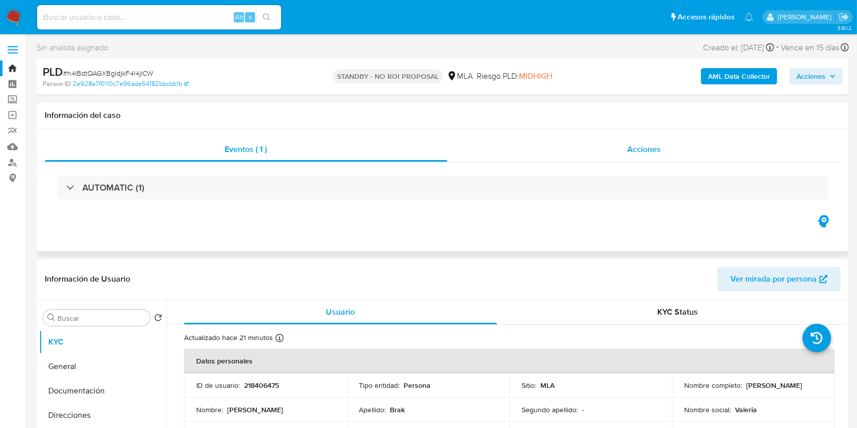
click at [614, 145] on div "Acciones" at bounding box center [644, 149] width 394 height 24
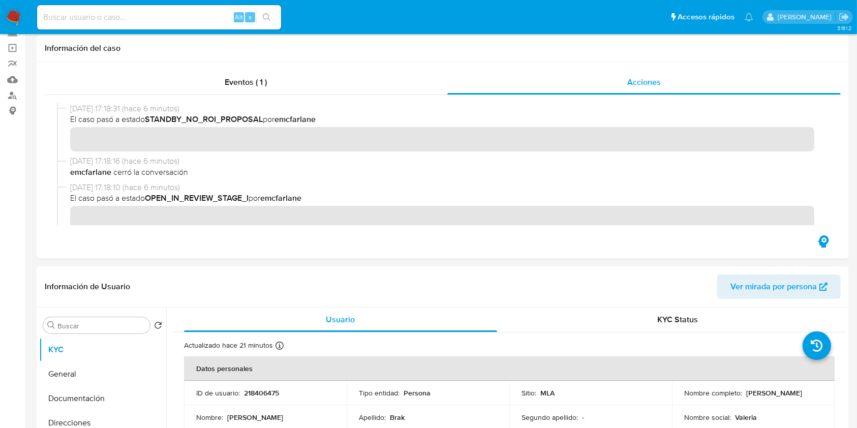
scroll to position [203, 0]
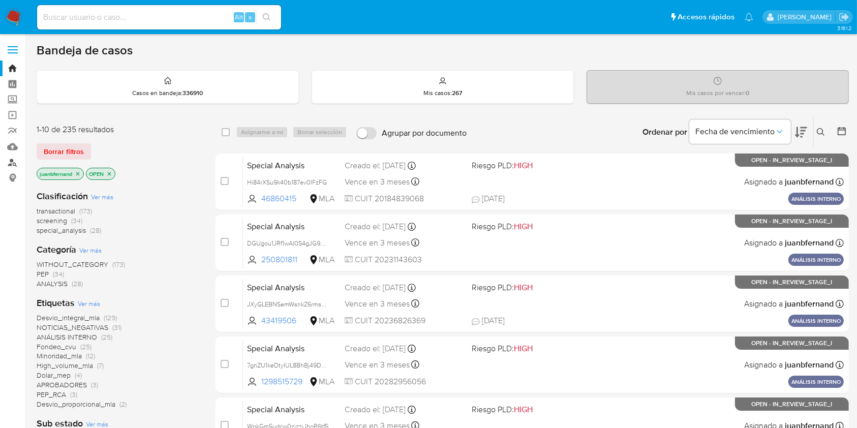
click at [16, 161] on link "Buscador de personas" at bounding box center [60, 162] width 121 height 16
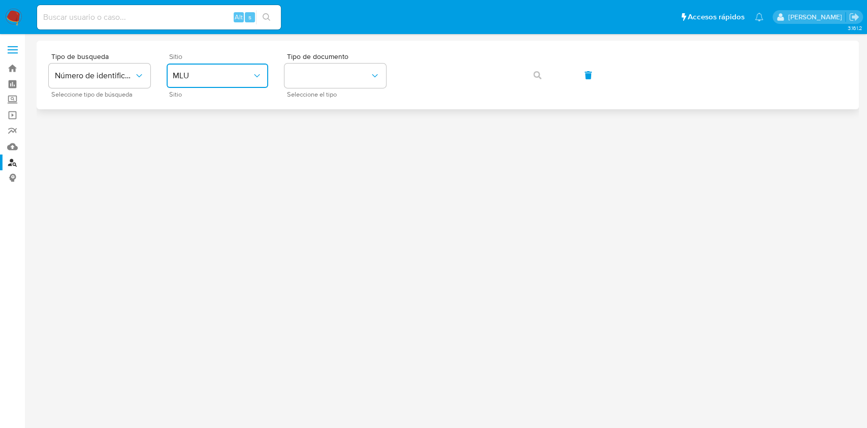
click at [246, 80] on span "MLU" at bounding box center [212, 76] width 79 height 10
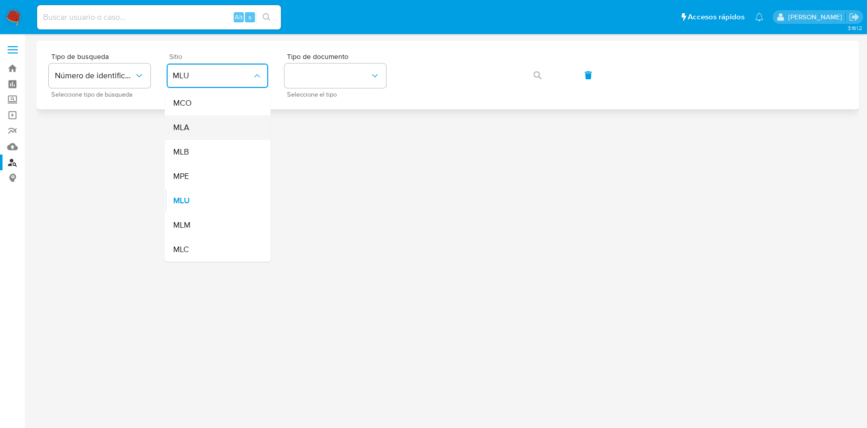
click at [228, 124] on div "MLA" at bounding box center [214, 127] width 83 height 24
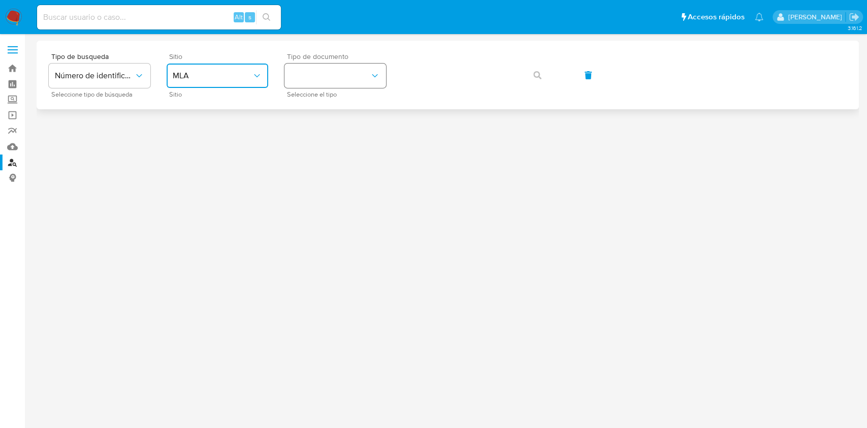
click at [330, 71] on button "identificationType" at bounding box center [336, 76] width 102 height 24
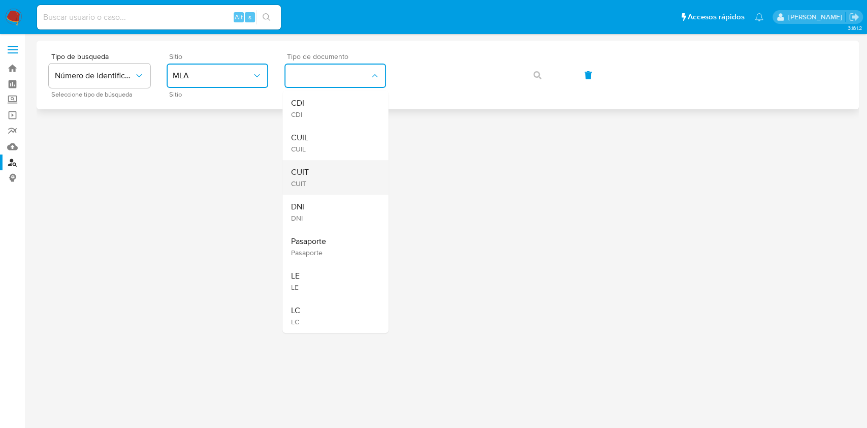
click at [329, 169] on div "CUIT CUIT" at bounding box center [332, 177] width 83 height 35
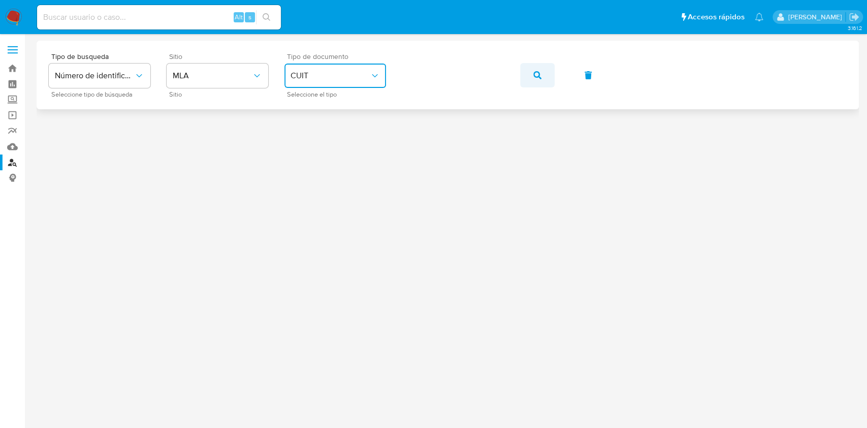
click at [545, 73] on button "button" at bounding box center [537, 75] width 35 height 24
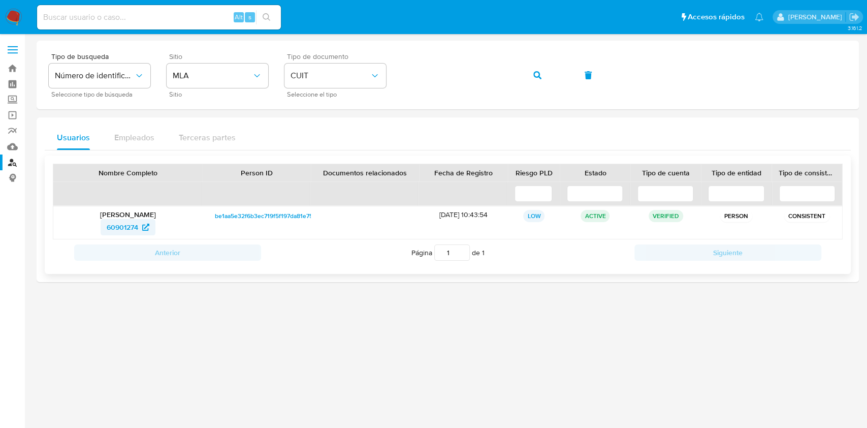
click at [142, 229] on icon at bounding box center [145, 227] width 7 height 7
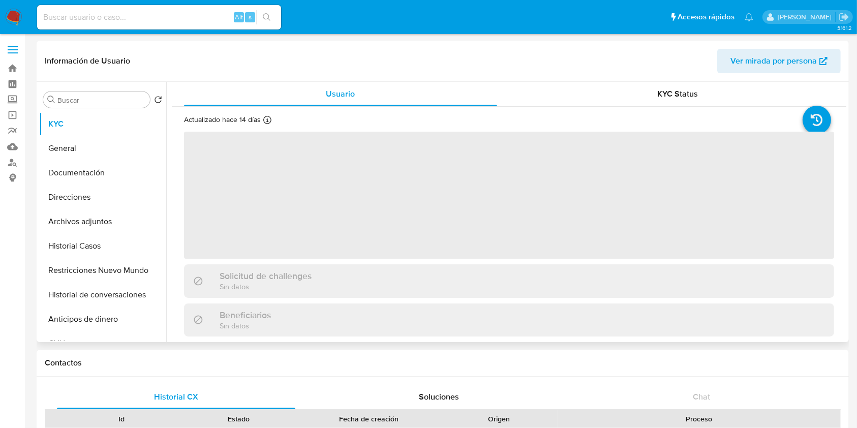
select select "10"
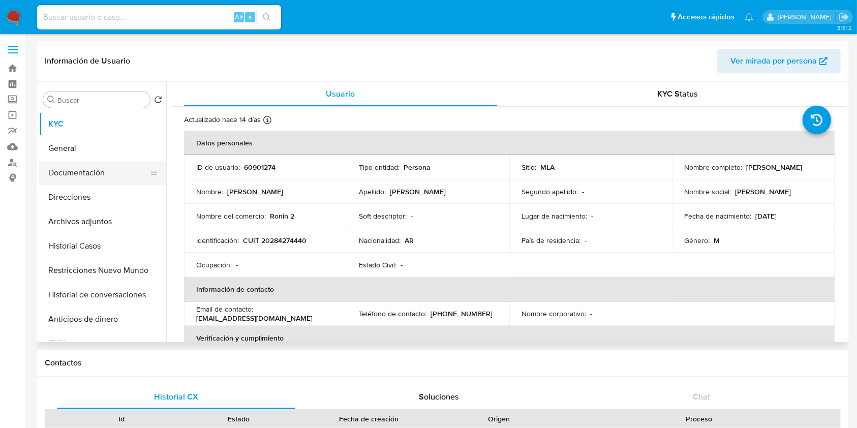
click at [102, 174] on button "Documentación" at bounding box center [98, 173] width 119 height 24
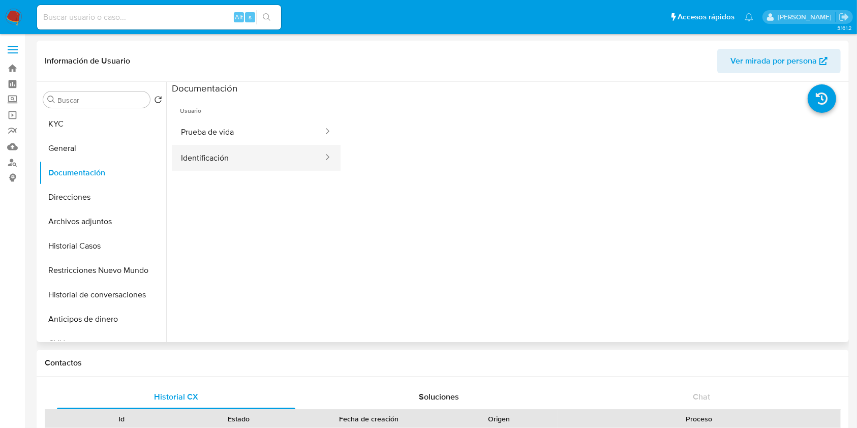
click at [230, 165] on button "Identificación" at bounding box center [248, 158] width 152 height 26
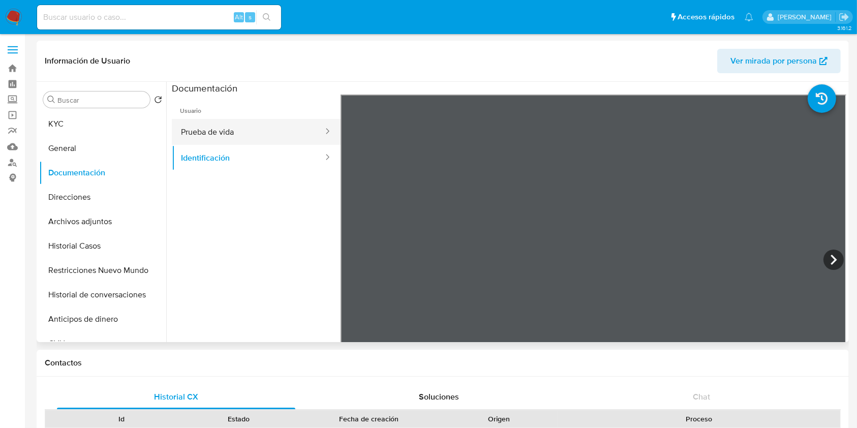
click at [218, 130] on button "Prueba de vida" at bounding box center [248, 132] width 152 height 26
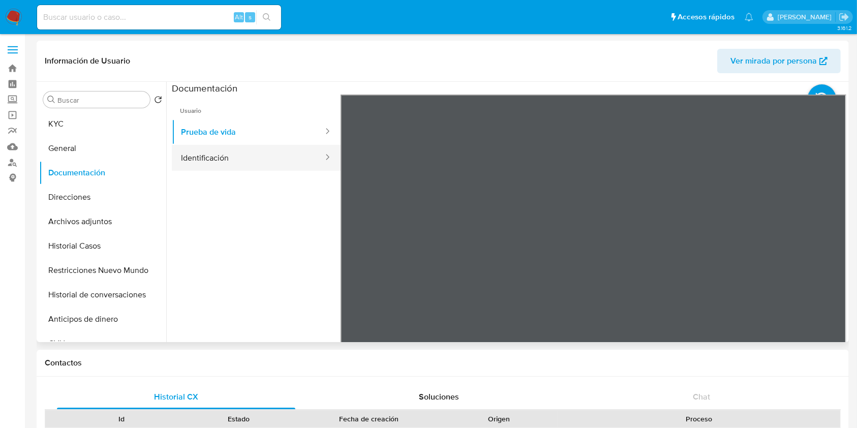
click at [197, 152] on button "Identificación" at bounding box center [248, 158] width 152 height 26
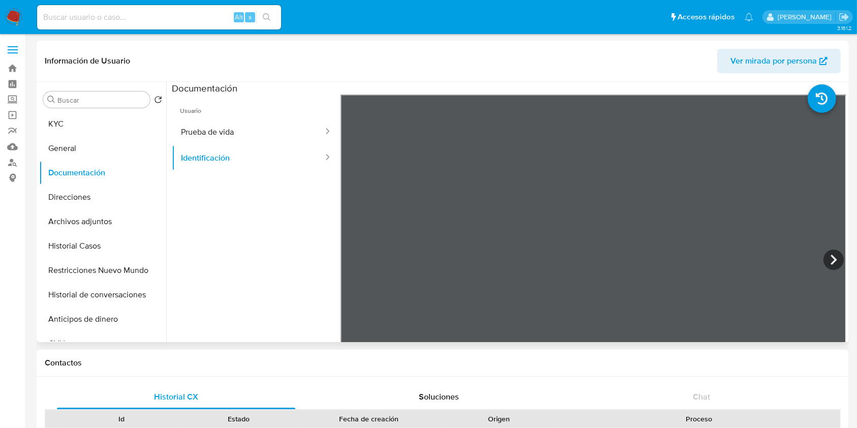
click at [37, 116] on div "Buscar Volver al orden por defecto KYC General Documentación Direcciones Archiv…" at bounding box center [443, 212] width 812 height 260
click at [57, 128] on button "KYC" at bounding box center [98, 124] width 119 height 24
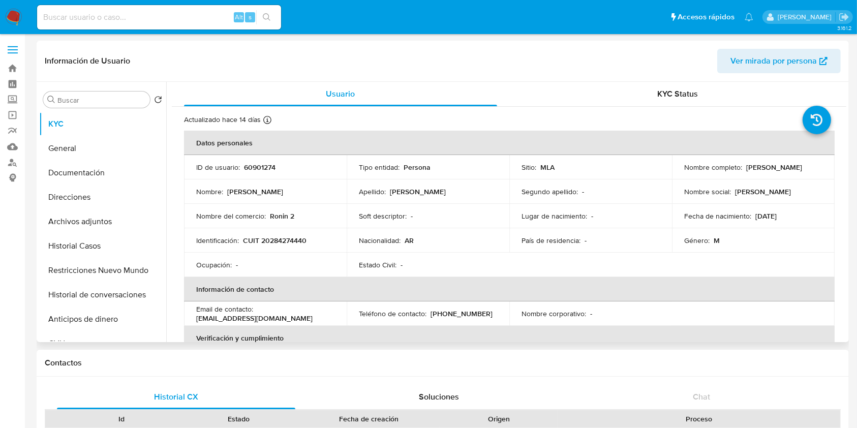
click at [258, 168] on p "60901274" at bounding box center [259, 167] width 31 height 9
copy p "60901274"
click at [88, 139] on button "General" at bounding box center [98, 148] width 119 height 24
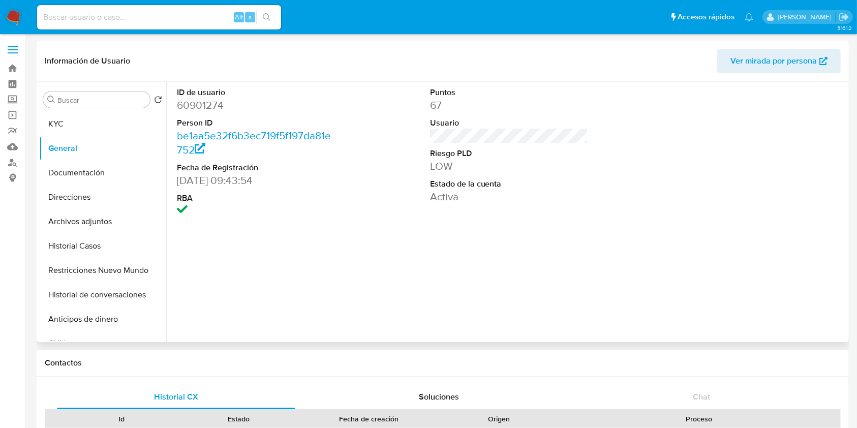
click at [181, 181] on dd "26/06/2011 09:43:54" at bounding box center [256, 180] width 159 height 14
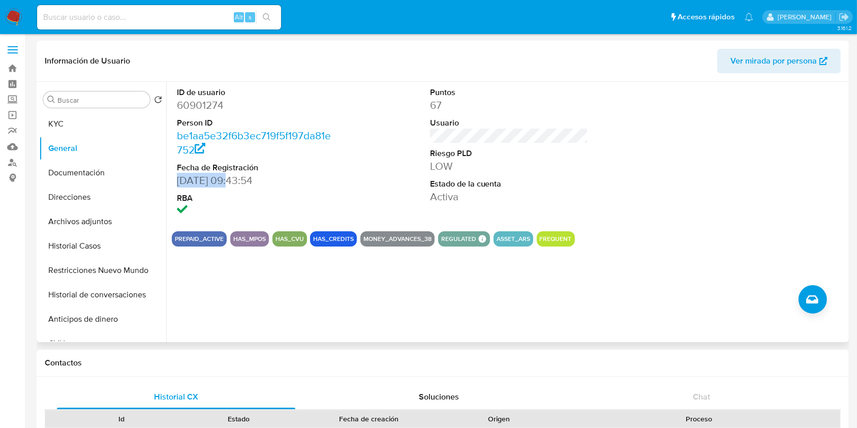
drag, startPoint x: 182, startPoint y: 181, endPoint x: 219, endPoint y: 182, distance: 37.6
click at [219, 182] on dd "26/06/2011 09:43:54" at bounding box center [256, 180] width 159 height 14
copy dd "26/06/2011"
click at [76, 115] on button "KYC" at bounding box center [98, 124] width 119 height 24
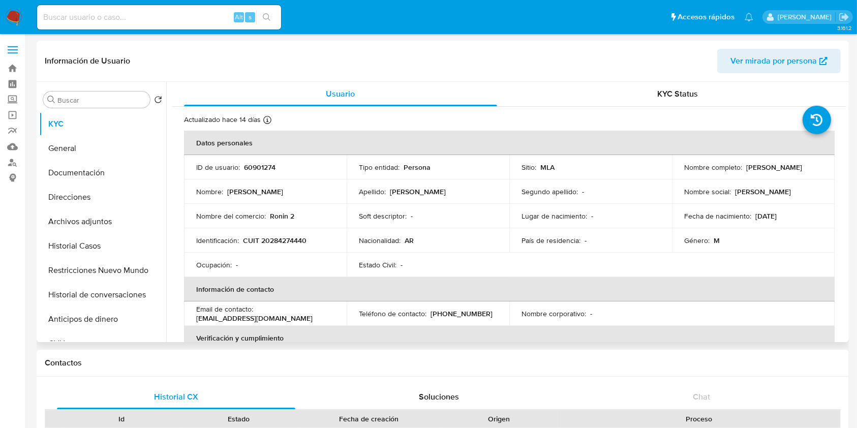
click at [748, 167] on p "Simón Jaeggi" at bounding box center [774, 167] width 56 height 9
drag, startPoint x: 748, startPoint y: 167, endPoint x: 770, endPoint y: 169, distance: 22.4
click at [770, 169] on p "Simón Jaeggi" at bounding box center [774, 167] width 56 height 9
copy p "Simón Jaeggi"
click at [278, 237] on p "CUIT 20284274440" at bounding box center [275, 240] width 64 height 9
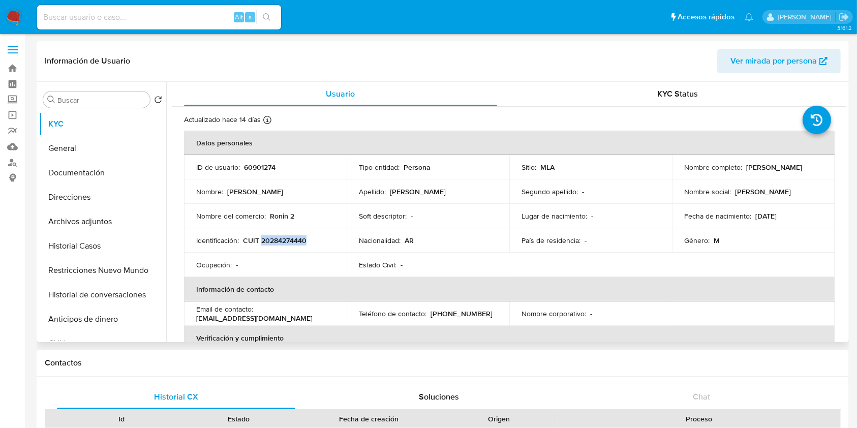
click at [278, 237] on p "CUIT 20284274440" at bounding box center [275, 240] width 64 height 9
copy p "20284274440"
click at [293, 243] on p "CUIT 20284274440" at bounding box center [275, 240] width 64 height 9
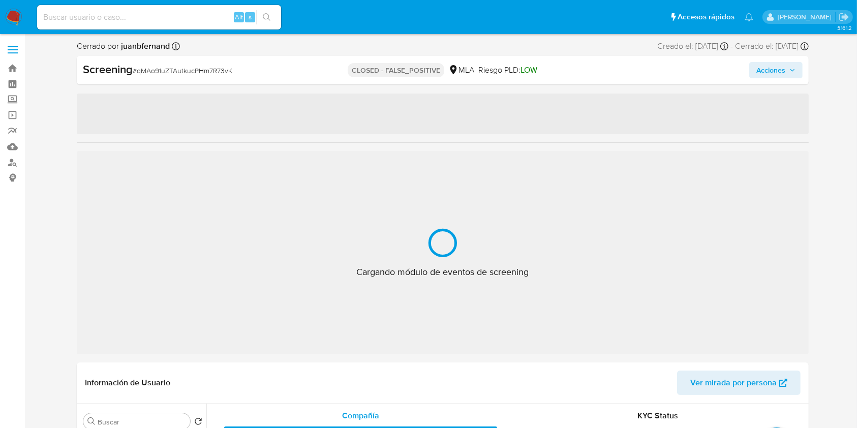
select select "10"
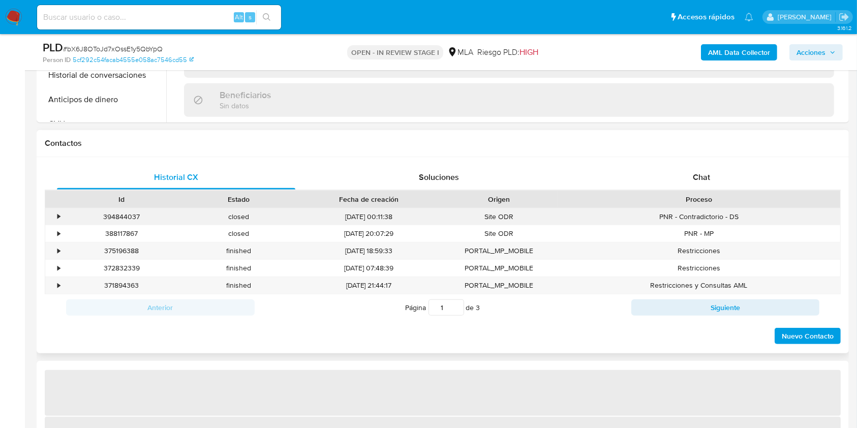
scroll to position [406, 0]
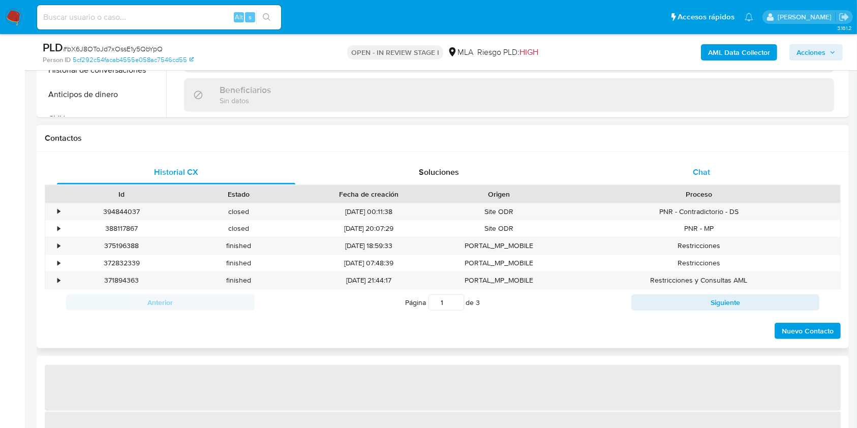
select select "10"
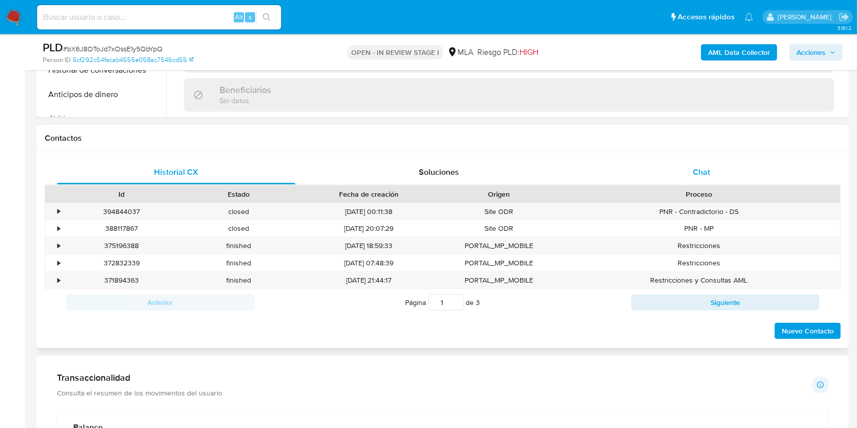
click at [672, 165] on div "Chat" at bounding box center [701, 172] width 238 height 24
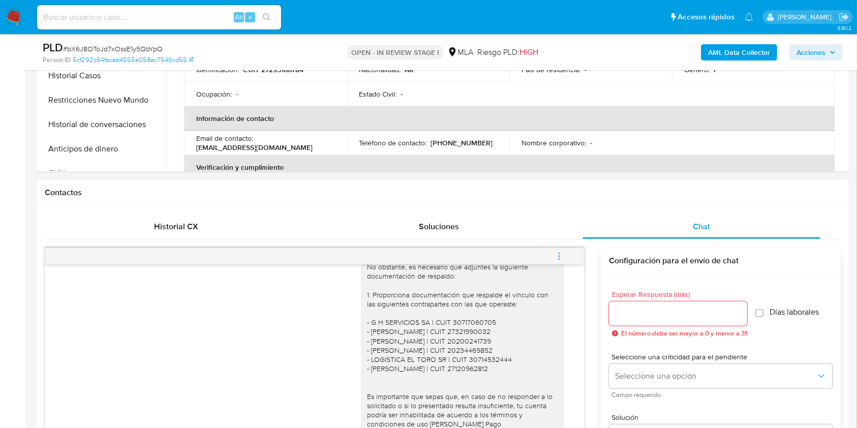
scroll to position [338, 0]
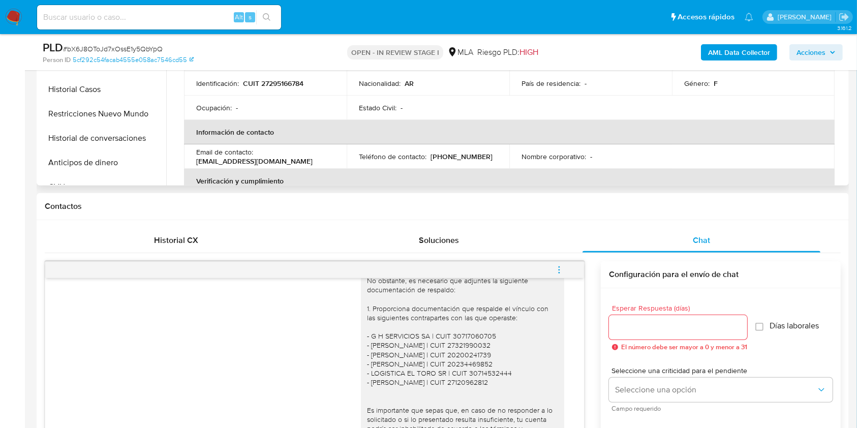
click at [312, 157] on p "[EMAIL_ADDRESS][DOMAIN_NAME]" at bounding box center [254, 160] width 116 height 9
drag, startPoint x: 314, startPoint y: 157, endPoint x: 260, endPoint y: 157, distance: 54.4
click at [260, 157] on p "[EMAIL_ADDRESS][DOMAIN_NAME]" at bounding box center [254, 160] width 116 height 9
copy p "[EMAIL_ADDRESS][DOMAIN_NAME]"
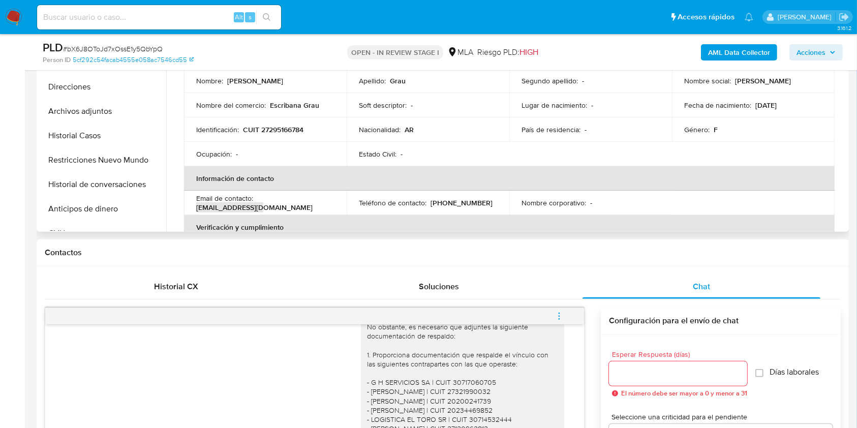
scroll to position [271, 0]
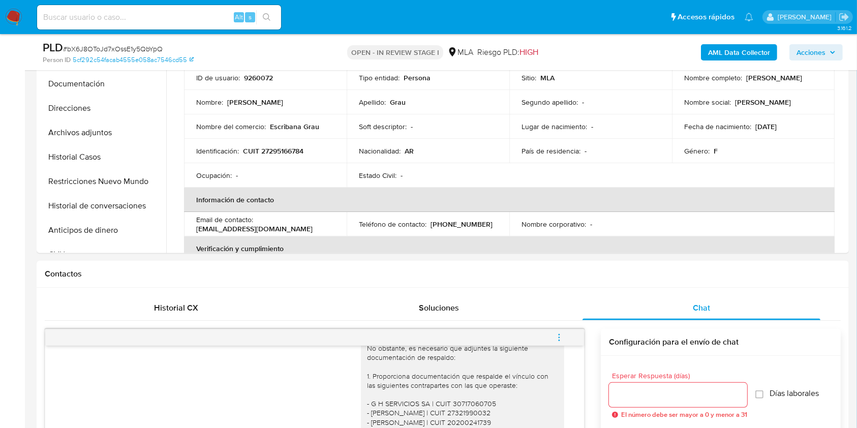
click at [215, 14] on input at bounding box center [159, 17] width 244 height 13
paste input "9jAuB1gzzhQWjxgNM9lNfwiX"
type input "9jAuB1gzzhQWjxgNM9lNfwiX"
click at [266, 16] on icon "search-icon" at bounding box center [267, 17] width 8 height 8
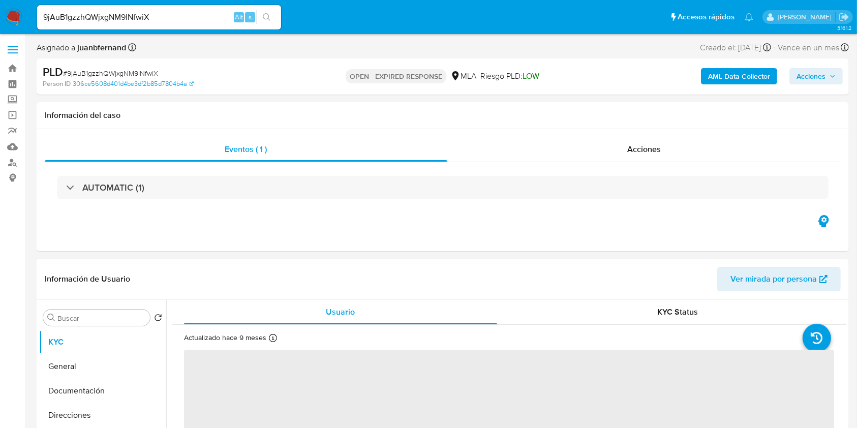
select select "10"
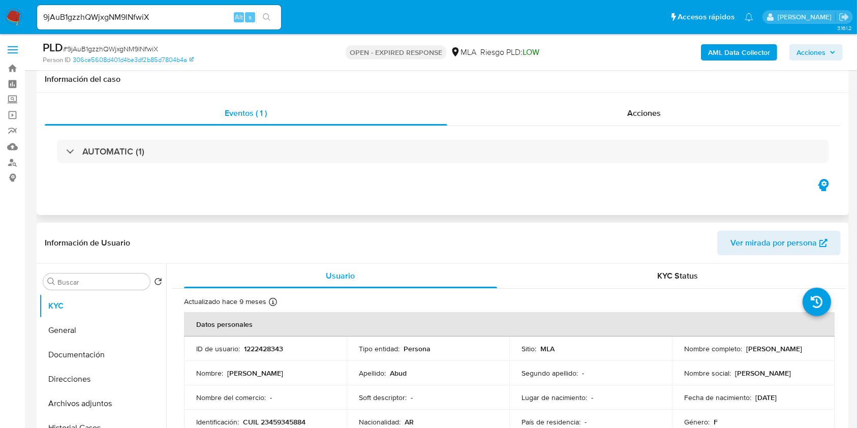
scroll to position [271, 0]
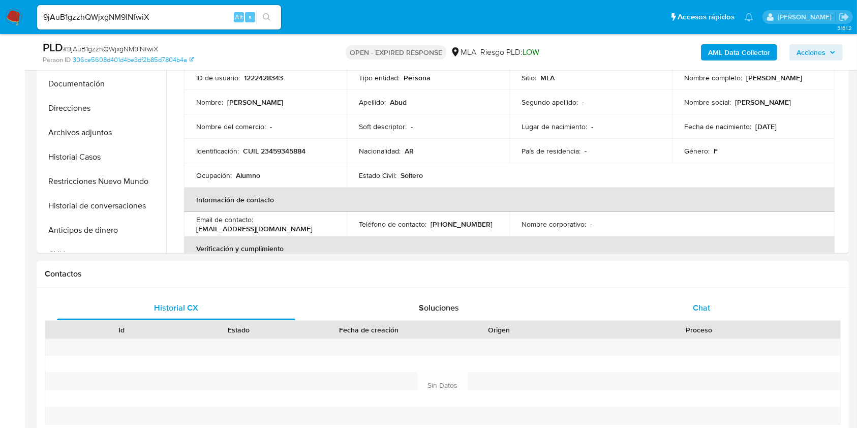
click at [712, 303] on div "Chat" at bounding box center [701, 308] width 238 height 24
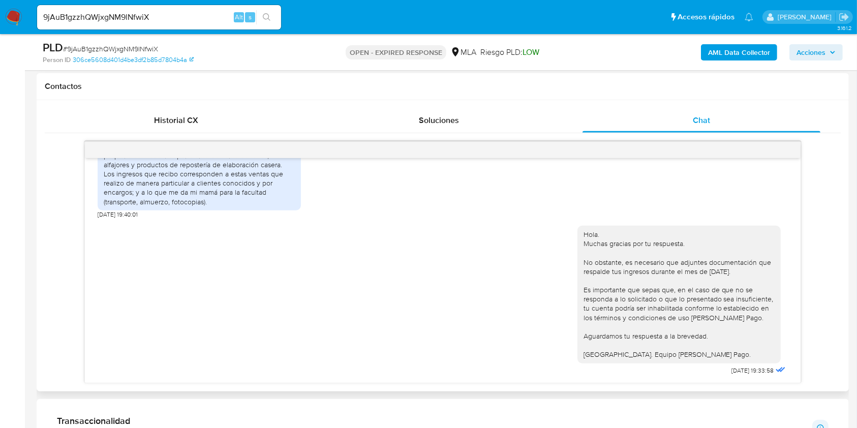
scroll to position [382, 0]
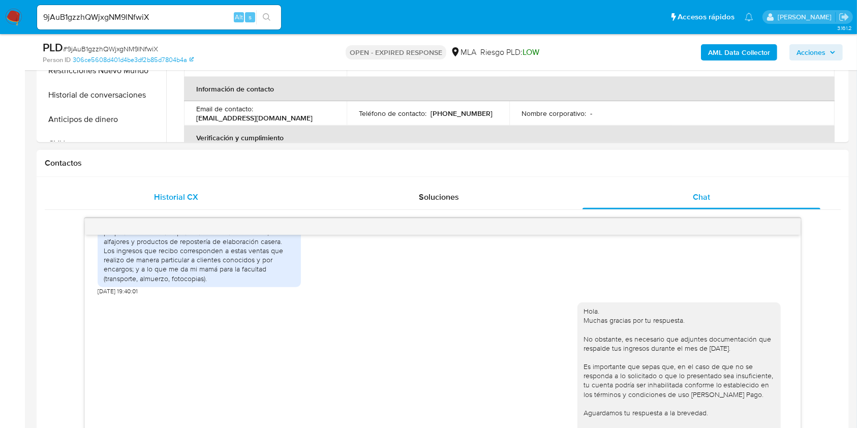
click at [166, 190] on div "Historial CX" at bounding box center [176, 197] width 238 height 24
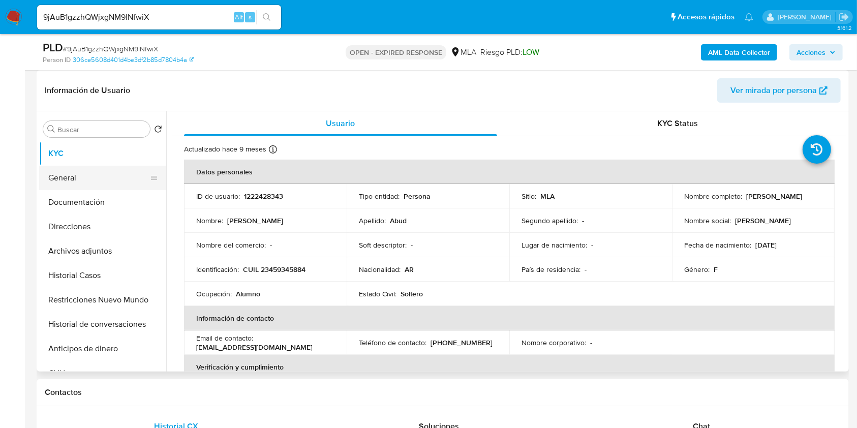
scroll to position [110, 0]
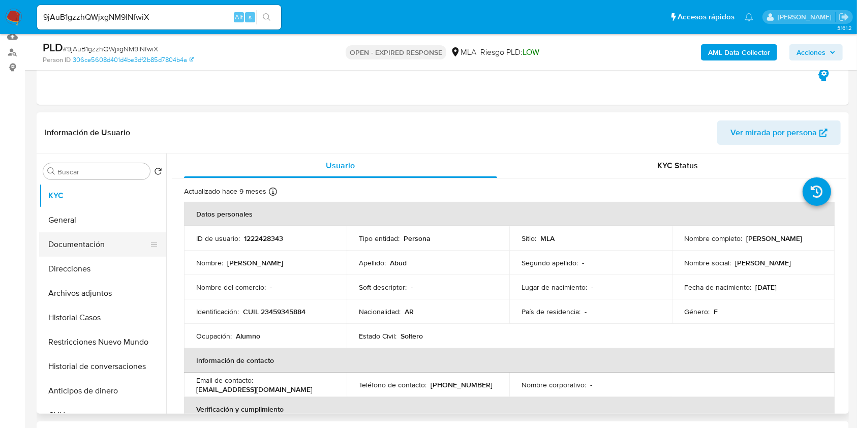
click at [84, 240] on button "Documentación" at bounding box center [98, 244] width 119 height 24
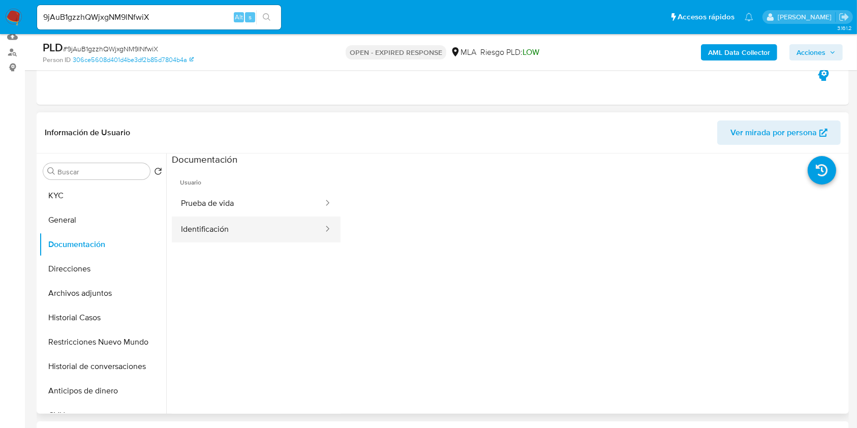
click at [203, 238] on button "Identificación" at bounding box center [248, 229] width 152 height 26
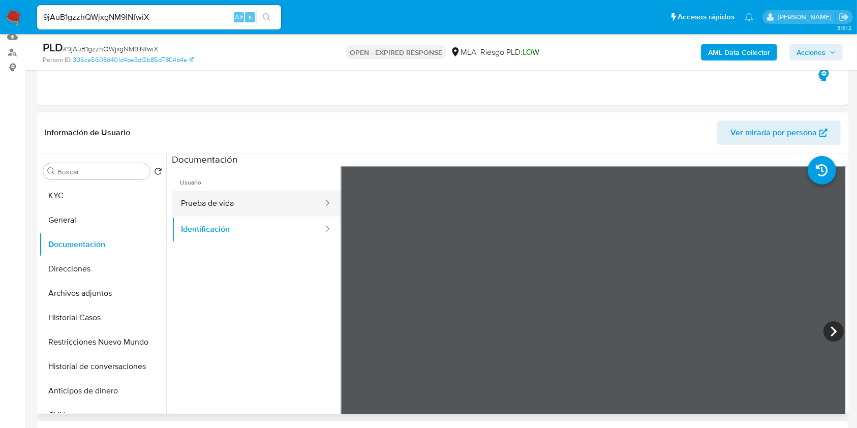
click at [235, 203] on button "Prueba de vida" at bounding box center [248, 204] width 152 height 26
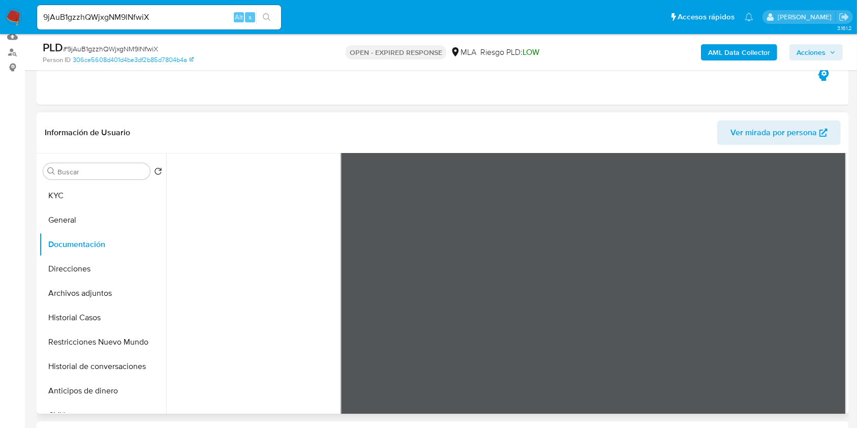
scroll to position [85, 0]
click at [69, 201] on button "KYC" at bounding box center [98, 195] width 119 height 24
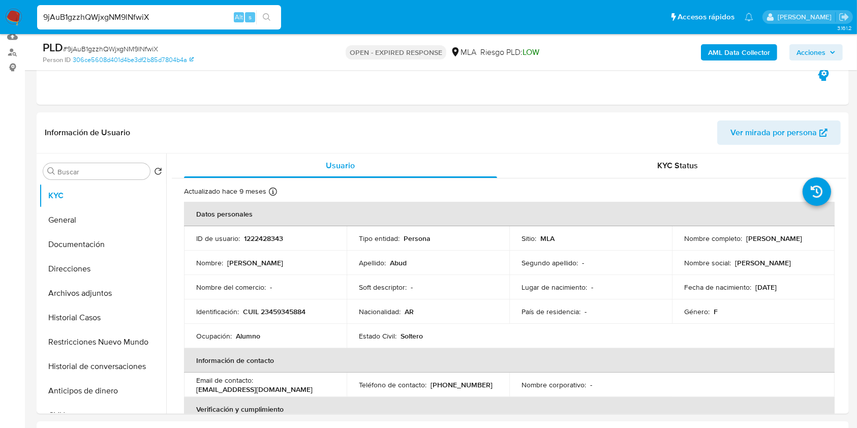
click at [166, 22] on input "9jAuB1gzzhQWjxgNM9lNfwiX" at bounding box center [159, 17] width 244 height 13
click at [173, 22] on input "9jAuB1gzzhQWjxgNM9lNfwiX" at bounding box center [159, 17] width 244 height 13
click at [180, 22] on input "9jAuB1gzzhQWjxgNM9lNfwiX" at bounding box center [159, 17] width 244 height 13
paste input "kFYWe5OSYLqWkCD3fdz3HXn4"
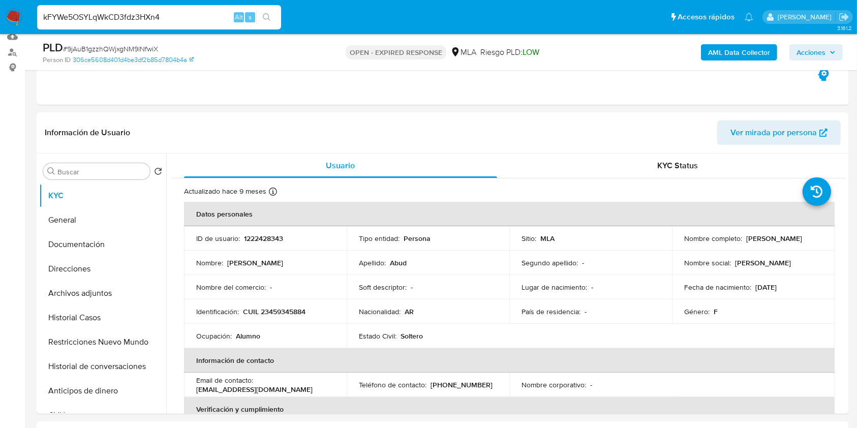
type input "kFYWe5OSYLqWkCD3fdz3HXn4"
click at [260, 14] on button "search-icon" at bounding box center [266, 17] width 21 height 14
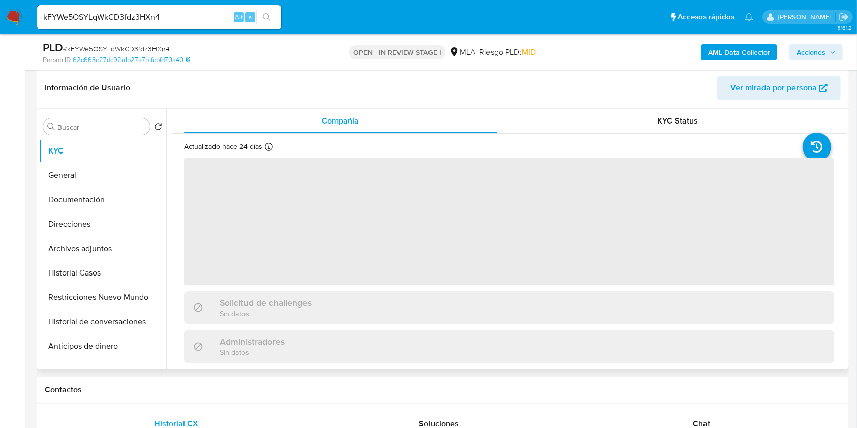
scroll to position [271, 0]
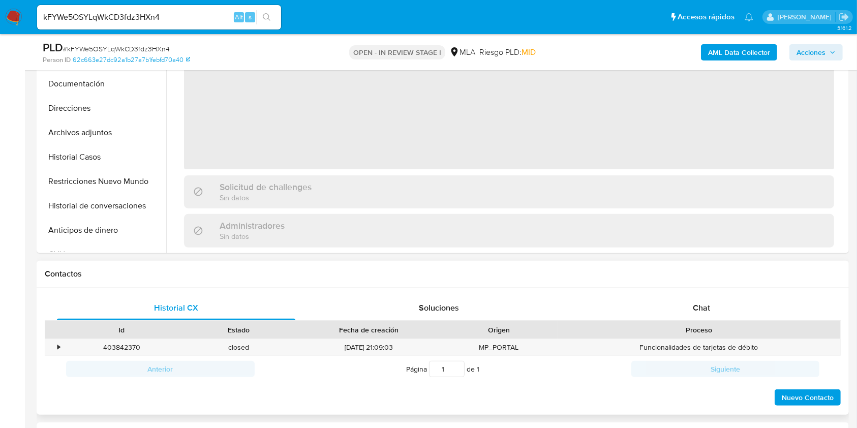
click at [701, 290] on div "Historial CX Soluciones Chat Id Estado Fecha de creación Origen Proceso • 40384…" at bounding box center [443, 352] width 812 height 128
select select "10"
click at [701, 307] on span "Chat" at bounding box center [700, 308] width 17 height 12
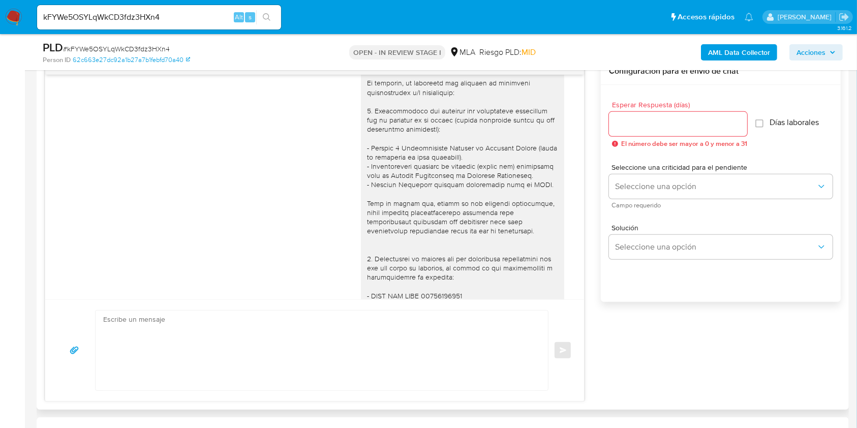
scroll to position [1117, 0]
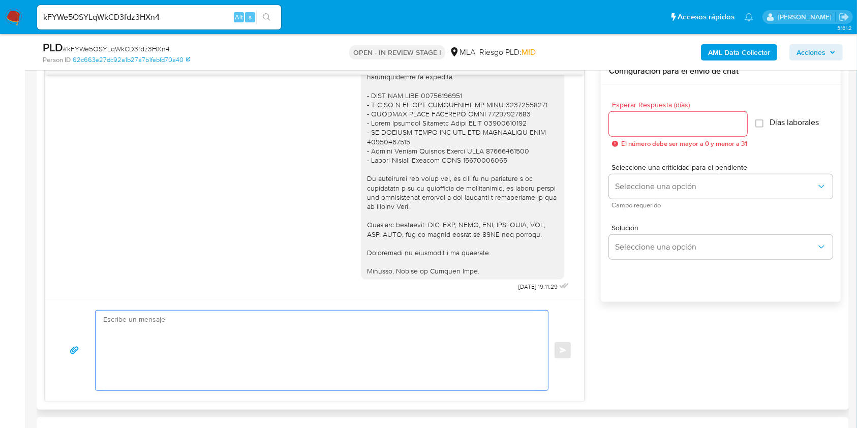
click at [237, 344] on textarea at bounding box center [319, 350] width 432 height 80
paste textarea "Hola, Esperamos que te encuentres muy bien. Te consultamos si tuviste oportunid…"
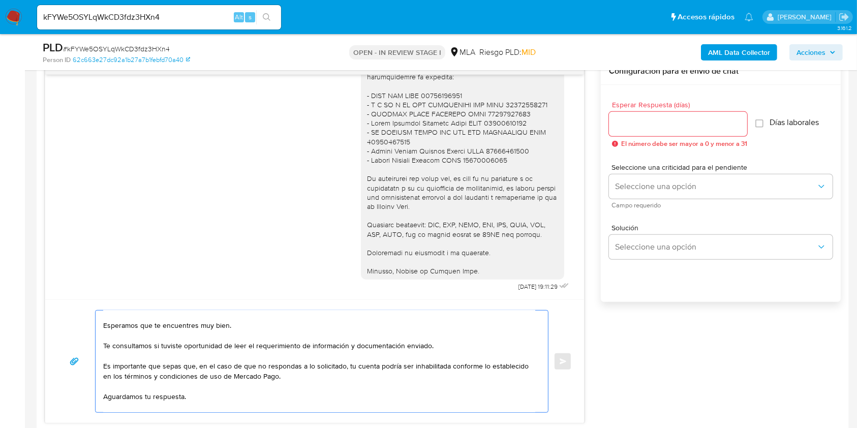
scroll to position [0, 0]
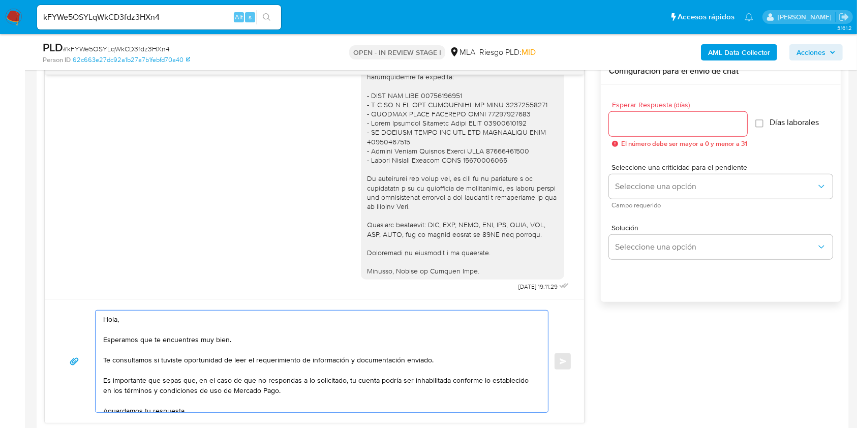
click at [121, 327] on textarea "Hola, Esperamos que te encuentres muy bien. Te consultamos si tuviste oportunid…" at bounding box center [319, 361] width 432 height 102
drag, startPoint x: 216, startPoint y: 339, endPoint x: 100, endPoint y: 335, distance: 116.4
click at [100, 335] on div "Hola, Esperamos que te encuentres muy bien. Te consultamos si tuviste oportunid…" at bounding box center [319, 361] width 447 height 102
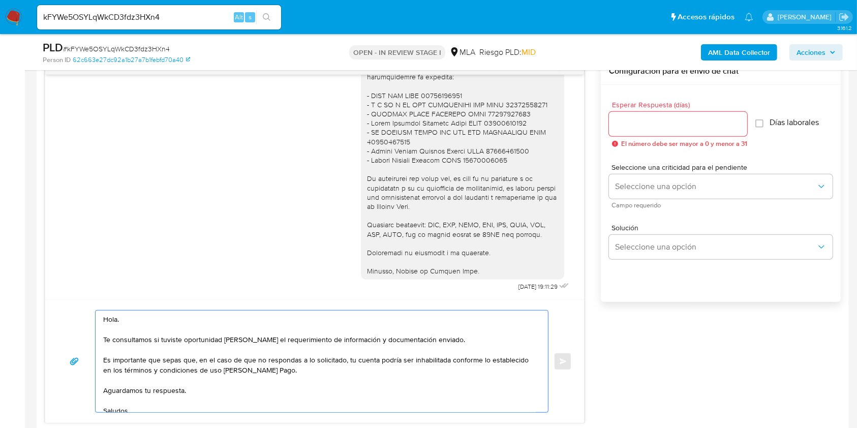
scroll to position [30, 0]
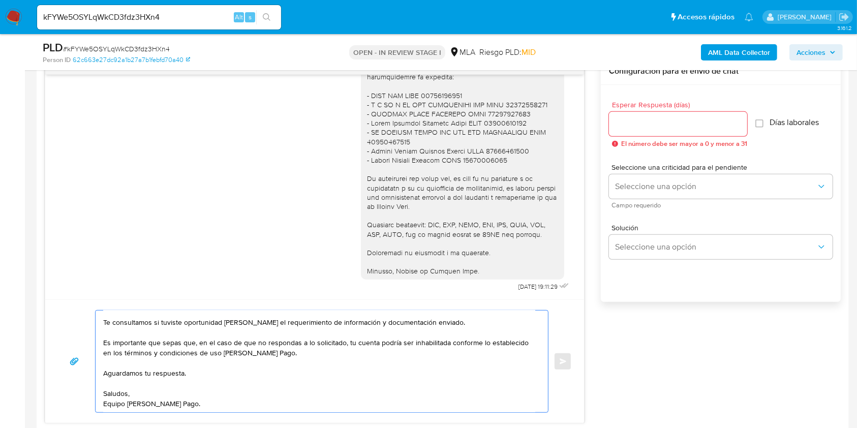
click at [193, 380] on textarea "Hola. Te consultamos si tuviste oportunidad de leer el requerimiento de informa…" at bounding box center [319, 361] width 432 height 102
type textarea "Hola. Te consultamos si tuviste oportunidad de leer el requerimiento de informa…"
click at [645, 124] on input "Esperar Respuesta (días)" at bounding box center [678, 123] width 138 height 13
type input "1"
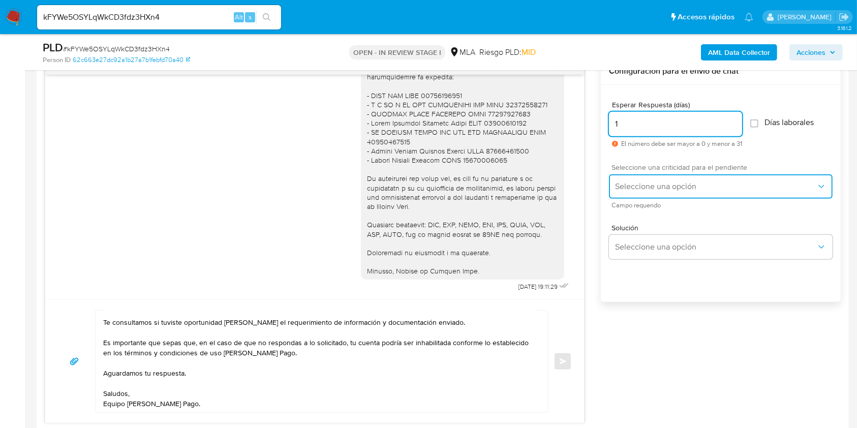
click at [647, 182] on span "Seleccione una opción" at bounding box center [715, 186] width 201 height 10
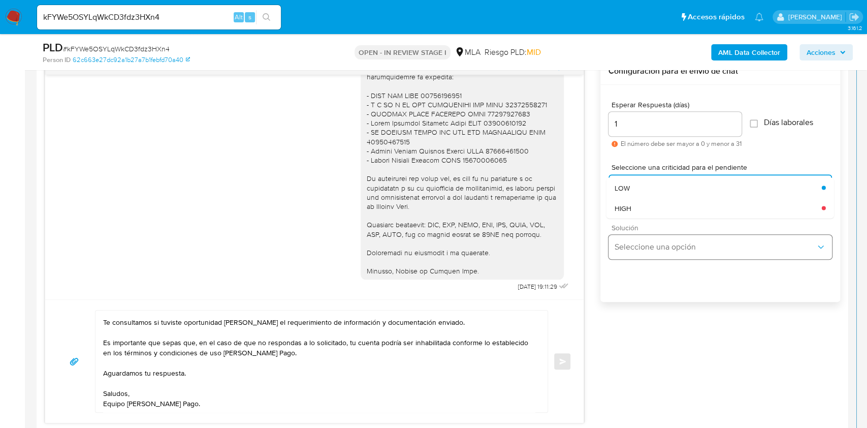
drag, startPoint x: 643, startPoint y: 200, endPoint x: 632, endPoint y: 240, distance: 42.3
click at [643, 200] on div "HIGH" at bounding box center [718, 208] width 207 height 20
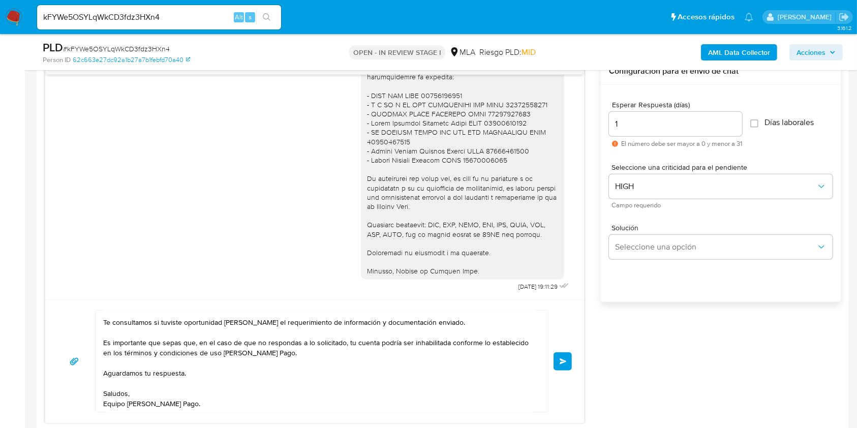
click at [566, 361] on span "Enviar" at bounding box center [562, 361] width 7 height 6
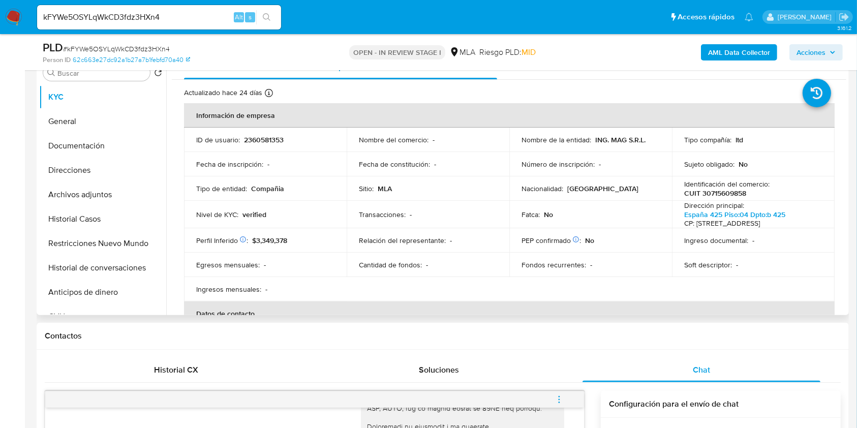
scroll to position [203, 0]
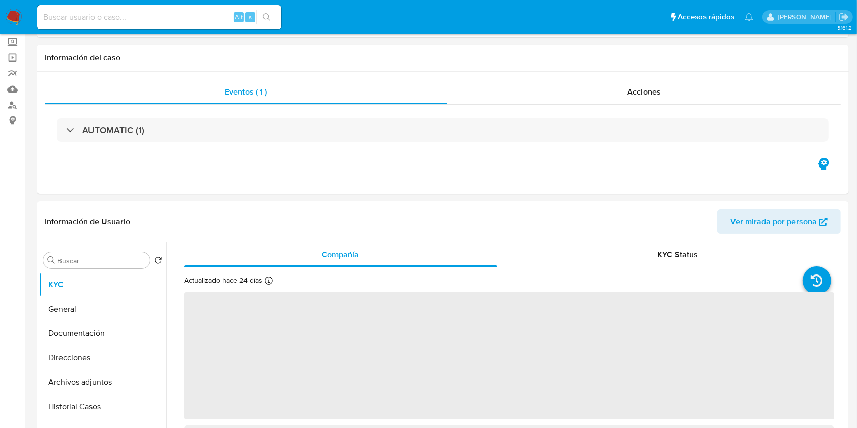
scroll to position [135, 0]
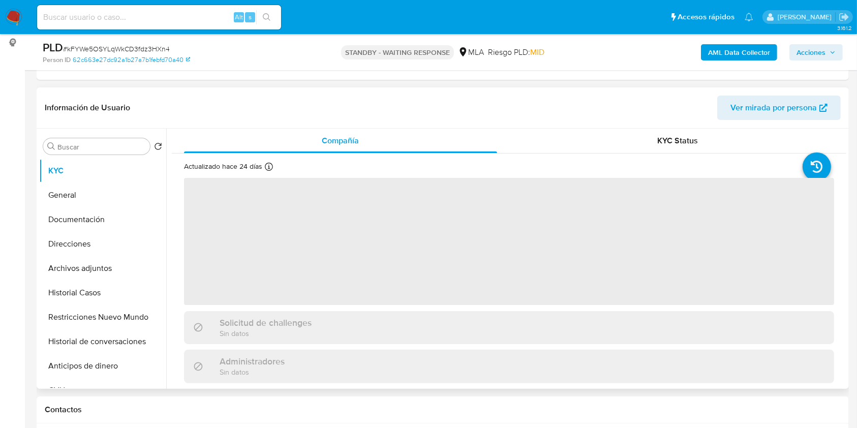
select select "10"
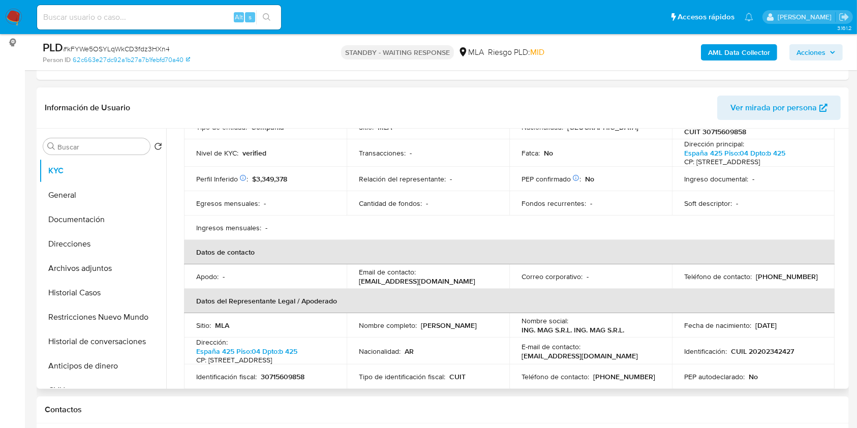
click at [431, 280] on p "[EMAIL_ADDRESS][DOMAIN_NAME]" at bounding box center [417, 280] width 116 height 9
drag, startPoint x: 431, startPoint y: 280, endPoint x: 379, endPoint y: 282, distance: 52.9
click at [379, 282] on p "[EMAIL_ADDRESS][DOMAIN_NAME]" at bounding box center [417, 280] width 116 height 9
copy p "[EMAIL_ADDRESS][DOMAIN_NAME]"
click at [186, 25] on div "Alt s" at bounding box center [159, 17] width 244 height 24
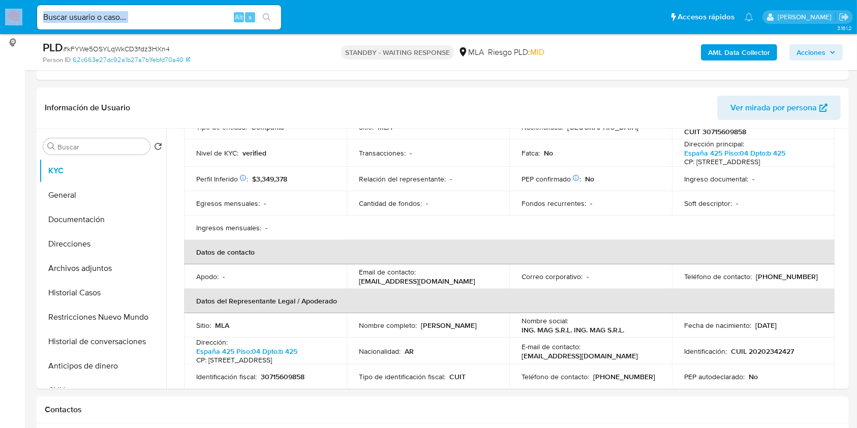
click at [186, 25] on div "Alt s" at bounding box center [159, 17] width 244 height 24
click at [193, 16] on input at bounding box center [159, 17] width 244 height 13
paste input "MgC76855rPmjrf4gpYk3PrXK"
type input "MgC76855rPmjrf4gpYk3PrXK"
click at [264, 18] on icon "search-icon" at bounding box center [267, 17] width 8 height 8
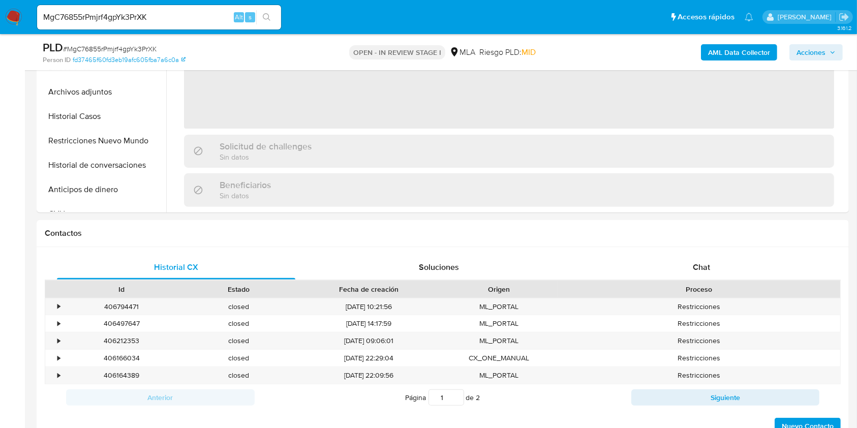
scroll to position [338, 0]
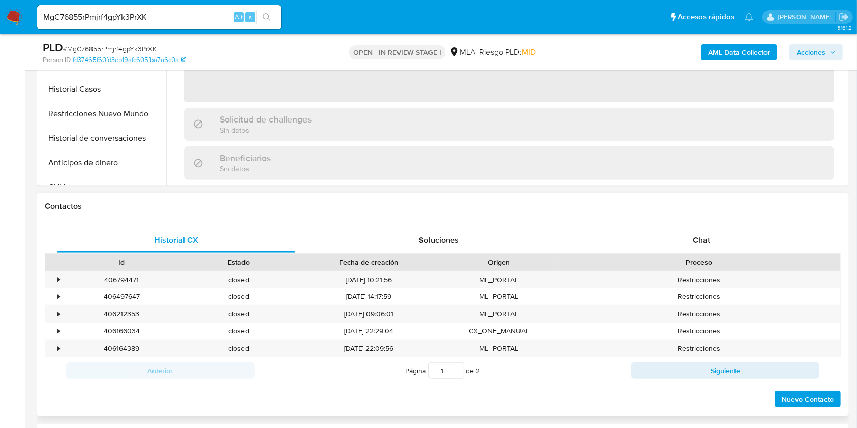
click at [718, 257] on div "Proceso" at bounding box center [698, 262] width 268 height 10
select select "10"
click at [716, 248] on div "Chat" at bounding box center [701, 240] width 238 height 24
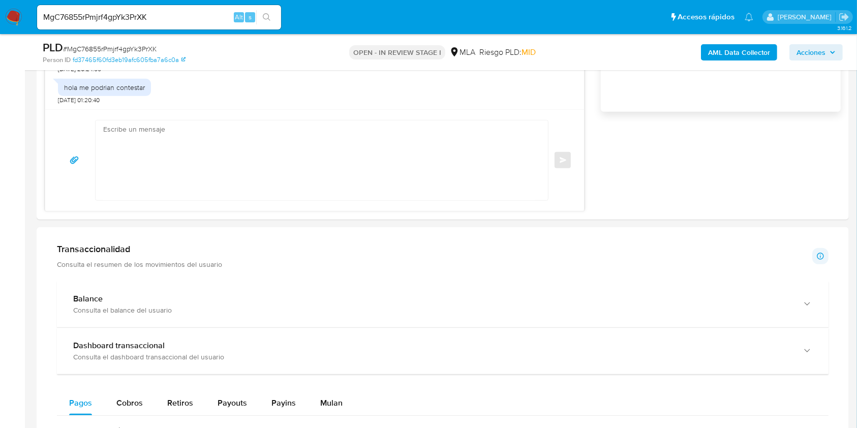
scroll to position [474, 0]
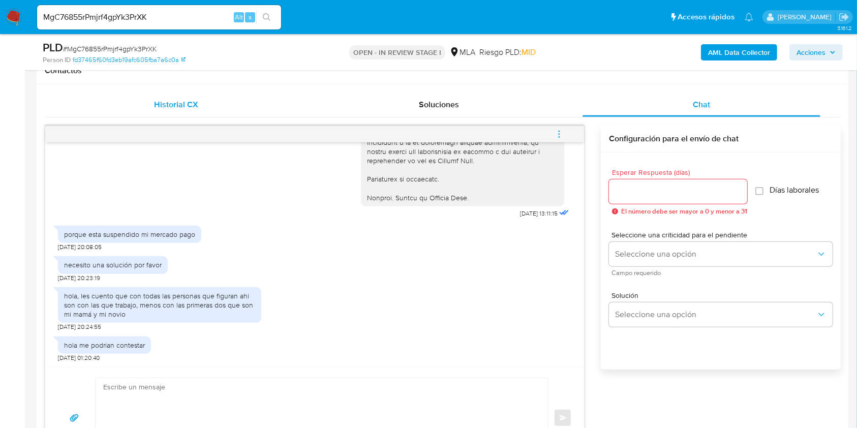
click at [140, 104] on div "Historial CX" at bounding box center [176, 104] width 238 height 24
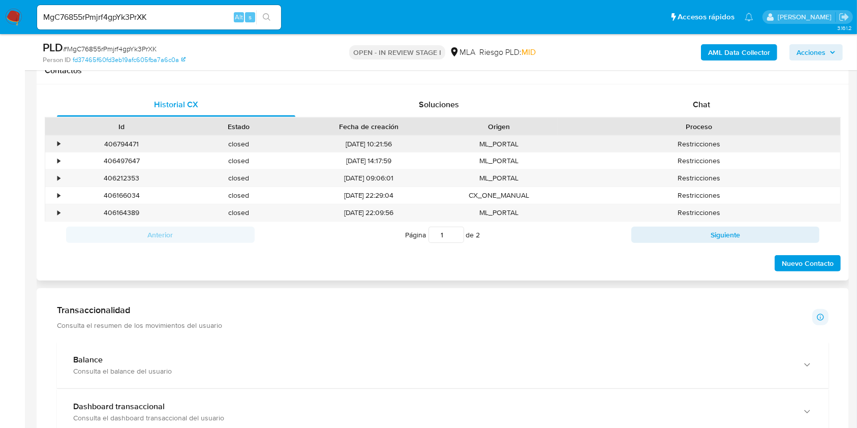
click at [129, 143] on div "406794471" at bounding box center [121, 144] width 117 height 17
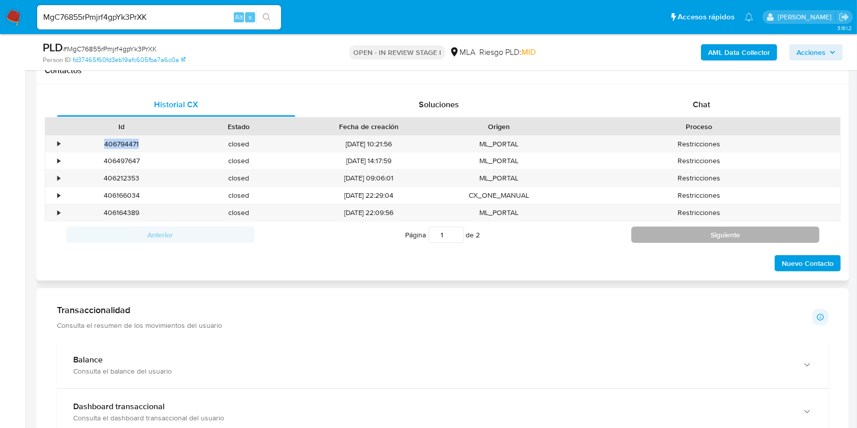
click at [774, 227] on button "Siguiente" at bounding box center [725, 235] width 188 height 16
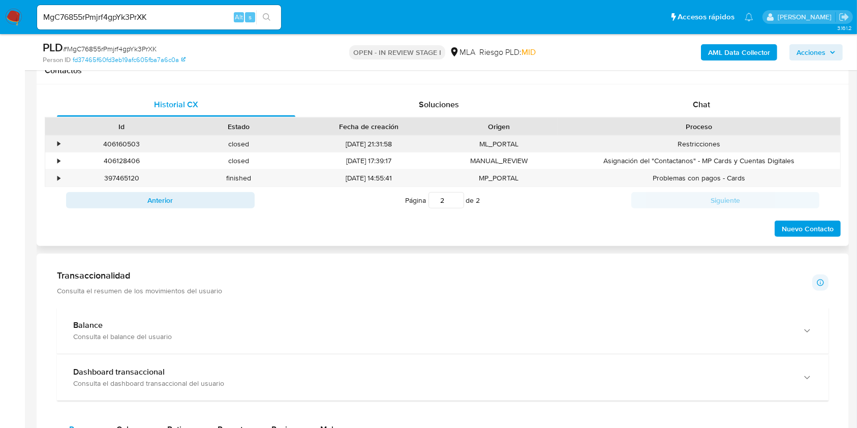
click at [118, 144] on div "406160503" at bounding box center [121, 144] width 117 height 17
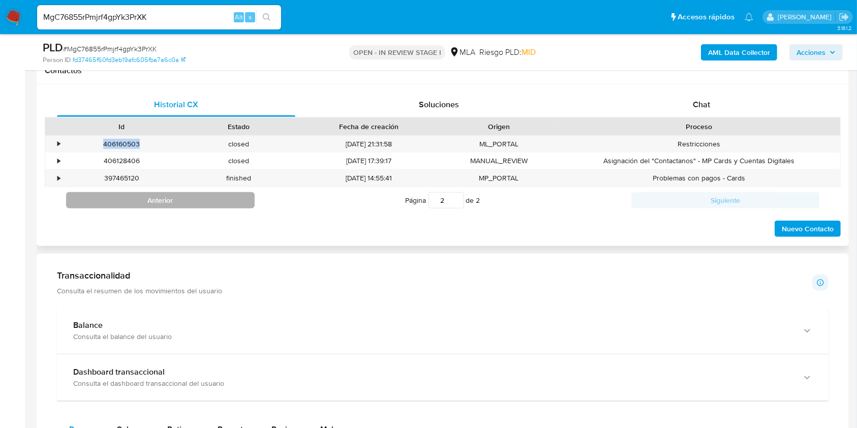
click at [143, 205] on button "Anterior" at bounding box center [160, 200] width 188 height 16
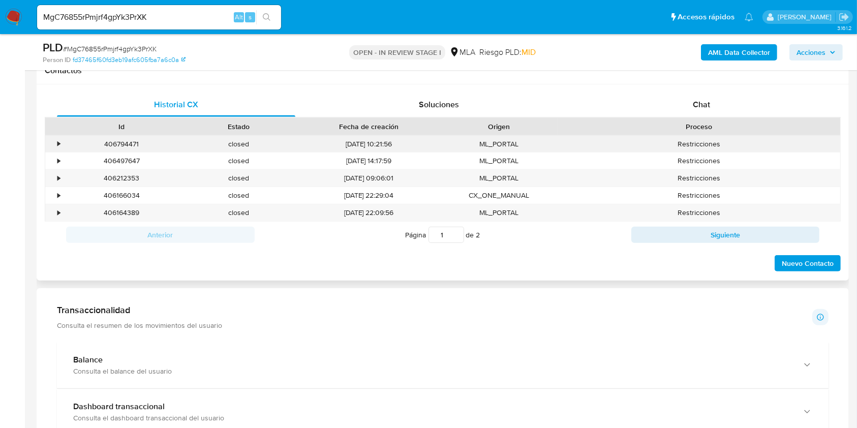
click at [129, 146] on div "406794471" at bounding box center [121, 144] width 117 height 17
copy div "406794471"
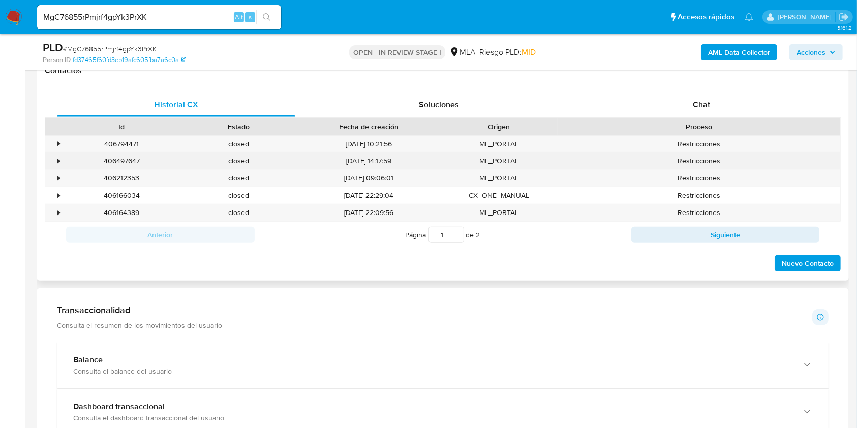
click at [135, 162] on div "406497647" at bounding box center [121, 160] width 117 height 17
copy div "406497647"
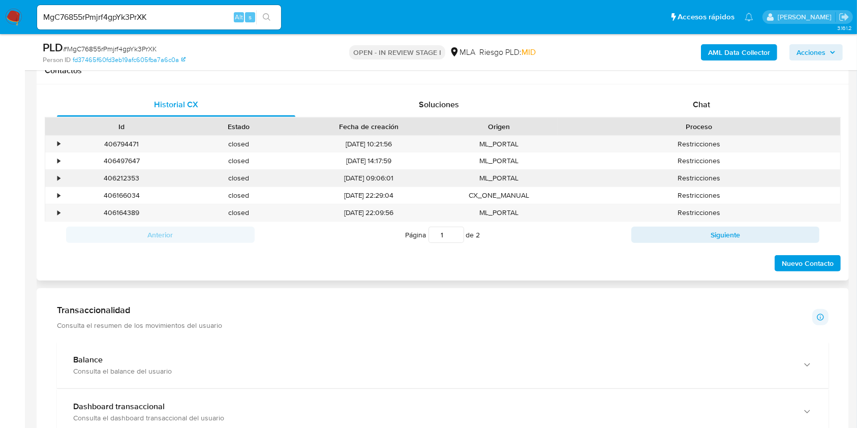
click at [122, 179] on div "406212353" at bounding box center [121, 178] width 117 height 17
copy div "406212353"
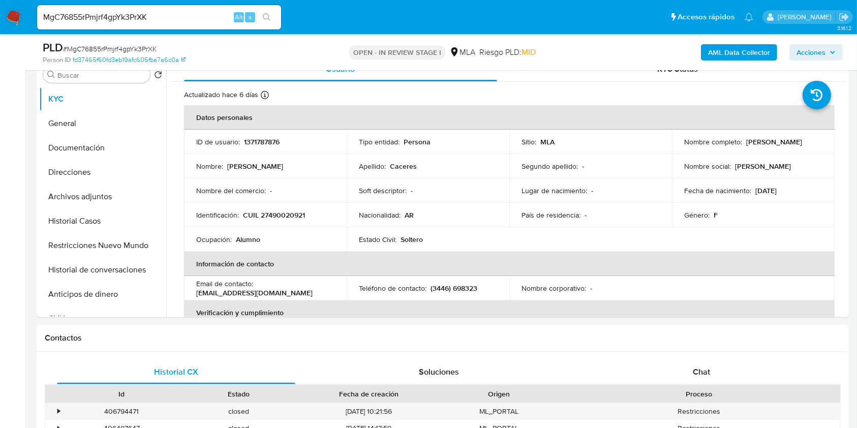
scroll to position [406, 0]
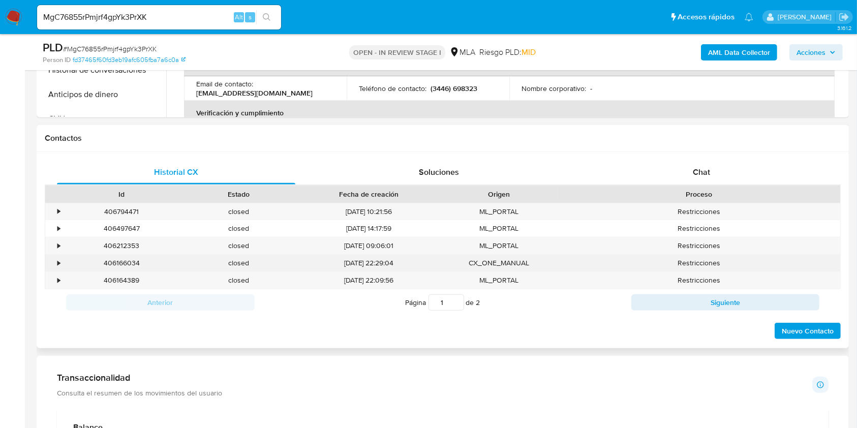
click at [126, 259] on div "406166034" at bounding box center [121, 263] width 117 height 17
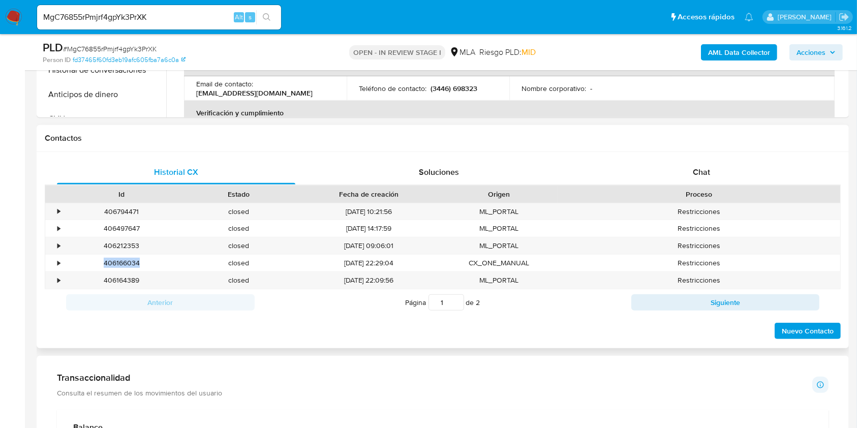
copy div "406166034"
click at [130, 278] on div "406164389" at bounding box center [121, 280] width 117 height 17
copy div "406164389"
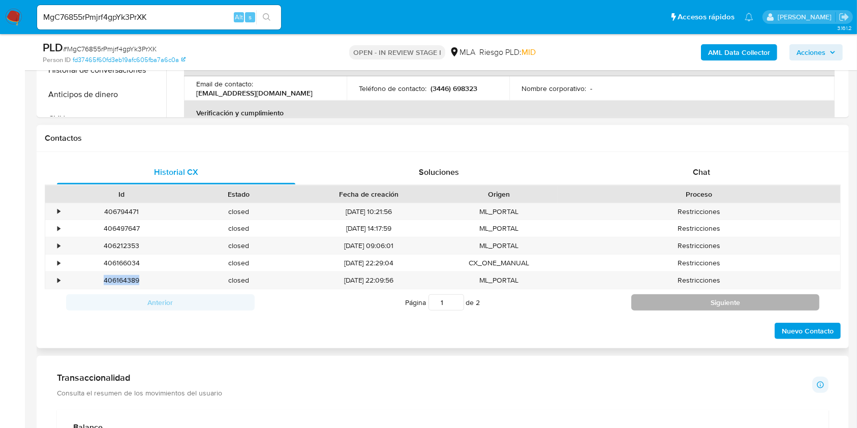
click at [711, 304] on button "Siguiente" at bounding box center [725, 302] width 188 height 16
type input "2"
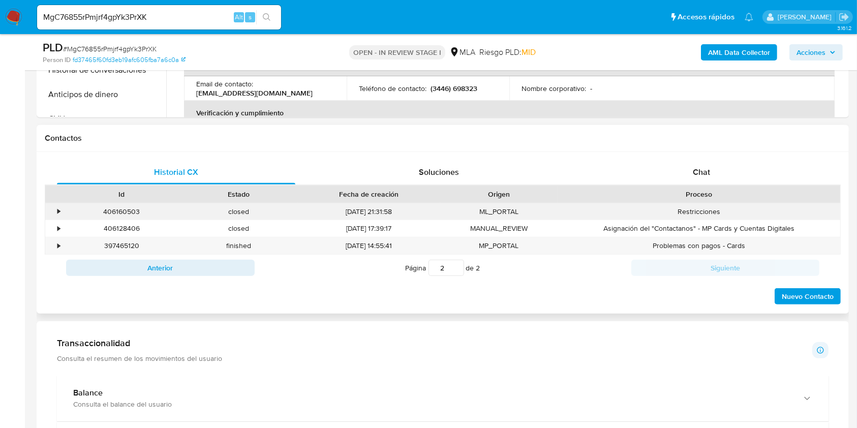
click at [123, 209] on div "406160503" at bounding box center [121, 211] width 117 height 17
copy div "406160503"
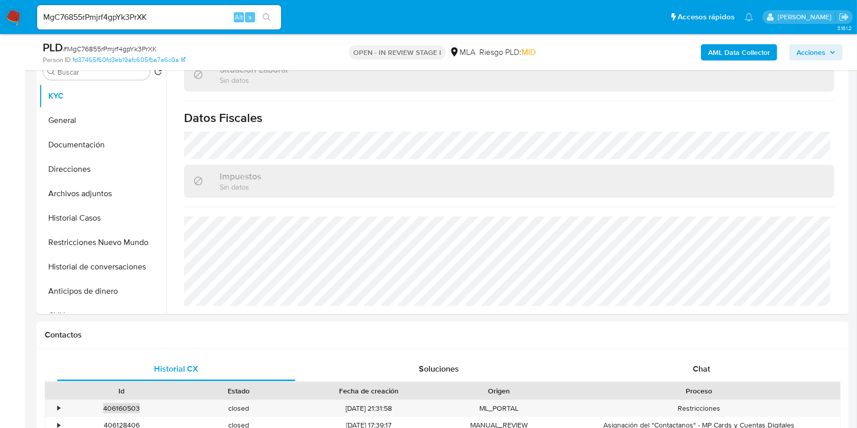
scroll to position [135, 0]
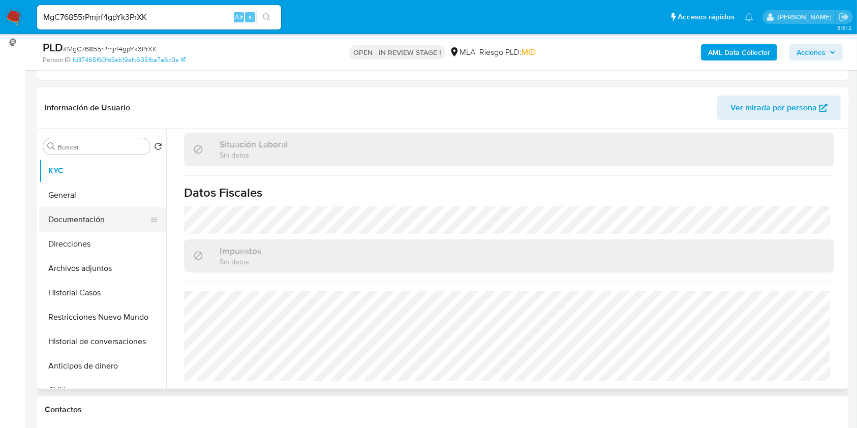
click at [81, 217] on button "Documentación" at bounding box center [98, 219] width 119 height 24
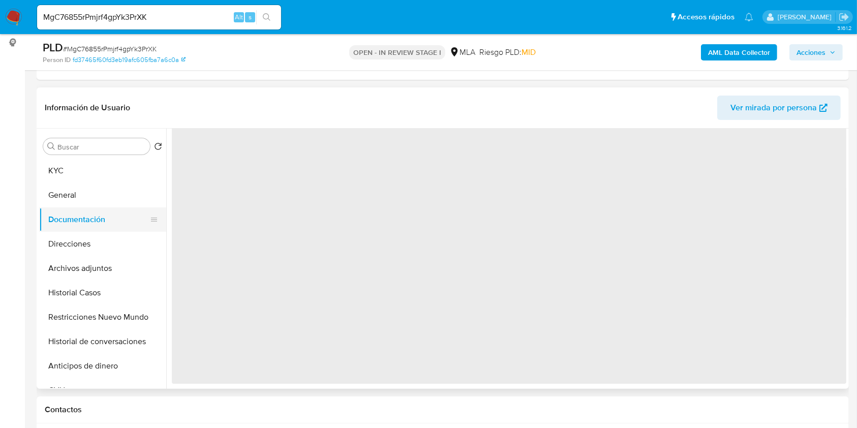
scroll to position [0, 0]
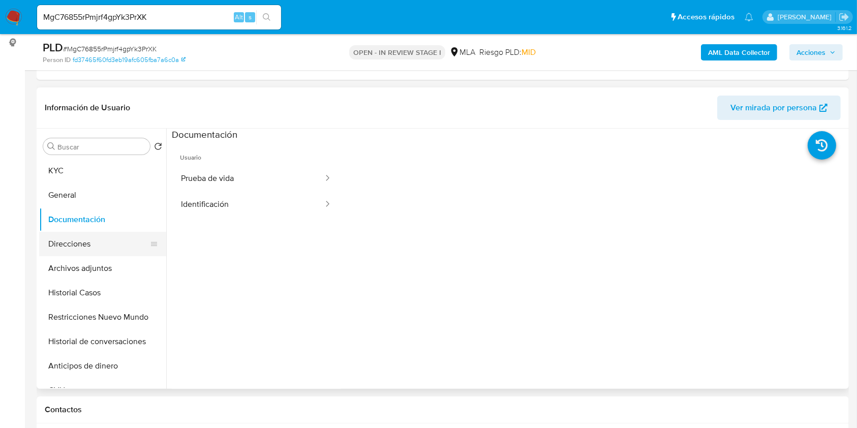
click at [85, 236] on button "Direcciones" at bounding box center [98, 244] width 119 height 24
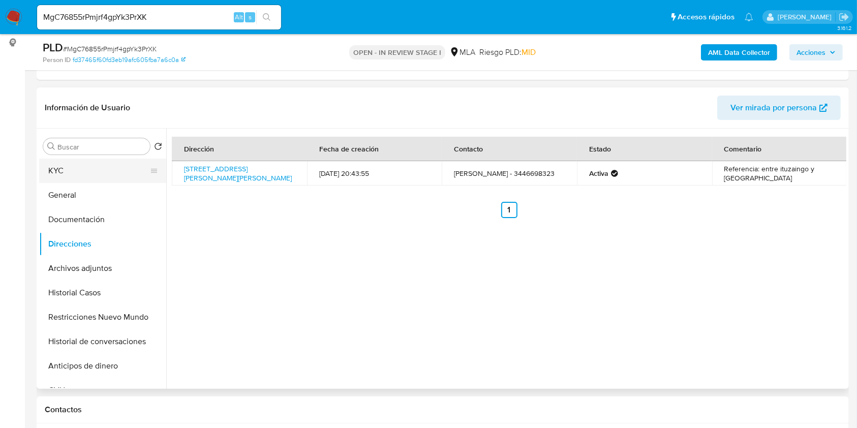
click at [55, 161] on button "KYC" at bounding box center [98, 171] width 119 height 24
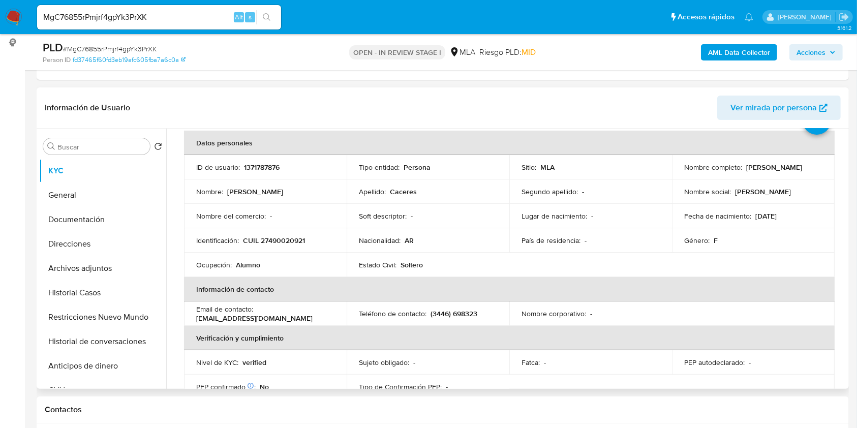
scroll to position [68, 0]
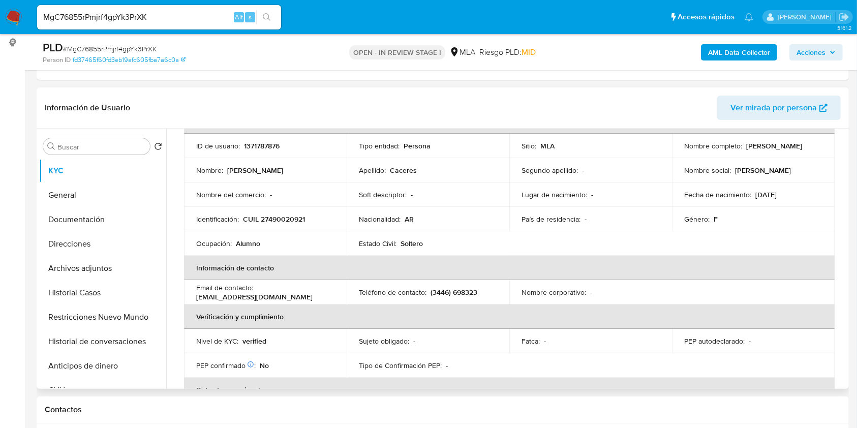
click at [439, 289] on p "(3446) 698323" at bounding box center [453, 292] width 47 height 9
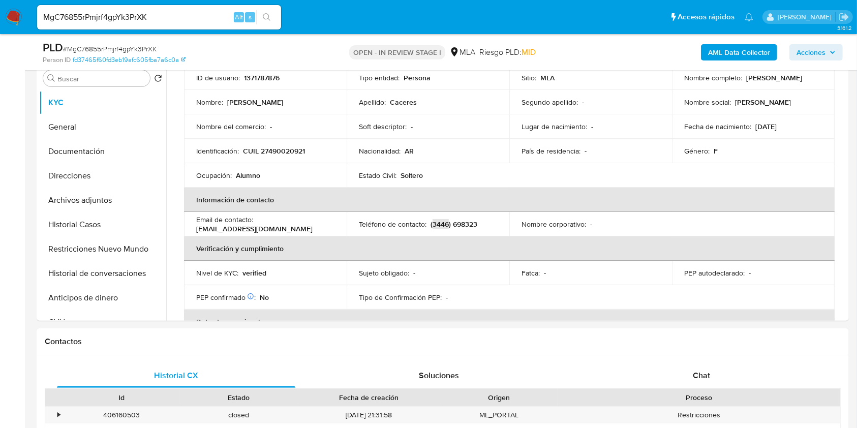
scroll to position [474, 0]
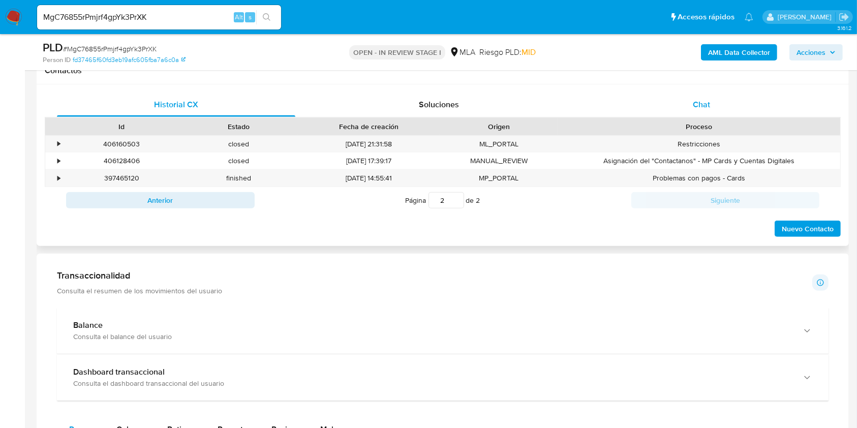
click at [745, 92] on div "Chat" at bounding box center [701, 104] width 238 height 24
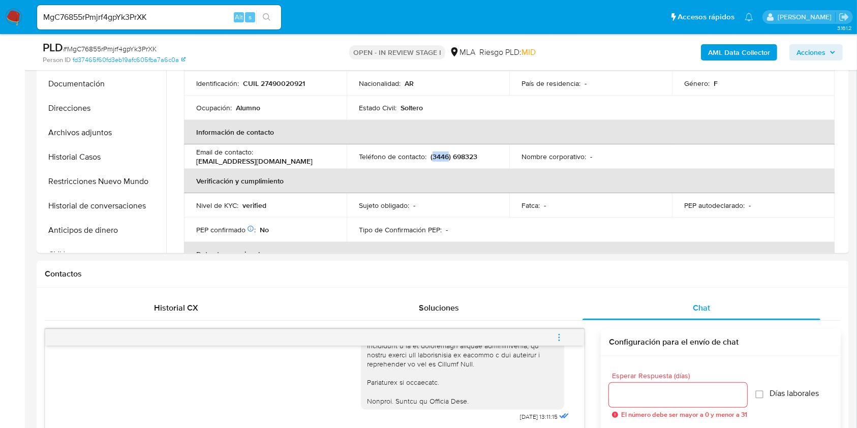
scroll to position [135, 0]
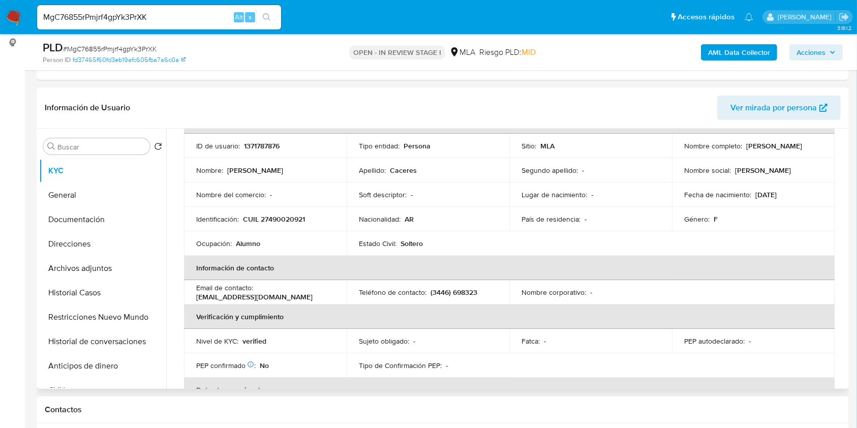
click at [776, 193] on p "[DATE]" at bounding box center [765, 194] width 21 height 9
drag, startPoint x: 782, startPoint y: 193, endPoint x: 755, endPoint y: 193, distance: 26.4
click at [755, 193] on p "[DATE]" at bounding box center [765, 194] width 21 height 9
copy p "[DATE]"
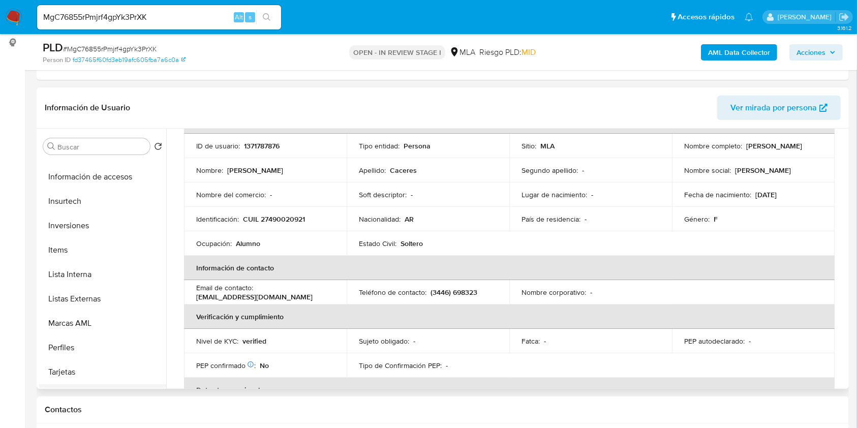
scroll to position [527, 0]
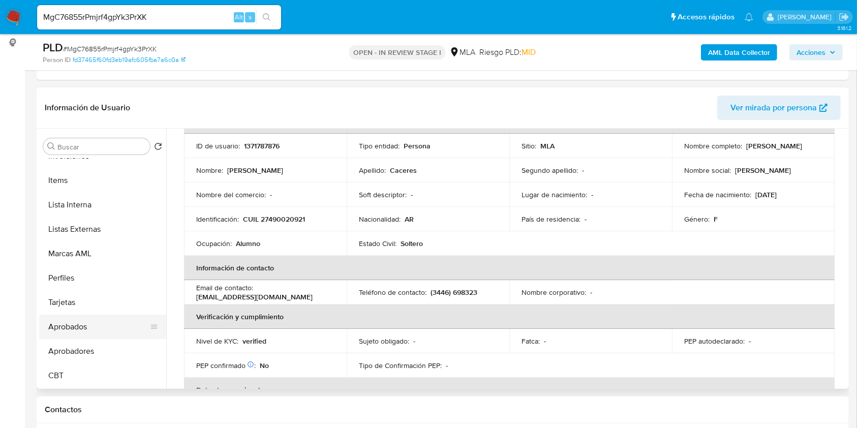
click at [99, 331] on button "Aprobados" at bounding box center [98, 326] width 119 height 24
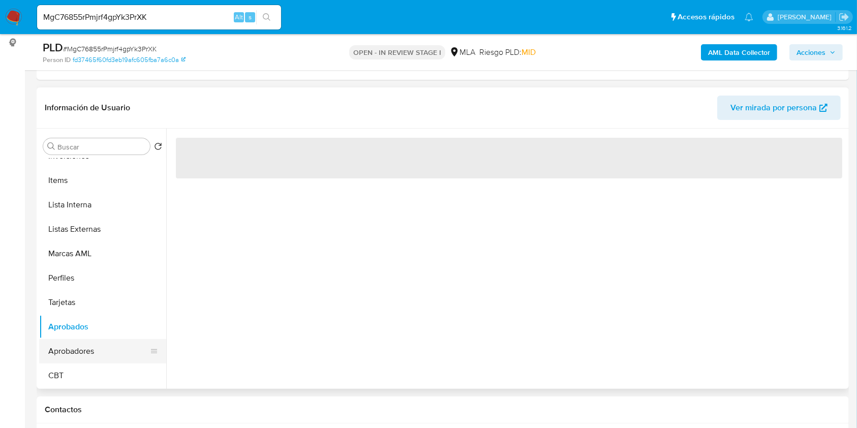
scroll to position [0, 0]
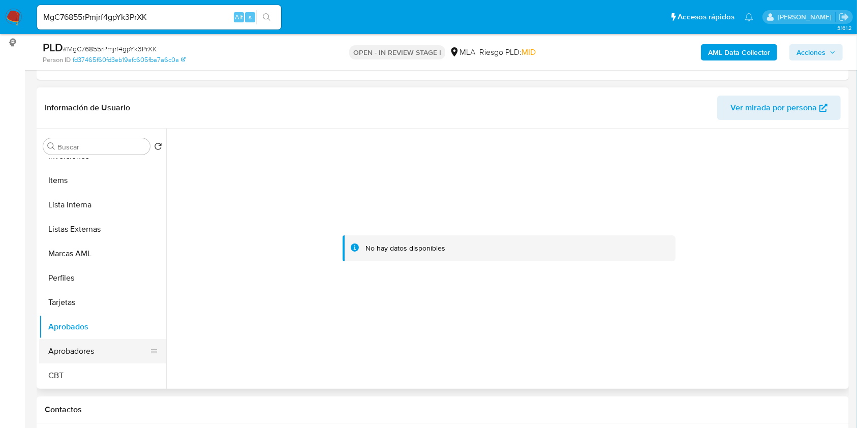
click at [102, 346] on button "Aprobadores" at bounding box center [98, 351] width 119 height 24
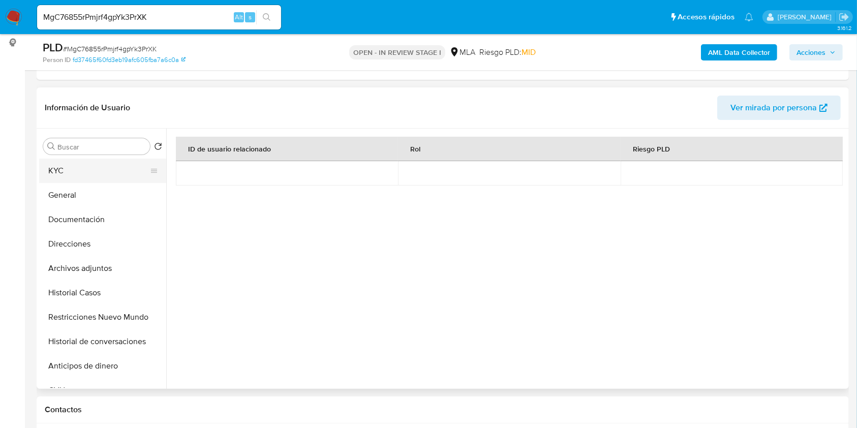
click at [108, 173] on button "KYC" at bounding box center [98, 171] width 119 height 24
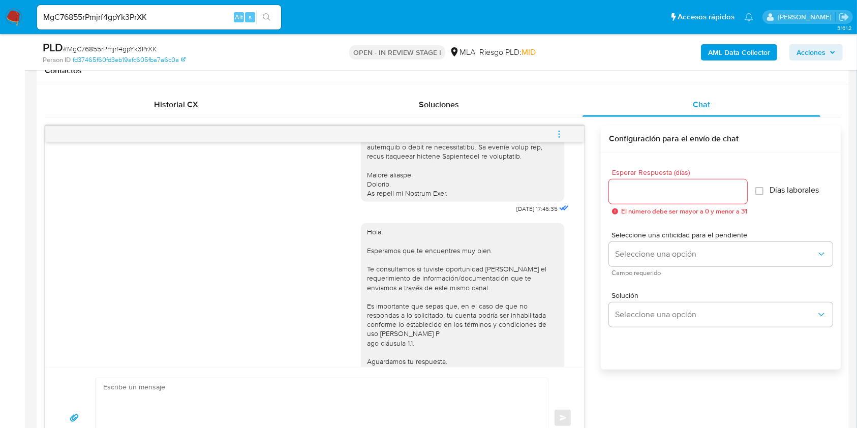
scroll to position [406, 0]
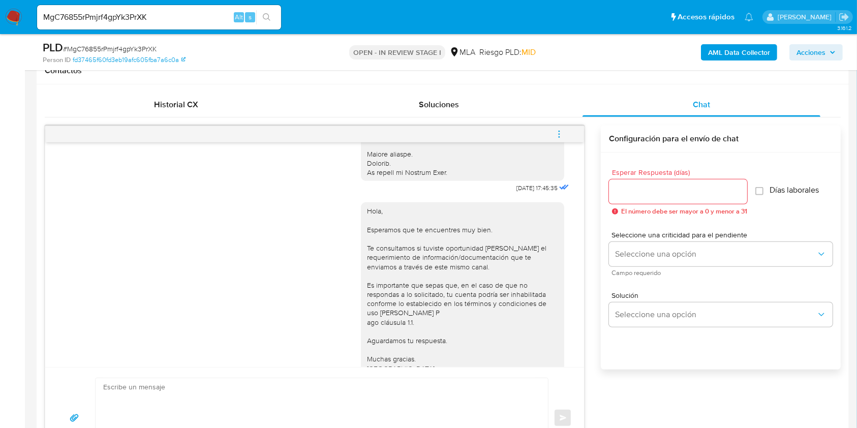
click at [516, 192] on span "[DATE] 17:45:35" at bounding box center [536, 188] width 41 height 8
drag, startPoint x: 494, startPoint y: 198, endPoint x: 512, endPoint y: 198, distance: 17.8
click at [516, 192] on span "[DATE] 17:45:35" at bounding box center [536, 188] width 41 height 8
copy span "[DATE]"
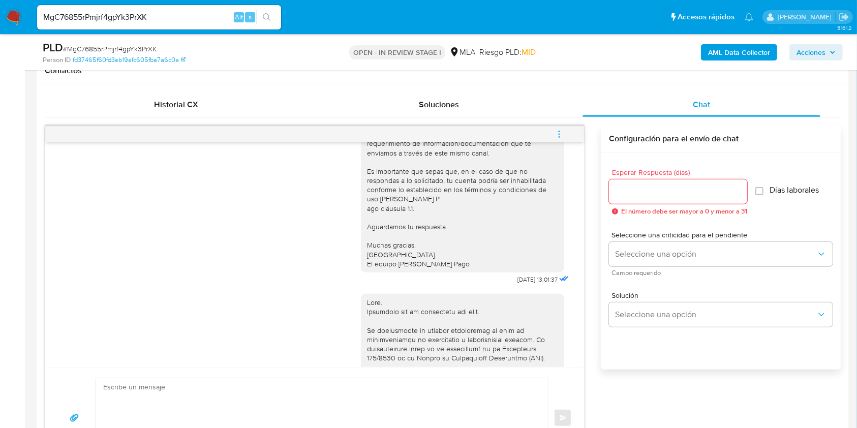
scroll to position [542, 0]
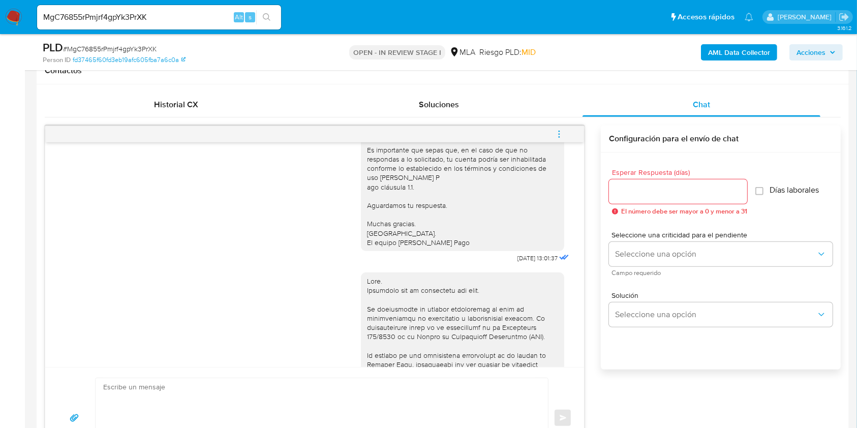
click at [517, 262] on span "[DATE] 13:01:37" at bounding box center [537, 258] width 40 height 8
drag, startPoint x: 496, startPoint y: 276, endPoint x: 517, endPoint y: 274, distance: 21.4
click at [517, 262] on span "[DATE] 13:01:37" at bounding box center [537, 258] width 40 height 8
copy span "[DATE]"
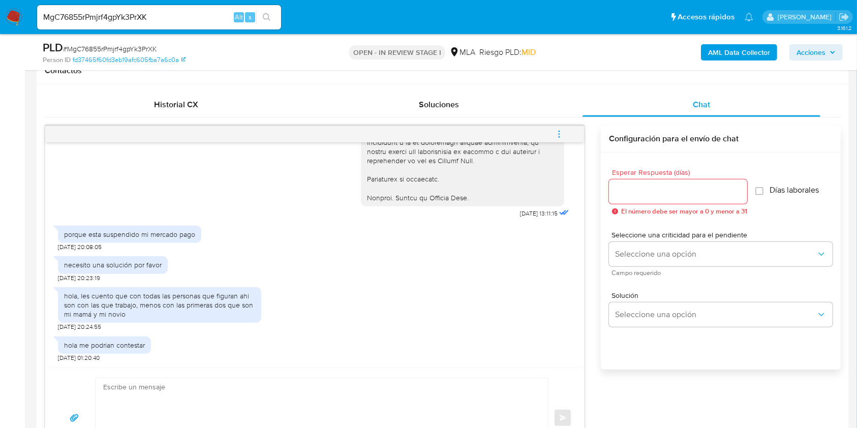
scroll to position [1013, 0]
click at [520, 213] on span "[DATE] 13:11:15" at bounding box center [539, 213] width 38 height 8
drag, startPoint x: 496, startPoint y: 213, endPoint x: 524, endPoint y: 215, distance: 28.0
click at [524, 215] on span "[DATE] 13:11:15" at bounding box center [539, 213] width 38 height 8
click at [84, 297] on div "hola, les cuento que con todas las personas que figuran ahi son con las que tra…" at bounding box center [159, 305] width 191 height 28
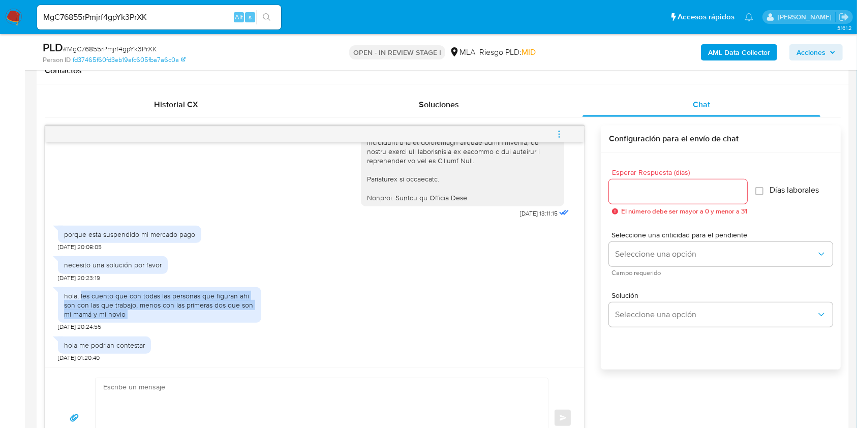
drag, startPoint x: 84, startPoint y: 297, endPoint x: 137, endPoint y: 310, distance: 55.0
click at [137, 310] on div "hola, les cuento que con todas las personas que figuran ahi son con las que tra…" at bounding box center [159, 305] width 191 height 28
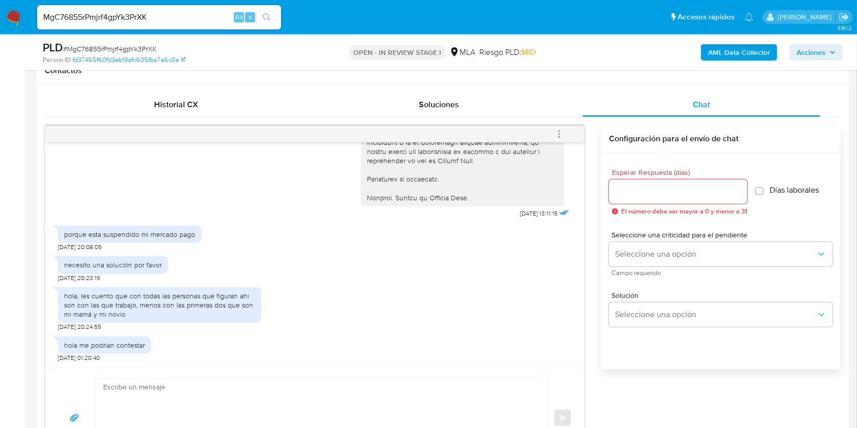
click at [143, 405] on textarea at bounding box center [319, 418] width 432 height 80
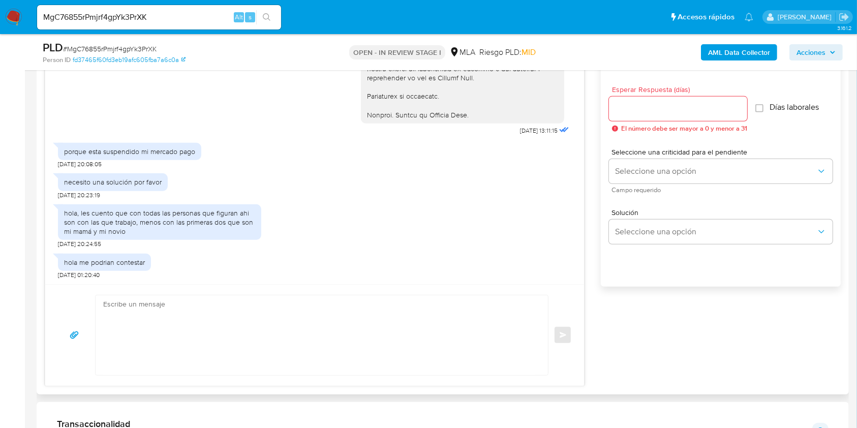
scroll to position [610, 0]
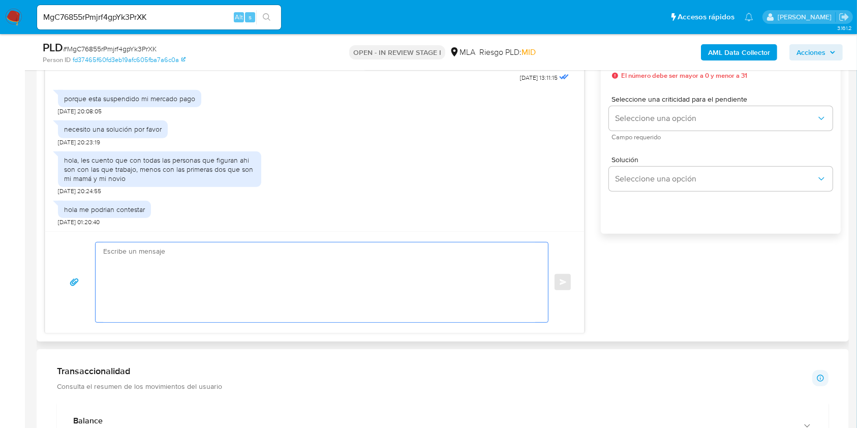
click at [196, 246] on textarea at bounding box center [319, 282] width 432 height 80
paste textarea "Hola XXX, Muchas gracias por tu respuesta. Analizamos tu caso y verificamos que…"
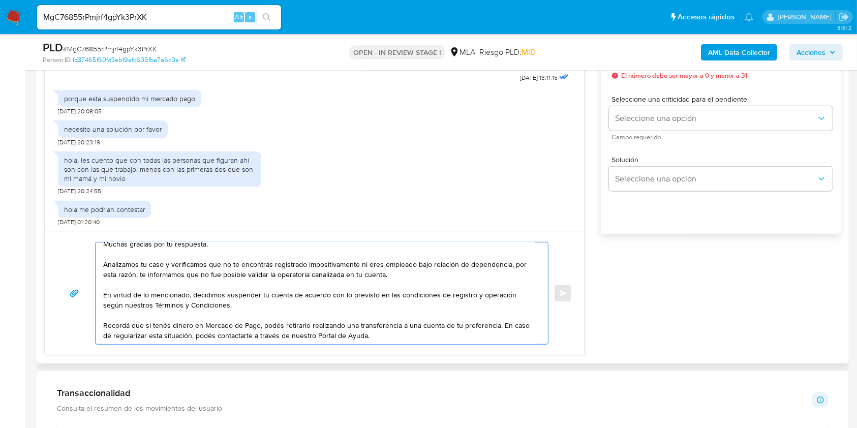
scroll to position [0, 0]
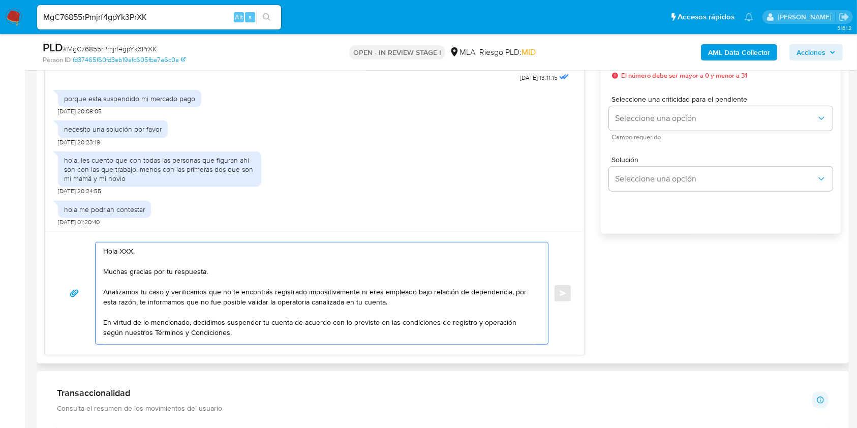
click at [126, 255] on textarea "Hola XXX, Muchas gracias por tu respuesta. Analizamos tu caso y verificamos que…" at bounding box center [319, 293] width 432 height 102
click at [127, 254] on textarea "Hola XXX, Muchas gracias por tu respuesta. Analizamos tu caso y verificamos que…" at bounding box center [319, 293] width 432 height 102
click at [153, 262] on textarea "Hola. Muchas gracias por tu respuesta. Analizamos tu caso y verificamos que no …" at bounding box center [319, 293] width 432 height 102
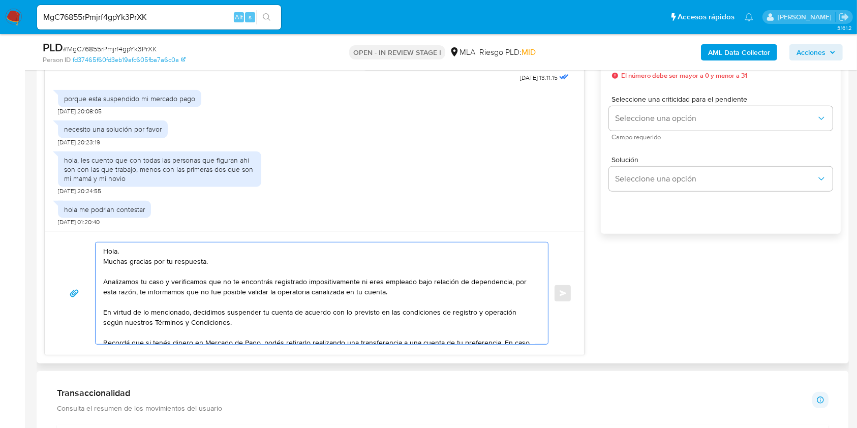
click at [440, 293] on textarea "Hola. Muchas gracias por tu respuesta. Analizamos tu caso y verificamos que no …" at bounding box center [319, 293] width 432 height 102
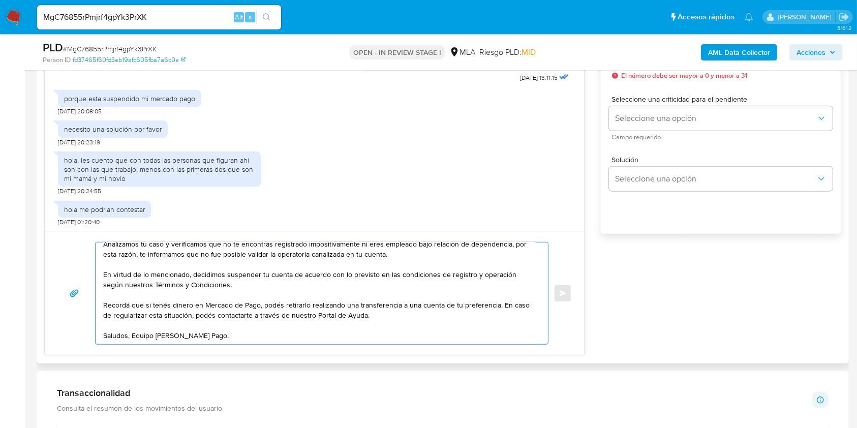
click at [288, 328] on textarea "Hola. Muchas gracias por tu respuesta. Analizamos tu caso y verificamos que no …" at bounding box center [319, 293] width 432 height 102
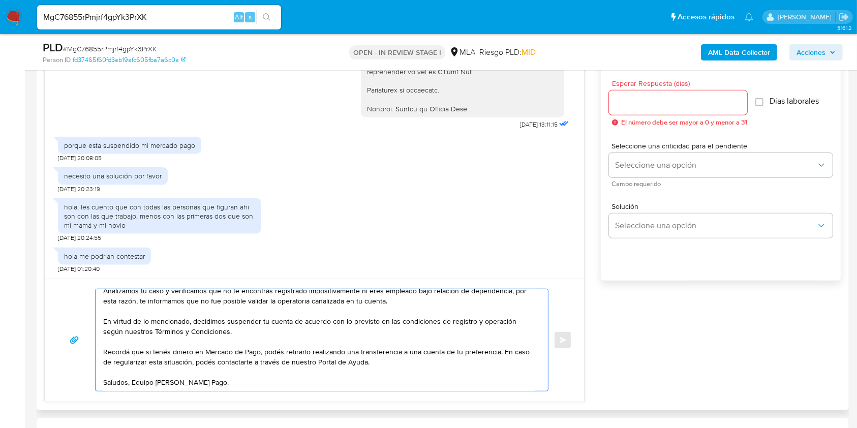
scroll to position [542, 0]
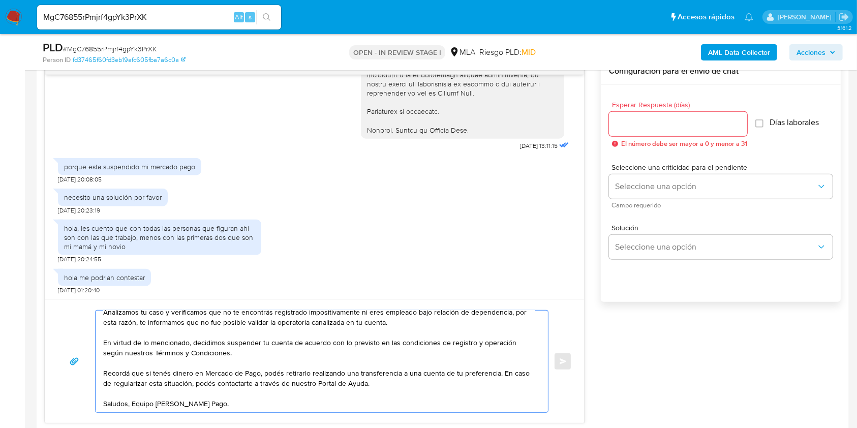
type textarea "Hola. Muchas gracias por tu respuesta. Analizamos tu caso y verificamos que no …"
click at [655, 124] on input "Esperar Respuesta (días)" at bounding box center [678, 123] width 138 height 13
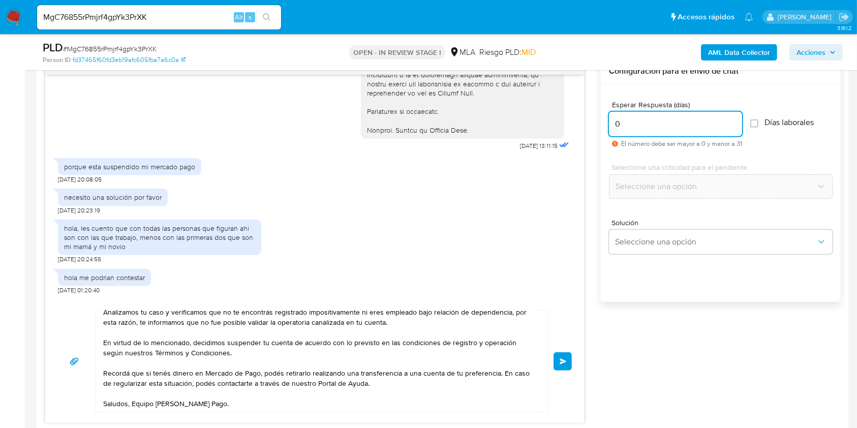
type input "0"
click at [163, 23] on div "MgC76855rPmjrf4gpYk3PrXK Alt s" at bounding box center [159, 17] width 244 height 24
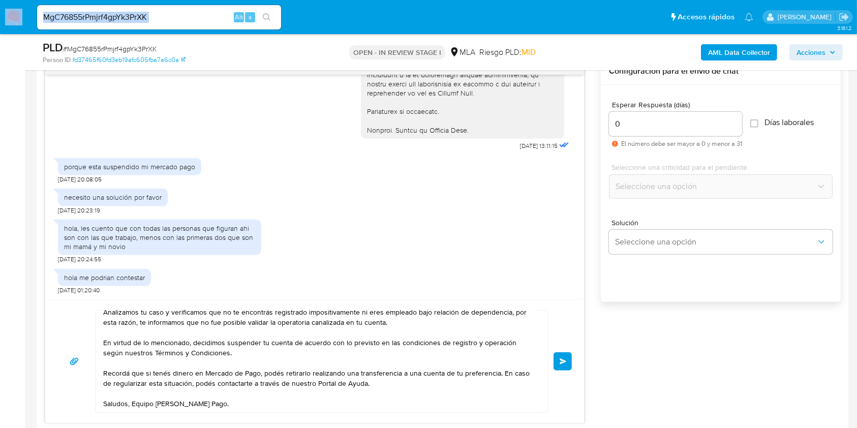
click at [163, 23] on div "MgC76855rPmjrf4gpYk3PrXK Alt s" at bounding box center [159, 17] width 244 height 24
click at [177, 20] on input "MgC76855rPmjrf4gpYk3PrXK" at bounding box center [159, 17] width 244 height 13
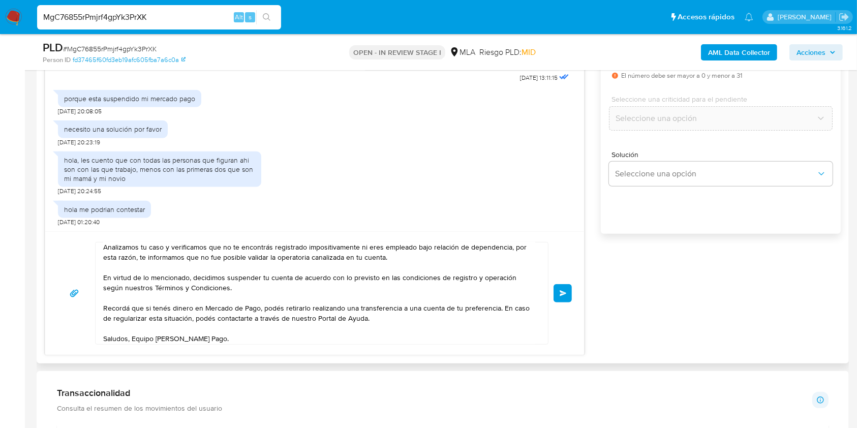
scroll to position [51, 0]
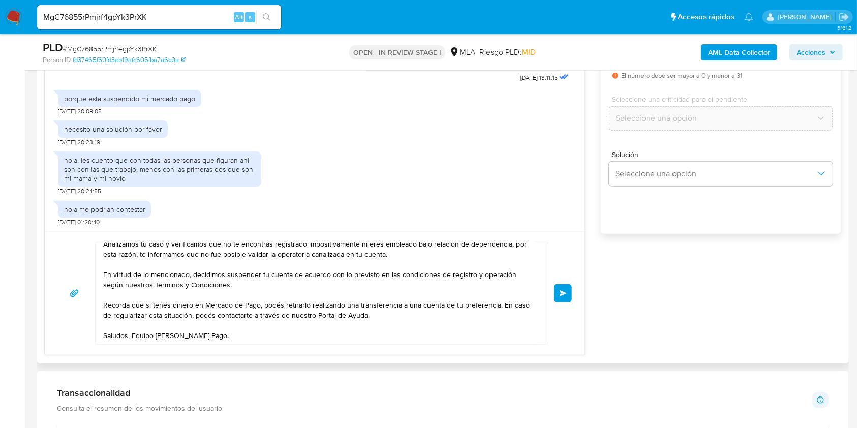
click at [563, 295] on span "Enviar" at bounding box center [562, 293] width 7 height 6
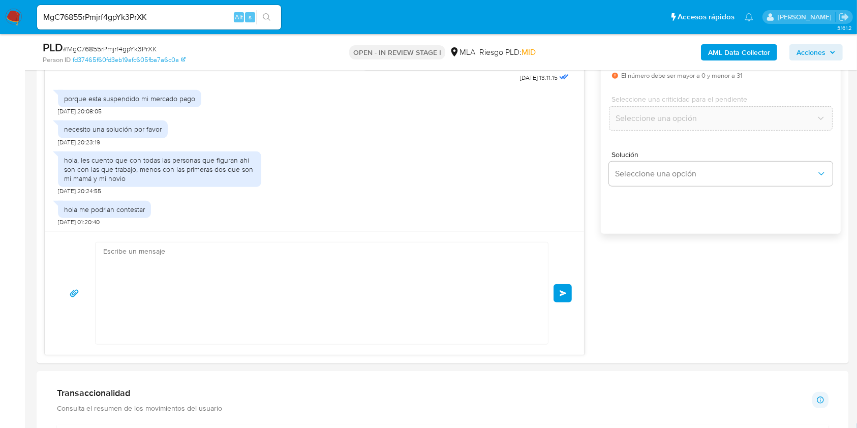
scroll to position [1209, 0]
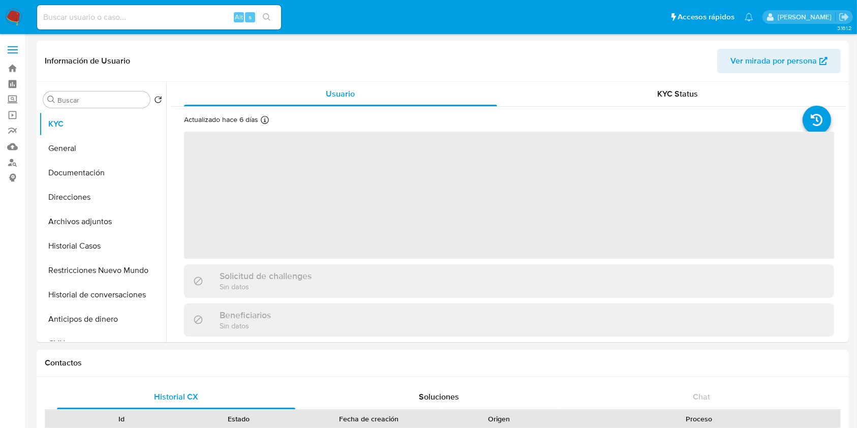
select select "10"
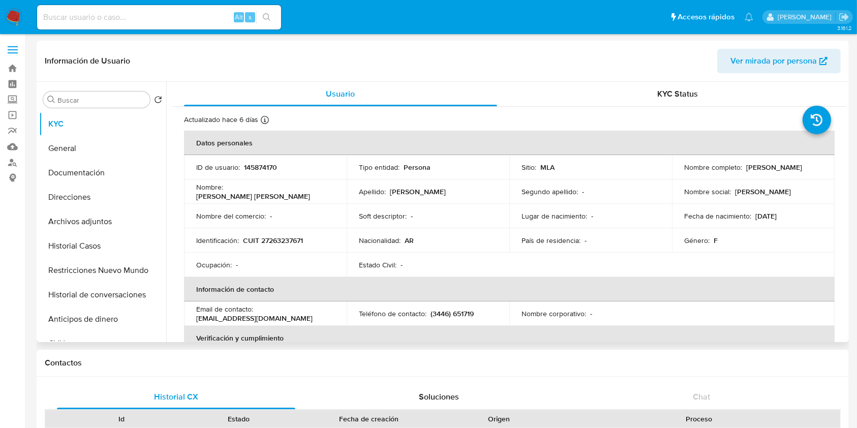
click at [749, 165] on p "[PERSON_NAME]" at bounding box center [774, 167] width 56 height 9
drag, startPoint x: 749, startPoint y: 165, endPoint x: 791, endPoint y: 169, distance: 41.9
click at [791, 169] on p "[PERSON_NAME]" at bounding box center [774, 167] width 56 height 9
copy p "[PERSON_NAME]"
click at [277, 242] on p "CUIT 27263237671" at bounding box center [273, 240] width 60 height 9
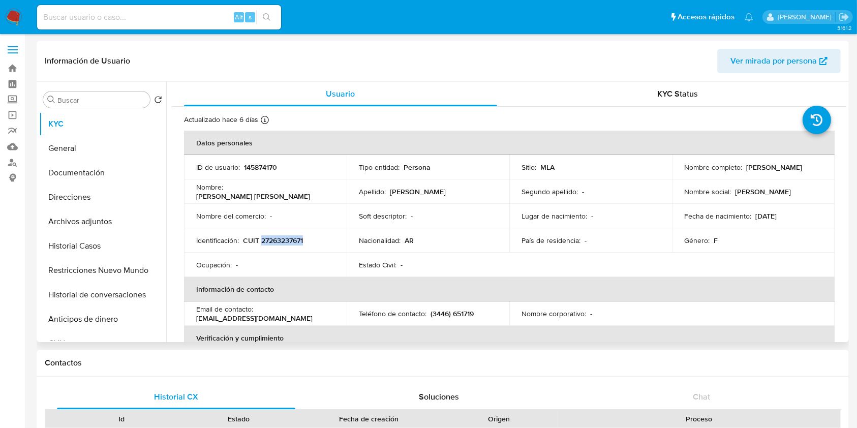
click at [277, 242] on p "CUIT 27263237671" at bounding box center [273, 240] width 60 height 9
copy p "27263237671"
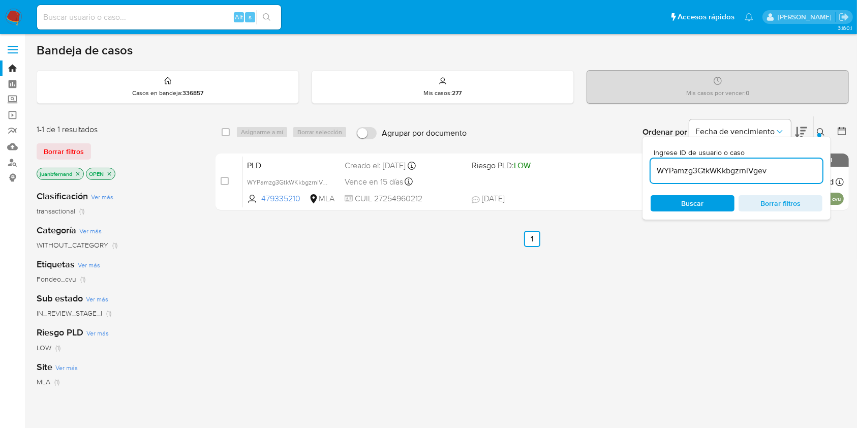
click at [785, 174] on input "WYPamzg3GtkWKkbgzrnlVgev" at bounding box center [736, 170] width 172 height 13
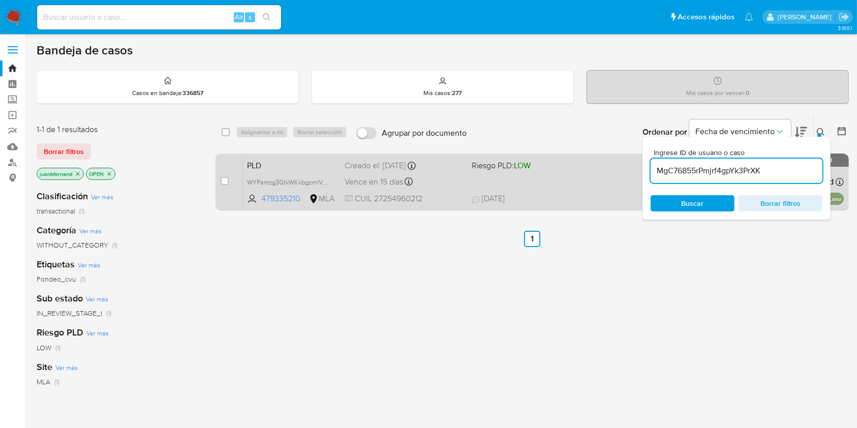
type input "MgC76855rPmjrf4gpYk3PrXK"
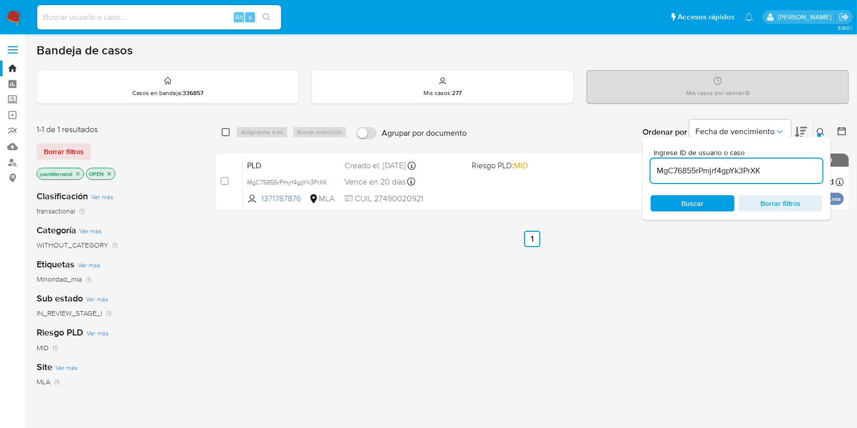
click at [228, 135] on input "checkbox" at bounding box center [226, 132] width 8 height 8
checkbox input "true"
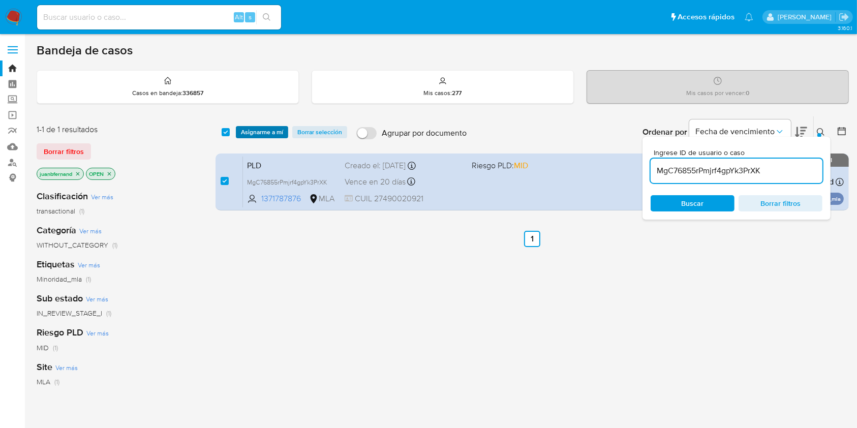
click at [253, 134] on span "Asignarme a mí" at bounding box center [262, 132] width 42 height 10
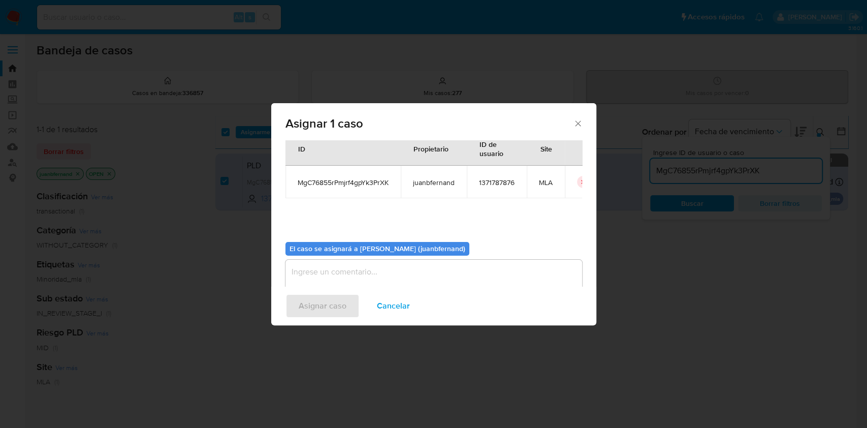
scroll to position [52, 0]
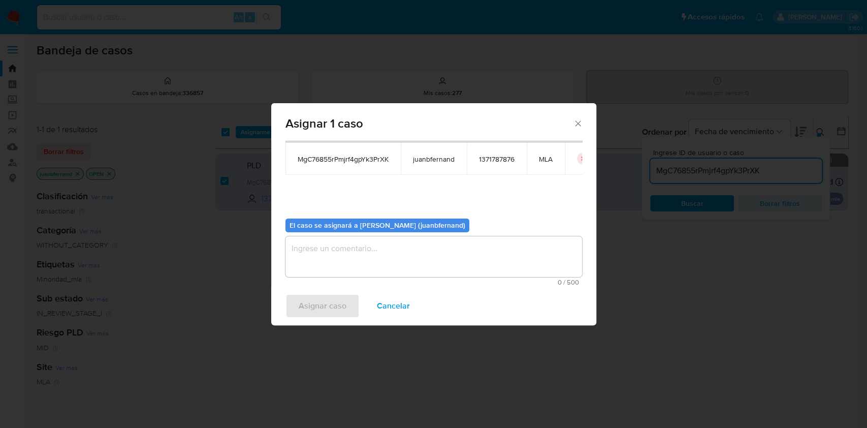
click at [379, 260] on textarea "assign-modal" at bounding box center [434, 256] width 297 height 41
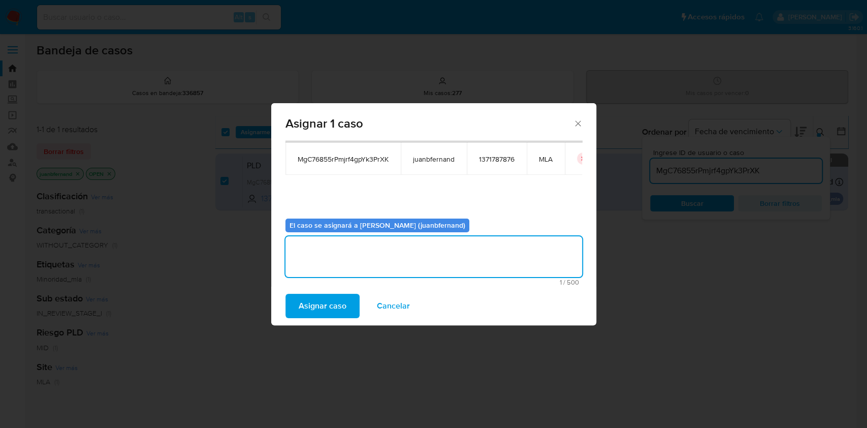
click at [345, 305] on span "Asignar caso" at bounding box center [323, 306] width 48 height 22
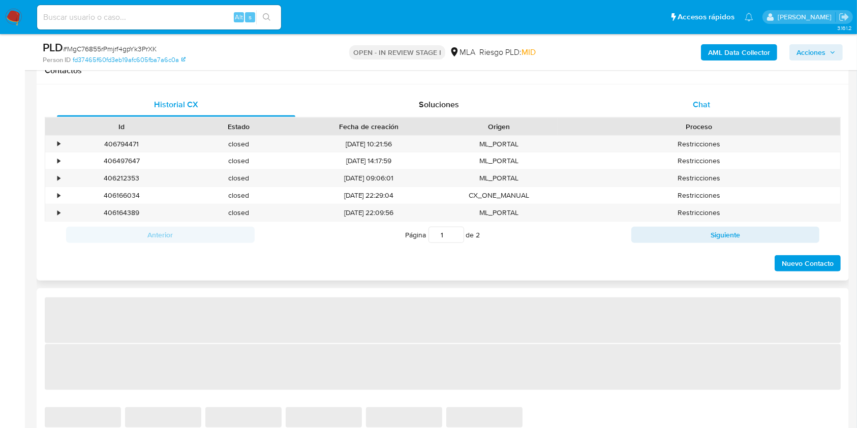
select select "10"
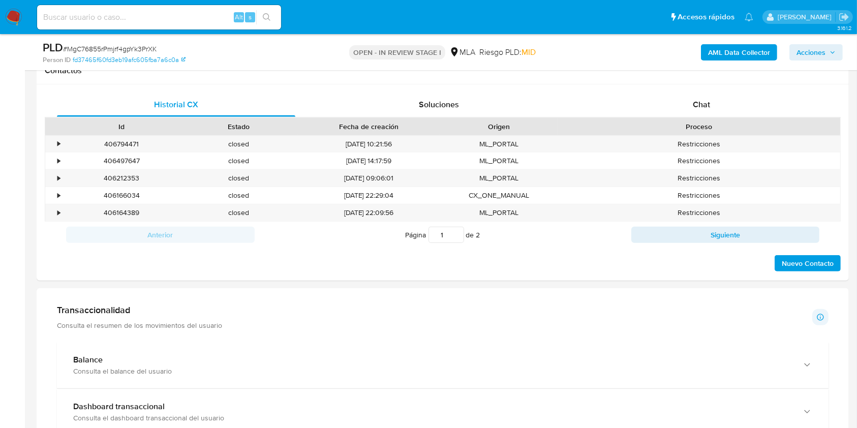
scroll to position [338, 0]
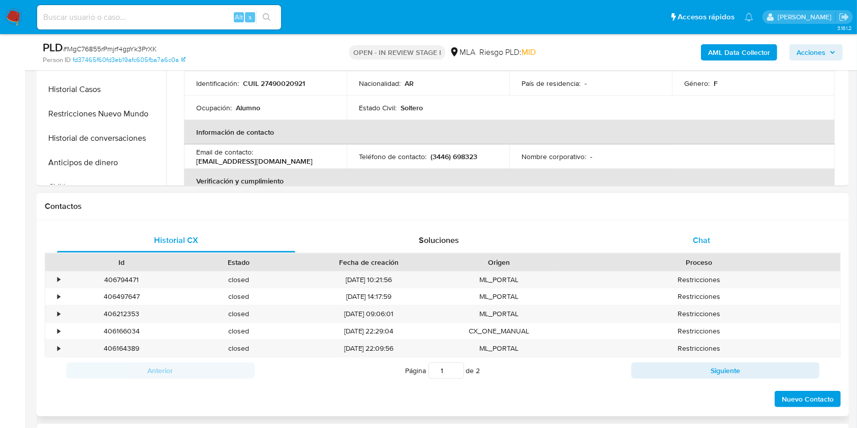
click at [728, 237] on div "Chat" at bounding box center [701, 240] width 238 height 24
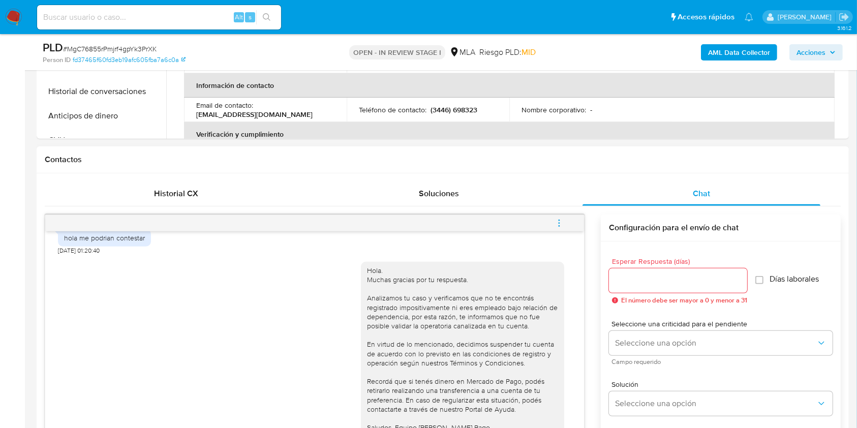
scroll to position [406, 0]
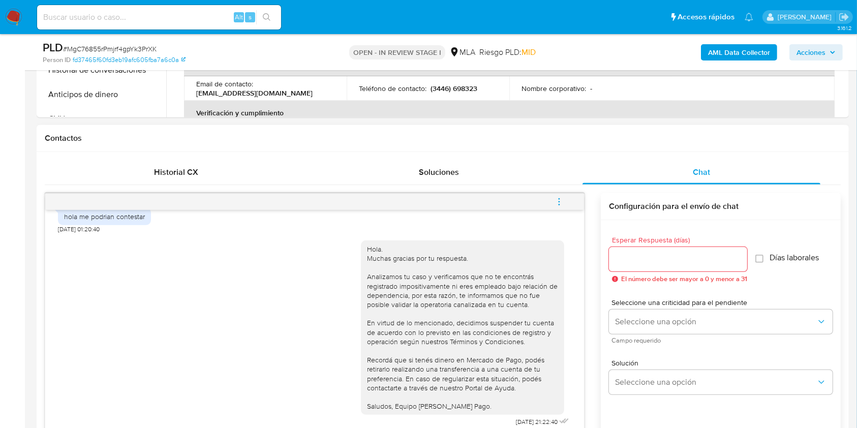
click at [562, 197] on icon "menu-action" at bounding box center [558, 201] width 9 height 9
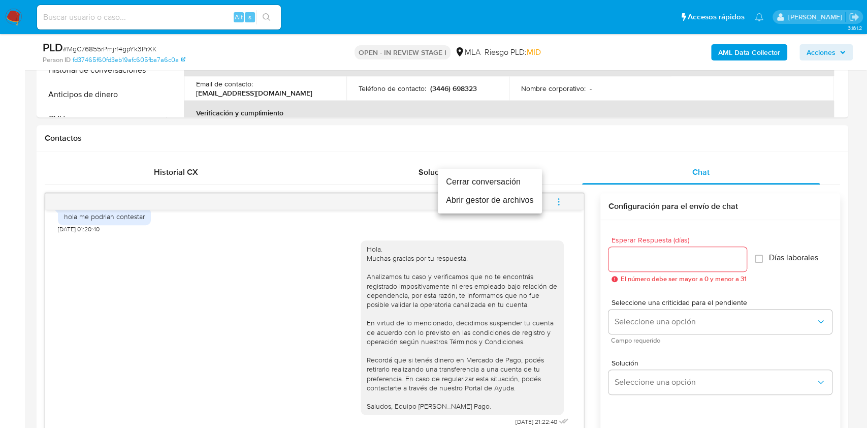
click at [486, 181] on li "Cerrar conversación" at bounding box center [490, 182] width 104 height 18
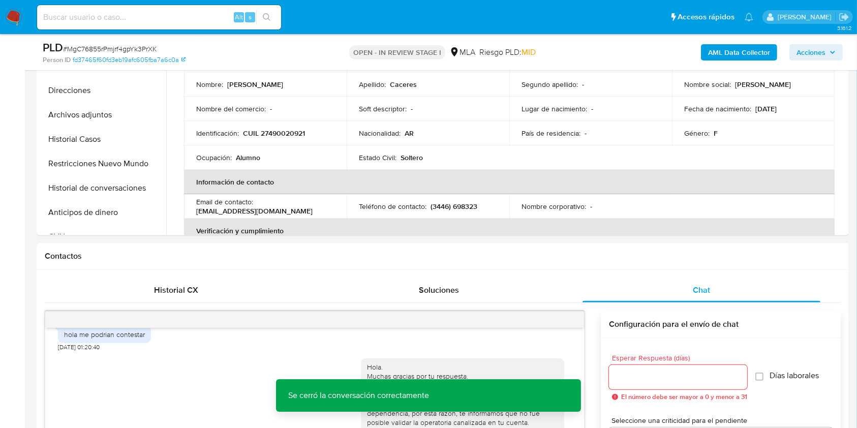
scroll to position [271, 0]
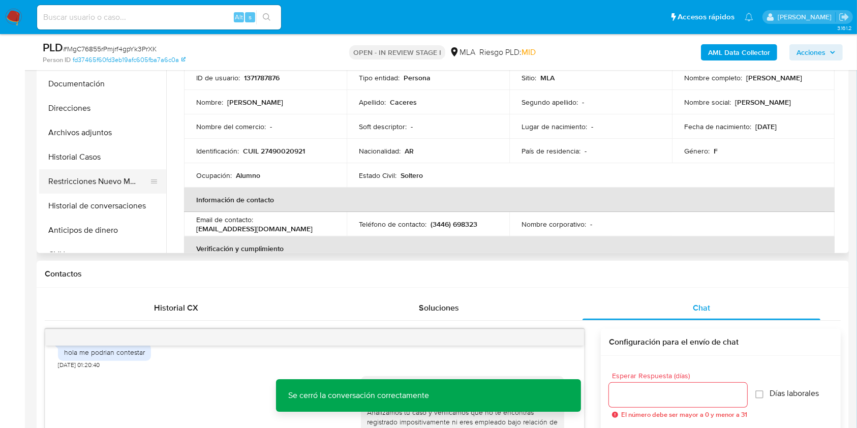
click at [81, 178] on button "Restricciones Nuevo Mundo" at bounding box center [98, 181] width 119 height 24
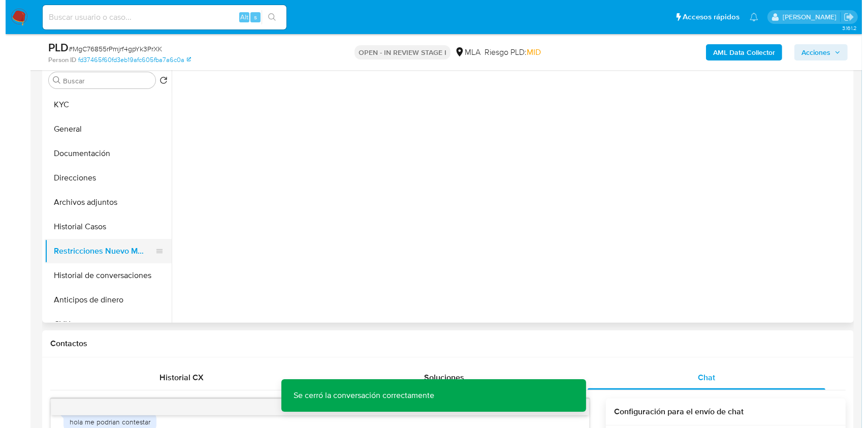
scroll to position [135, 0]
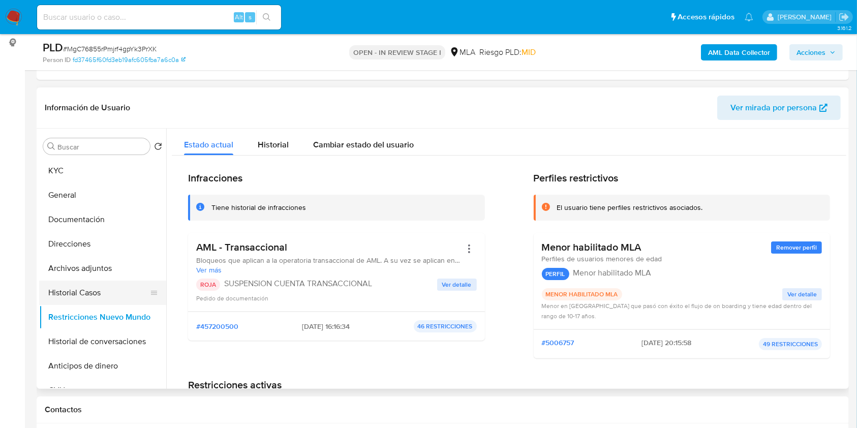
click at [91, 297] on button "Historial Casos" at bounding box center [98, 292] width 119 height 24
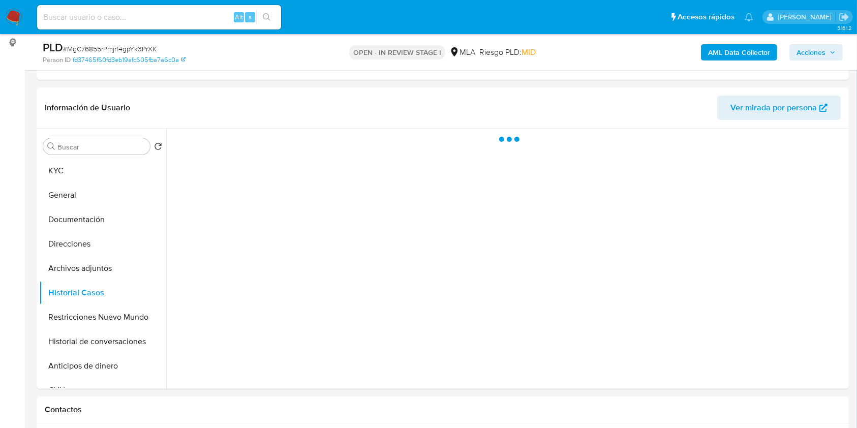
click at [748, 51] on b "AML Data Collector" at bounding box center [739, 52] width 62 height 16
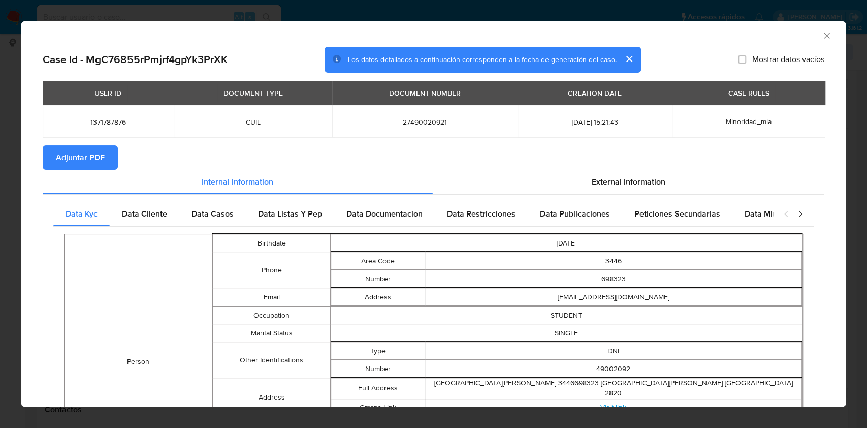
click at [107, 163] on button "Adjuntar PDF" at bounding box center [80, 157] width 75 height 24
click at [822, 36] on icon "Cerrar ventana" at bounding box center [827, 35] width 10 height 10
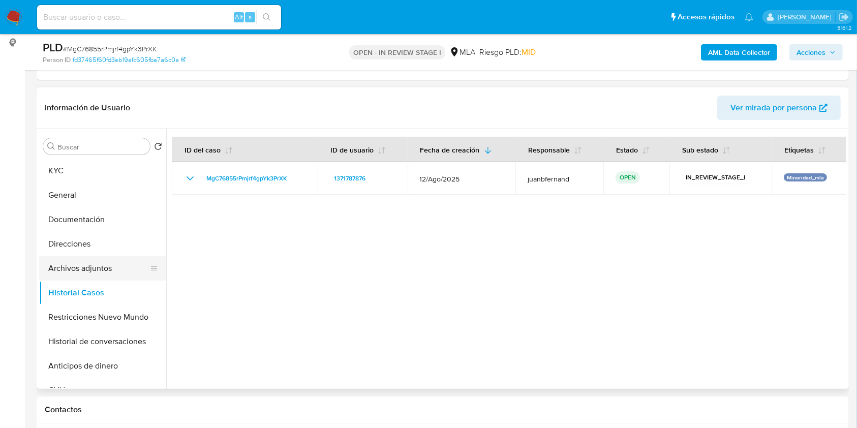
click at [62, 262] on button "Archivos adjuntos" at bounding box center [98, 268] width 119 height 24
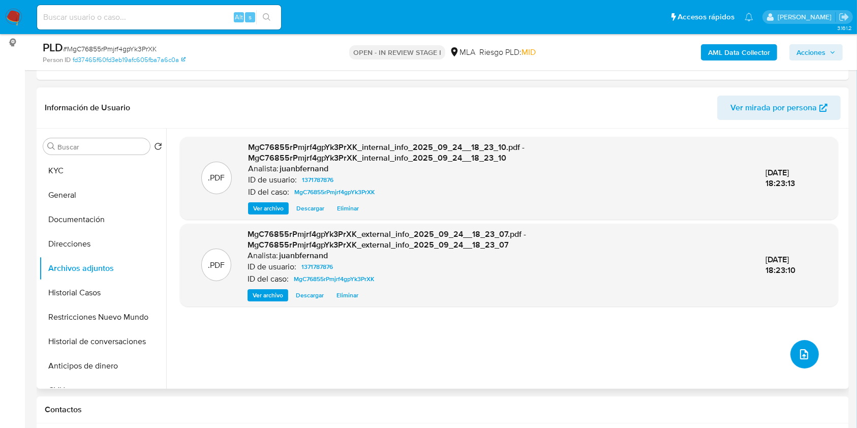
click at [807, 350] on button "upload-file" at bounding box center [804, 354] width 28 height 28
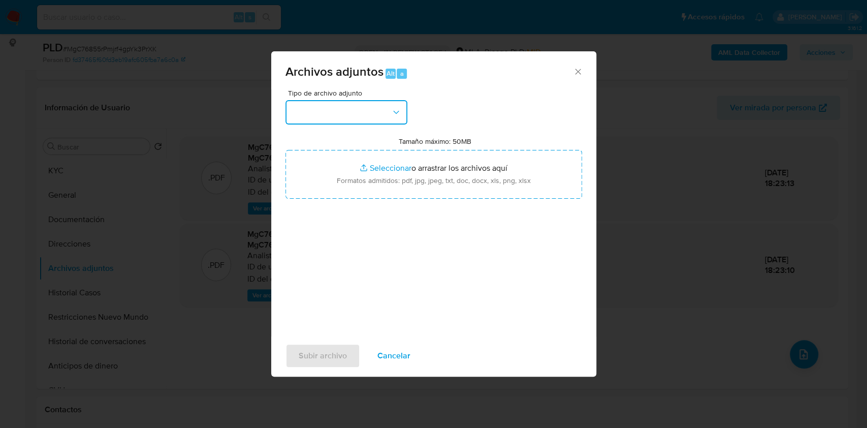
click at [364, 112] on button "button" at bounding box center [347, 112] width 122 height 24
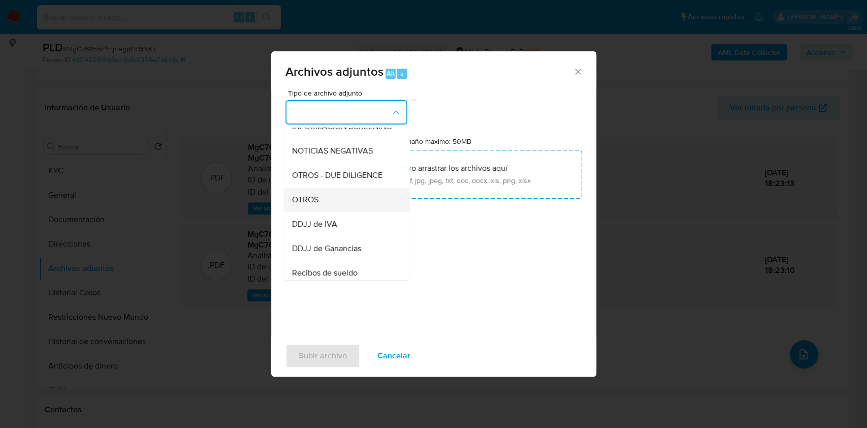
click at [316, 205] on span "OTROS" at bounding box center [305, 200] width 26 height 10
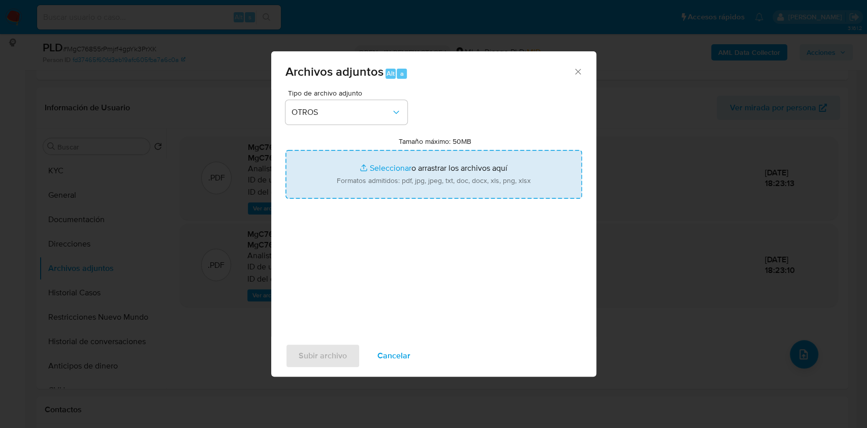
type input "C:\fakepath\Caselog MgC76855rPmjrf4gpYk3PrXK_2025_08_18_18_22_04.docx"
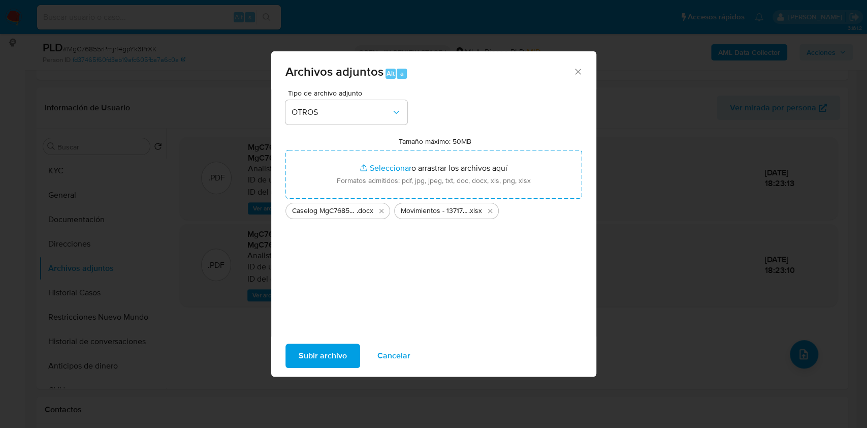
click at [350, 350] on button "Subir archivo" at bounding box center [323, 355] width 75 height 24
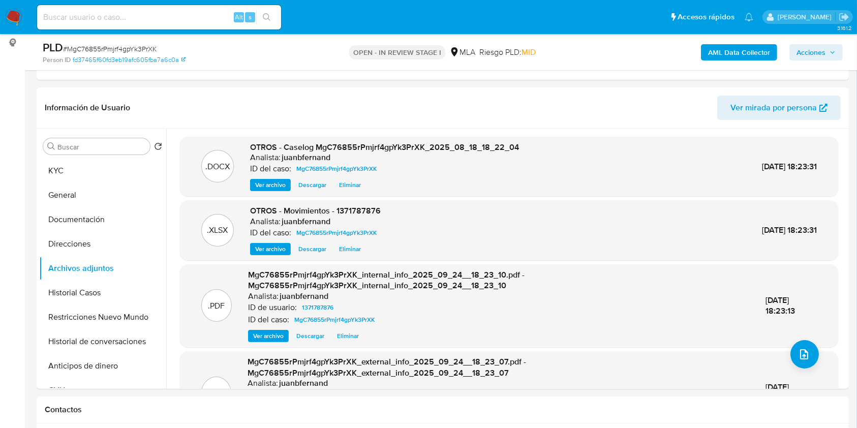
drag, startPoint x: 822, startPoint y: 50, endPoint x: 796, endPoint y: 57, distance: 26.7
click at [822, 51] on span "Acciones" at bounding box center [810, 52] width 29 height 16
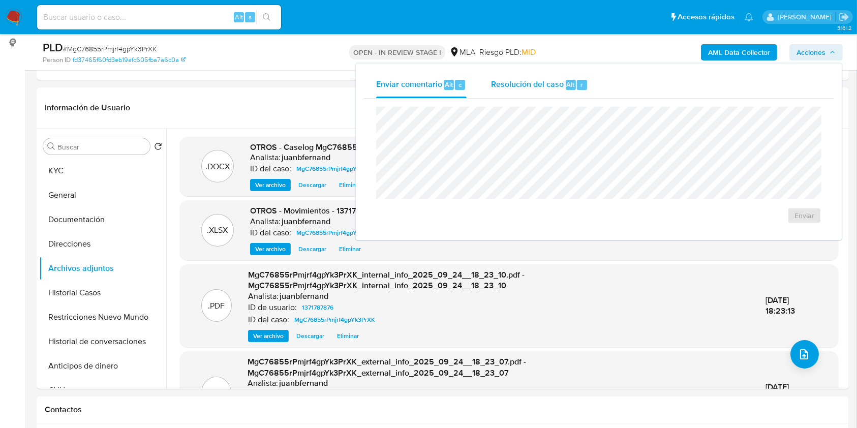
click at [573, 92] on div "Resolución del caso Alt r" at bounding box center [539, 85] width 97 height 26
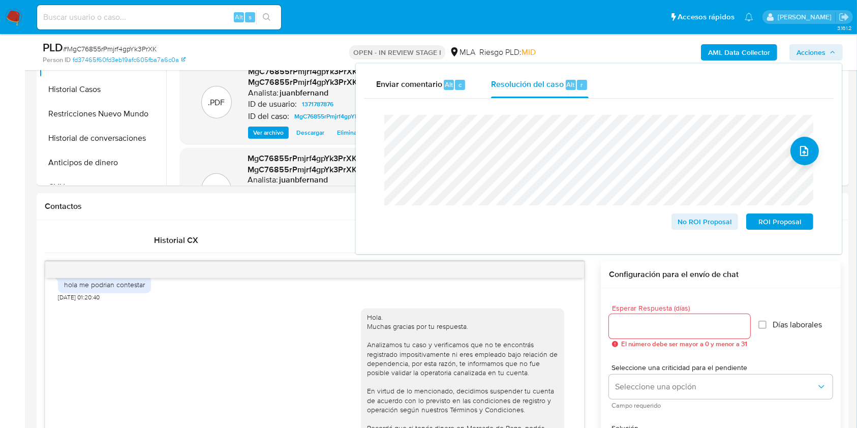
scroll to position [406, 0]
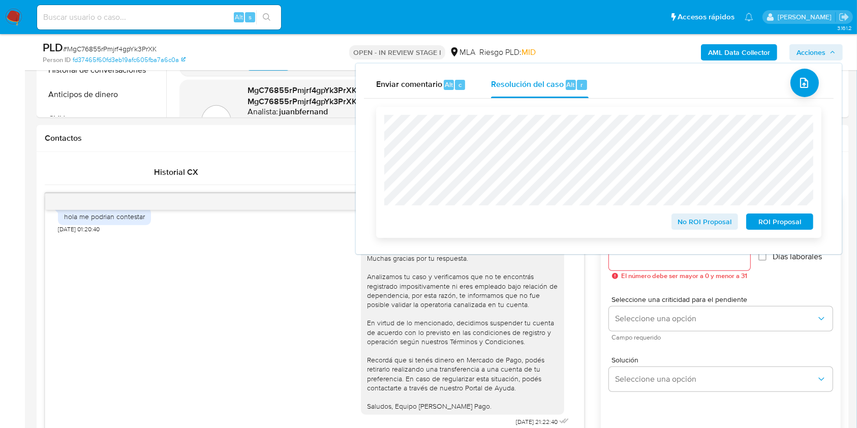
click at [772, 223] on span "ROI Proposal" at bounding box center [779, 221] width 53 height 14
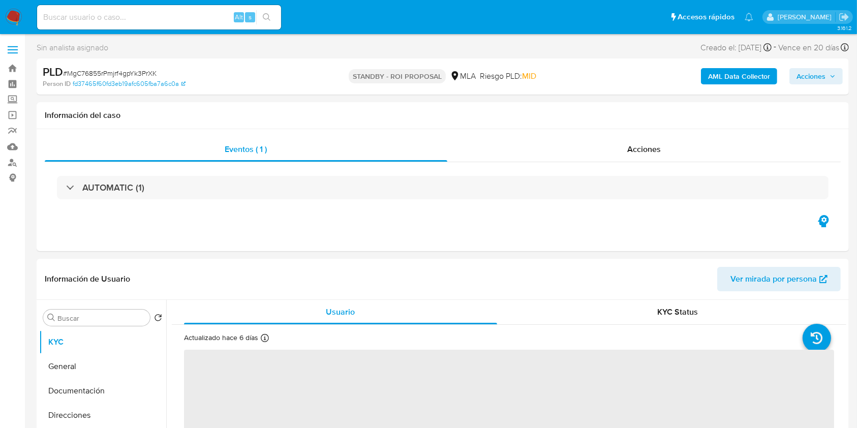
select select "10"
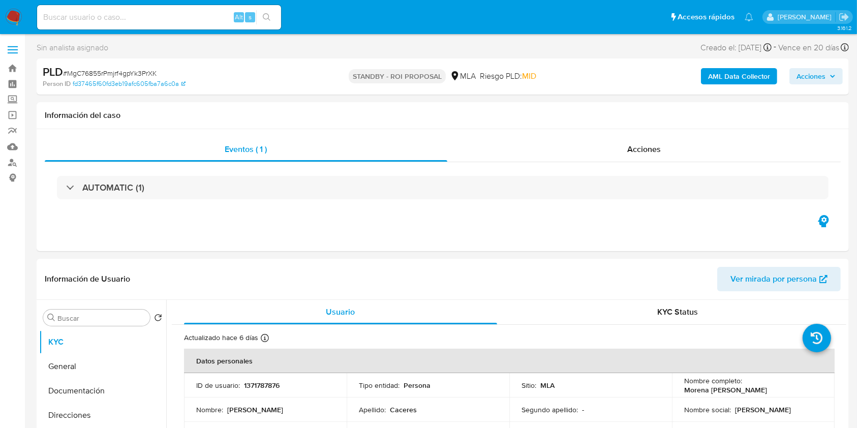
click at [216, 15] on input at bounding box center [159, 17] width 244 height 13
paste input "JRlXi8muXuFL4MBUvJcODVD1"
click at [279, 14] on input "JRlXi8muXuFL4MBUvJcODVD1" at bounding box center [159, 17] width 244 height 13
type input "JRlXi8muXuFL4MBUvJcODVD1"
click at [272, 22] on button "search-icon" at bounding box center [266, 17] width 21 height 14
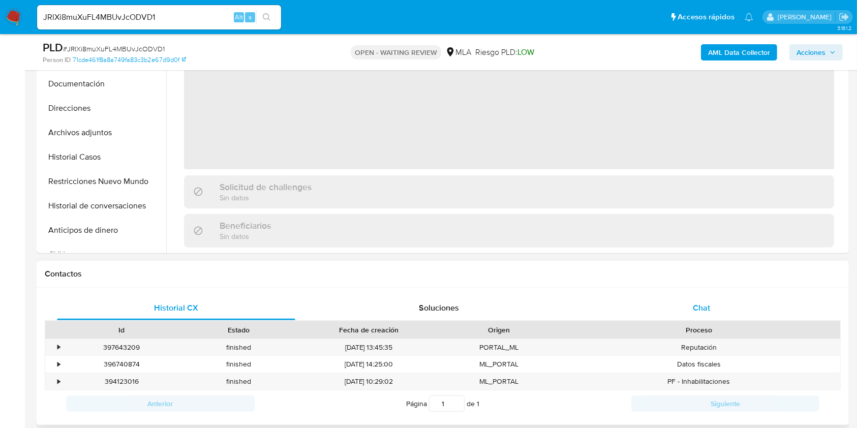
click at [737, 297] on div "Chat" at bounding box center [701, 308] width 238 height 24
select select "10"
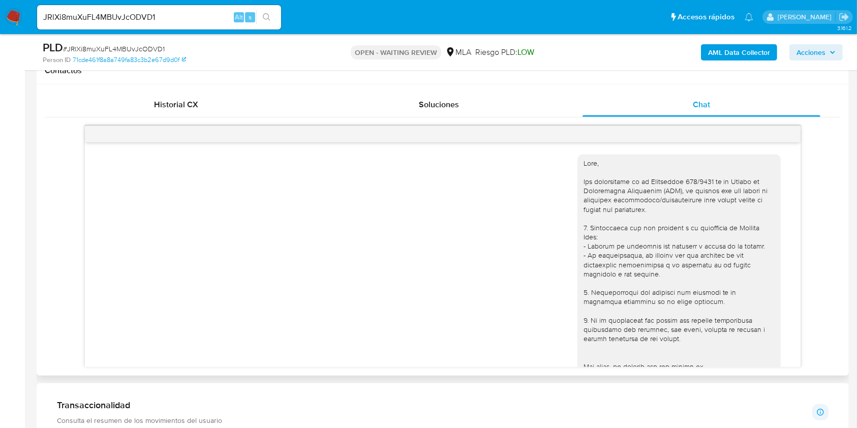
scroll to position [386, 0]
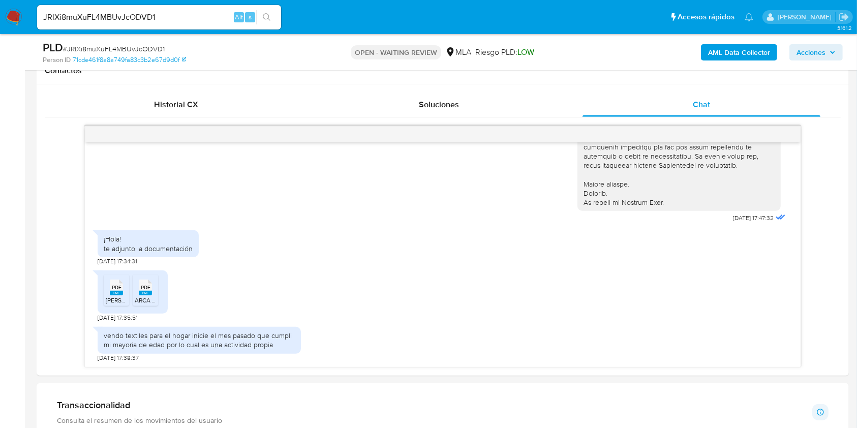
click at [226, 14] on input "JRlXi8muXuFL4MBUvJcODVD1" at bounding box center [159, 17] width 244 height 13
paste input "nWtKp1XfIO1QPpKRZPQ6s9Po"
type input "nWtKp1XfIO1QPpKRZPQ6s9Po"
click at [270, 18] on icon "search-icon" at bounding box center [267, 17] width 8 height 8
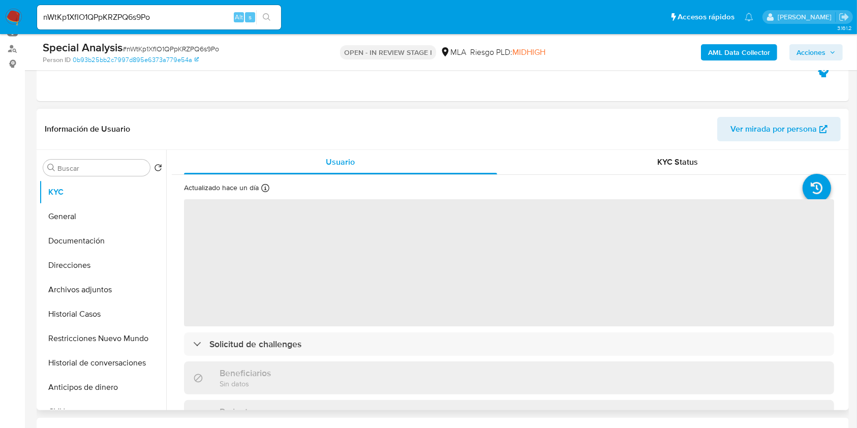
scroll to position [271, 0]
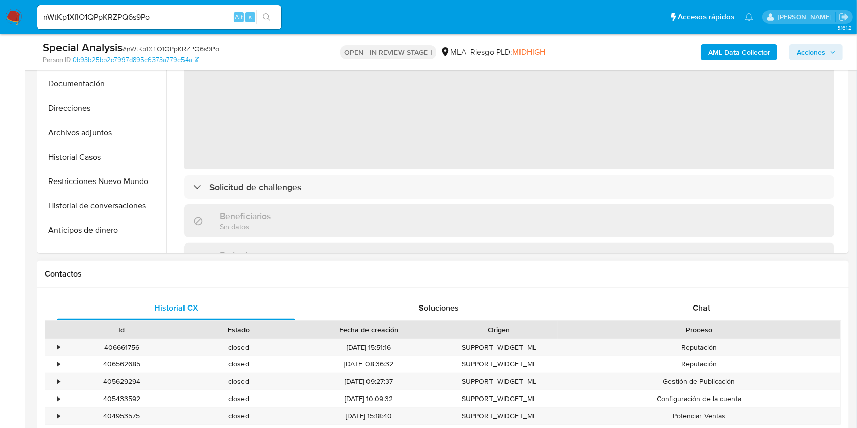
select select "10"
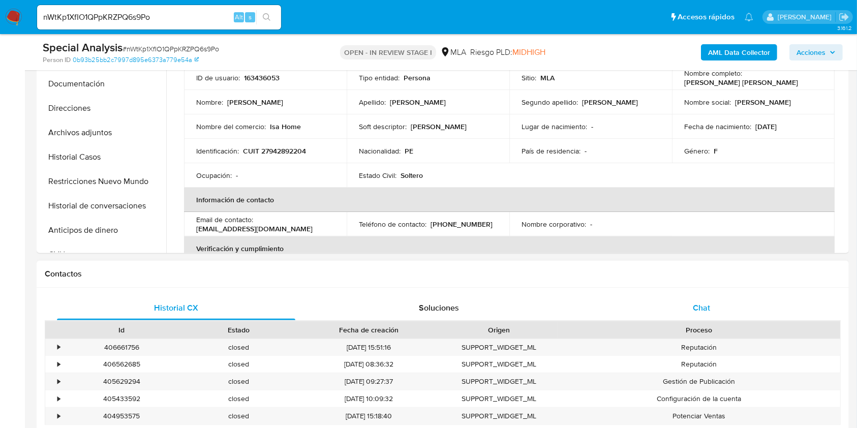
click at [699, 310] on span "Chat" at bounding box center [700, 308] width 17 height 12
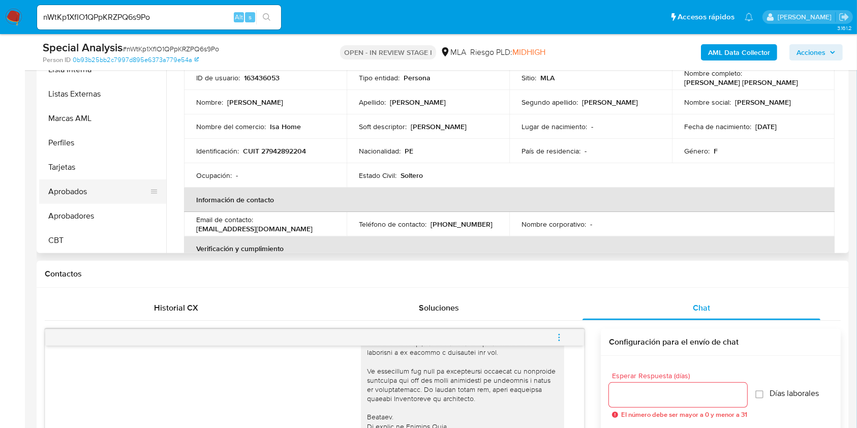
scroll to position [527, 0]
click at [91, 189] on button "Aprobados" at bounding box center [98, 191] width 119 height 24
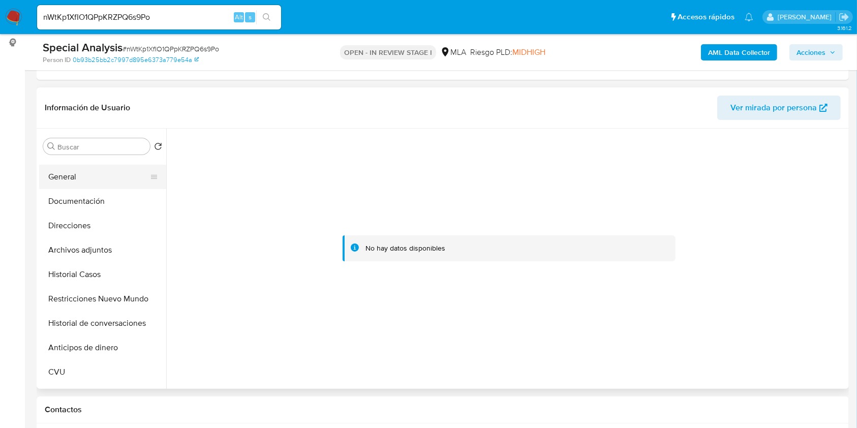
scroll to position [0, 0]
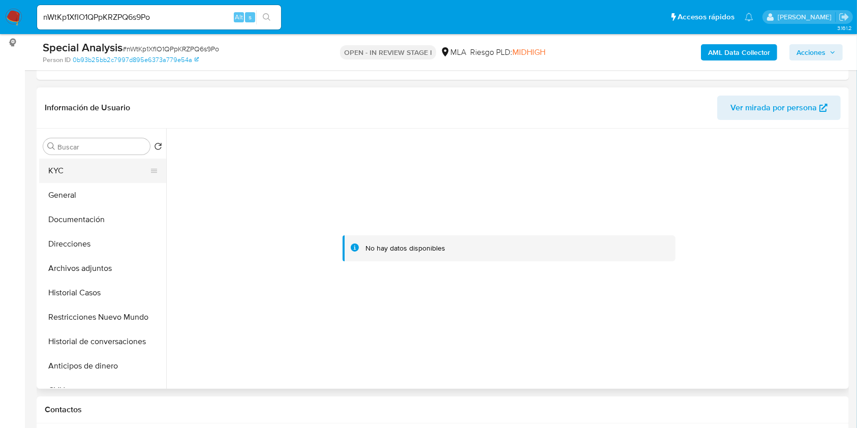
click at [84, 181] on button "KYC" at bounding box center [98, 171] width 119 height 24
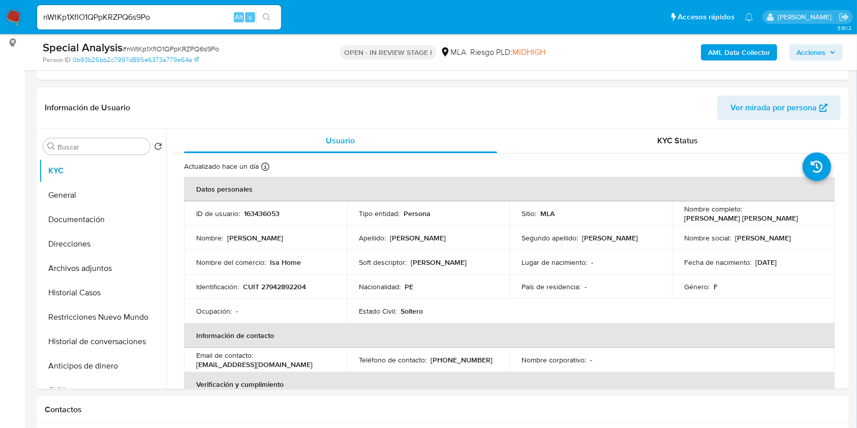
click at [183, 13] on input "nWtKp1XfIO1QPpKRZPQ6s9Po" at bounding box center [159, 17] width 244 height 13
paste input "YAARkajOPPaH5PgVxhshEDfE"
type input "YAARkajOPPaH5PgVxhshEDfE"
click at [281, 26] on li "YAARkajOPPaH5PgVxhshEDfE Alt s" at bounding box center [159, 16] width 249 height 25
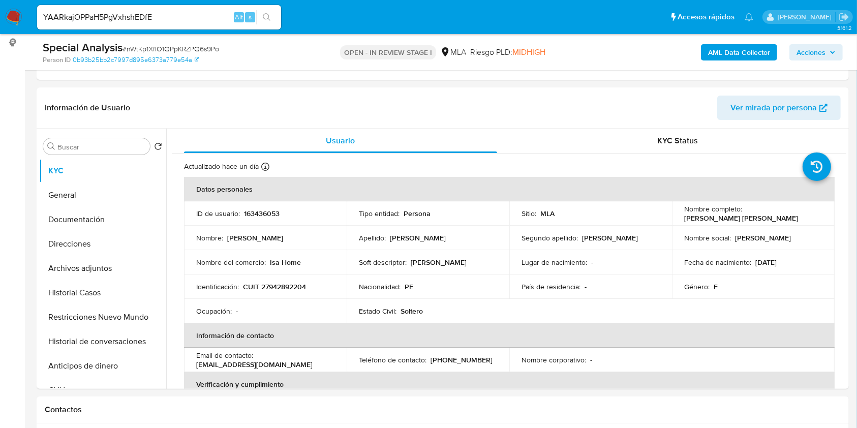
click at [271, 20] on button "search-icon" at bounding box center [266, 17] width 21 height 14
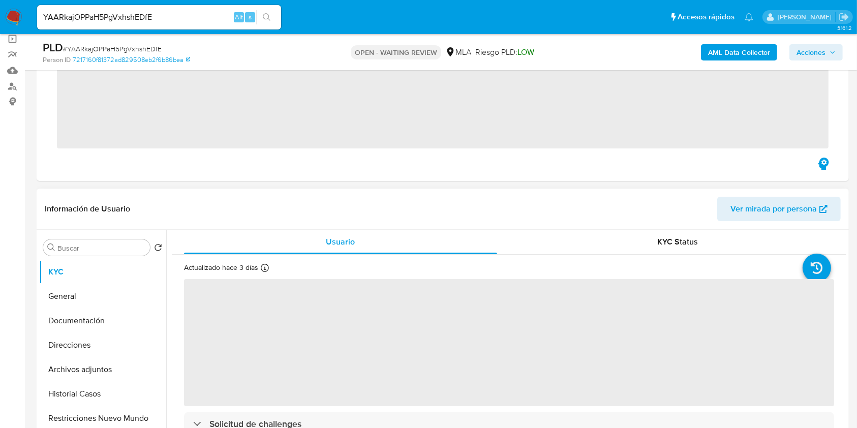
scroll to position [271, 0]
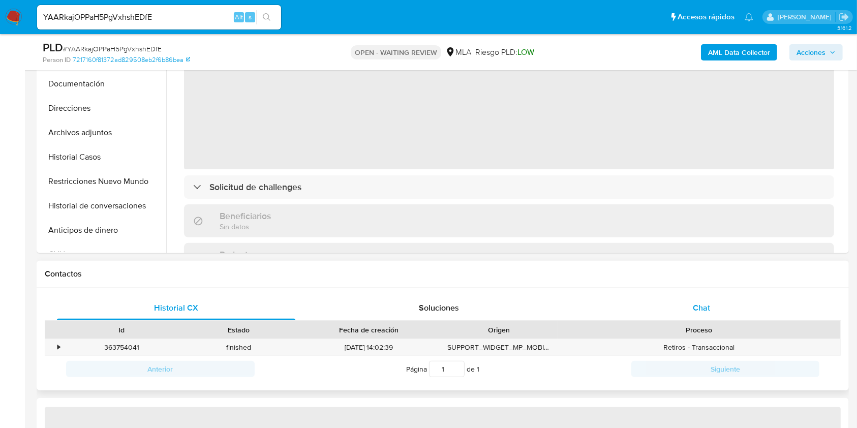
click at [707, 313] on span "Chat" at bounding box center [700, 308] width 17 height 12
select select "10"
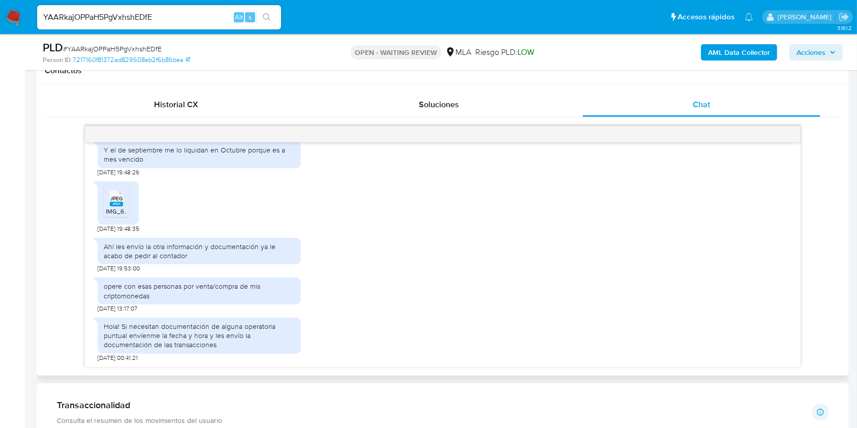
scroll to position [1430, 0]
click at [202, 18] on input "YAARkajOPPaH5PgVxhshEDfE" at bounding box center [159, 17] width 244 height 13
paste input "U6TxVQrhlgsvAcg0J7TOg4kp"
type input "U6TxVQrhlgsvAcg0J7TOg4kp"
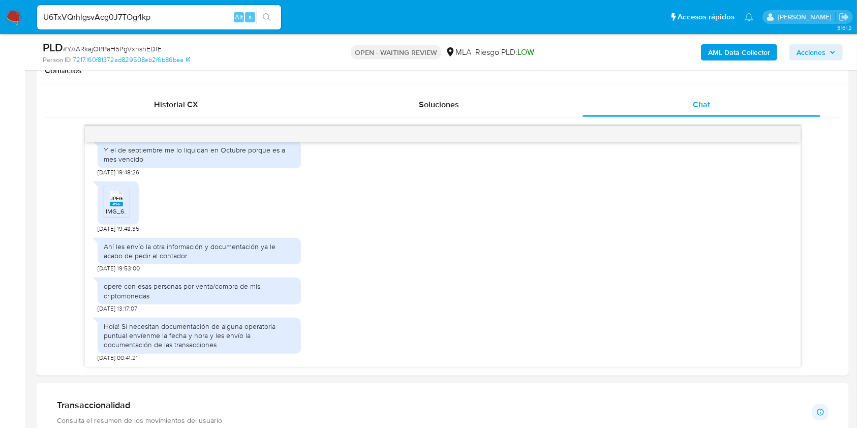
click at [260, 23] on button "search-icon" at bounding box center [266, 17] width 21 height 14
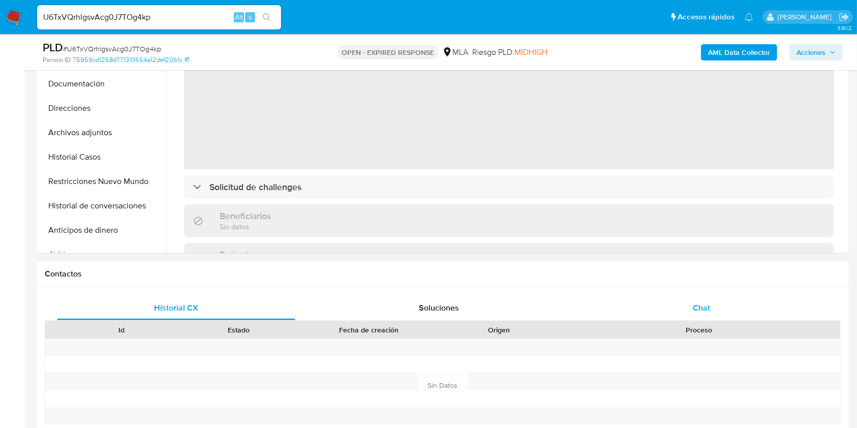
click at [692, 299] on div "Chat" at bounding box center [701, 308] width 238 height 24
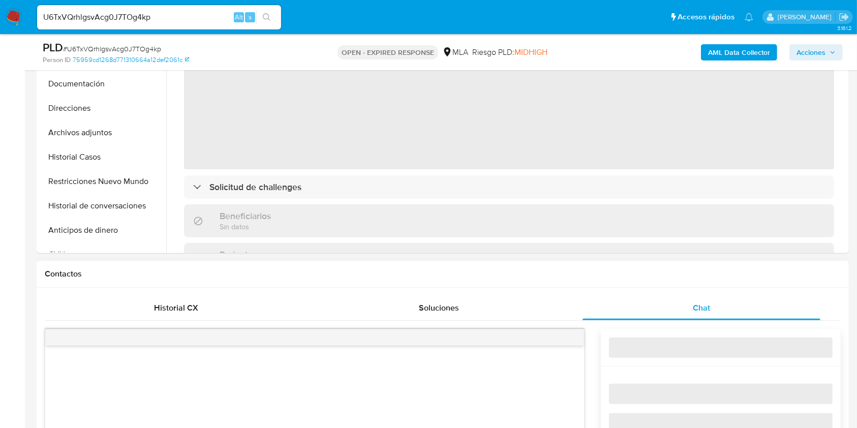
select select "10"
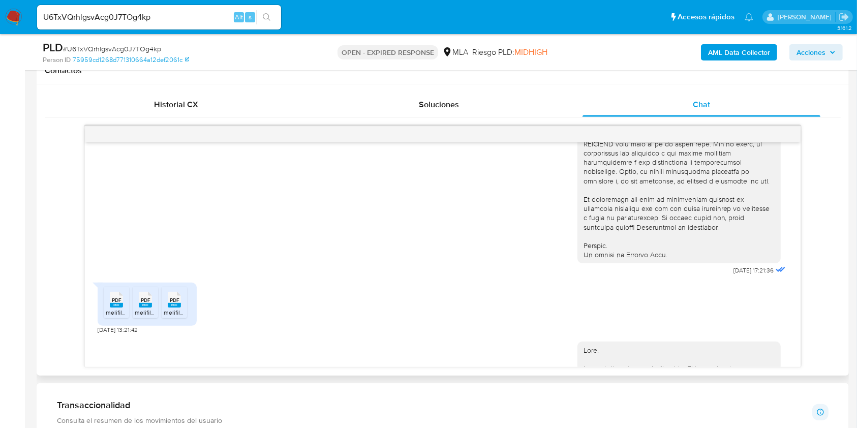
scroll to position [447, 0]
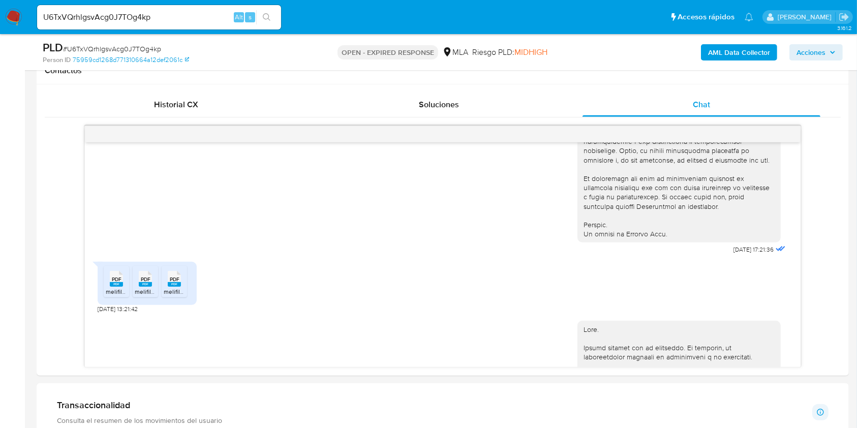
click at [215, 17] on input "U6TxVQrhlgsvAcg0J7TOg4kp" at bounding box center [159, 17] width 244 height 13
paste input "9AKaBe2wYVVZHOtQAXWQY9ki"
type input "9AKaBe2wYVVZHOtQAXWQY9ki"
click at [255, 18] on div "s" at bounding box center [250, 17] width 10 height 10
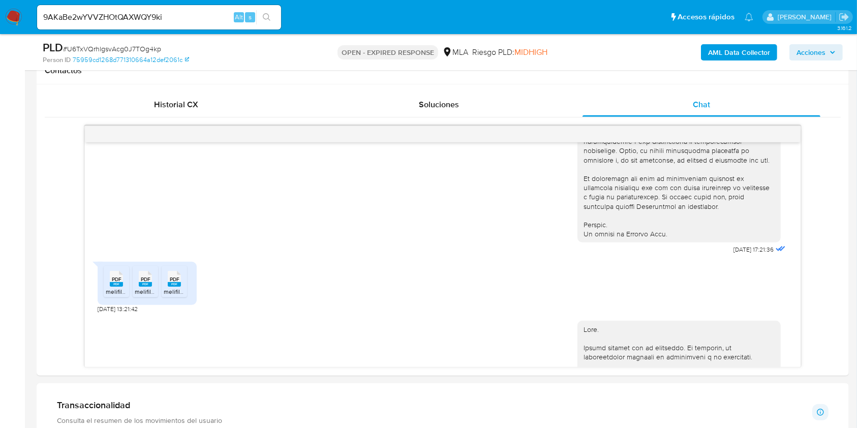
click at [268, 15] on icon "search-icon" at bounding box center [267, 17] width 8 height 8
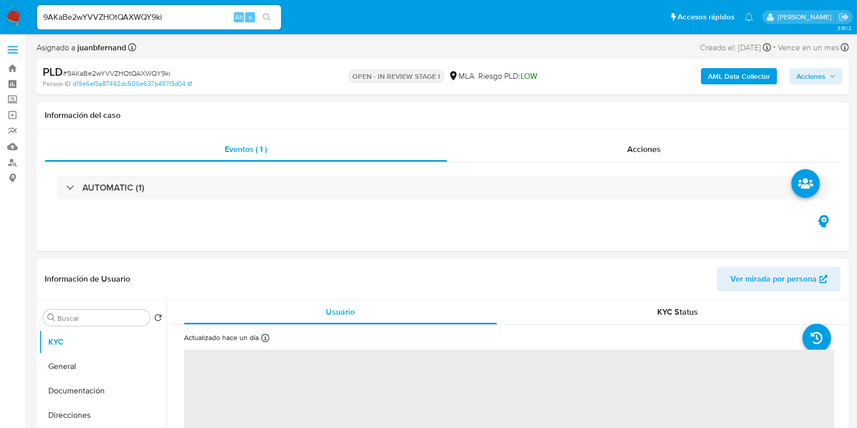
select select "10"
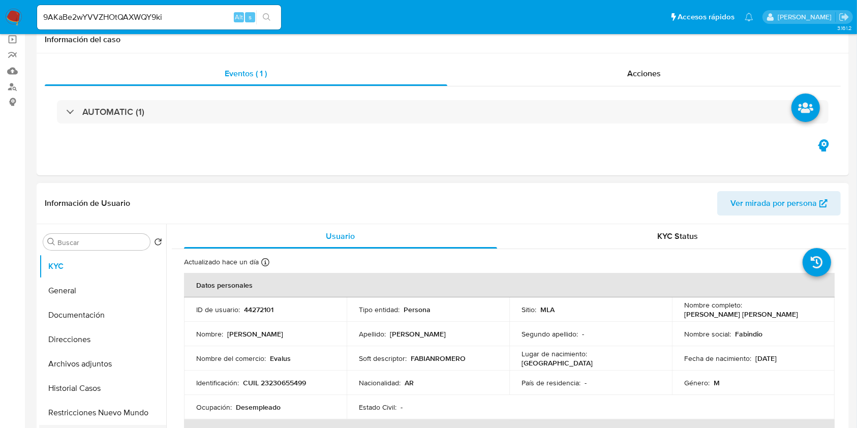
scroll to position [203, 0]
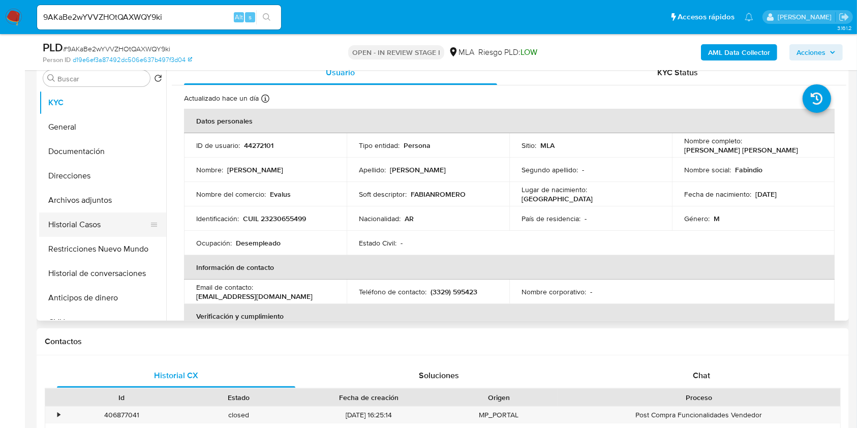
click at [98, 226] on button "Historial Casos" at bounding box center [98, 224] width 119 height 24
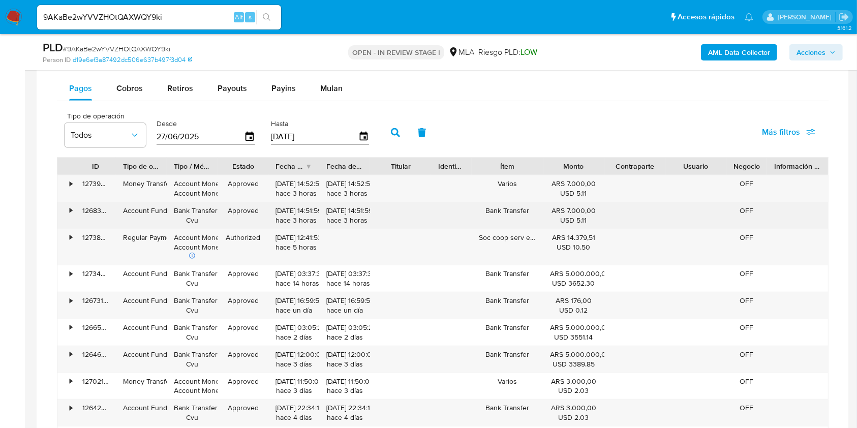
scroll to position [813, 0]
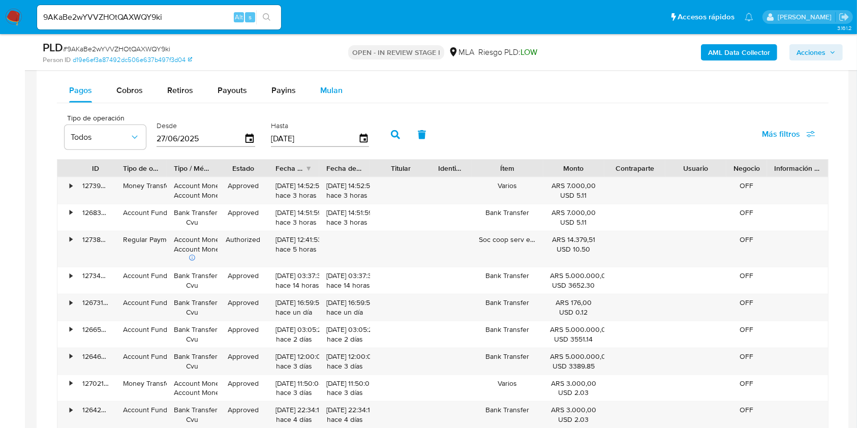
click at [333, 96] on span "Mulan" at bounding box center [331, 90] width 22 height 12
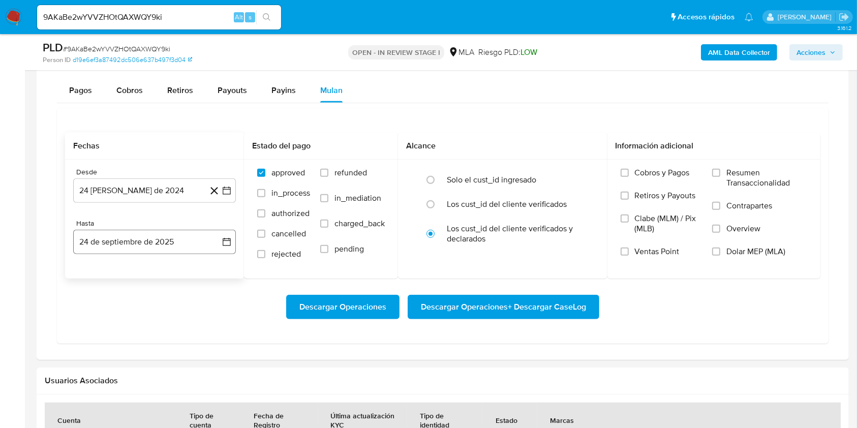
click at [160, 238] on button "24 de septiembre de 2025" at bounding box center [154, 242] width 163 height 24
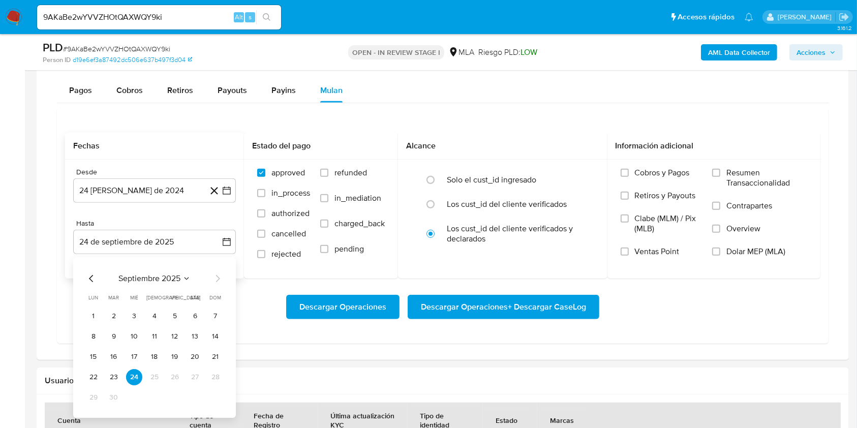
click at [88, 278] on icon "Mes anterior" at bounding box center [91, 278] width 12 height 12
click at [214, 398] on button "31" at bounding box center [215, 397] width 16 height 16
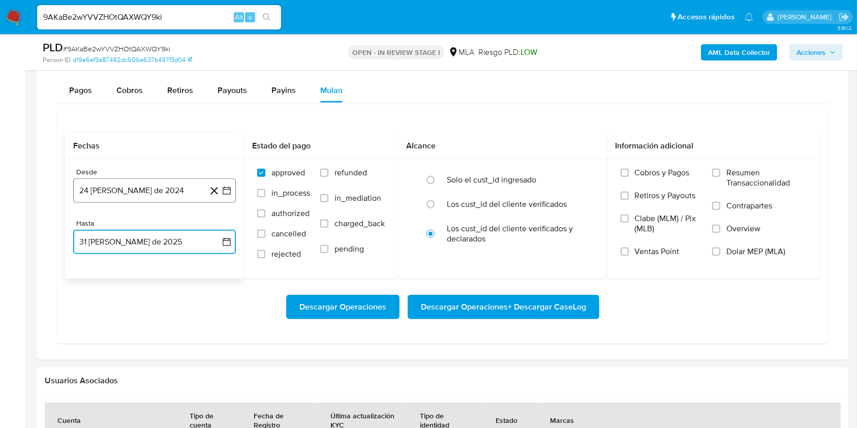
click at [192, 195] on button "24 de agosto de 2024" at bounding box center [154, 190] width 163 height 24
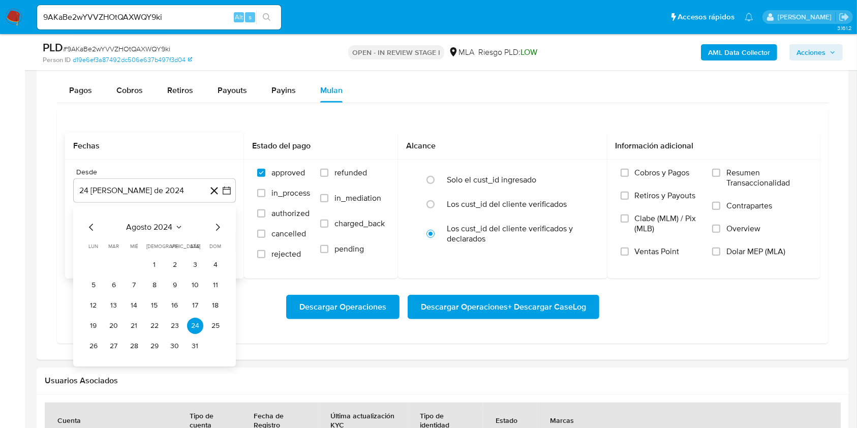
click at [90, 227] on icon "Mes anterior" at bounding box center [91, 227] width 4 height 7
click at [96, 264] on button "1" at bounding box center [93, 265] width 16 height 16
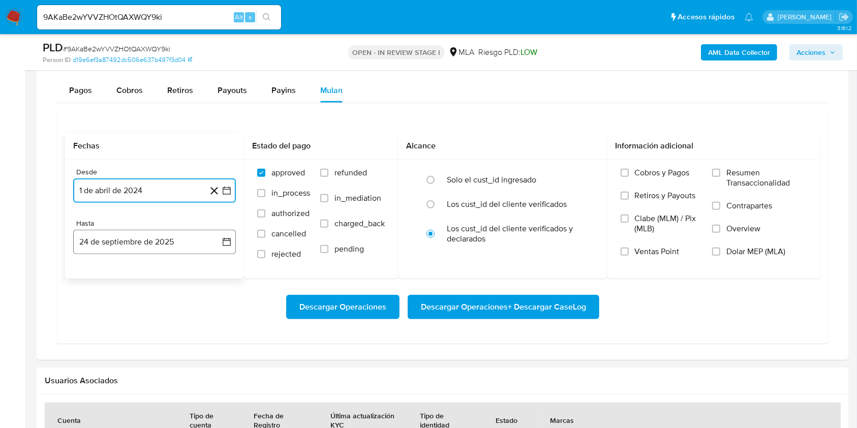
click at [189, 242] on button "24 de septiembre de 2025" at bounding box center [154, 242] width 163 height 24
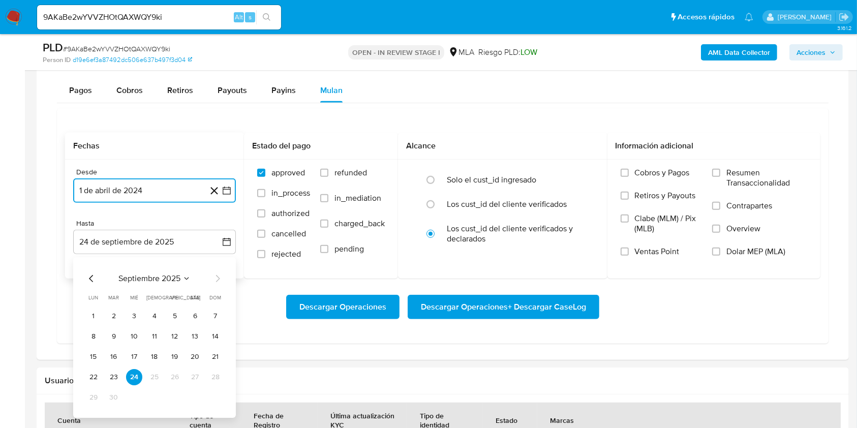
click at [92, 278] on icon "Mes anterior" at bounding box center [91, 278] width 12 height 12
click at [218, 396] on button "31" at bounding box center [215, 397] width 16 height 16
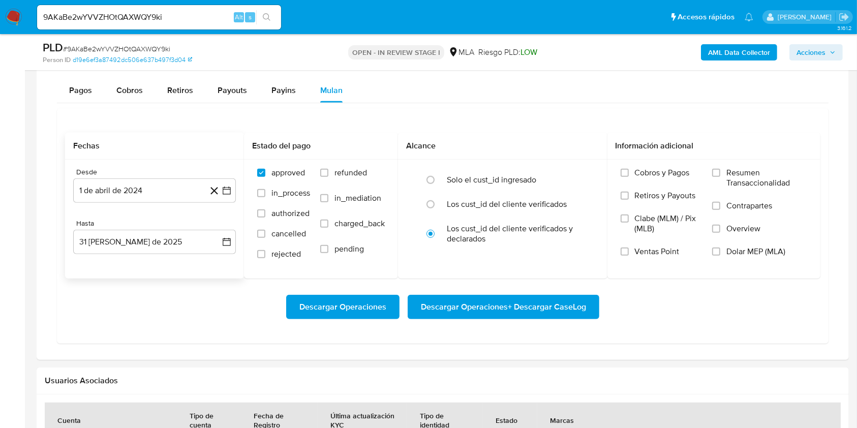
click at [183, 319] on div "Descargar Operaciones Descargar Operaciones + Descargar CaseLog" at bounding box center [442, 306] width 755 height 57
click at [761, 254] on span "Dolar MEP (MLA)" at bounding box center [755, 251] width 59 height 10
click at [720, 254] on input "Dolar MEP (MLA)" at bounding box center [716, 251] width 8 height 8
click at [577, 309] on span "Descargar Operaciones + Descargar CaseLog" at bounding box center [503, 307] width 165 height 22
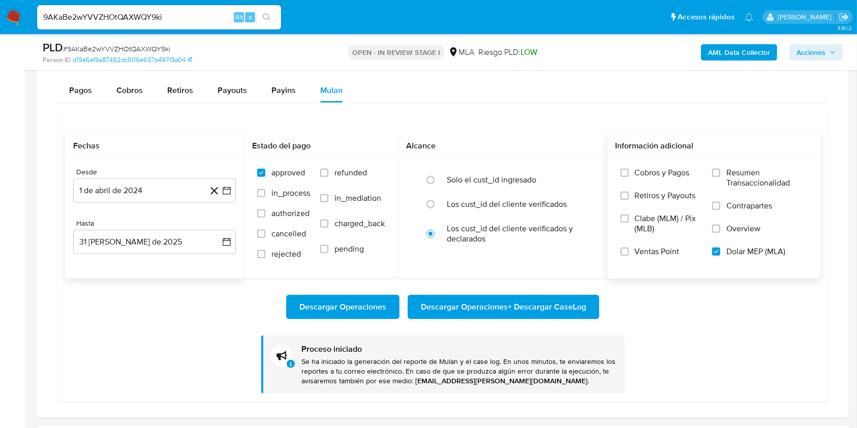
click at [183, 21] on input "9AKaBe2wYVVZHOtQAXWQY9ki" at bounding box center [159, 17] width 244 height 13
paste input "gQ3Wrxsd16Ssgy620RUX8Ax"
type input "9gQ3Wrxsd16Ssgy620RUX8Ax"
click at [271, 16] on button "search-icon" at bounding box center [266, 17] width 21 height 14
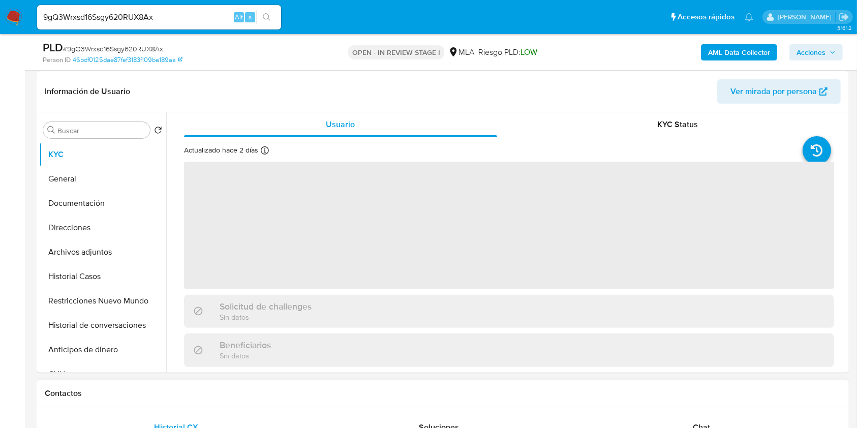
scroll to position [406, 0]
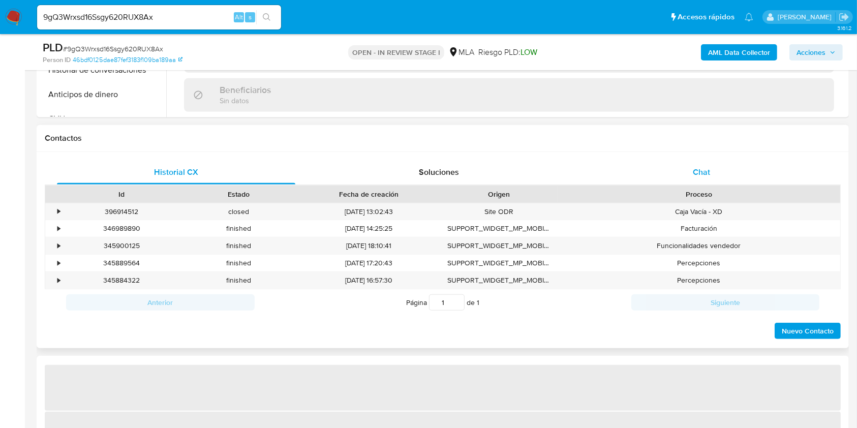
click at [722, 178] on div "Chat" at bounding box center [701, 172] width 238 height 24
select select "10"
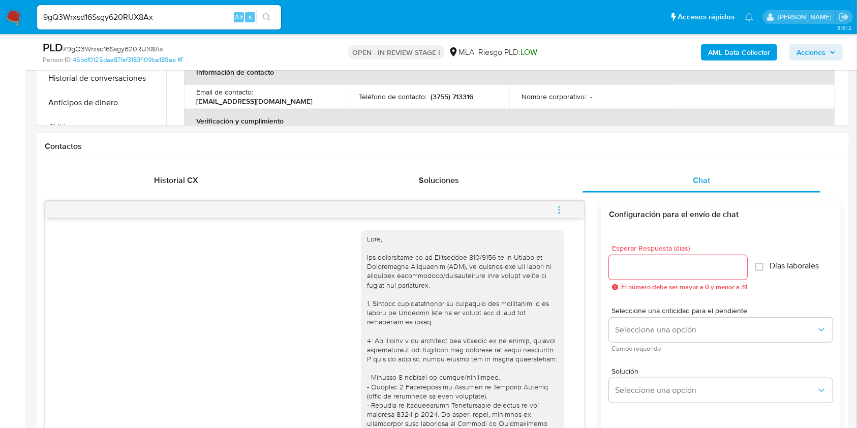
scroll to position [338, 0]
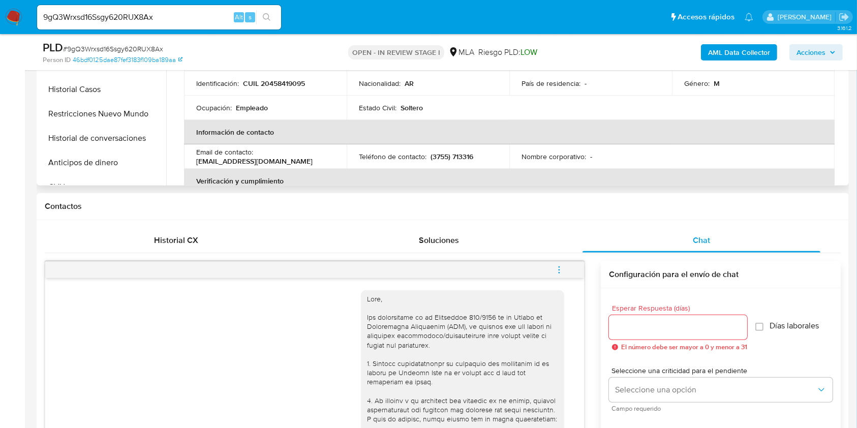
click at [486, 179] on th "Verificación y cumplimiento" at bounding box center [509, 181] width 650 height 24
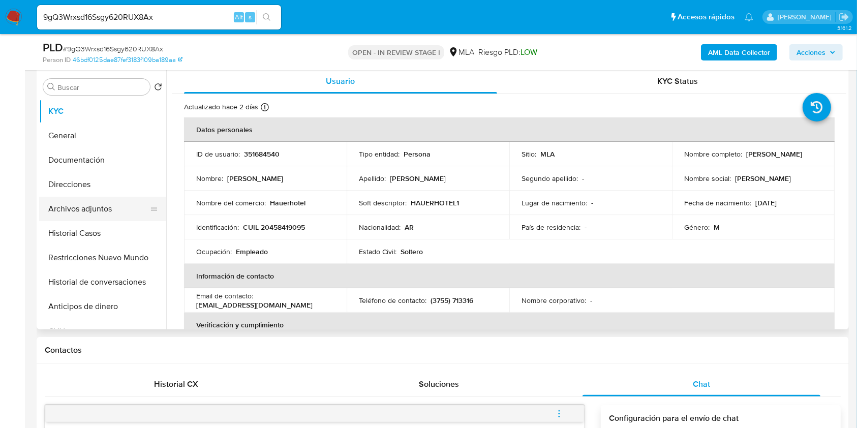
scroll to position [135, 0]
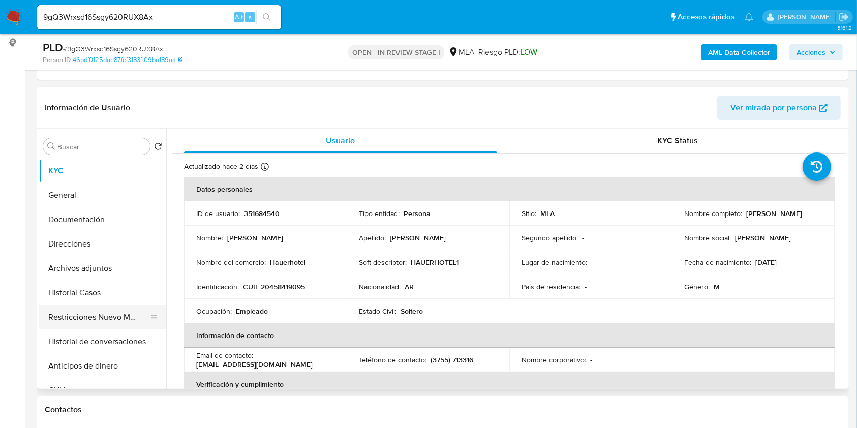
click at [98, 314] on button "Restricciones Nuevo Mundo" at bounding box center [98, 317] width 119 height 24
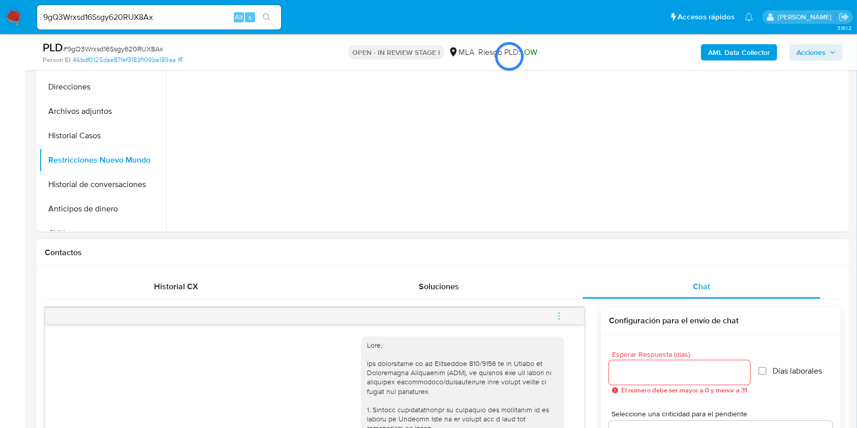
scroll to position [271, 0]
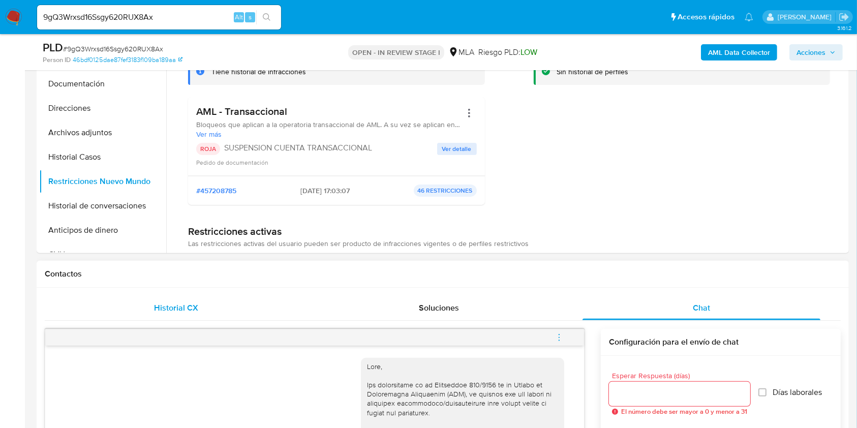
click at [197, 300] on div "Historial CX" at bounding box center [176, 308] width 238 height 24
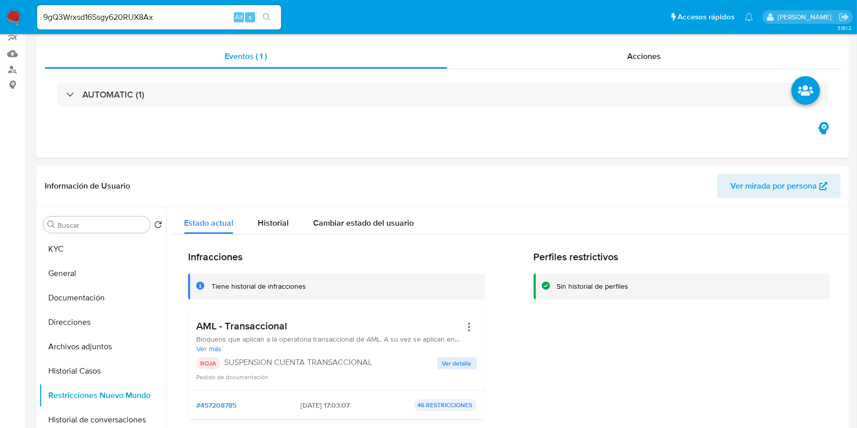
scroll to position [0, 0]
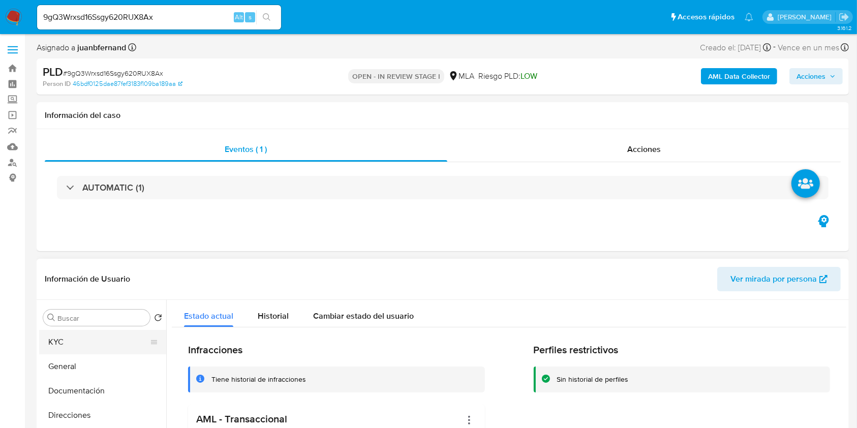
click at [64, 341] on button "KYC" at bounding box center [98, 342] width 119 height 24
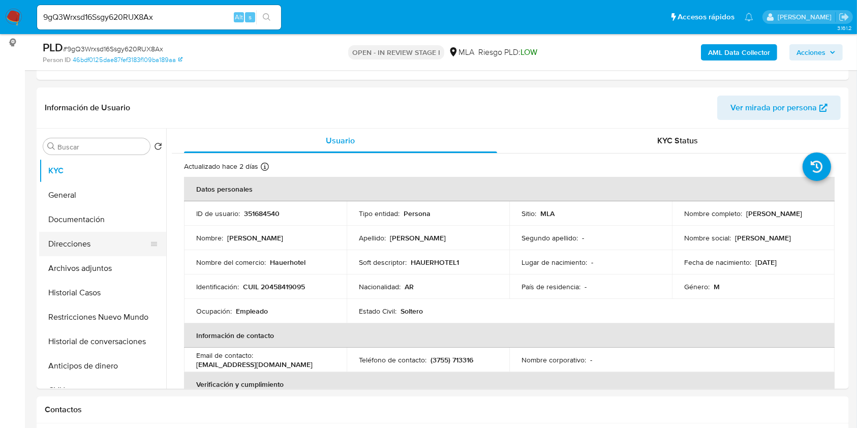
click at [91, 244] on button "Direcciones" at bounding box center [98, 244] width 119 height 24
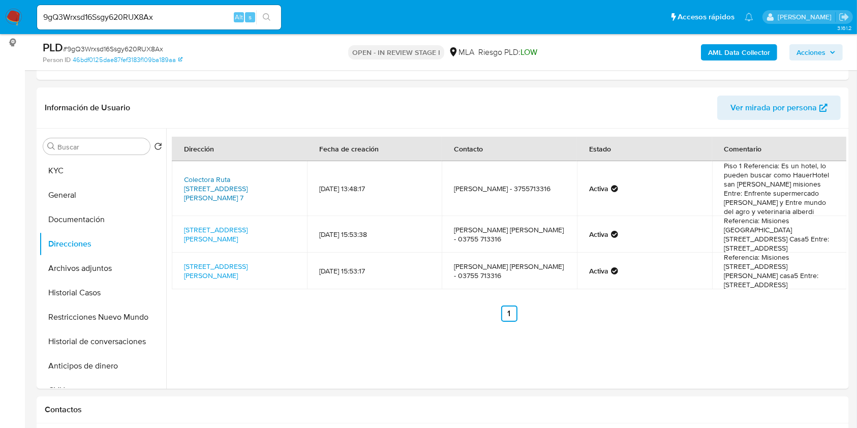
click at [247, 185] on link "Colectora Ruta 14 Lote 7 7, San Vicente, Misiones, 3364, Argentina 7" at bounding box center [216, 188] width 64 height 28
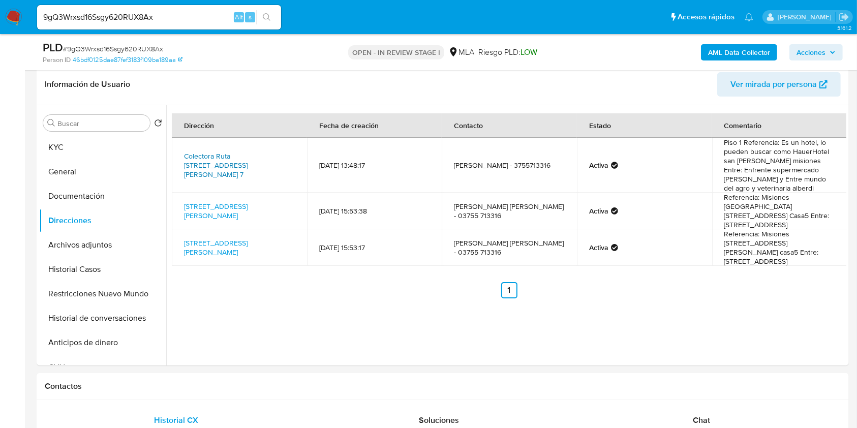
scroll to position [406, 0]
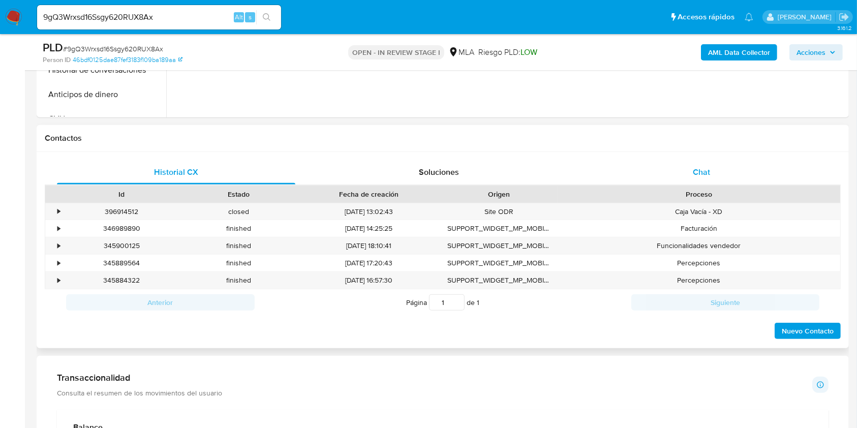
click at [665, 179] on div "Chat" at bounding box center [701, 172] width 238 height 24
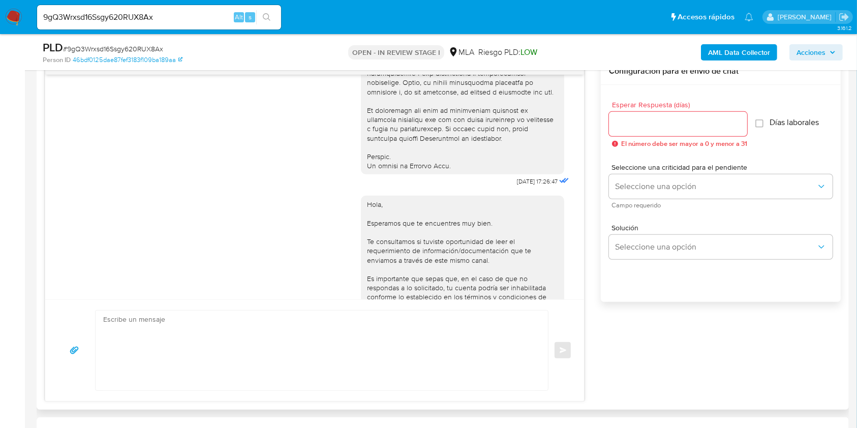
scroll to position [474, 0]
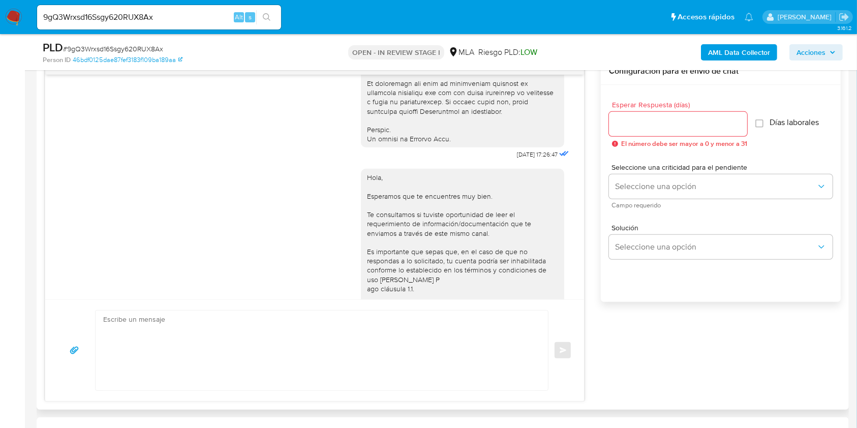
click at [517, 159] on span "18/08/2025 17:26:47" at bounding box center [537, 154] width 41 height 8
drag, startPoint x: 496, startPoint y: 173, endPoint x: 514, endPoint y: 174, distance: 18.3
click at [517, 159] on span "18/08/2025 17:26:47" at bounding box center [537, 154] width 41 height 8
copy span "18/08/2025"
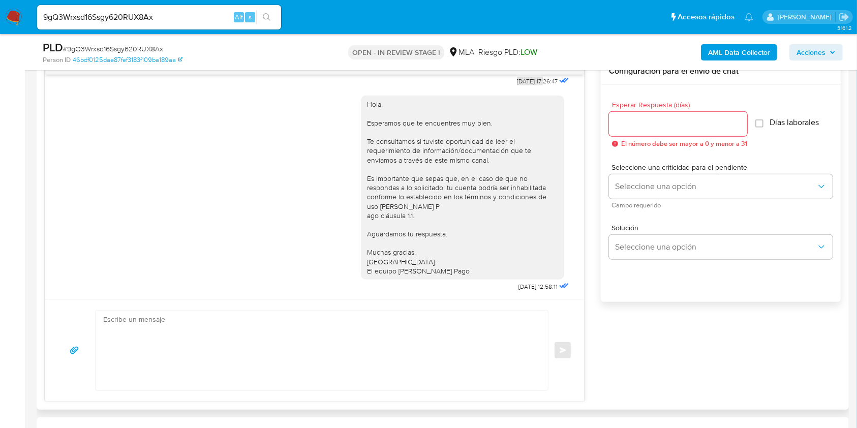
scroll to position [574, 0]
click at [518, 286] on span "22/08/2025 12:58:11" at bounding box center [537, 286] width 39 height 8
drag, startPoint x: 495, startPoint y: 286, endPoint x: 513, endPoint y: 286, distance: 17.8
click at [518, 286] on span "22/08/2025 12:58:11" at bounding box center [537, 286] width 39 height 8
copy span "22/08/2025"
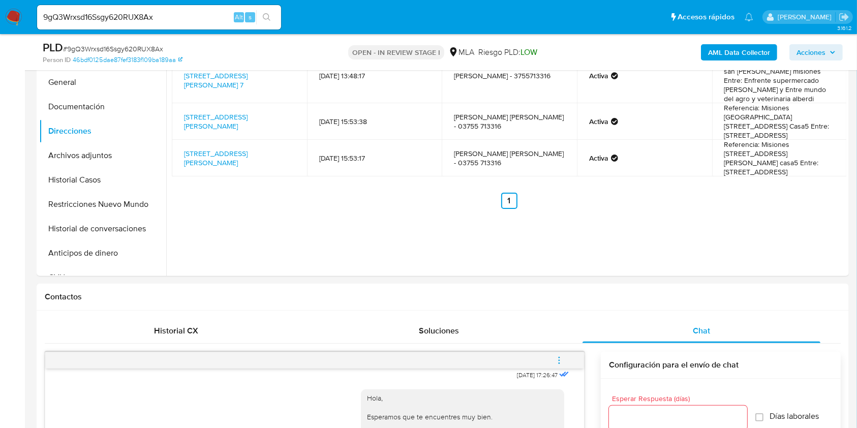
scroll to position [203, 0]
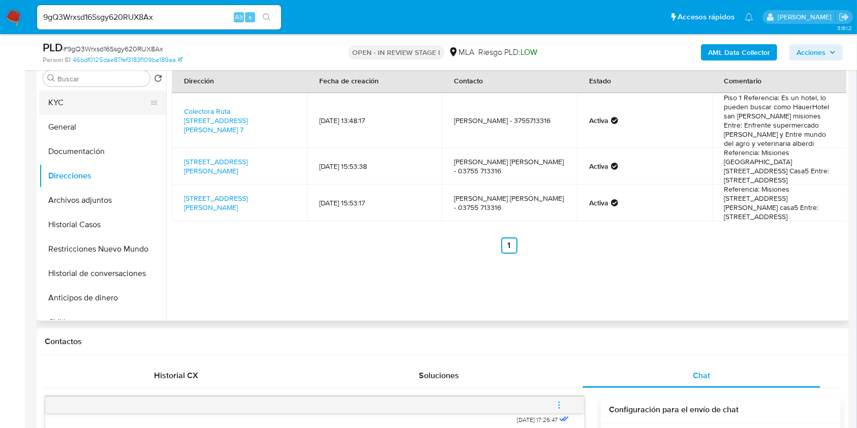
click at [69, 99] on button "KYC" at bounding box center [98, 102] width 119 height 24
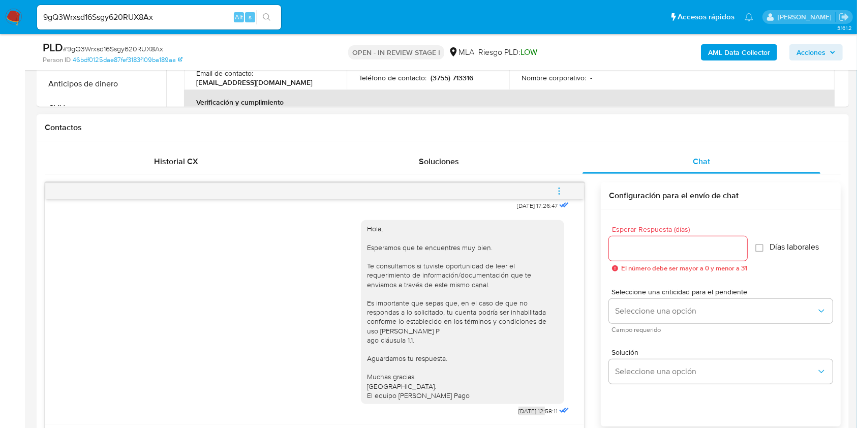
scroll to position [474, 0]
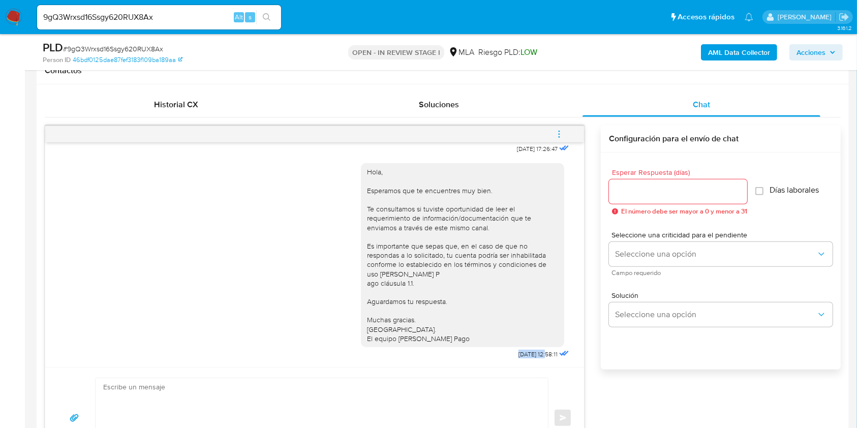
click at [561, 140] on span "menu-action" at bounding box center [558, 134] width 9 height 24
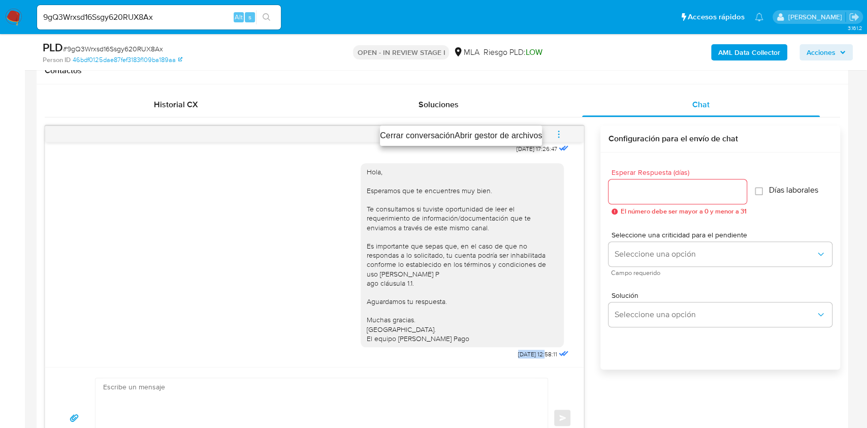
click at [402, 137] on li "Cerrar conversación" at bounding box center [417, 136] width 75 height 12
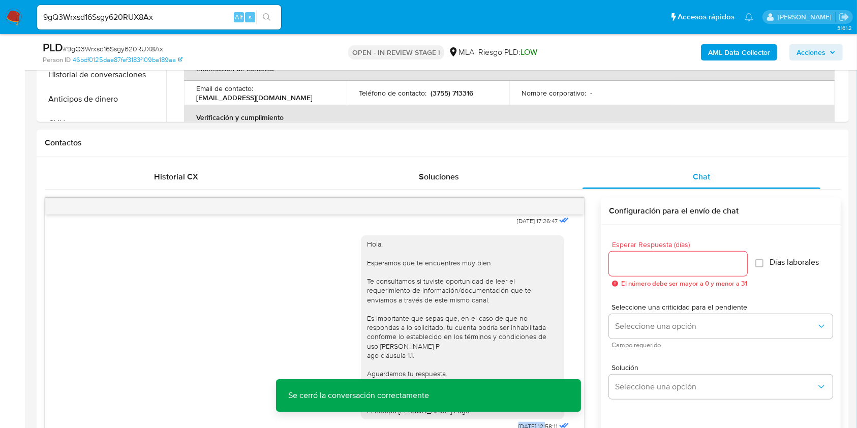
scroll to position [271, 0]
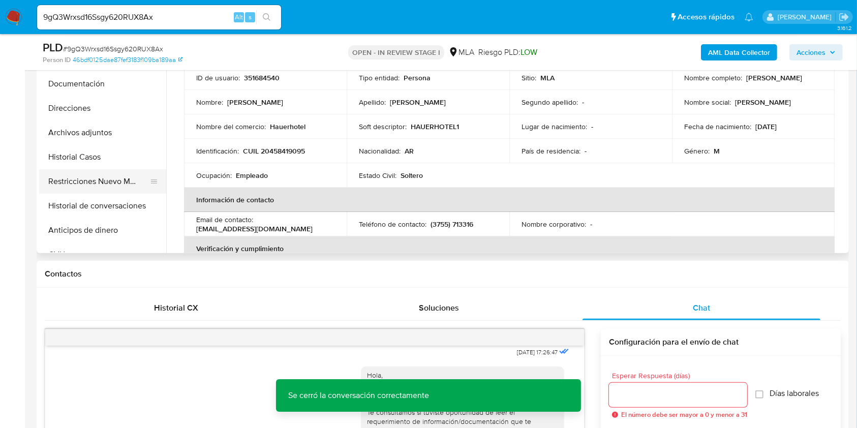
click at [89, 179] on button "Restricciones Nuevo Mundo" at bounding box center [98, 181] width 119 height 24
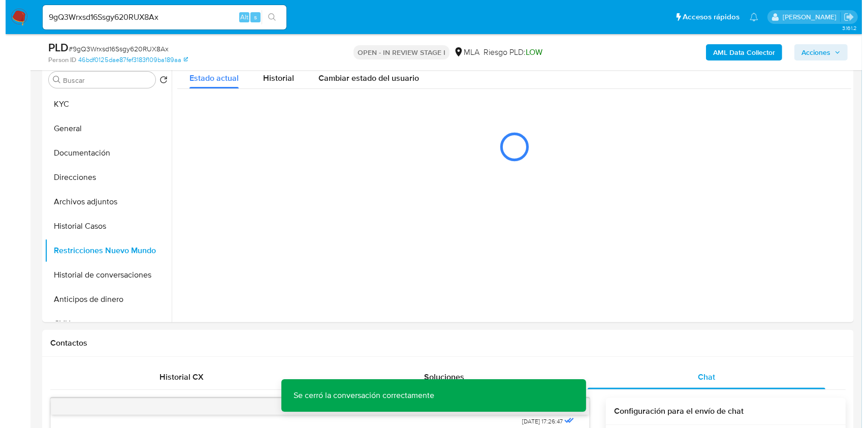
scroll to position [135, 0]
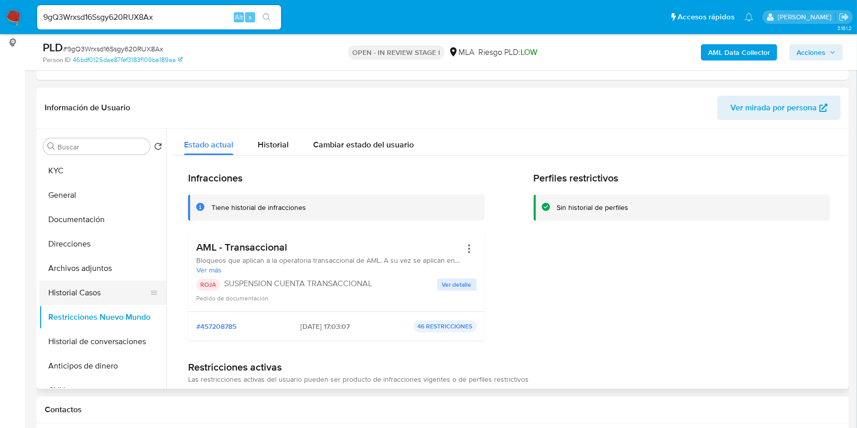
click at [98, 287] on button "Historial Casos" at bounding box center [98, 292] width 119 height 24
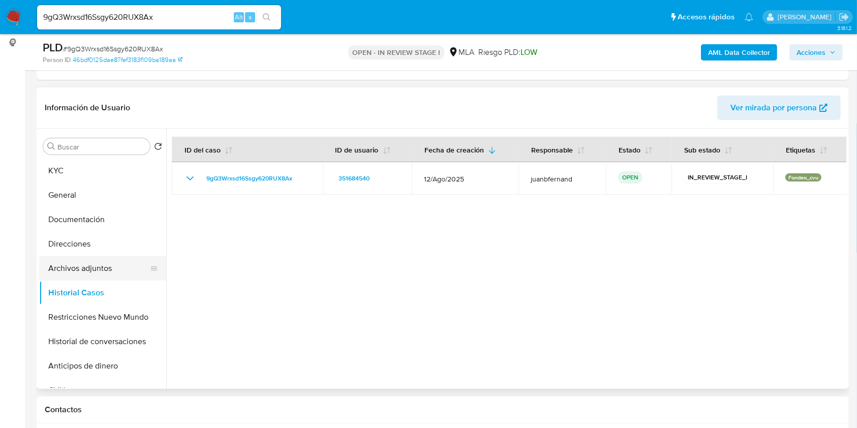
click at [104, 269] on button "Archivos adjuntos" at bounding box center [98, 268] width 119 height 24
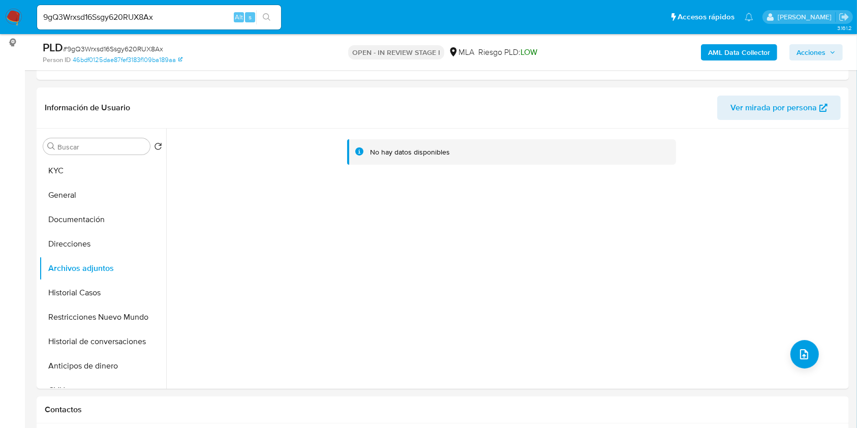
click at [753, 50] on b "AML Data Collector" at bounding box center [739, 52] width 62 height 16
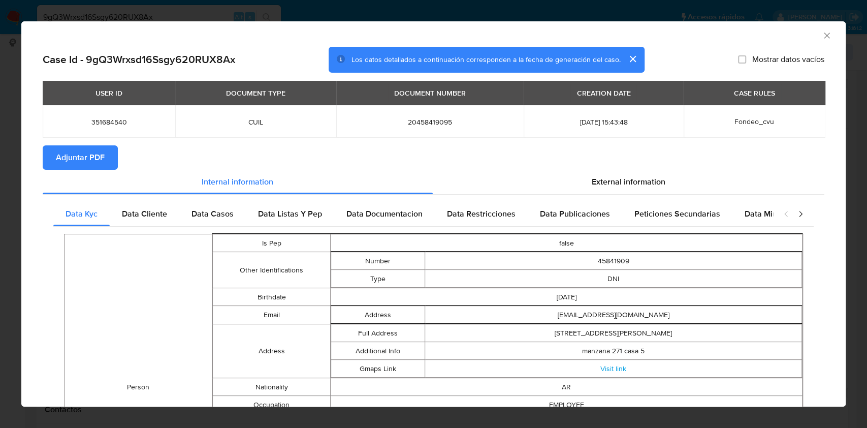
click at [89, 160] on span "Adjuntar PDF" at bounding box center [80, 157] width 49 height 22
click at [824, 33] on icon "Cerrar ventana" at bounding box center [827, 36] width 6 height 6
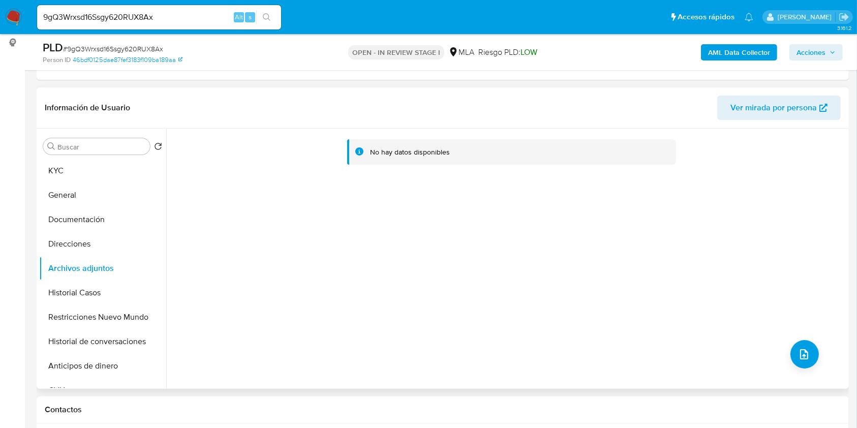
click at [813, 345] on div "No hay datos disponibles" at bounding box center [506, 259] width 680 height 260
click at [804, 348] on span "upload-file" at bounding box center [804, 354] width 12 height 12
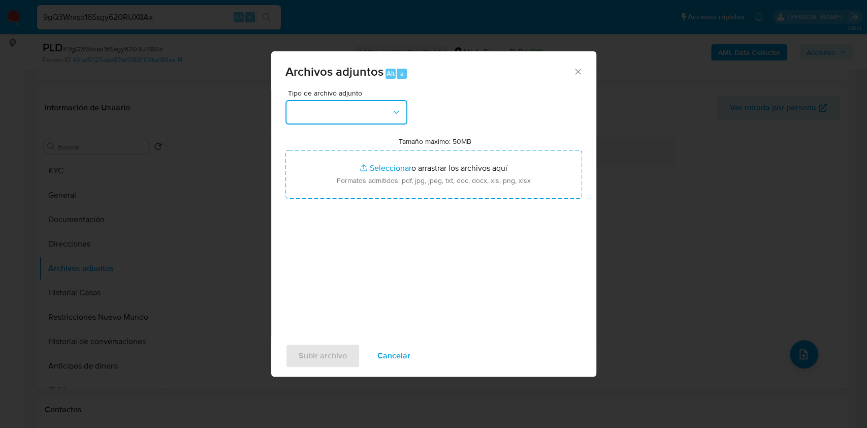
click at [360, 117] on button "button" at bounding box center [347, 112] width 122 height 24
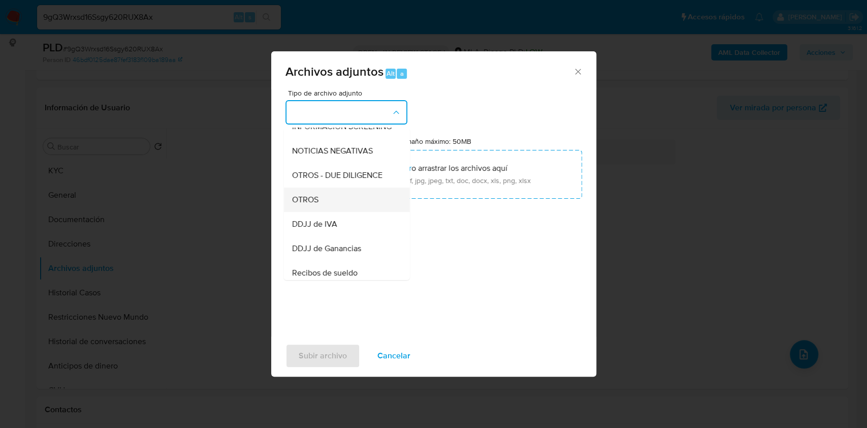
click at [326, 204] on div "OTROS" at bounding box center [344, 199] width 104 height 24
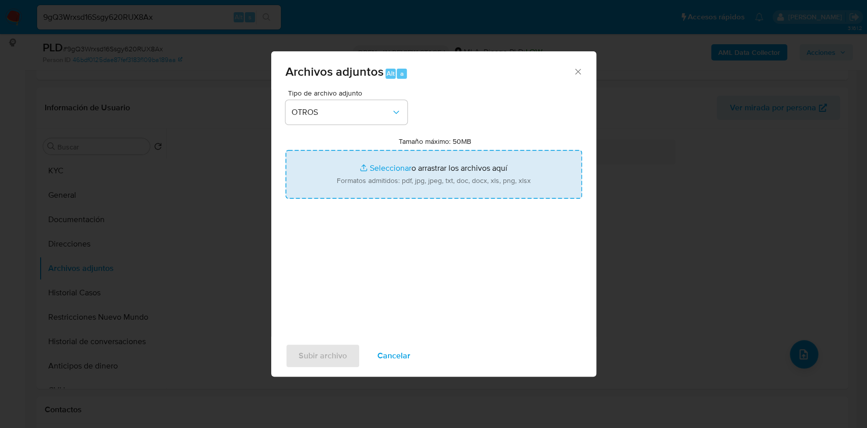
type input "C:\fakepath\Caselog 9gQ3Wrxsd16Ssgy620RUX8Ax_2025_08_19_11_11_25.docx"
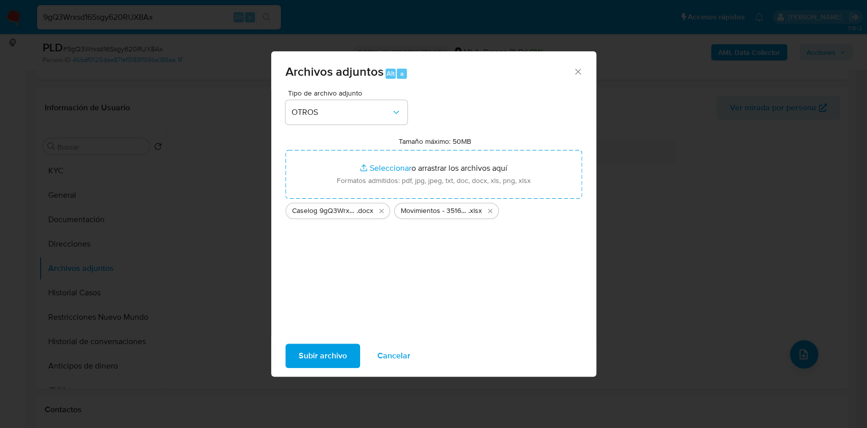
click at [334, 352] on span "Subir archivo" at bounding box center [323, 355] width 48 height 22
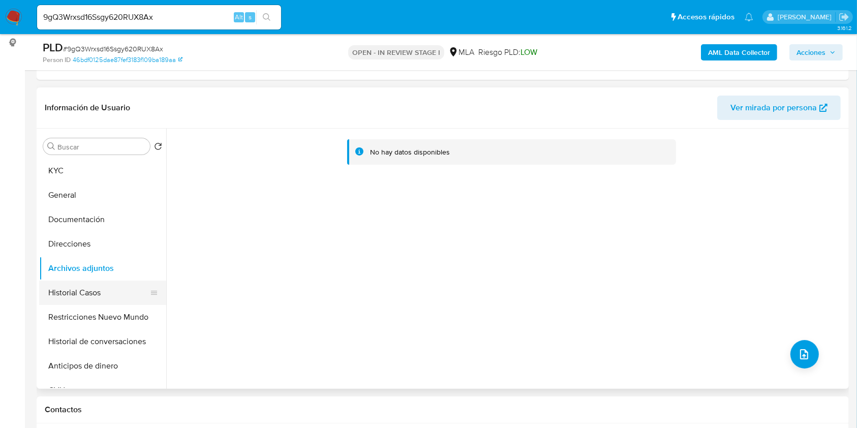
click at [89, 287] on button "Historial Casos" at bounding box center [98, 292] width 119 height 24
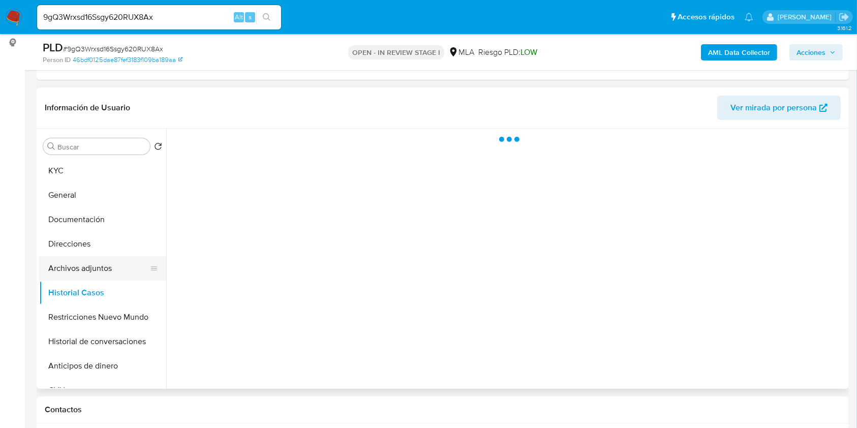
click at [89, 269] on button "Archivos adjuntos" at bounding box center [98, 268] width 119 height 24
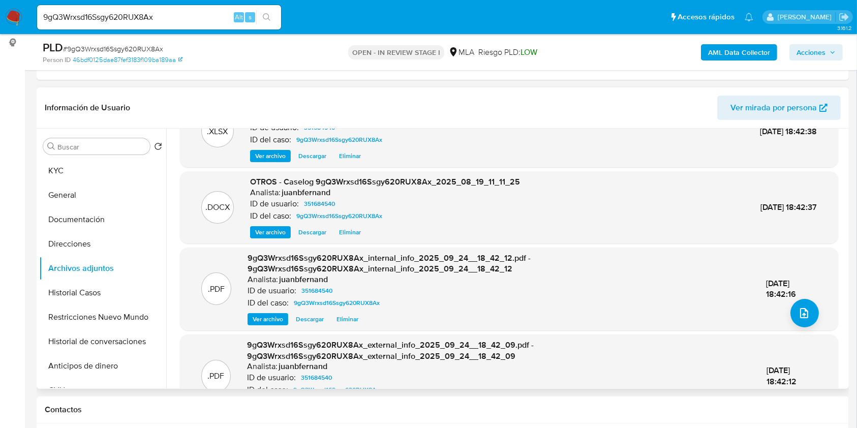
scroll to position [79, 0]
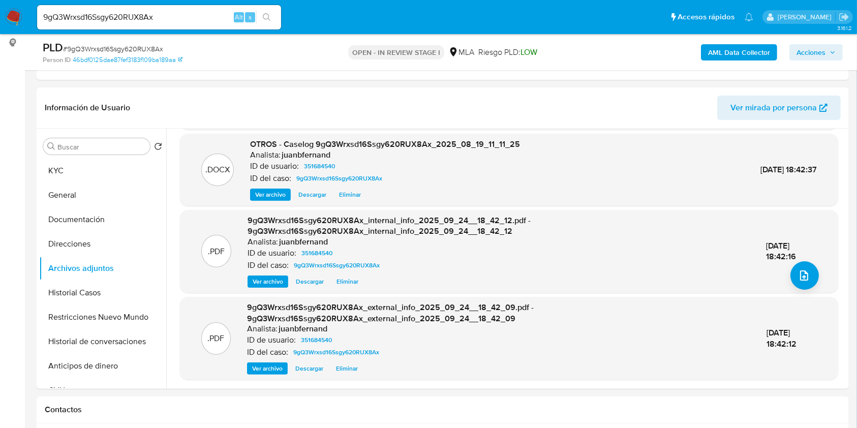
drag, startPoint x: 820, startPoint y: 47, endPoint x: 803, endPoint y: 56, distance: 18.9
click at [820, 47] on span "Acciones" at bounding box center [810, 52] width 29 height 16
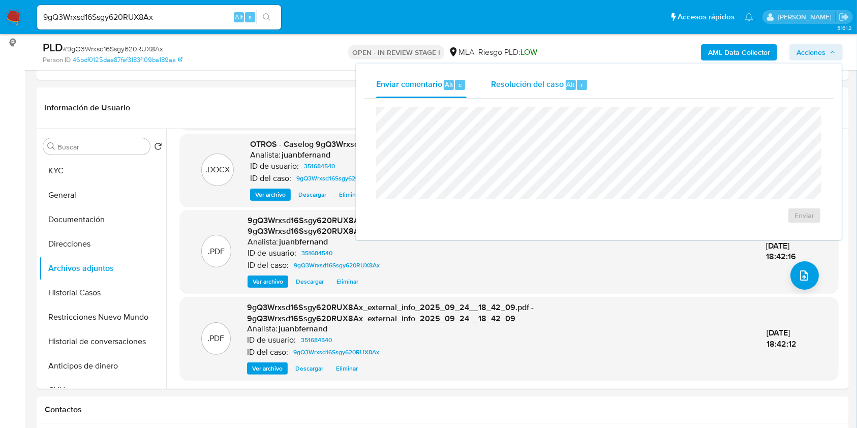
click at [524, 81] on span "Resolución del caso" at bounding box center [527, 84] width 73 height 12
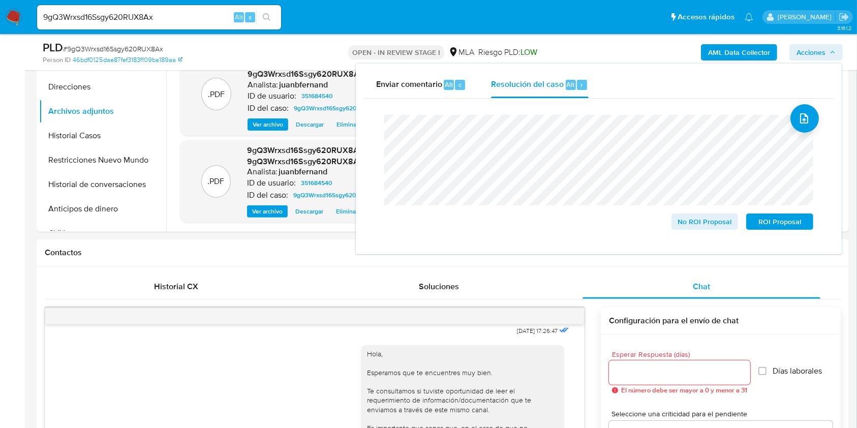
scroll to position [271, 0]
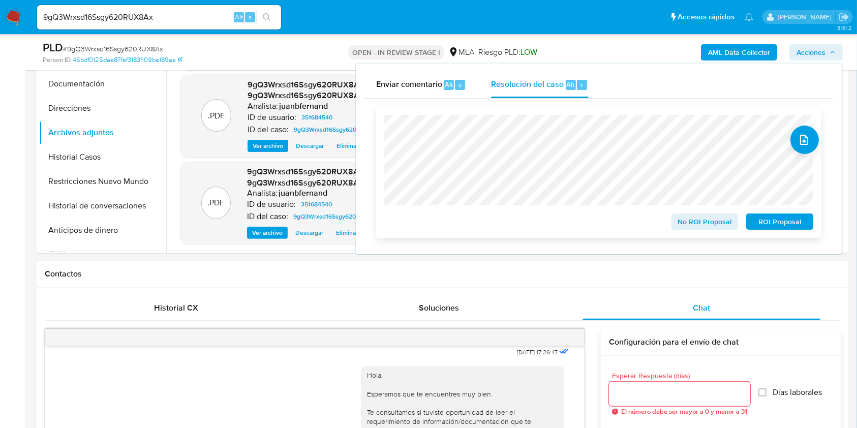
click at [780, 220] on span "ROI Proposal" at bounding box center [779, 221] width 53 height 14
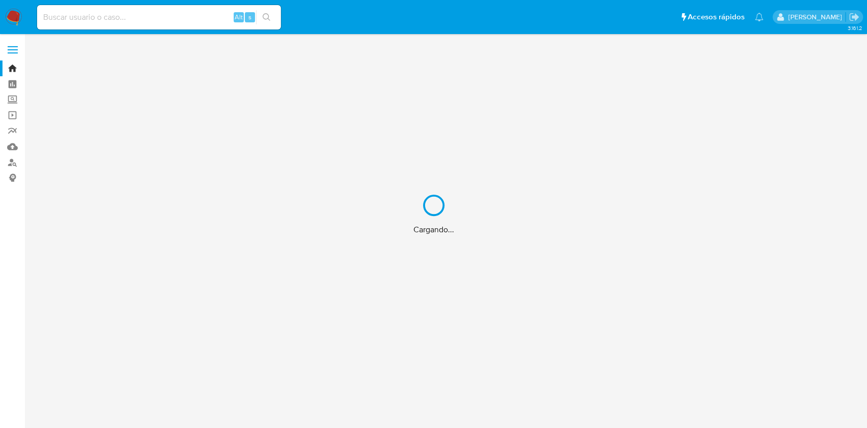
click at [154, 19] on div "Cargando..." at bounding box center [433, 214] width 867 height 428
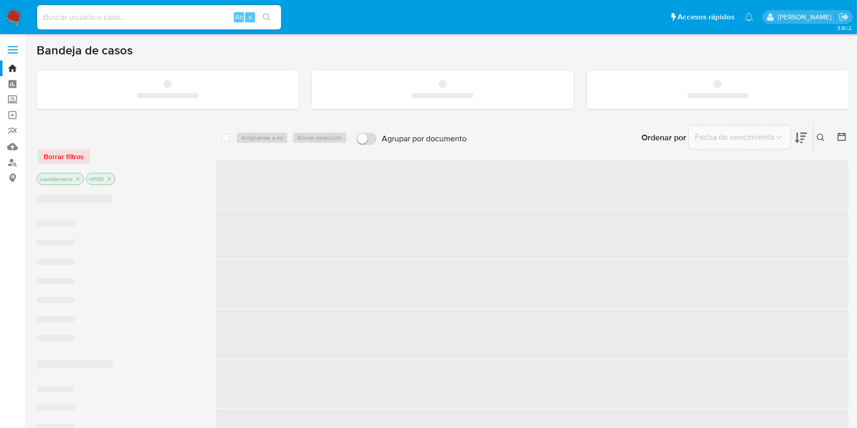
click at [147, 22] on input at bounding box center [159, 17] width 244 height 13
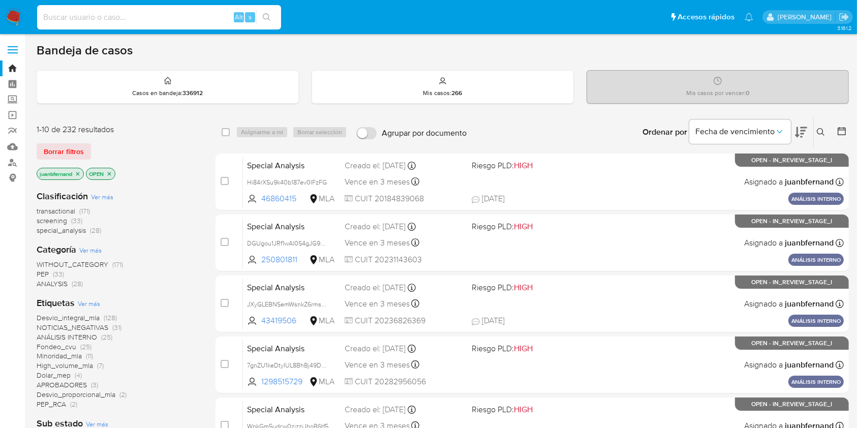
paste input "ceJaamczVWRJTMzxEpOvbFqH"
type input "ceJaamczVWRJTMzxEpOvbFqH"
click at [259, 21] on button "search-icon" at bounding box center [266, 17] width 21 height 14
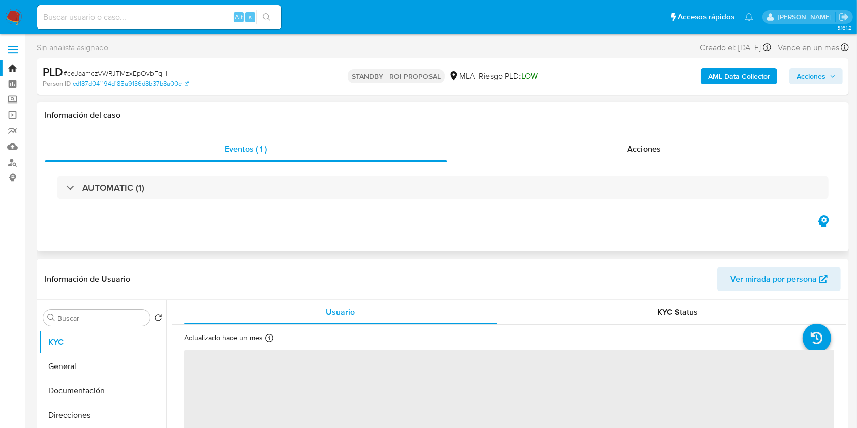
select select "10"
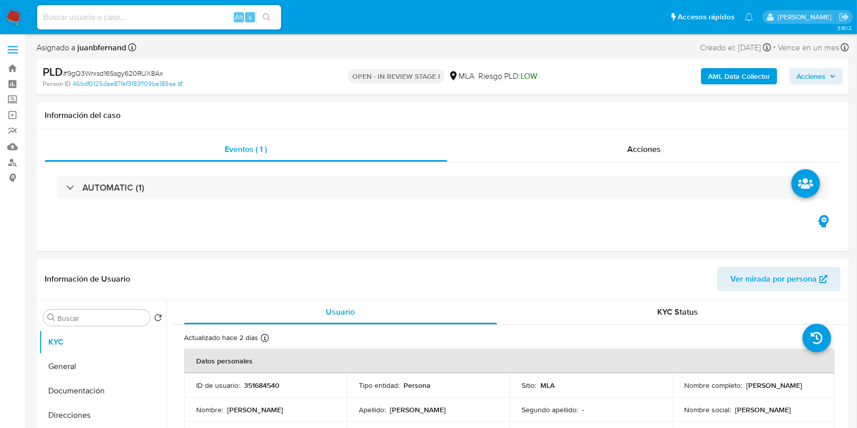
click at [204, 14] on input at bounding box center [159, 17] width 244 height 13
paste input "kbyUXFr3ZR0yaXhcxswsJXeO"
type input "kbyUXFr3ZR0yaXhcxswsJXeO"
click at [275, 21] on button "search-icon" at bounding box center [266, 17] width 21 height 14
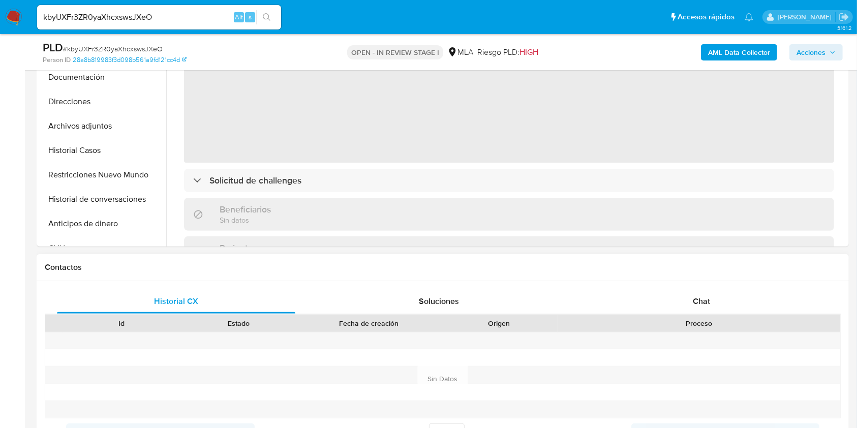
scroll to position [338, 0]
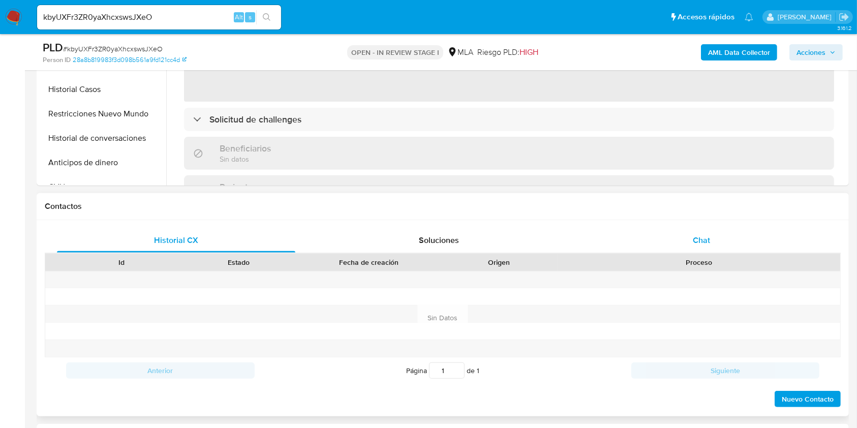
click at [718, 243] on div "Chat" at bounding box center [701, 240] width 238 height 24
select select "10"
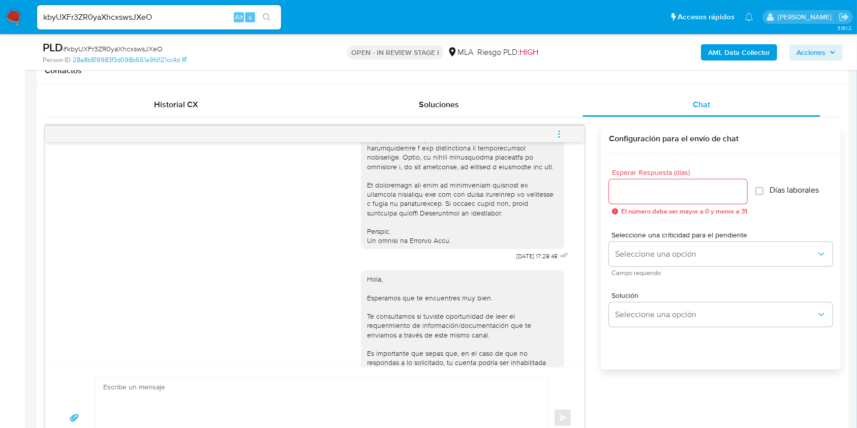
scroll to position [439, 0]
click at [516, 261] on span "[DATE] 17:28:48" at bounding box center [536, 257] width 41 height 8
drag, startPoint x: 494, startPoint y: 275, endPoint x: 514, endPoint y: 276, distance: 20.4
click at [516, 261] on span "18/08/2025 17:28:48" at bounding box center [536, 257] width 41 height 8
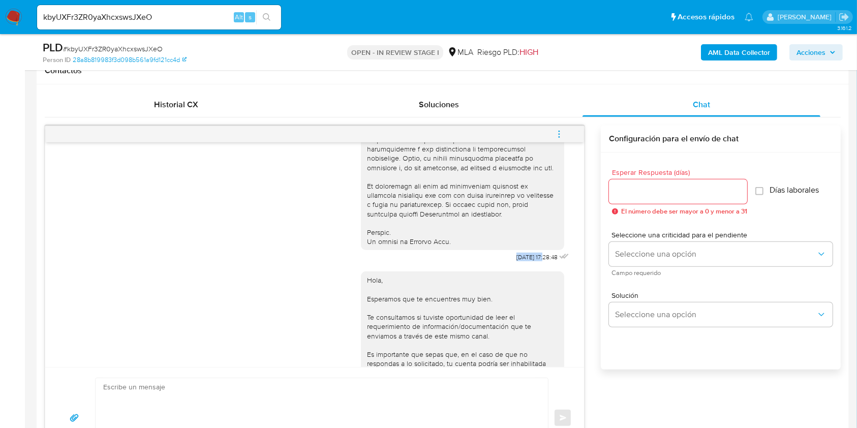
copy span "18/08/2025"
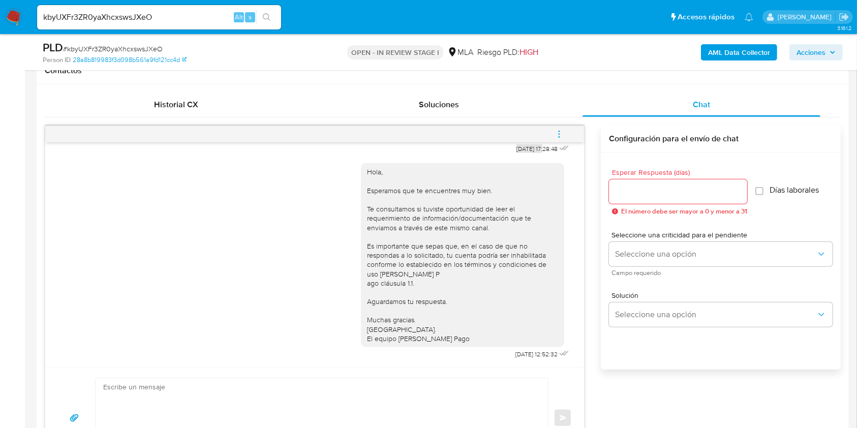
scroll to position [574, 0]
click at [515, 352] on span "22/08/2025 12:52:32" at bounding box center [536, 354] width 42 height 8
drag, startPoint x: 495, startPoint y: 352, endPoint x: 516, endPoint y: 354, distance: 20.9
click at [516, 354] on span "22/08/2025 12:52:32" at bounding box center [536, 354] width 42 height 8
copy span "22/08/2025"
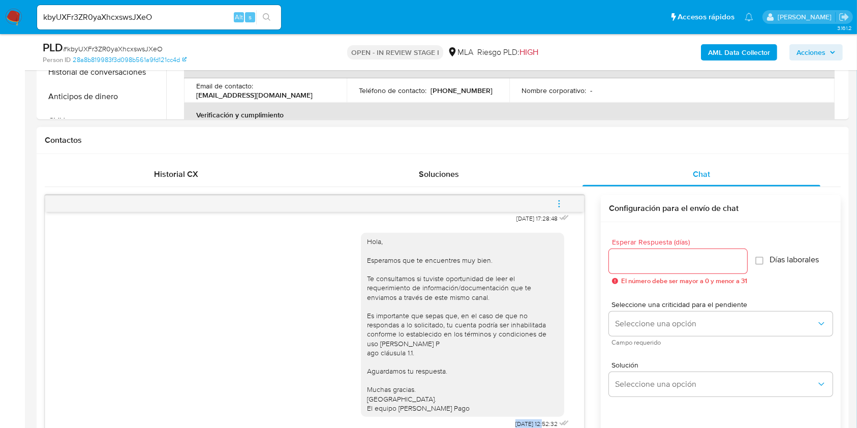
scroll to position [474, 0]
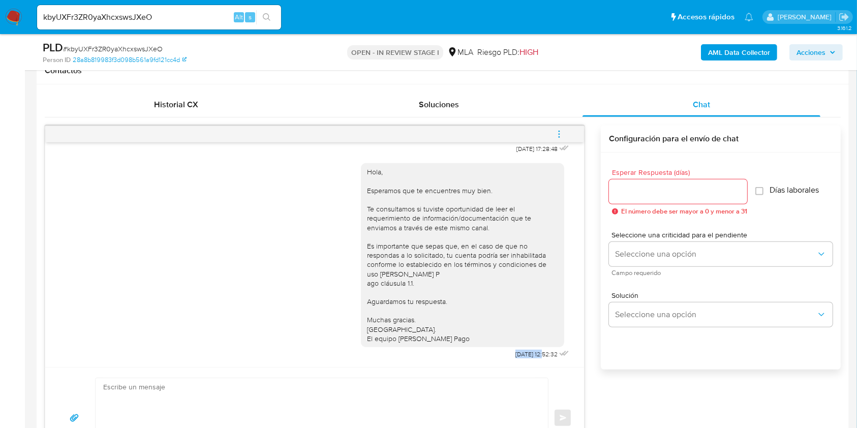
click at [558, 126] on span "menu-action" at bounding box center [558, 134] width 9 height 24
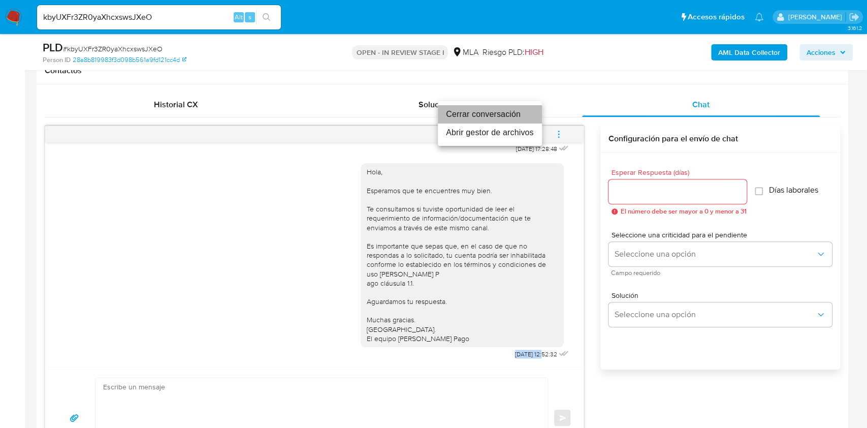
click at [487, 112] on li "Cerrar conversación" at bounding box center [490, 114] width 104 height 18
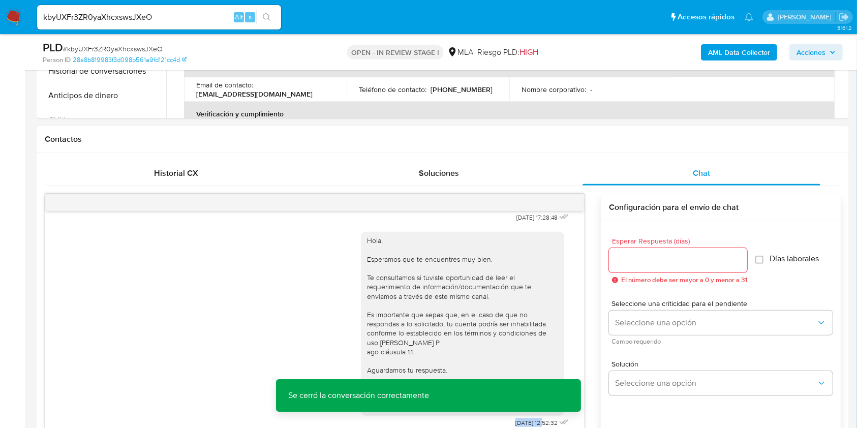
scroll to position [356, 0]
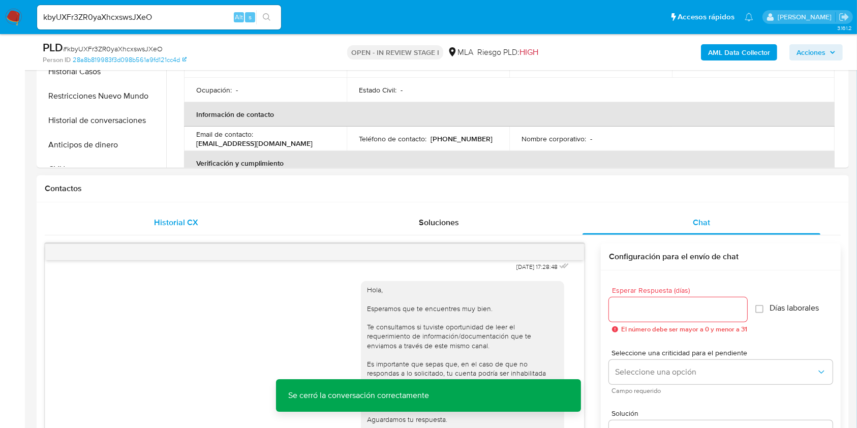
click at [127, 213] on div "Historial CX" at bounding box center [176, 222] width 238 height 24
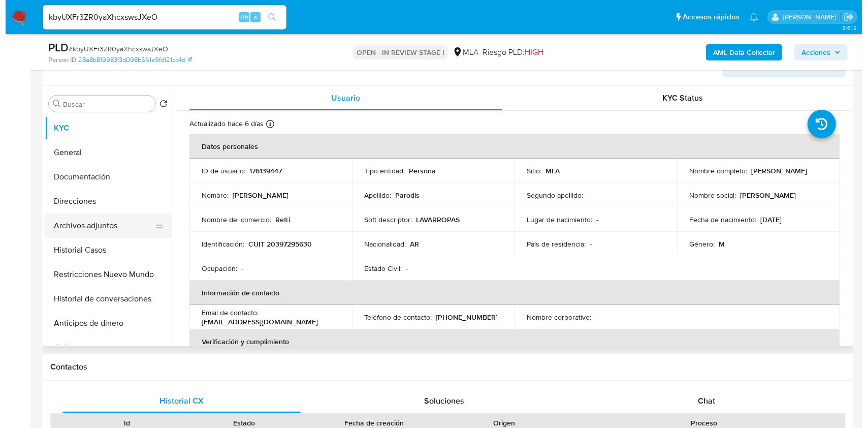
scroll to position [153, 0]
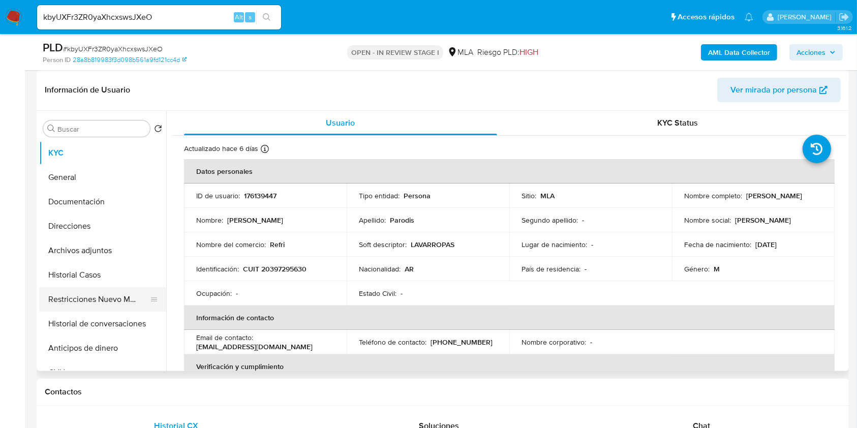
click at [84, 289] on button "Restricciones Nuevo Mundo" at bounding box center [98, 299] width 119 height 24
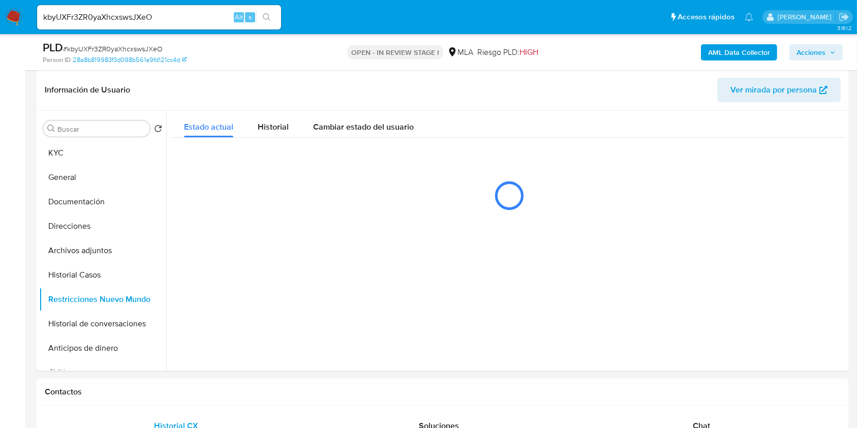
click at [730, 51] on b "AML Data Collector" at bounding box center [739, 52] width 62 height 16
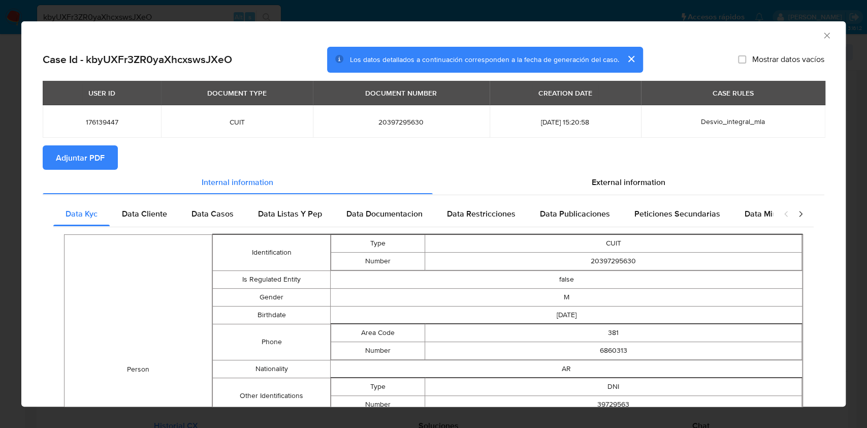
click at [73, 155] on span "Adjuntar PDF" at bounding box center [80, 157] width 49 height 22
click at [824, 37] on icon "Cerrar ventana" at bounding box center [827, 36] width 6 height 6
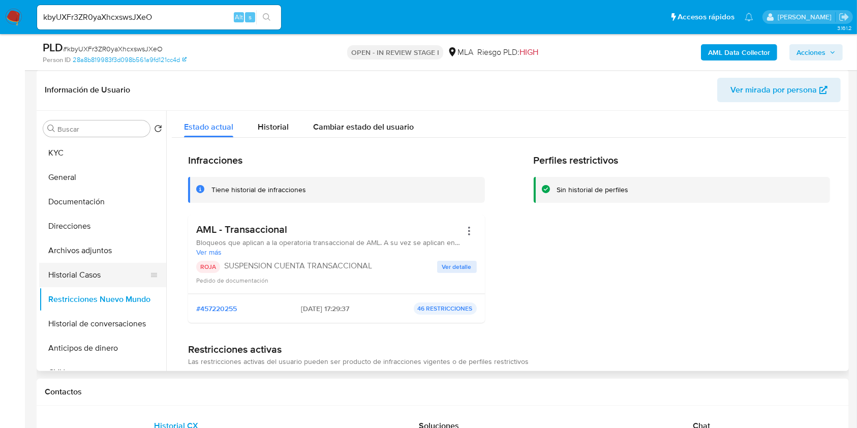
click at [85, 273] on button "Historial Casos" at bounding box center [98, 275] width 119 height 24
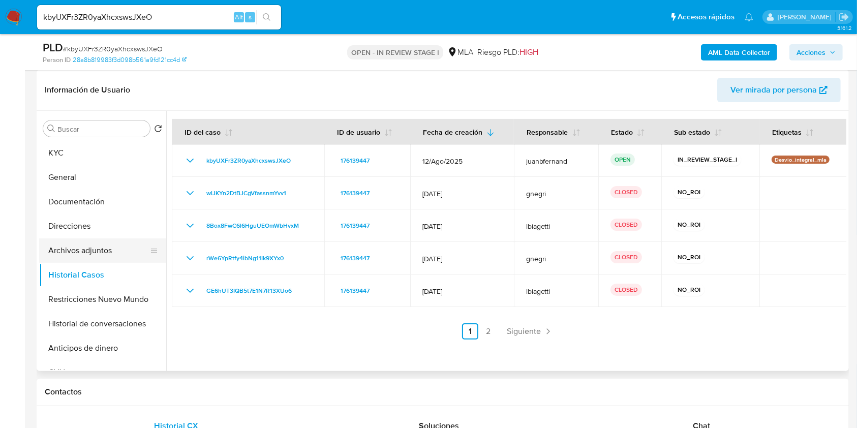
click at [89, 243] on button "Archivos adjuntos" at bounding box center [98, 250] width 119 height 24
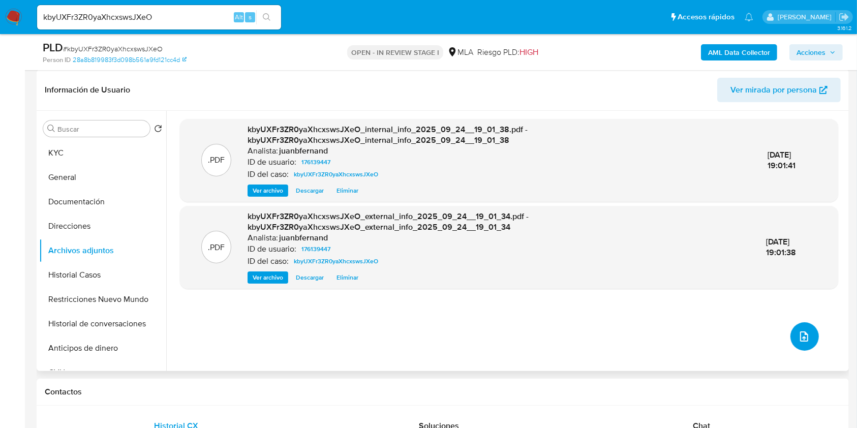
click at [807, 343] on button "upload-file" at bounding box center [804, 336] width 28 height 28
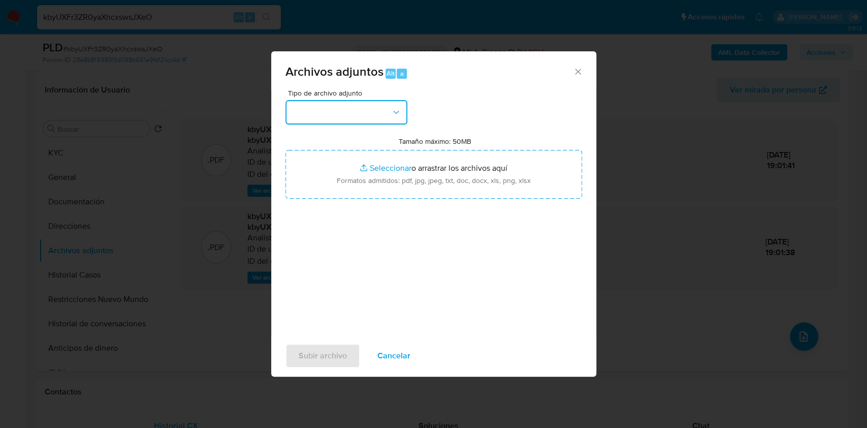
click at [375, 107] on button "button" at bounding box center [347, 112] width 122 height 24
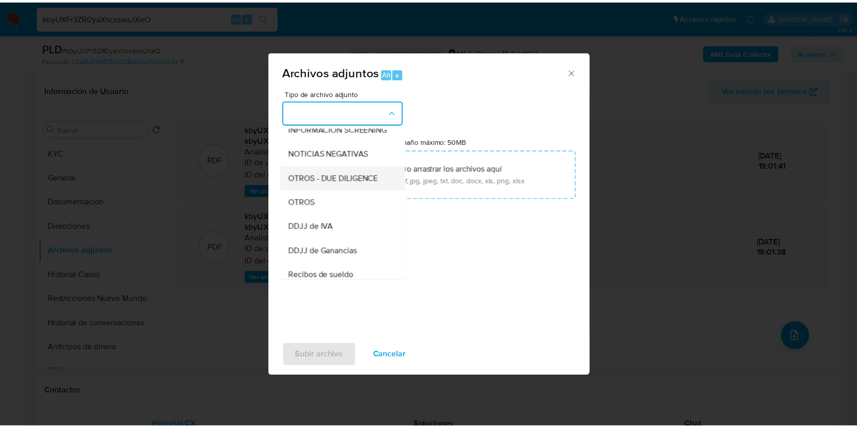
scroll to position [135, 0]
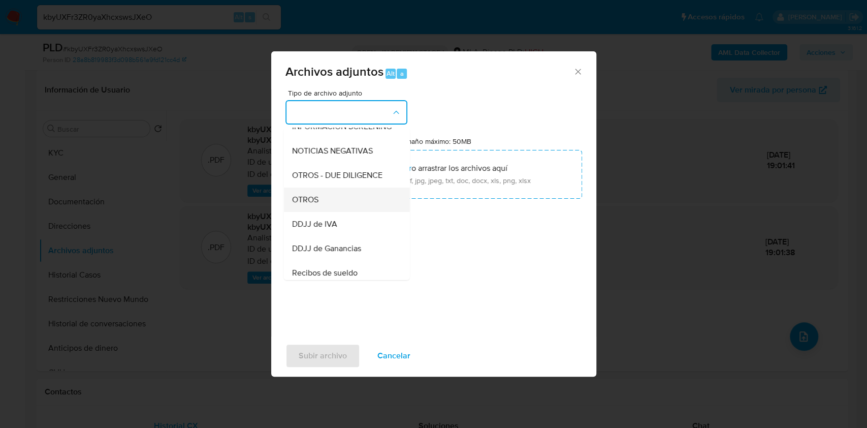
click at [326, 205] on div "OTROS" at bounding box center [344, 199] width 104 height 24
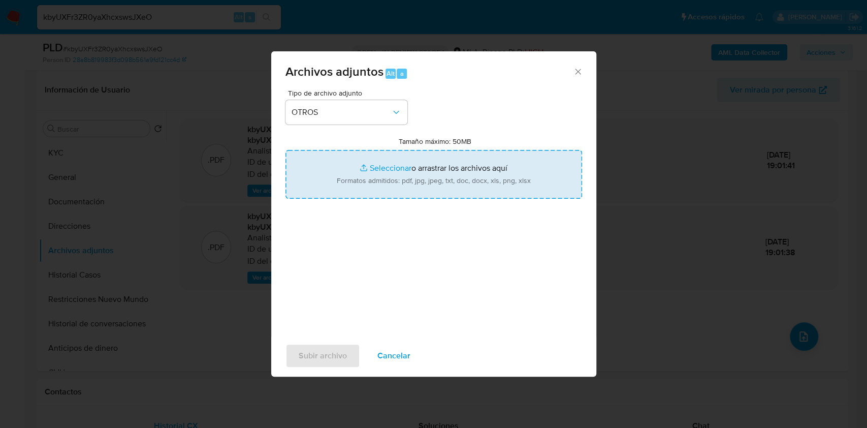
type input "C:\fakepath\Caselog kbyUXFr3ZR0yaXhcxswsJXeO_2025_08_19_06_00_59.docx"
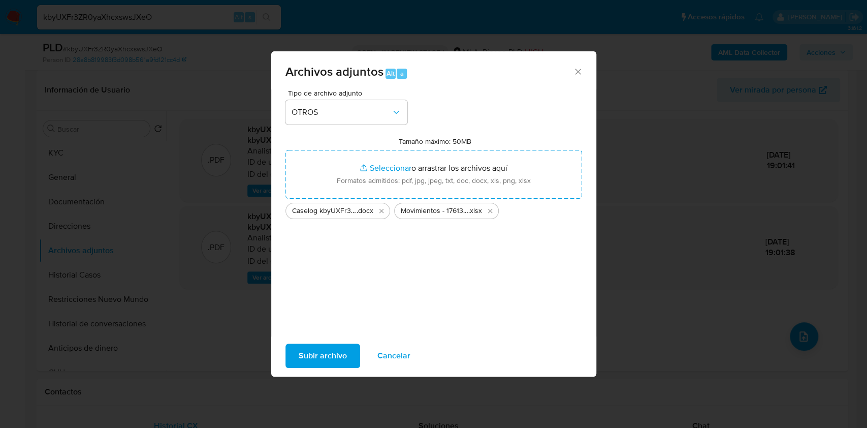
click at [312, 353] on span "Subir archivo" at bounding box center [323, 355] width 48 height 22
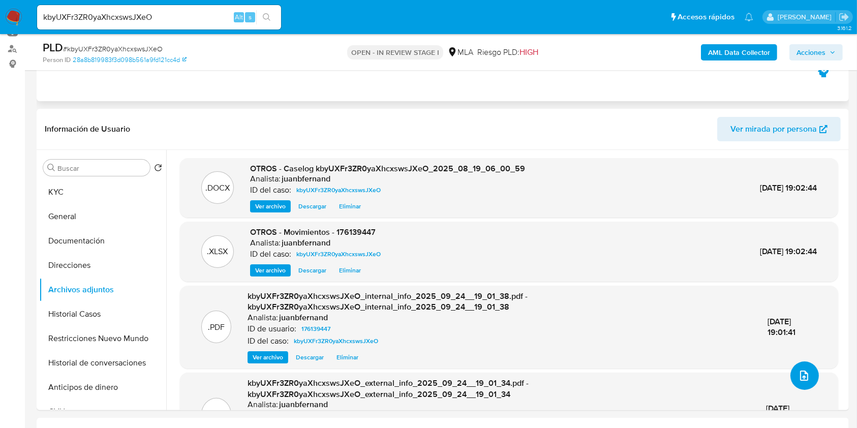
scroll to position [85, 0]
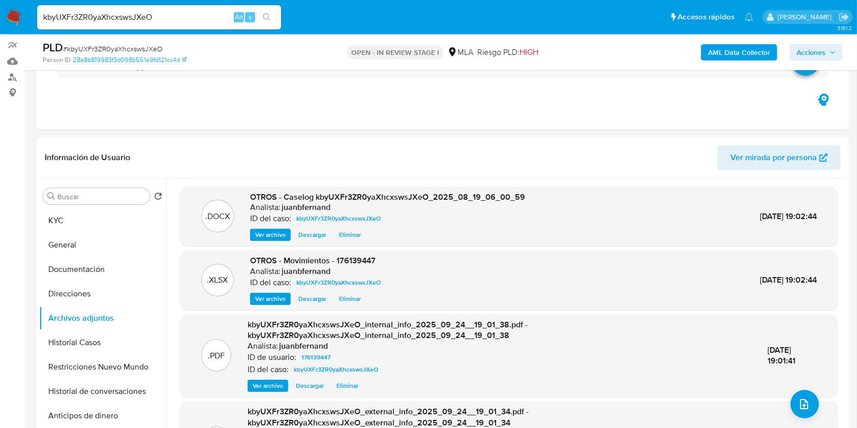
click at [837, 45] on button "Acciones" at bounding box center [815, 52] width 53 height 16
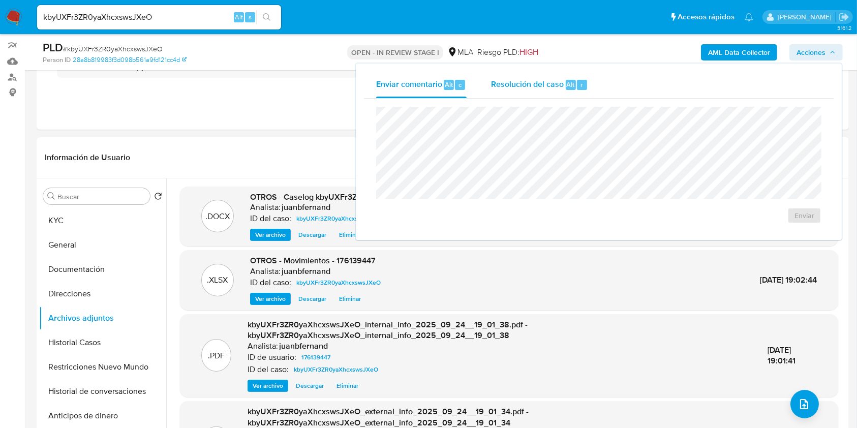
click at [532, 89] on span "Resolución del caso" at bounding box center [527, 84] width 73 height 12
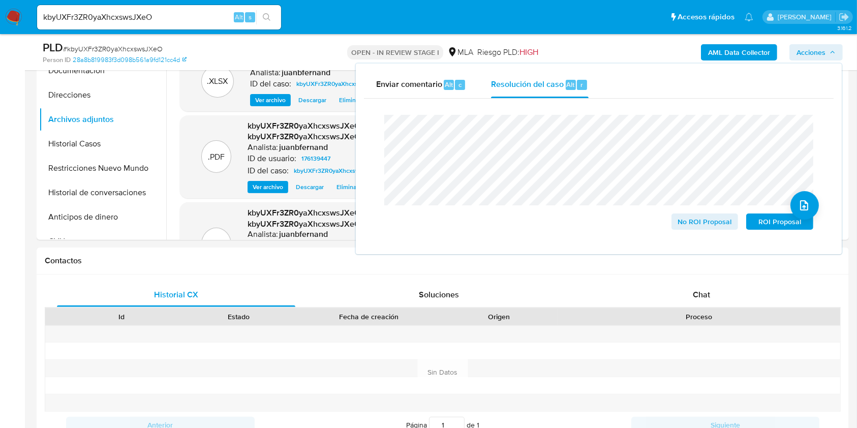
scroll to position [424, 0]
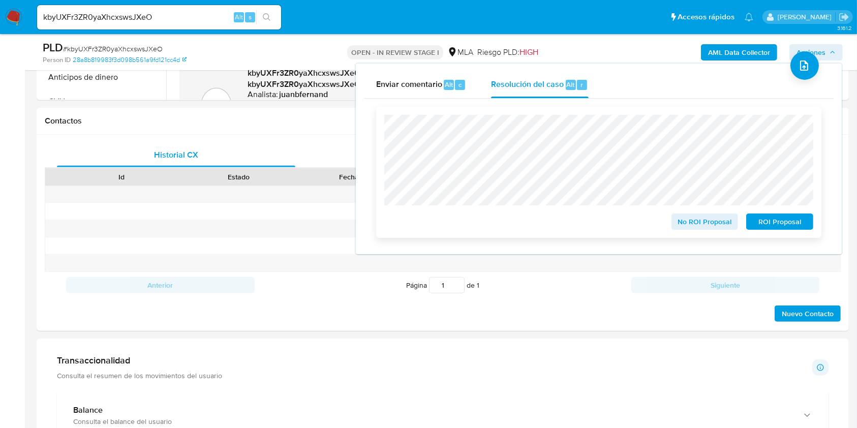
click at [767, 218] on span "ROI Proposal" at bounding box center [779, 221] width 53 height 14
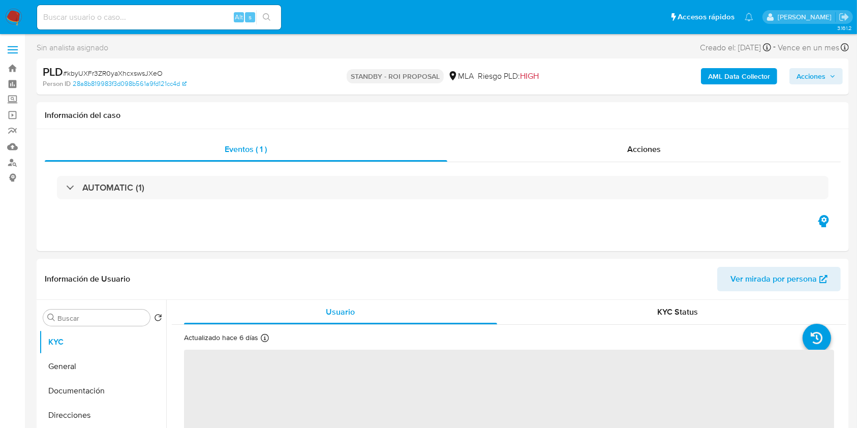
select select "10"
